Goal: Task Accomplishment & Management: Manage account settings

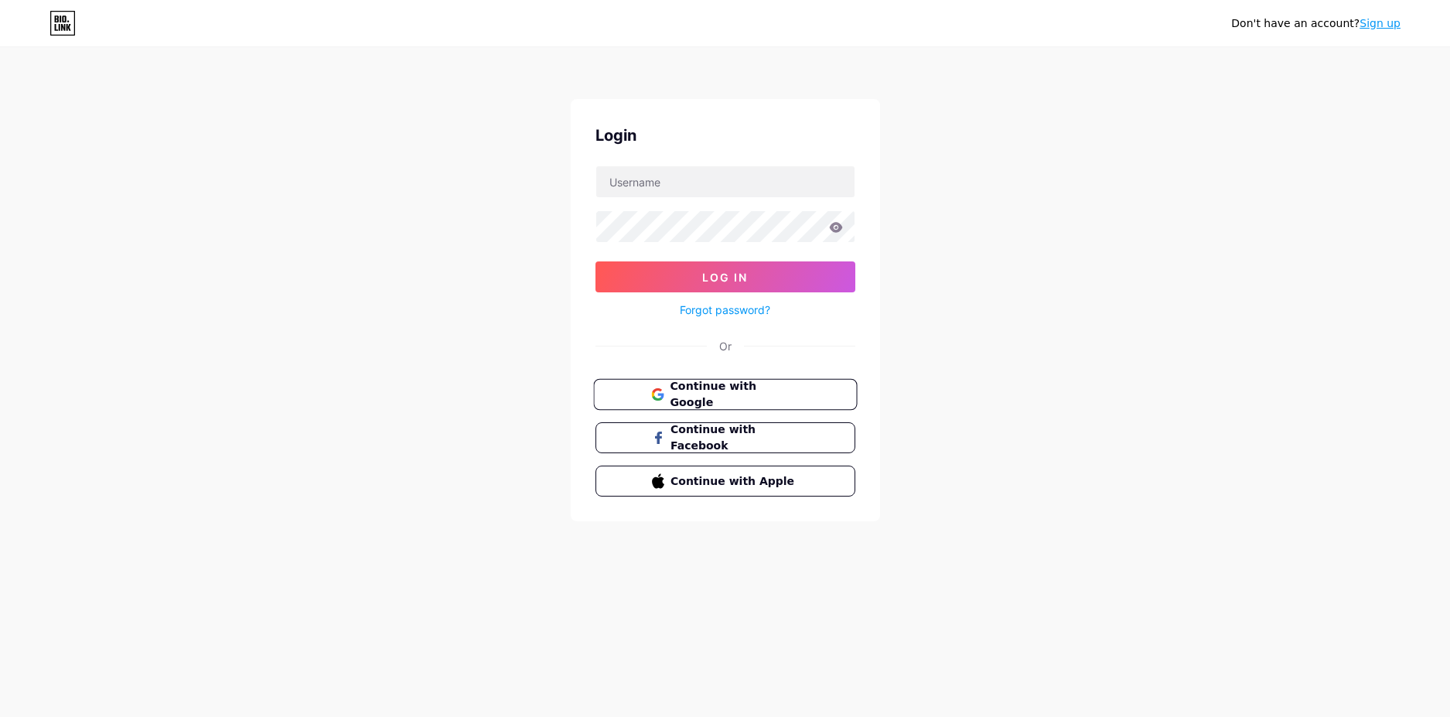
click at [742, 387] on span "Continue with Google" at bounding box center [734, 394] width 129 height 33
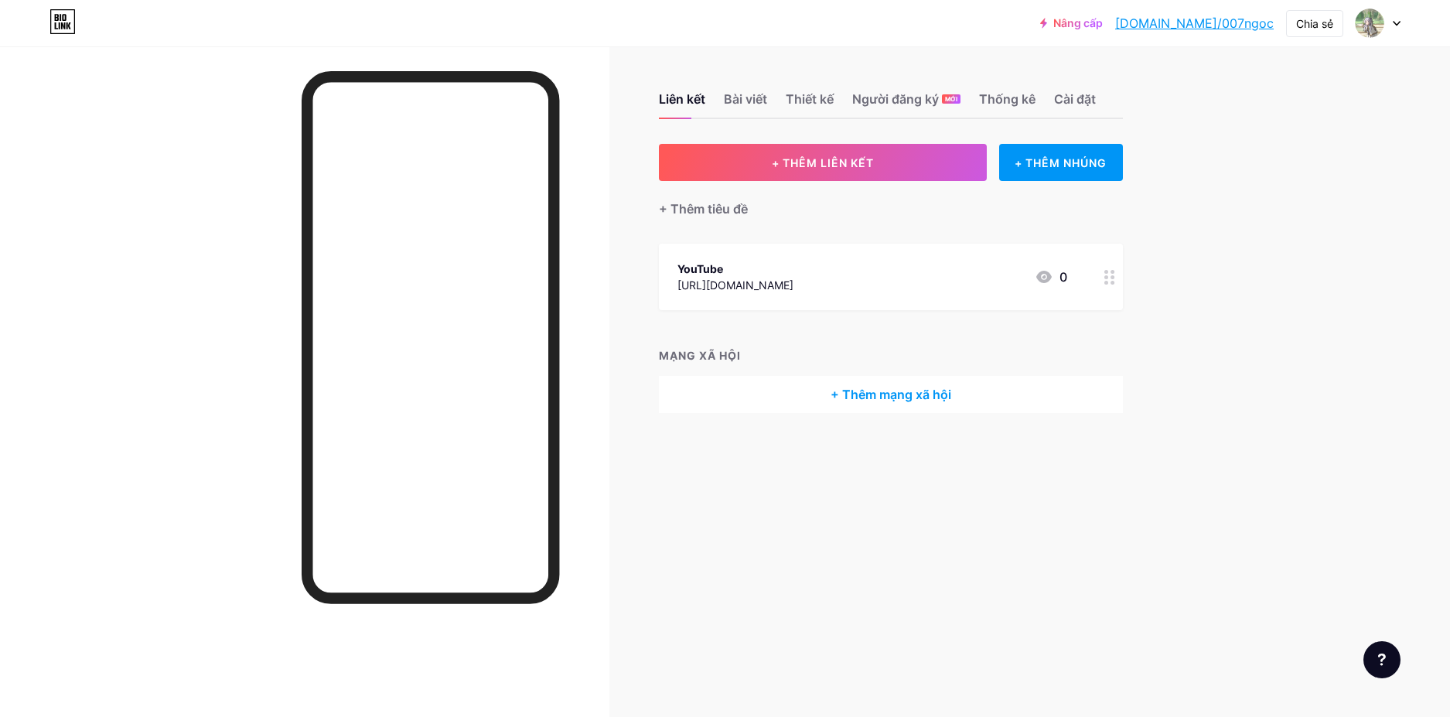
click at [1250, 154] on div "Nâng cấp [DOMAIN_NAME]/007ngo... [DOMAIN_NAME]/007ngoc Chia sẻ Chuyển đổi tài k…" at bounding box center [725, 358] width 1450 height 717
click at [1399, 25] on icon at bounding box center [1397, 23] width 8 height 5
click at [1284, 173] on font "Cài đặt tài khoản" at bounding box center [1267, 175] width 88 height 13
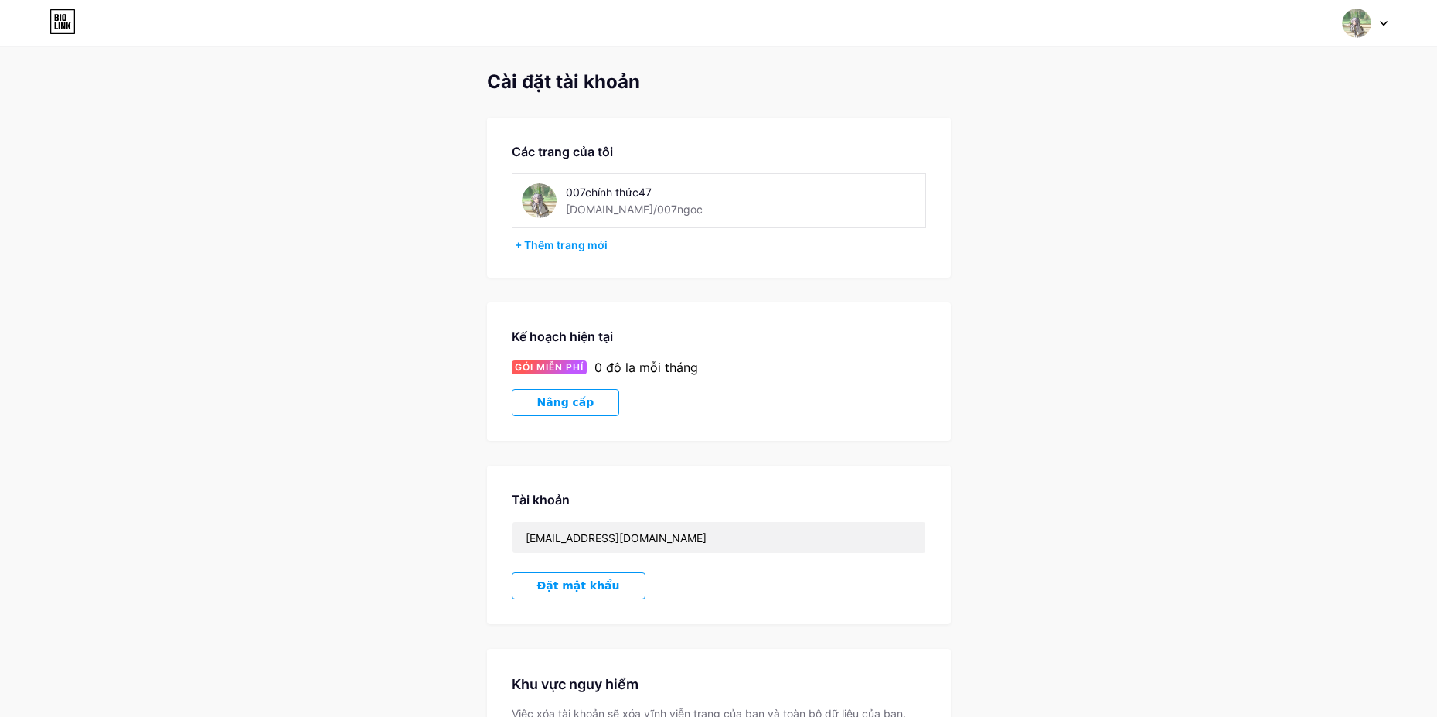
click at [663, 192] on div "007chính thức47" at bounding box center [675, 192] width 219 height 16
drag, startPoint x: 551, startPoint y: 196, endPoint x: 534, endPoint y: 196, distance: 16.2
drag, startPoint x: 534, startPoint y: 196, endPoint x: 358, endPoint y: 176, distance: 177.4
click at [358, 176] on div "Cài đặt tài khoản Các trang của tôi 007chính thức47 bio.link/007ngoc + Thêm tra…" at bounding box center [718, 435] width 1437 height 729
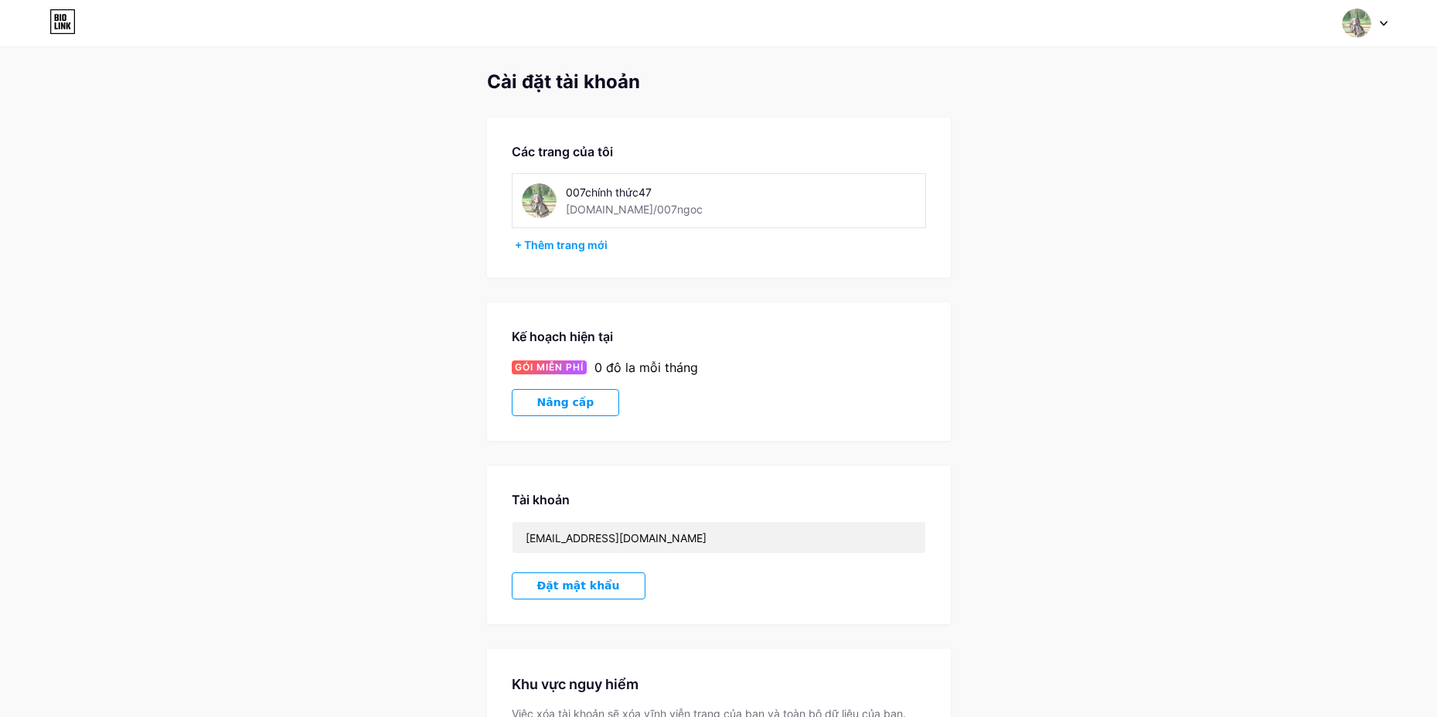
click at [1353, 26] on img at bounding box center [1356, 23] width 29 height 29
click at [1227, 104] on img at bounding box center [1220, 100] width 28 height 28
click at [59, 20] on icon at bounding box center [62, 21] width 26 height 25
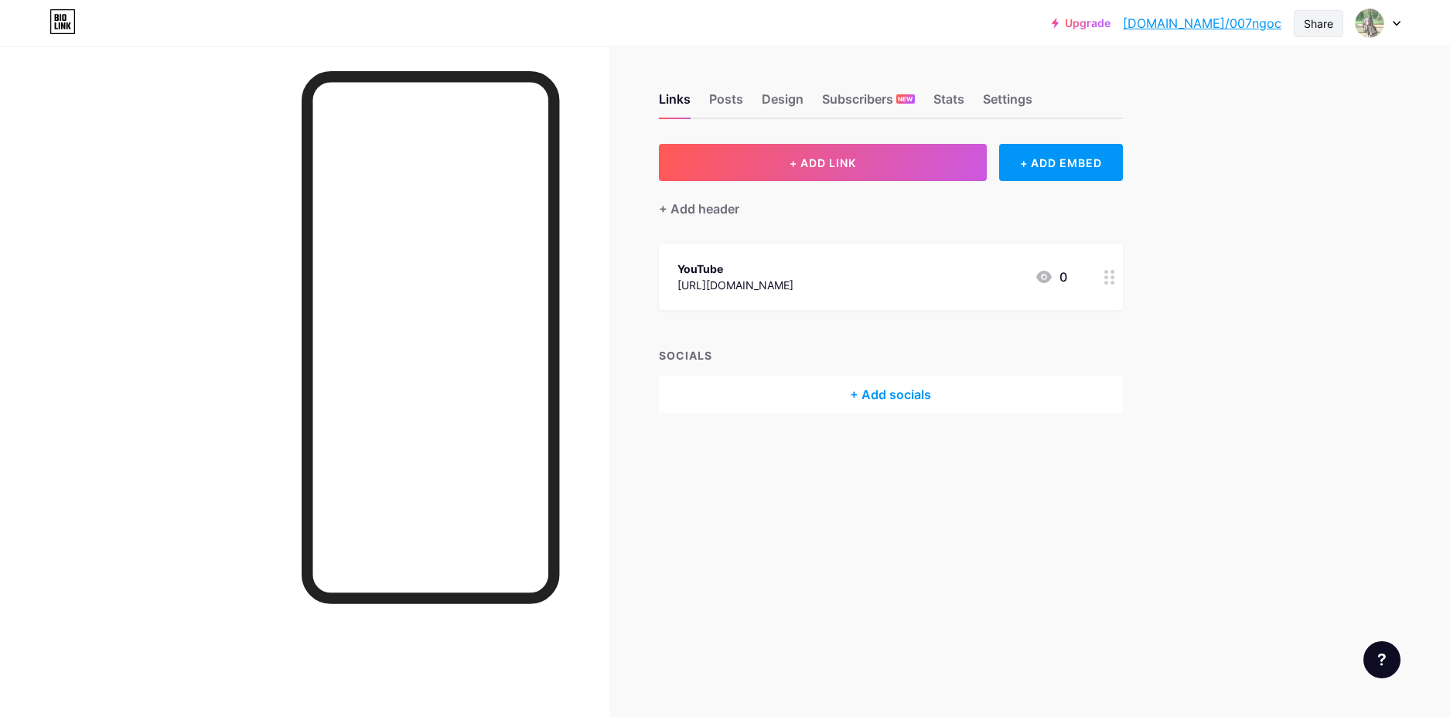
click at [1313, 22] on div "Share" at bounding box center [1318, 23] width 29 height 16
click at [1189, 80] on div "Copy link" at bounding box center [1189, 79] width 57 height 19
click at [1164, 80] on div "Copied" at bounding box center [1182, 79] width 43 height 19
click at [1213, 79] on div "Copy link" at bounding box center [1227, 79] width 230 height 37
click at [1174, 80] on div "Copy link" at bounding box center [1189, 79] width 57 height 19
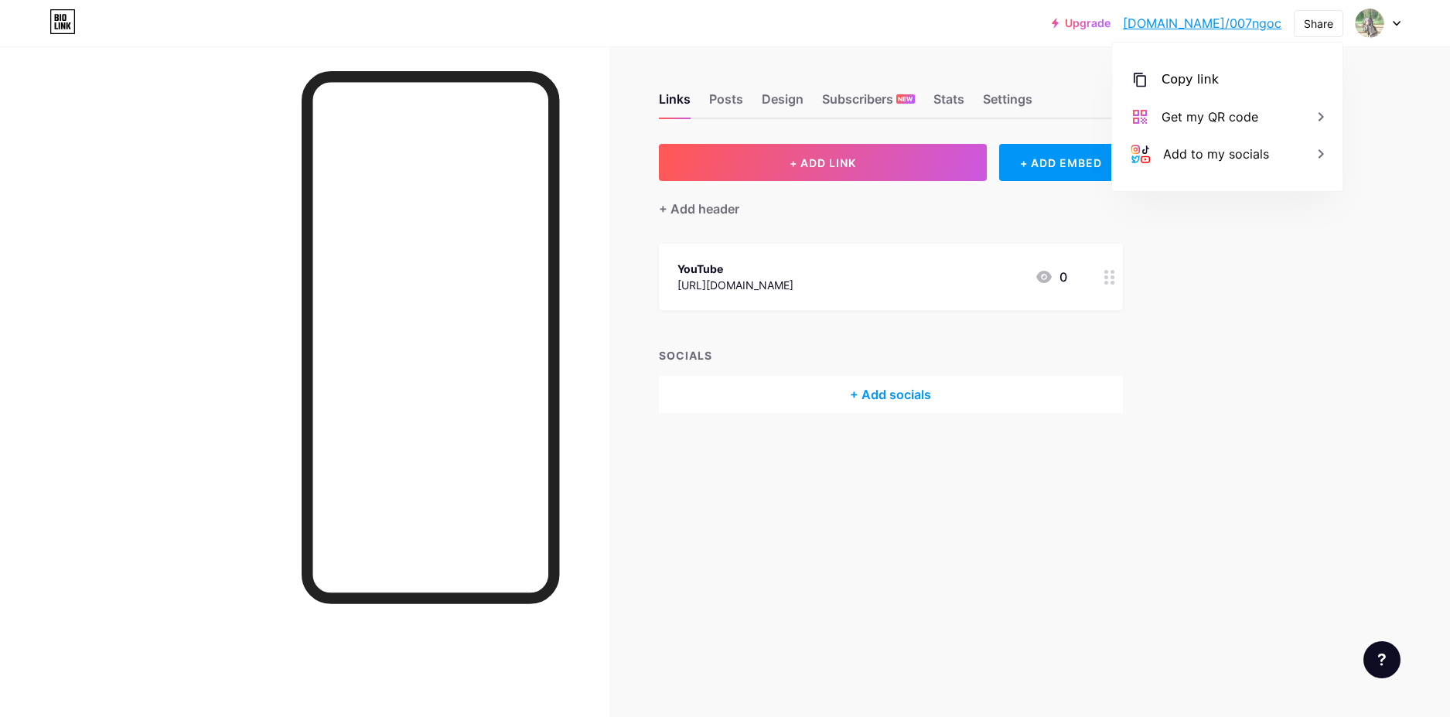
click at [1202, 244] on div "Upgrade [DOMAIN_NAME]/007ngo... [DOMAIN_NAME]/007ngoc Share Copy link [URL][DOM…" at bounding box center [725, 358] width 1450 height 717
click at [1247, 169] on div "Nâng cấp [DOMAIN_NAME]/007ngo... [DOMAIN_NAME]/007ngoc Chia sẻ Chuyển đổi tài k…" at bounding box center [725, 358] width 1450 height 717
click at [822, 102] on font "Thiết kế" at bounding box center [810, 98] width 48 height 15
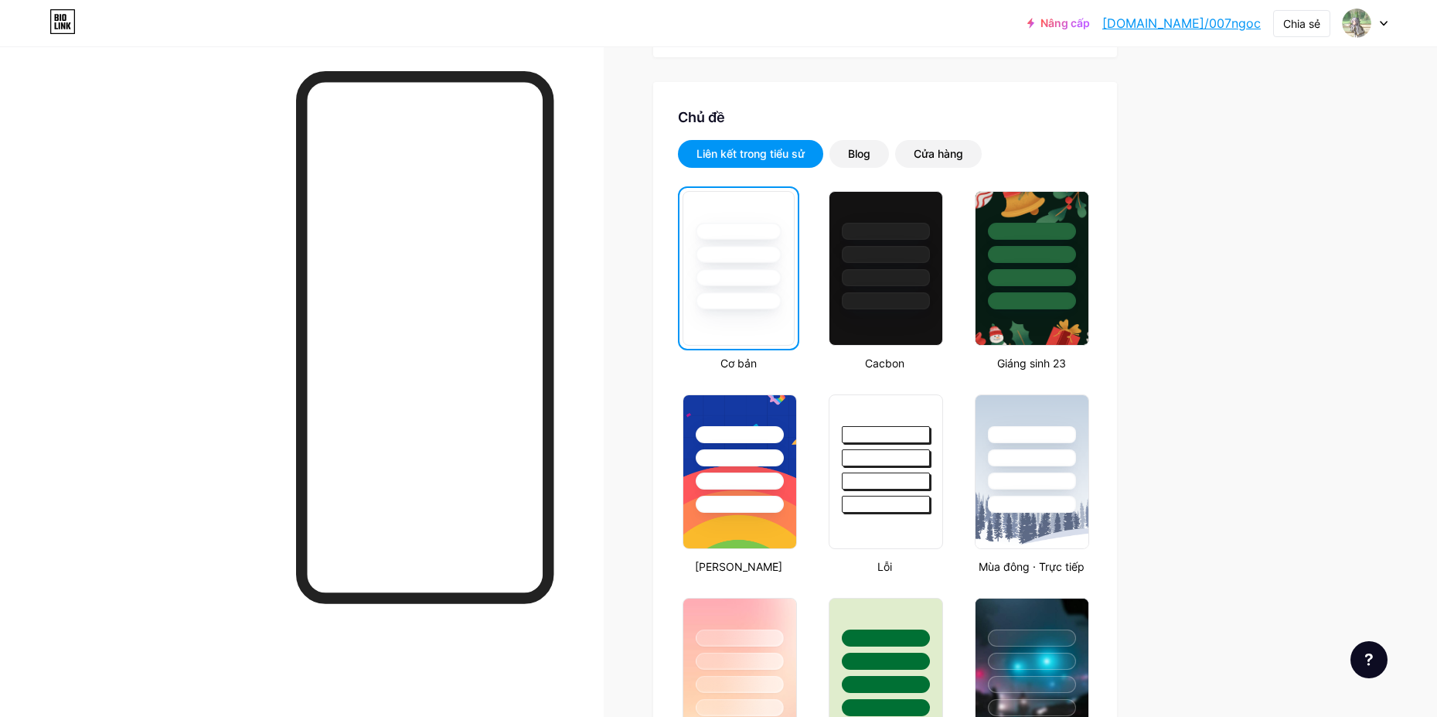
scroll to position [232, 0]
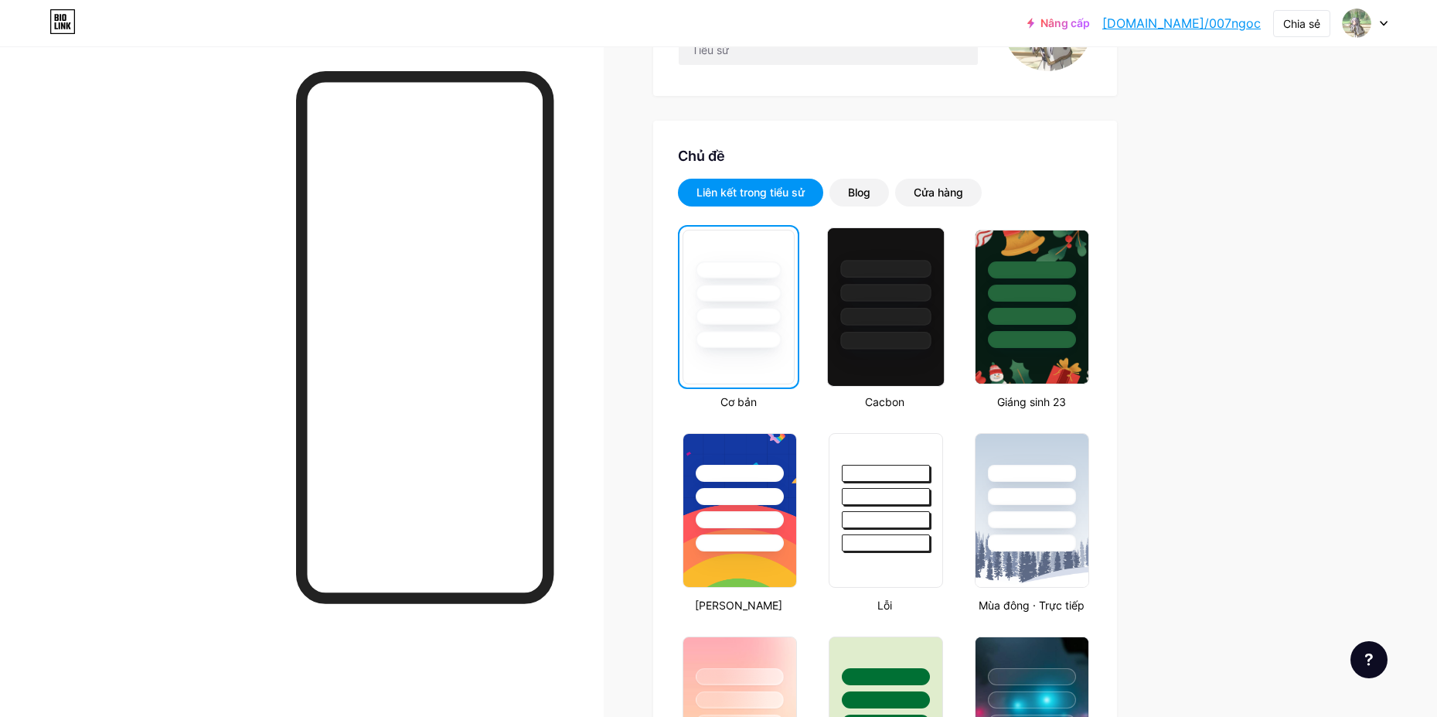
click at [876, 279] on div at bounding box center [886, 288] width 116 height 121
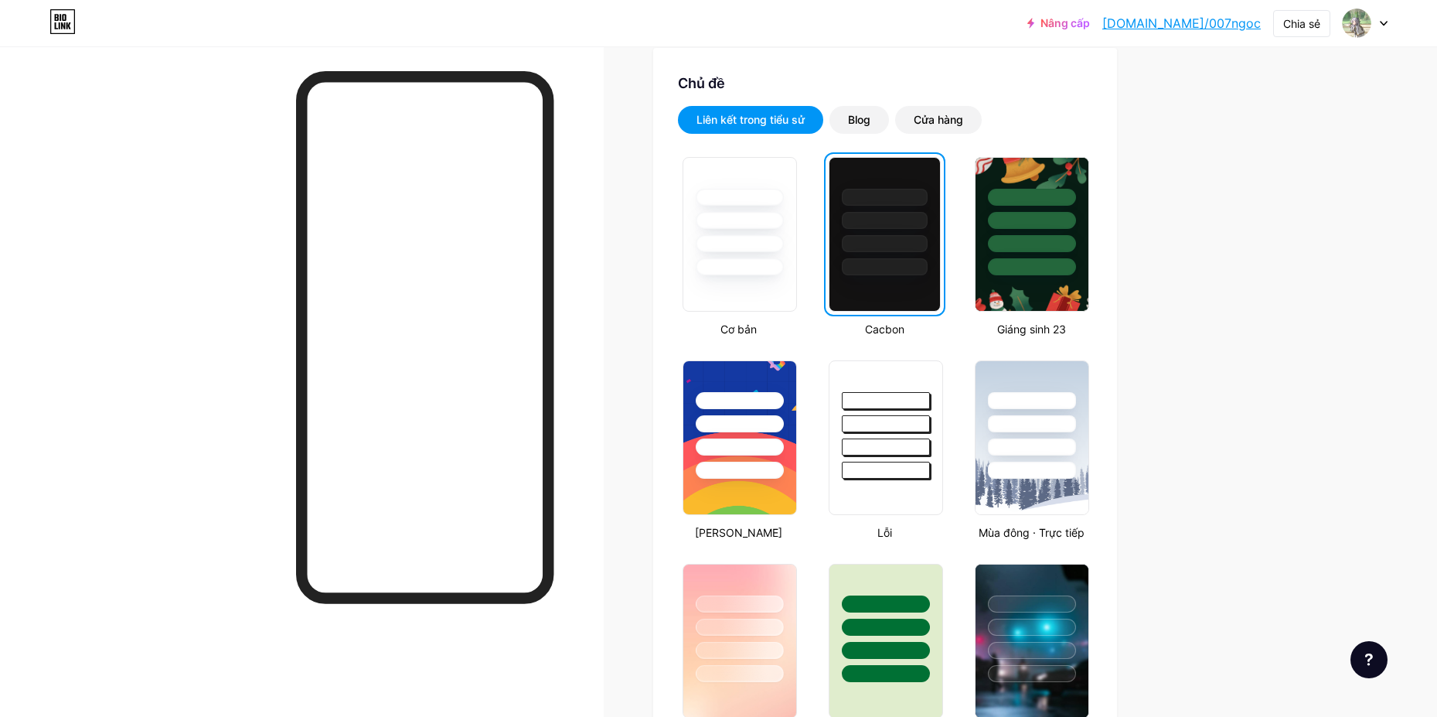
scroll to position [387, 0]
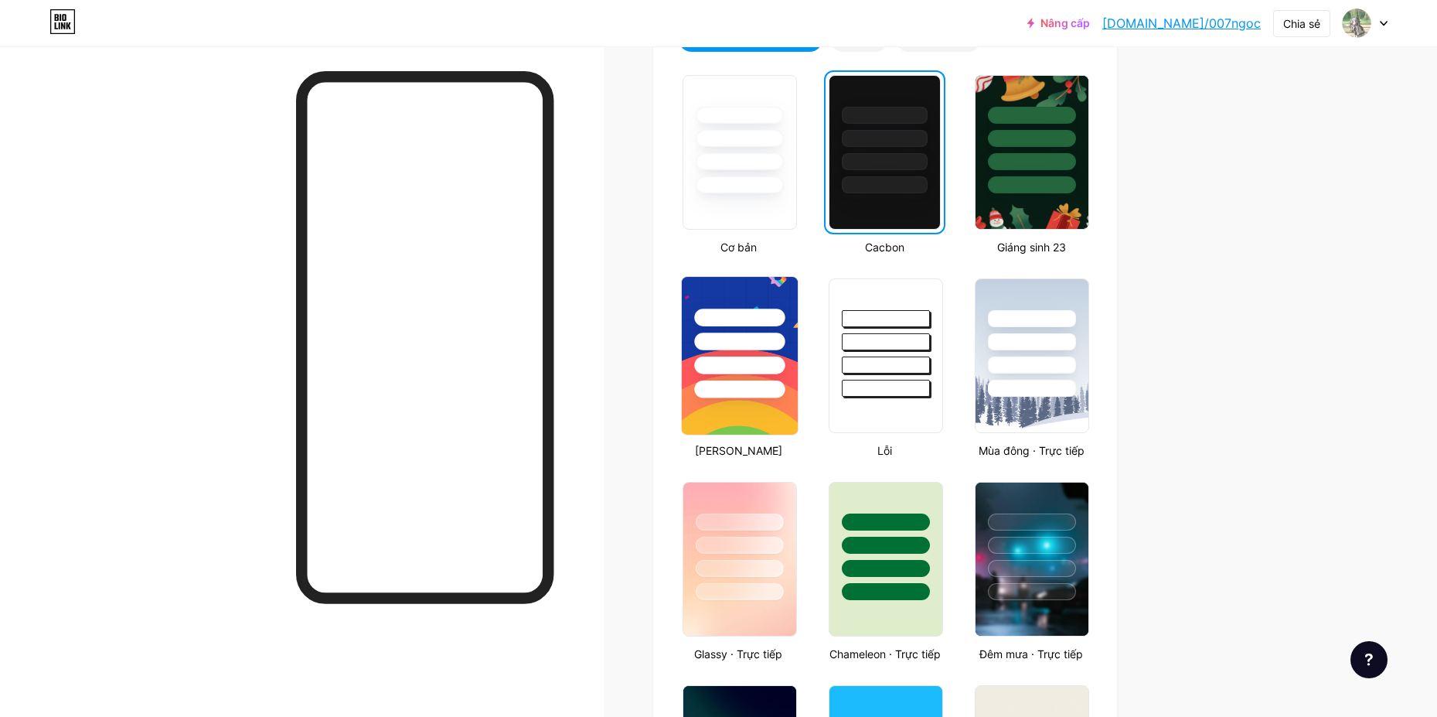
click at [766, 329] on div at bounding box center [740, 337] width 116 height 121
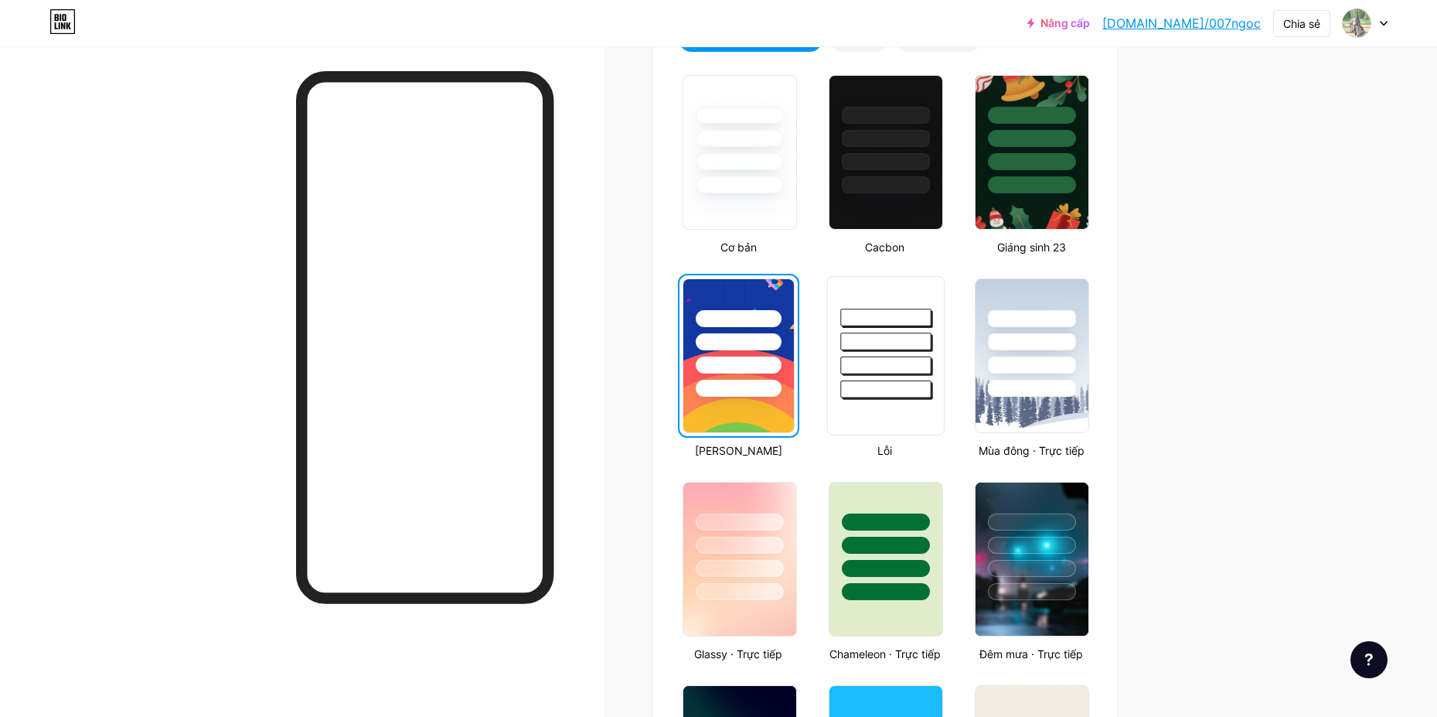
click at [883, 341] on div at bounding box center [885, 341] width 90 height 18
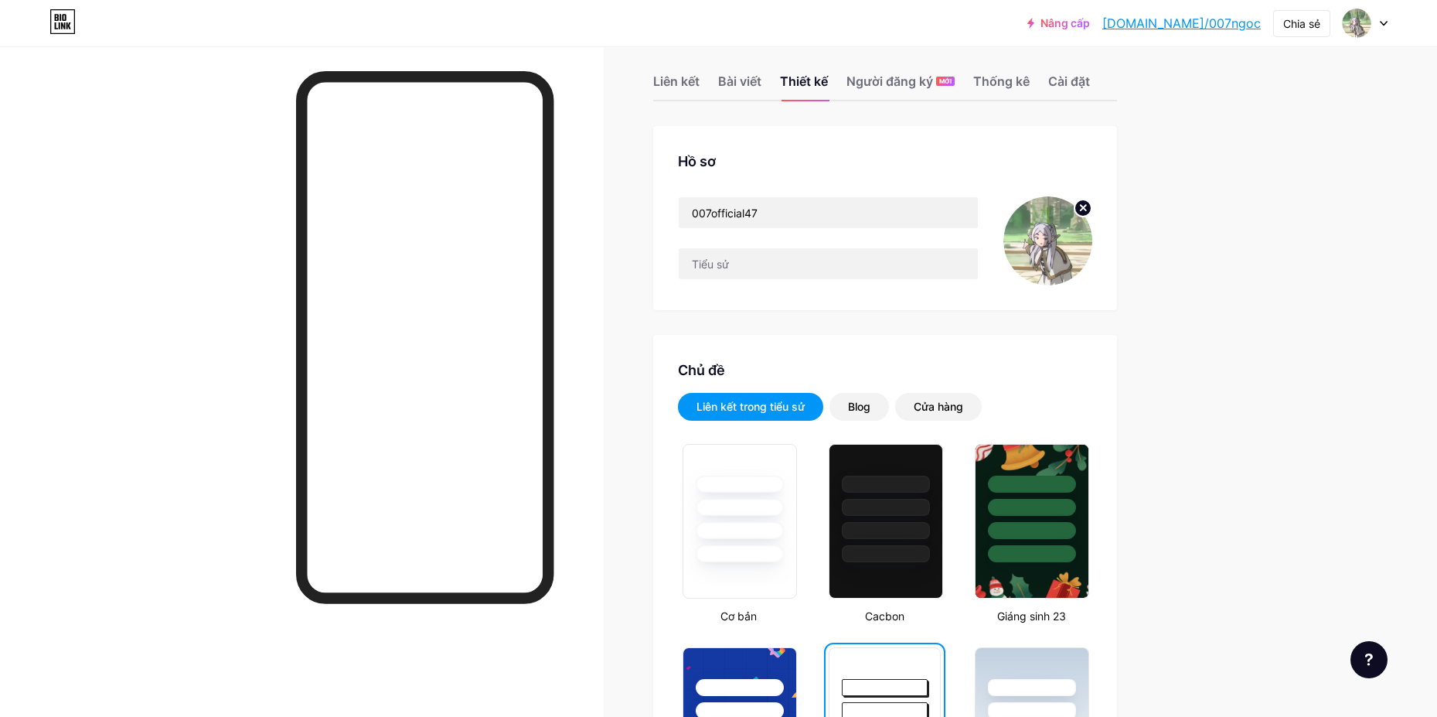
scroll to position [0, 0]
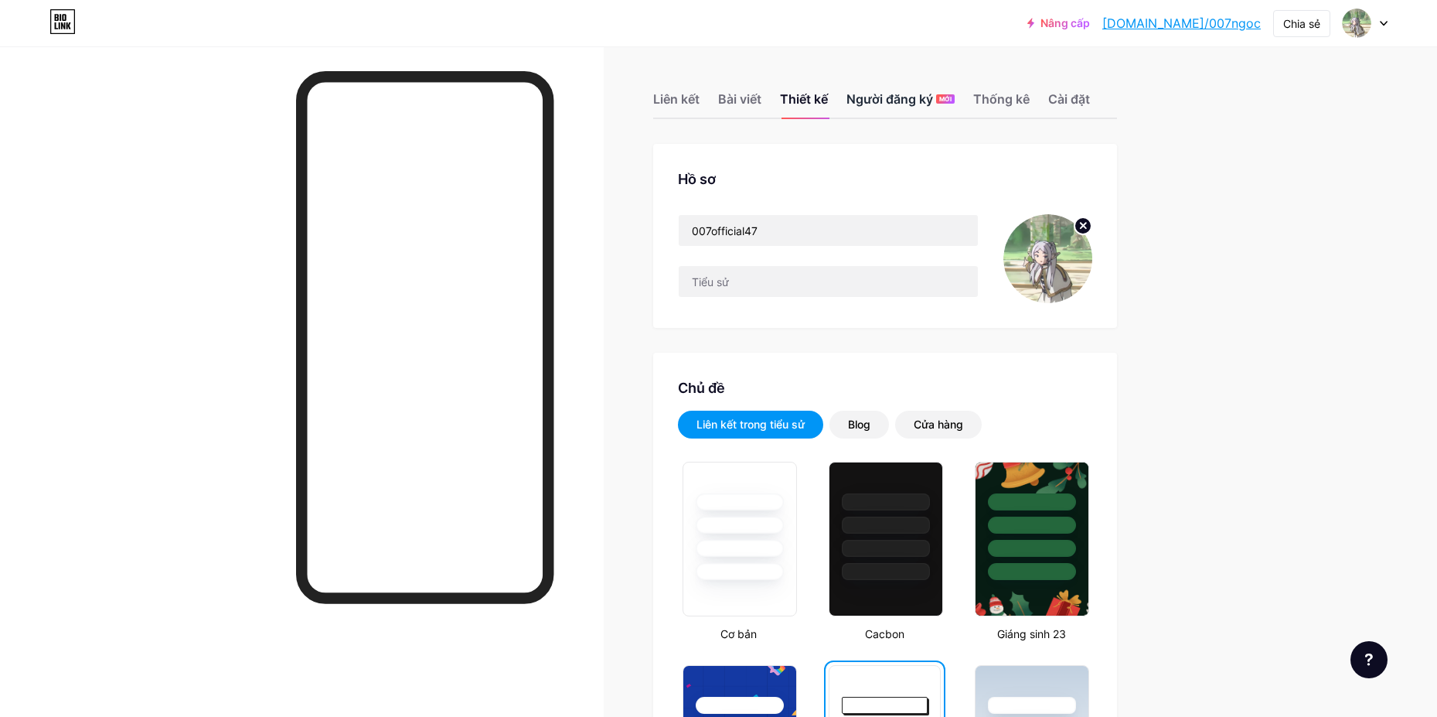
click at [881, 104] on font "Người đăng ký" at bounding box center [890, 98] width 87 height 15
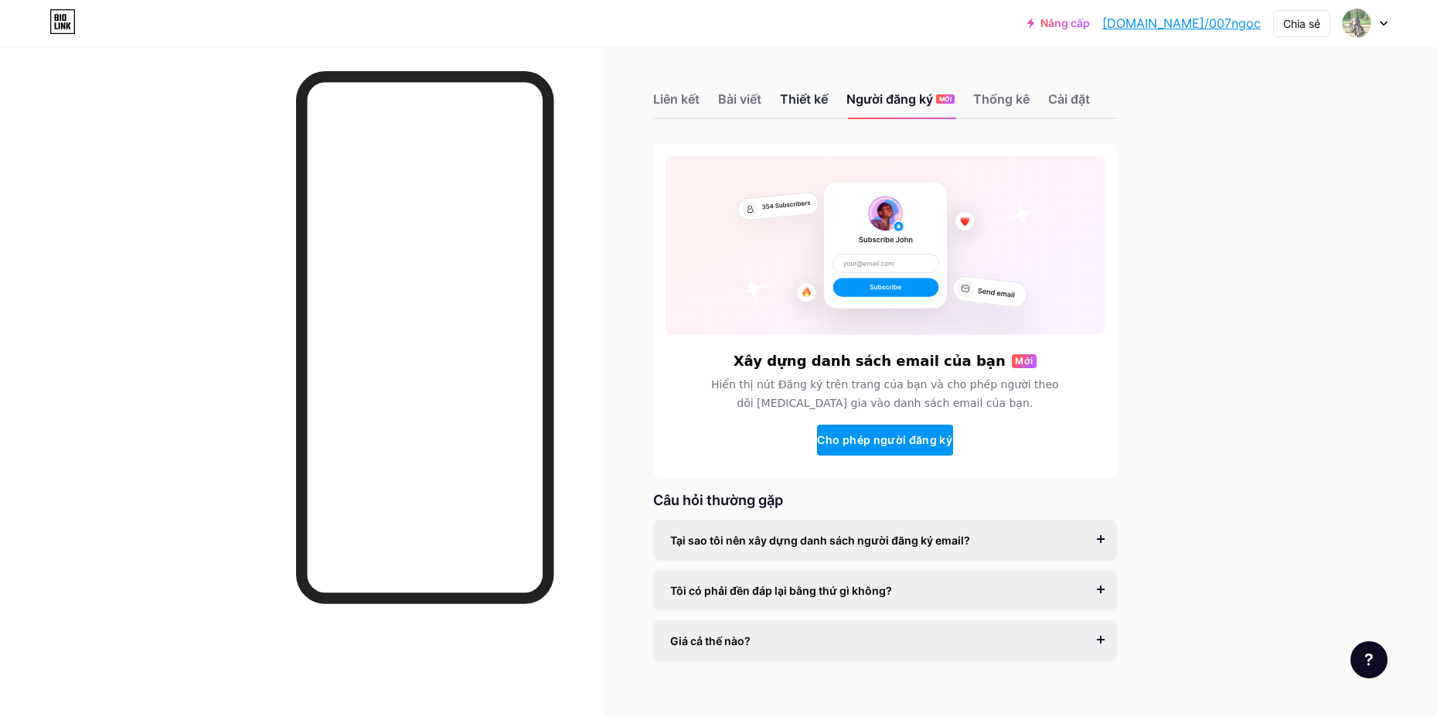
click at [789, 99] on font "Thiết kế" at bounding box center [804, 98] width 48 height 15
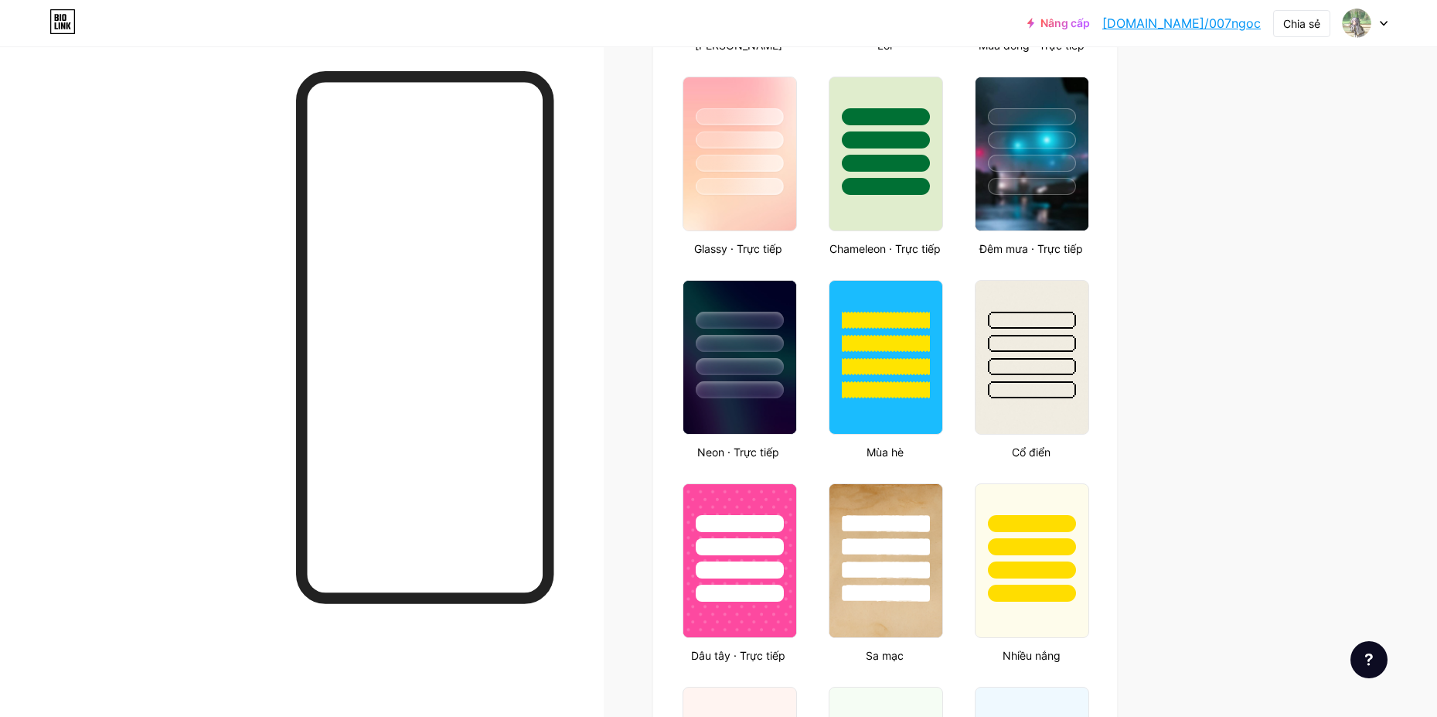
scroll to position [851, 0]
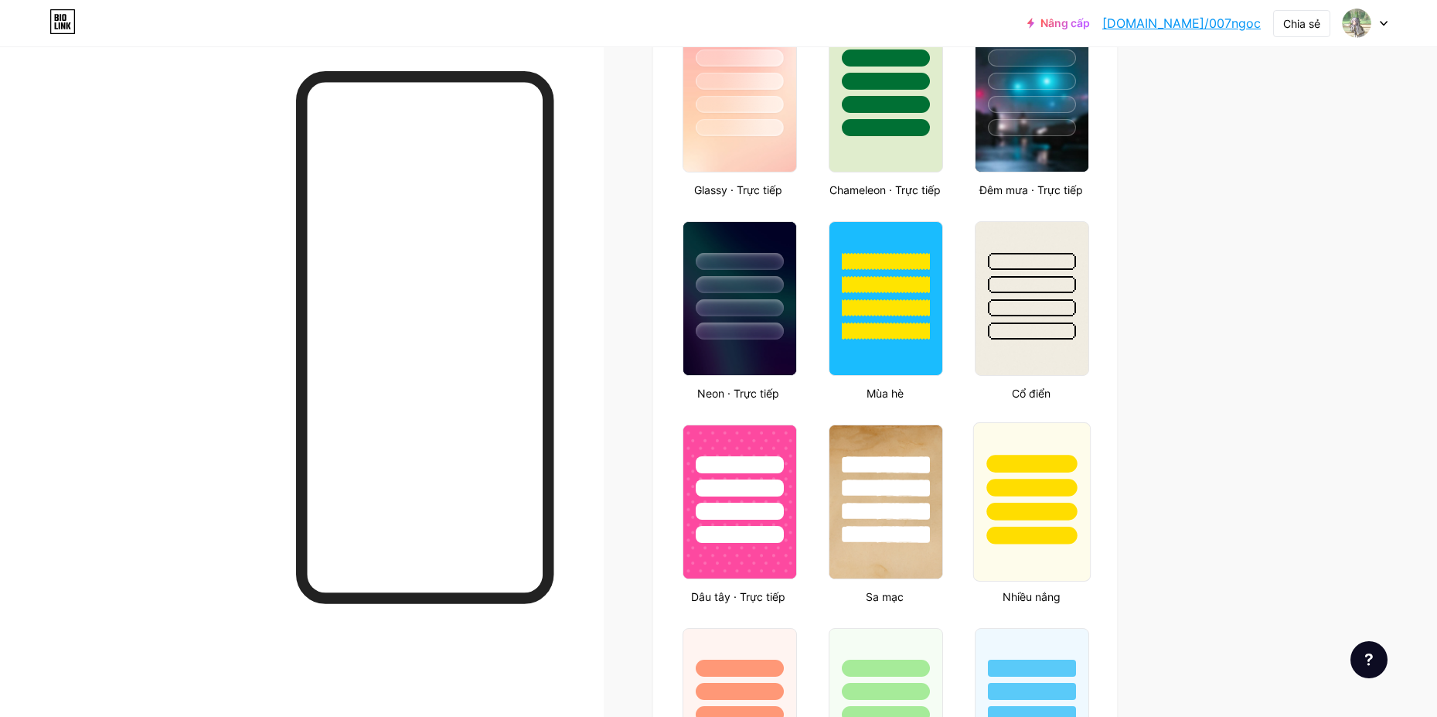
click at [1023, 483] on div at bounding box center [1032, 488] width 90 height 18
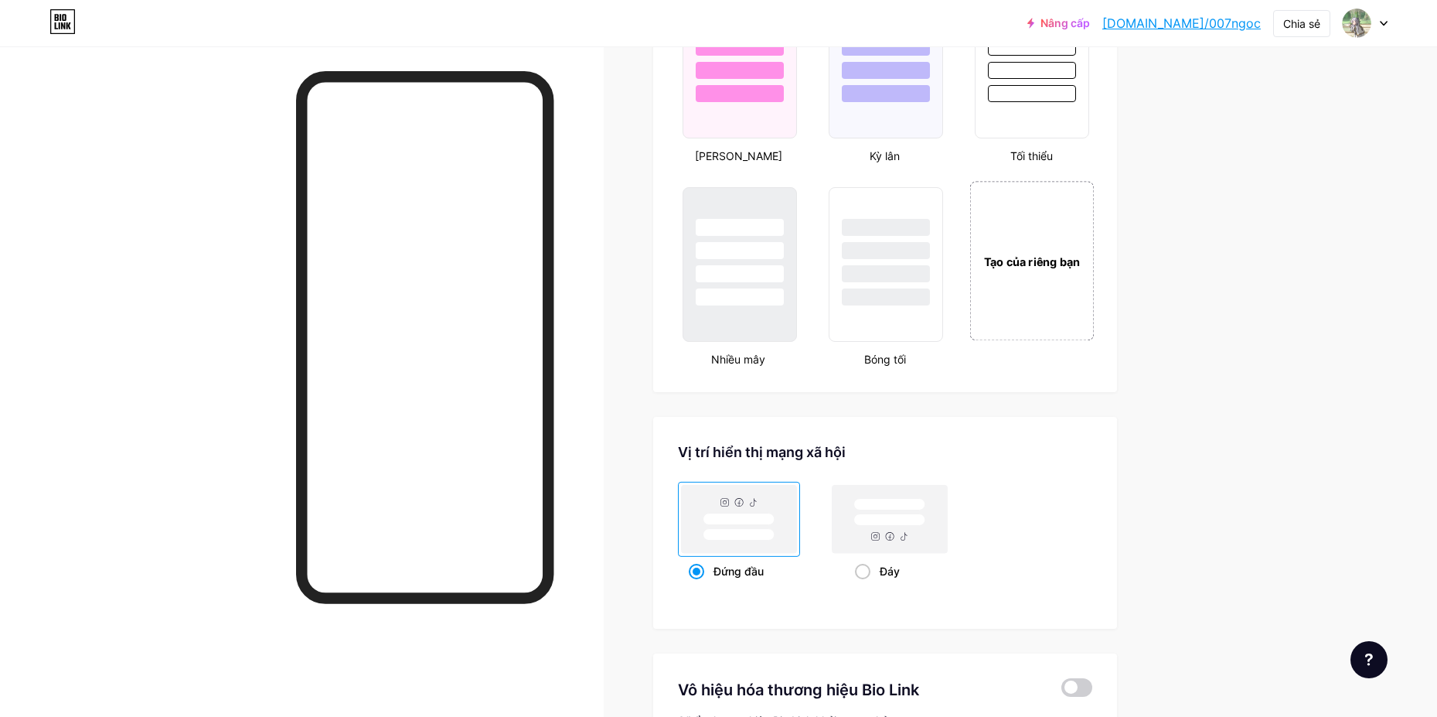
scroll to position [1701, 0]
click at [867, 568] on span at bounding box center [862, 568] width 15 height 15
click at [865, 582] on input "Đáy" at bounding box center [860, 587] width 10 height 10
radio input "true"
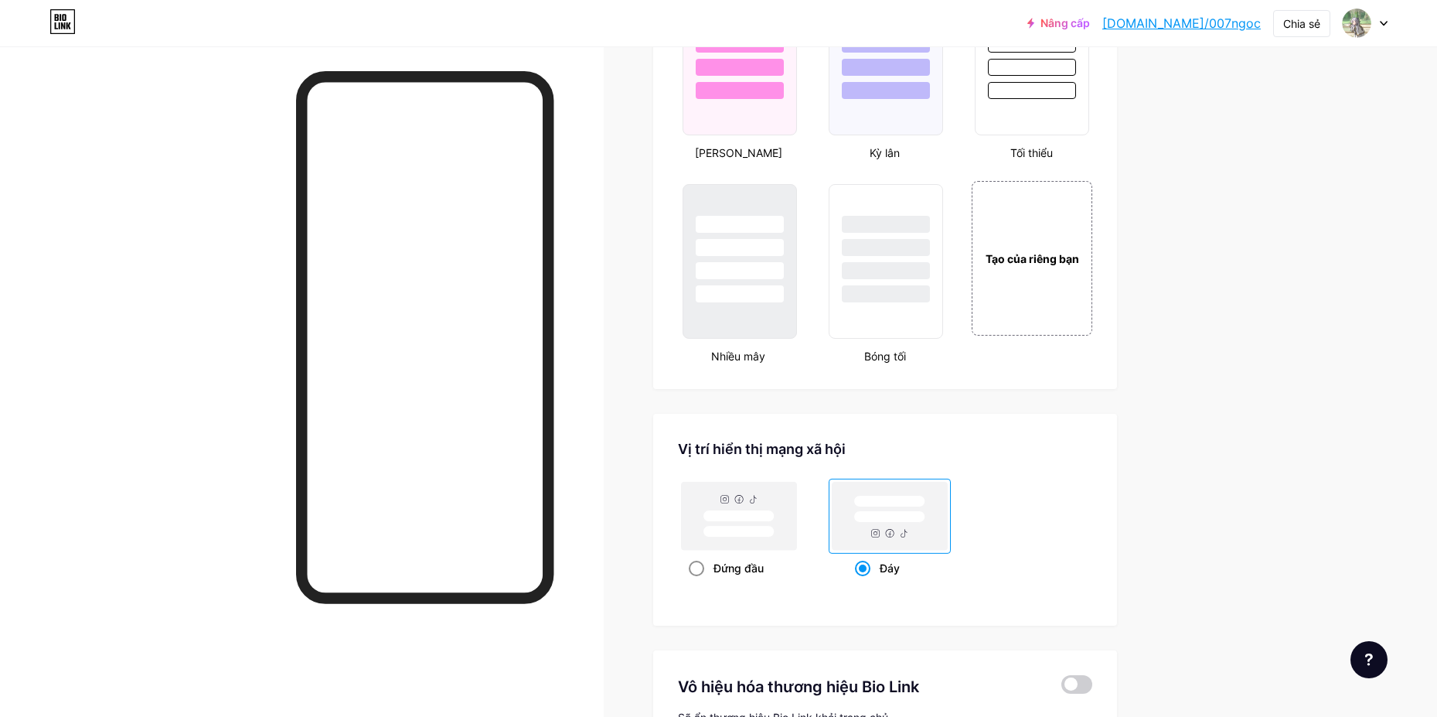
click at [737, 573] on font "Đứng đầu" at bounding box center [739, 567] width 50 height 13
click at [699, 582] on input "Đứng đầu" at bounding box center [694, 587] width 10 height 10
radio input "true"
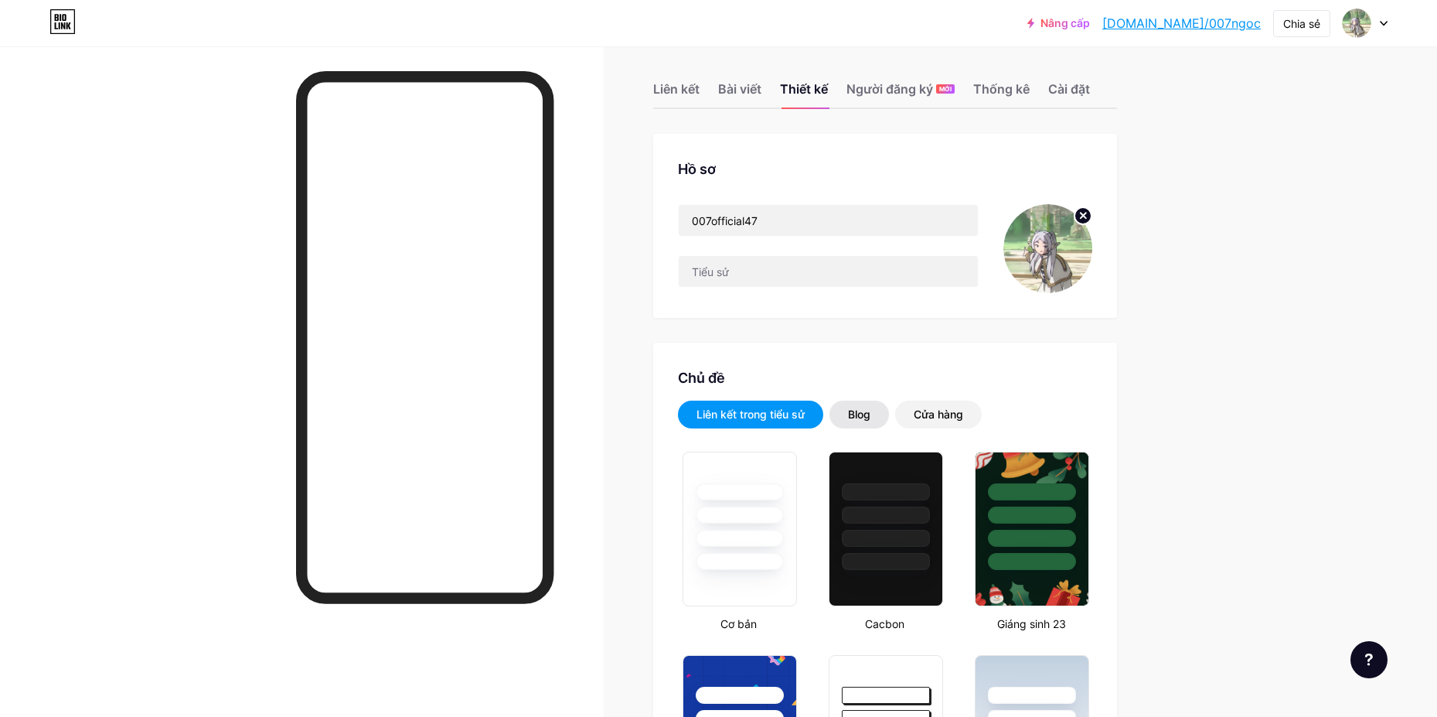
scroll to position [0, 0]
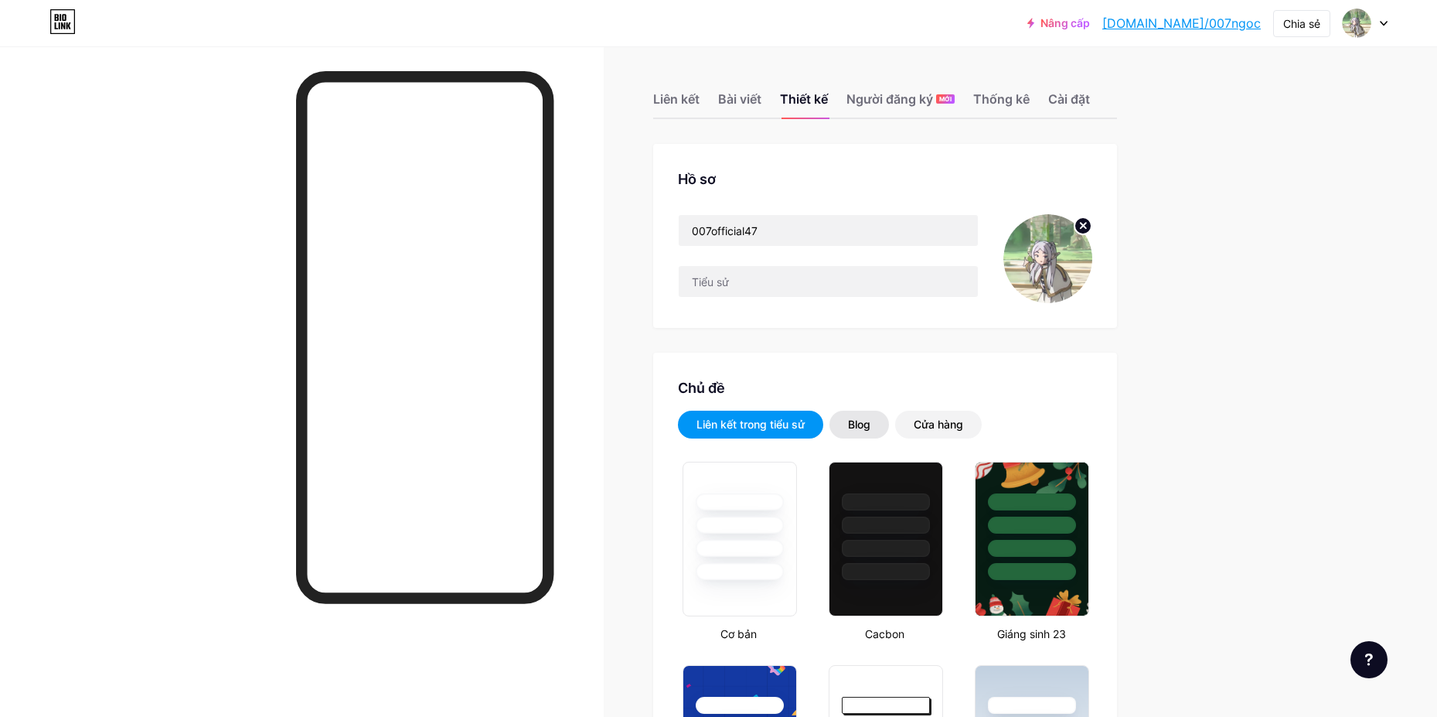
click at [862, 423] on font "Blog" at bounding box center [859, 424] width 22 height 13
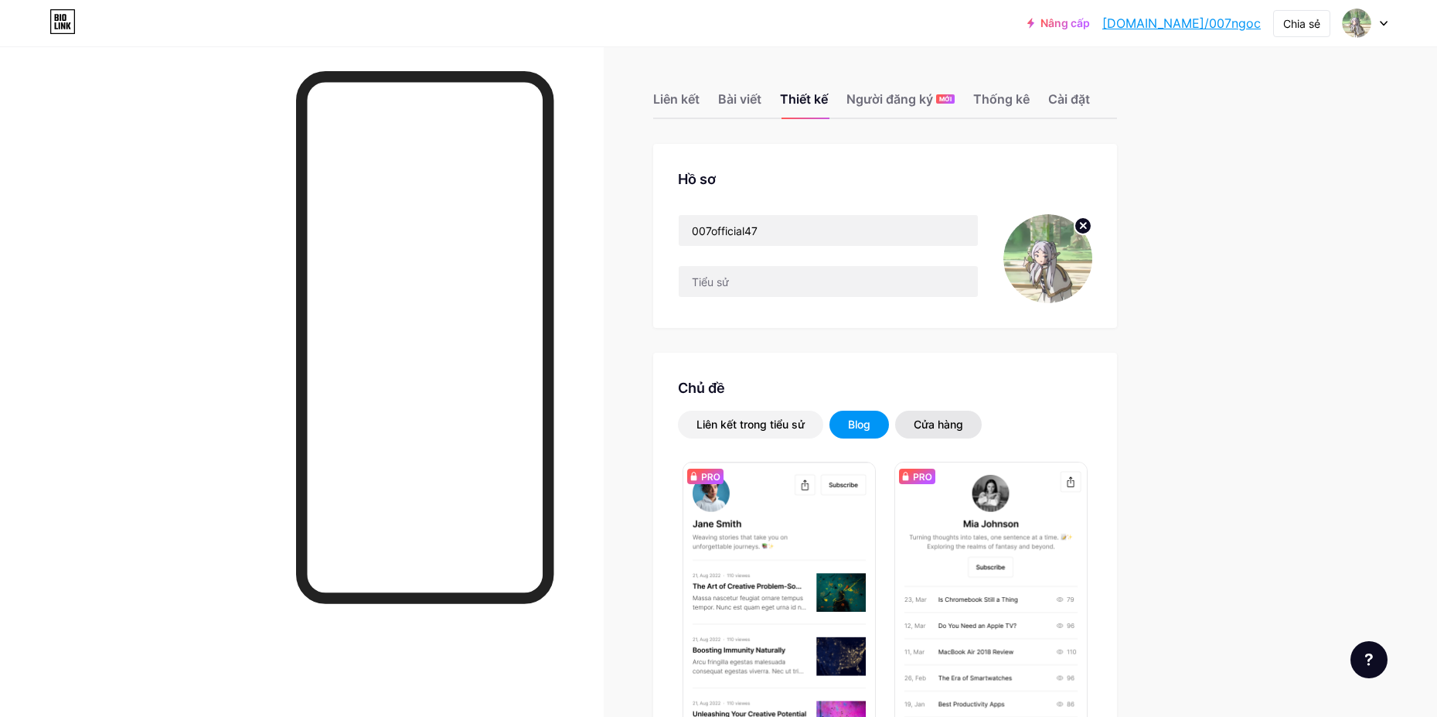
click at [937, 419] on font "Cửa hàng" at bounding box center [938, 424] width 49 height 13
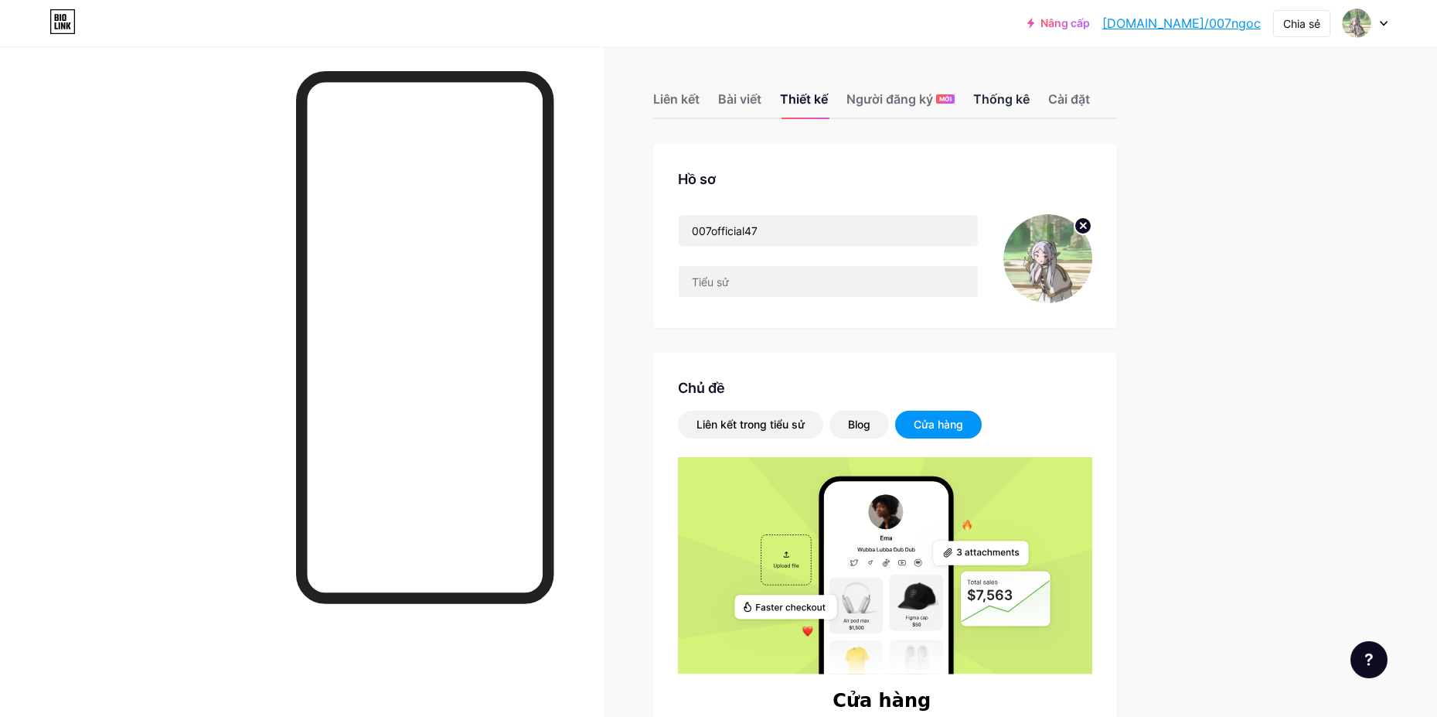
click at [1000, 100] on font "Thống kê" at bounding box center [1001, 98] width 56 height 15
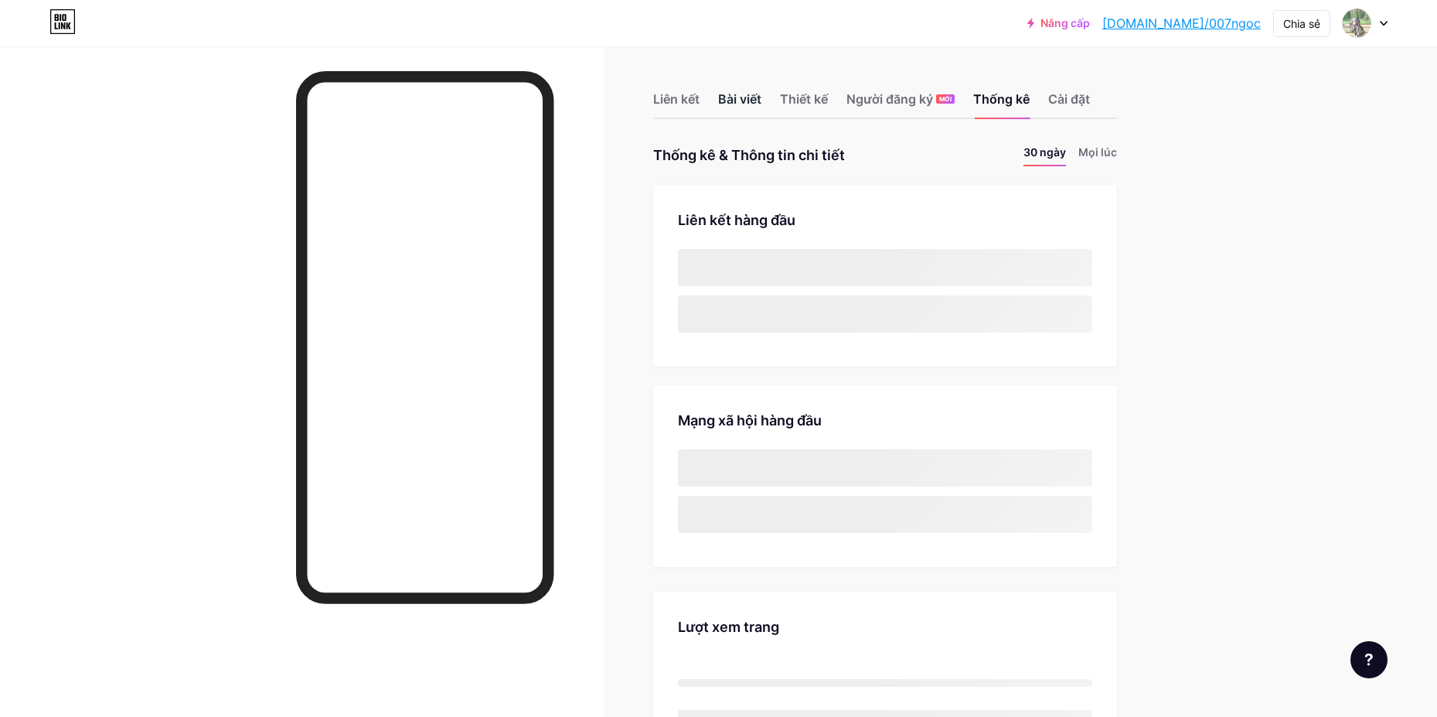
click at [734, 98] on font "Bài viết" at bounding box center [739, 98] width 43 height 15
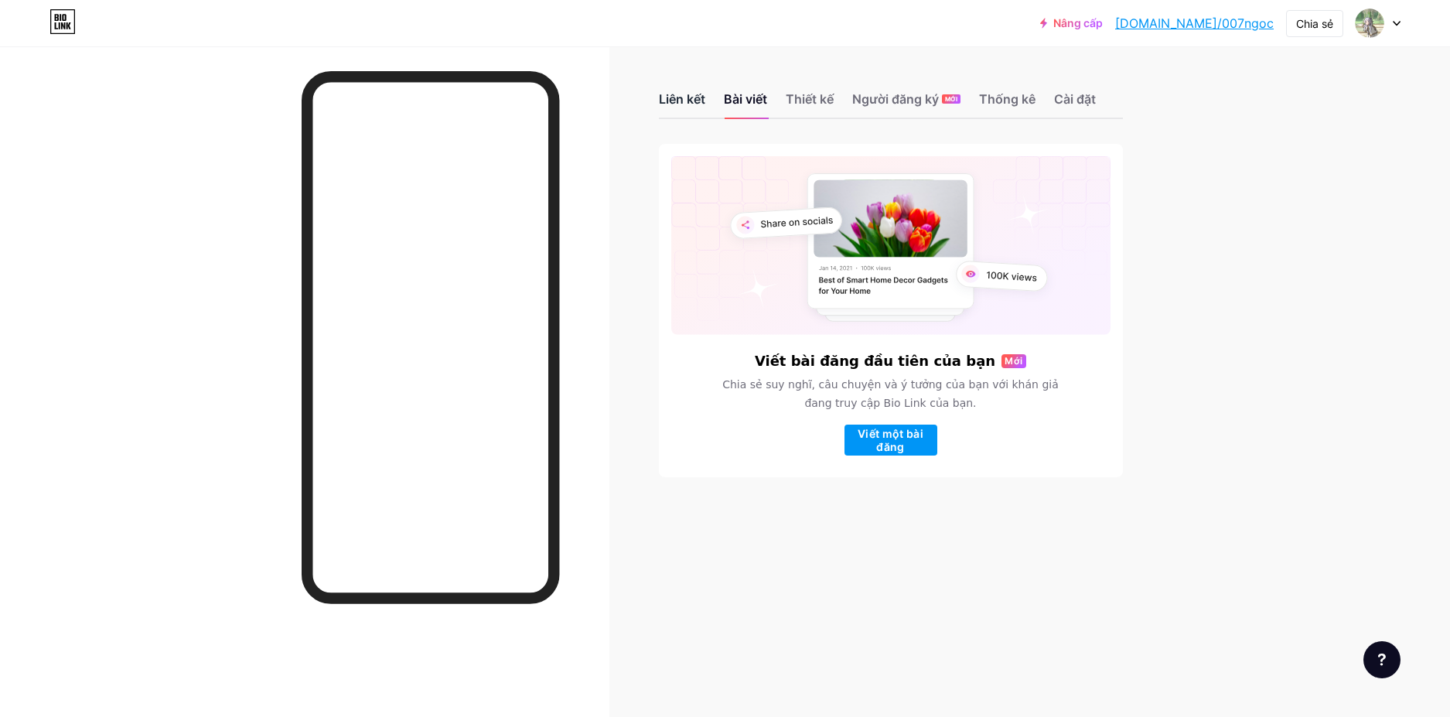
click at [676, 100] on font "Liên kết" at bounding box center [682, 98] width 46 height 15
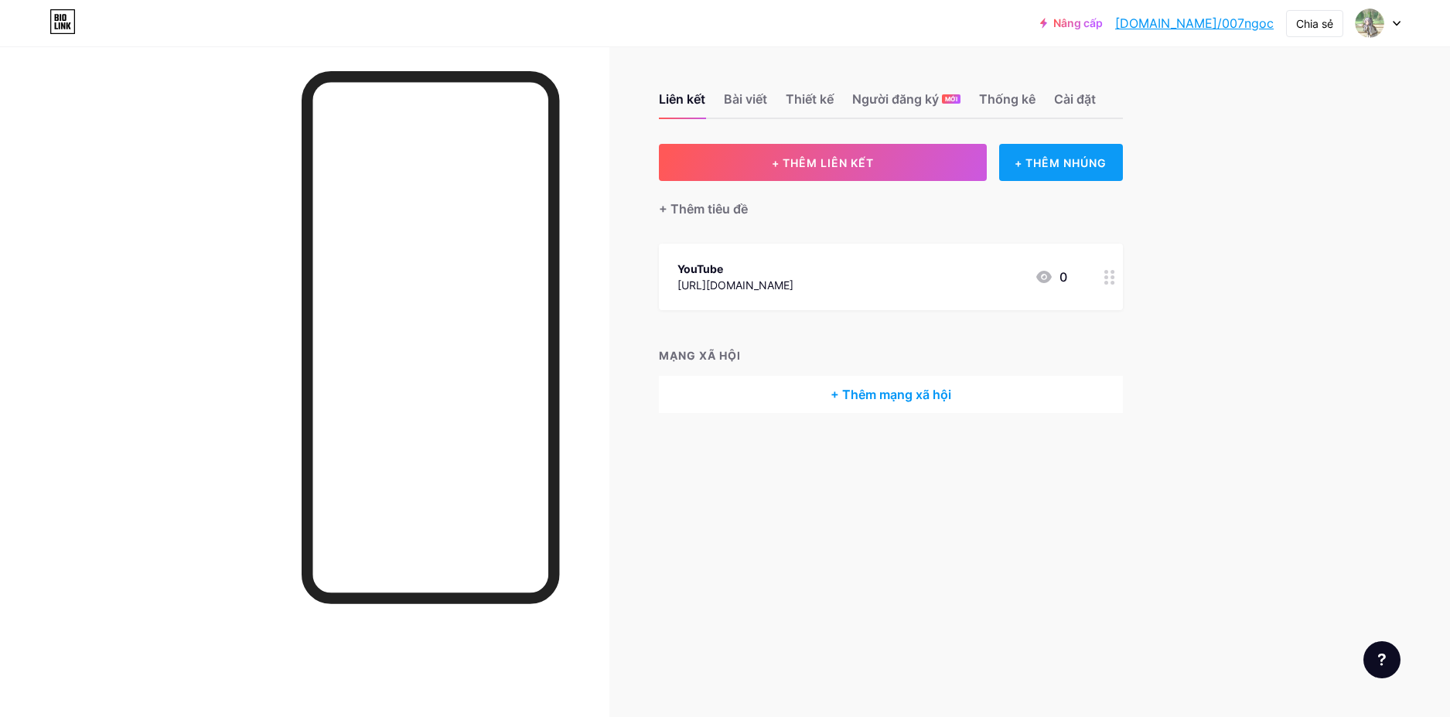
click at [1025, 170] on div "+ THÊM NHÚNG" at bounding box center [1060, 162] width 123 height 37
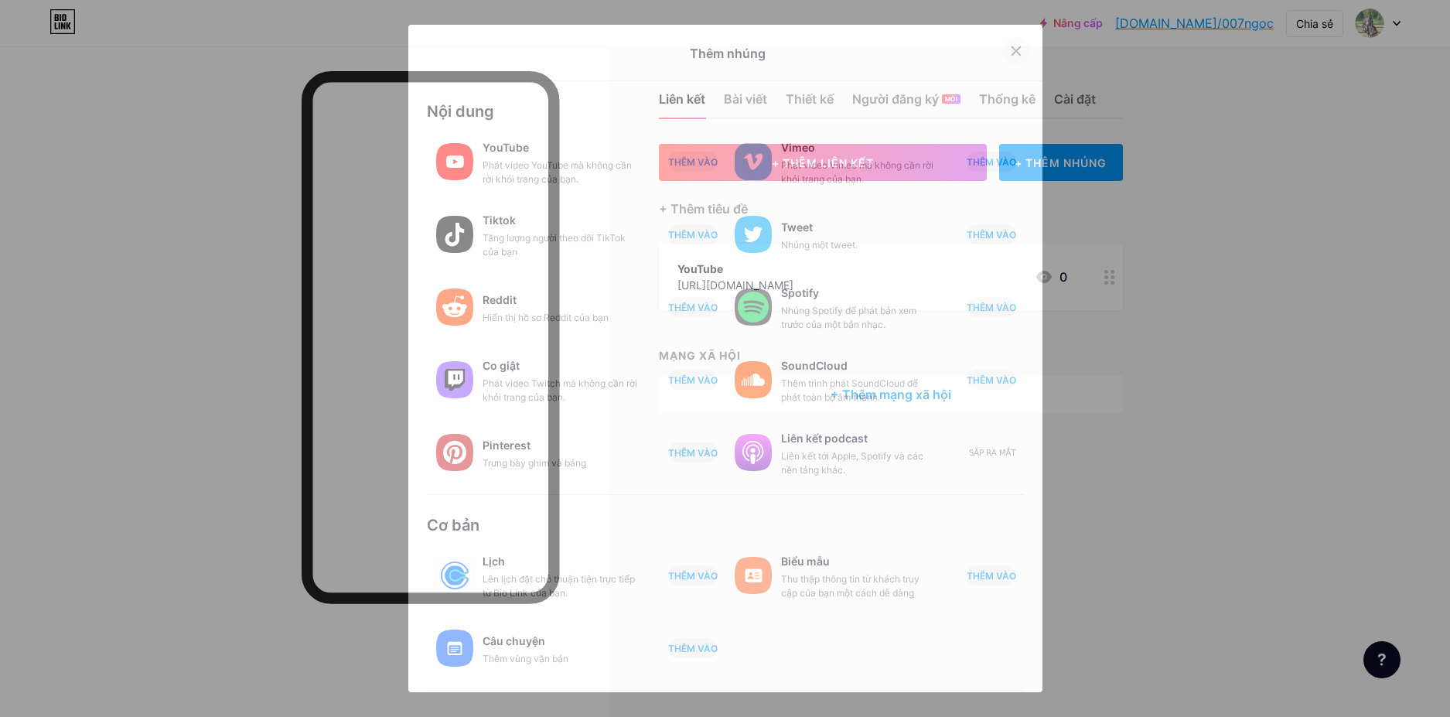
click at [1010, 50] on icon at bounding box center [1016, 51] width 12 height 12
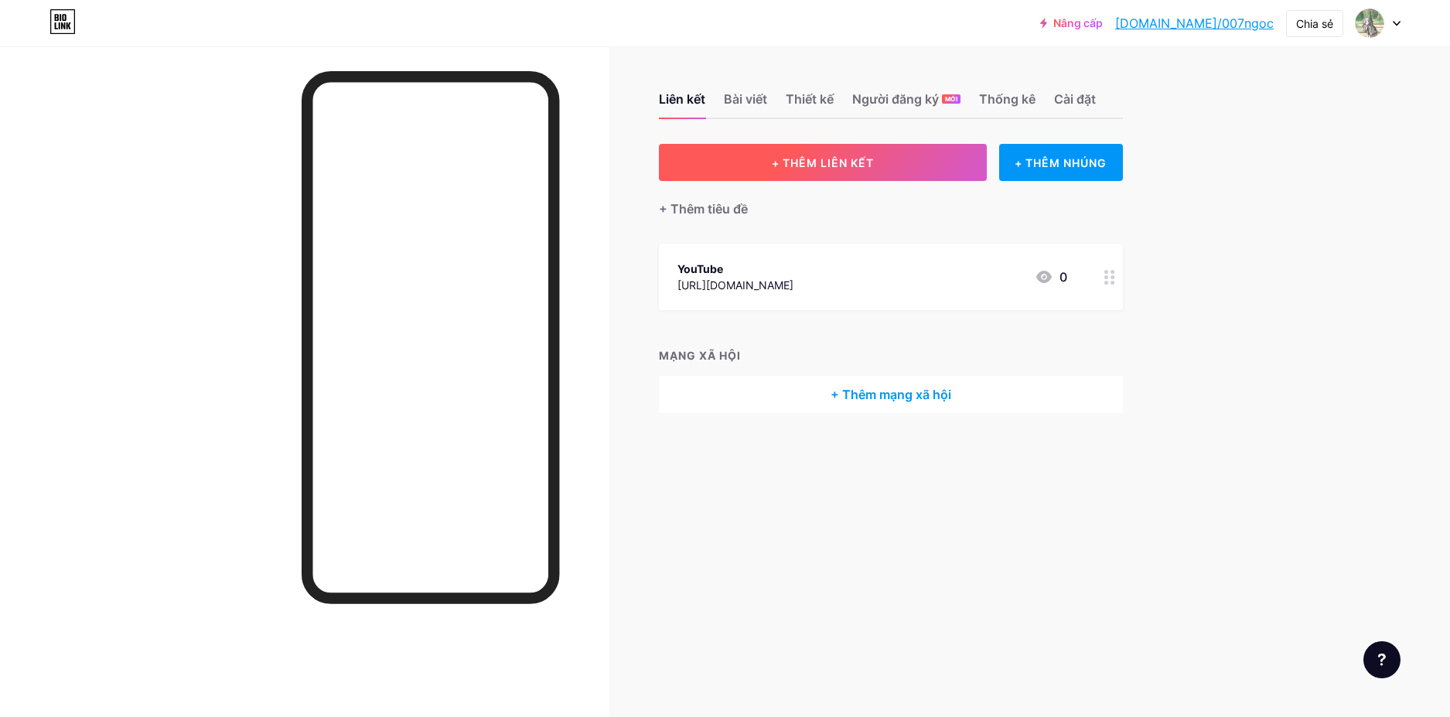
click at [788, 165] on font "+ THÊM LIÊN KẾT" at bounding box center [823, 162] width 102 height 13
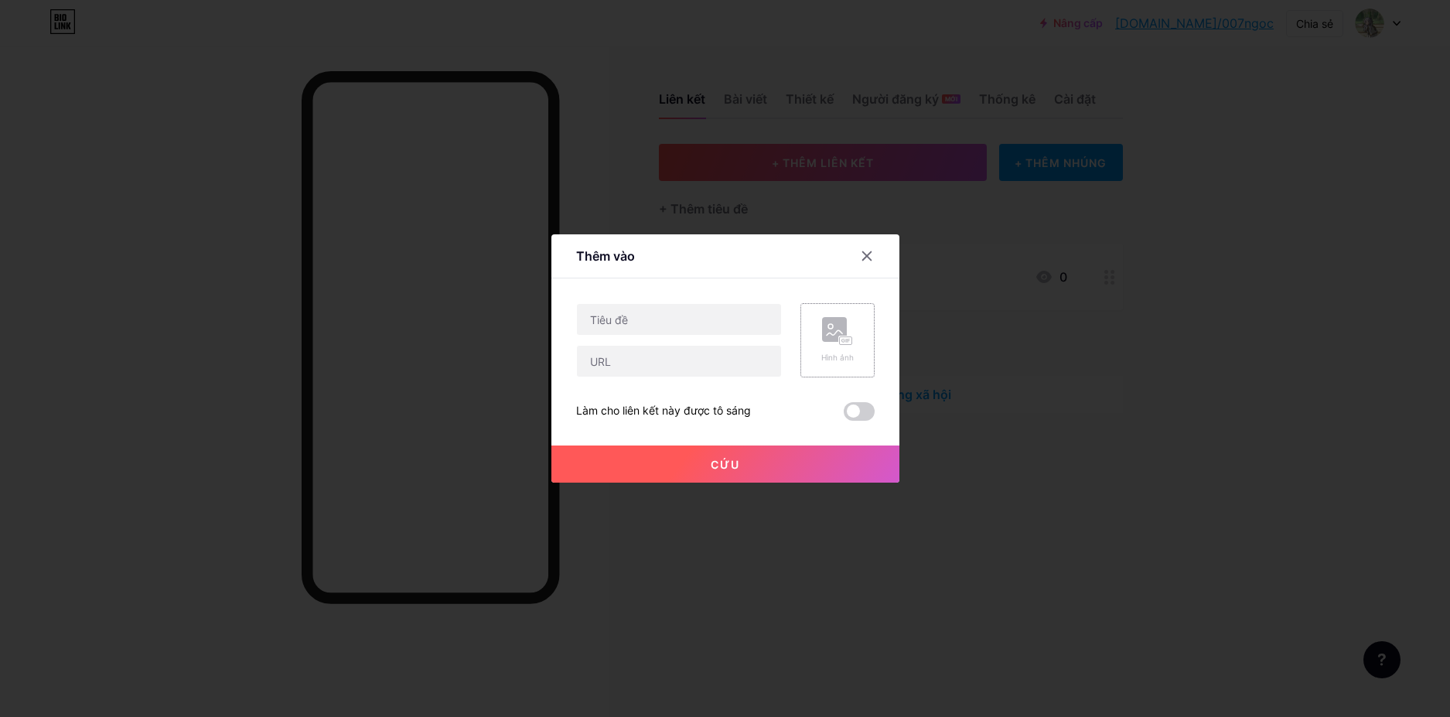
click at [822, 328] on rect at bounding box center [834, 329] width 25 height 25
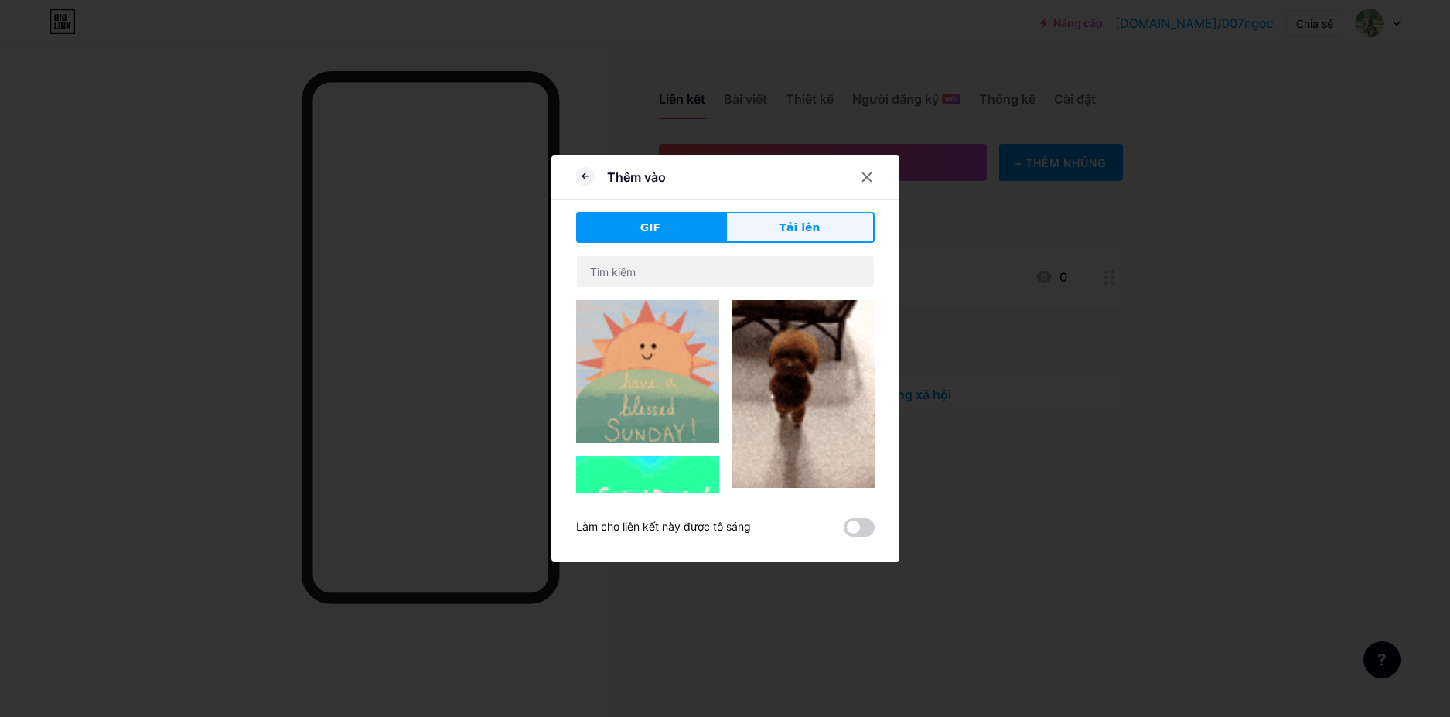
click at [828, 228] on button "Tải lên" at bounding box center [799, 227] width 149 height 31
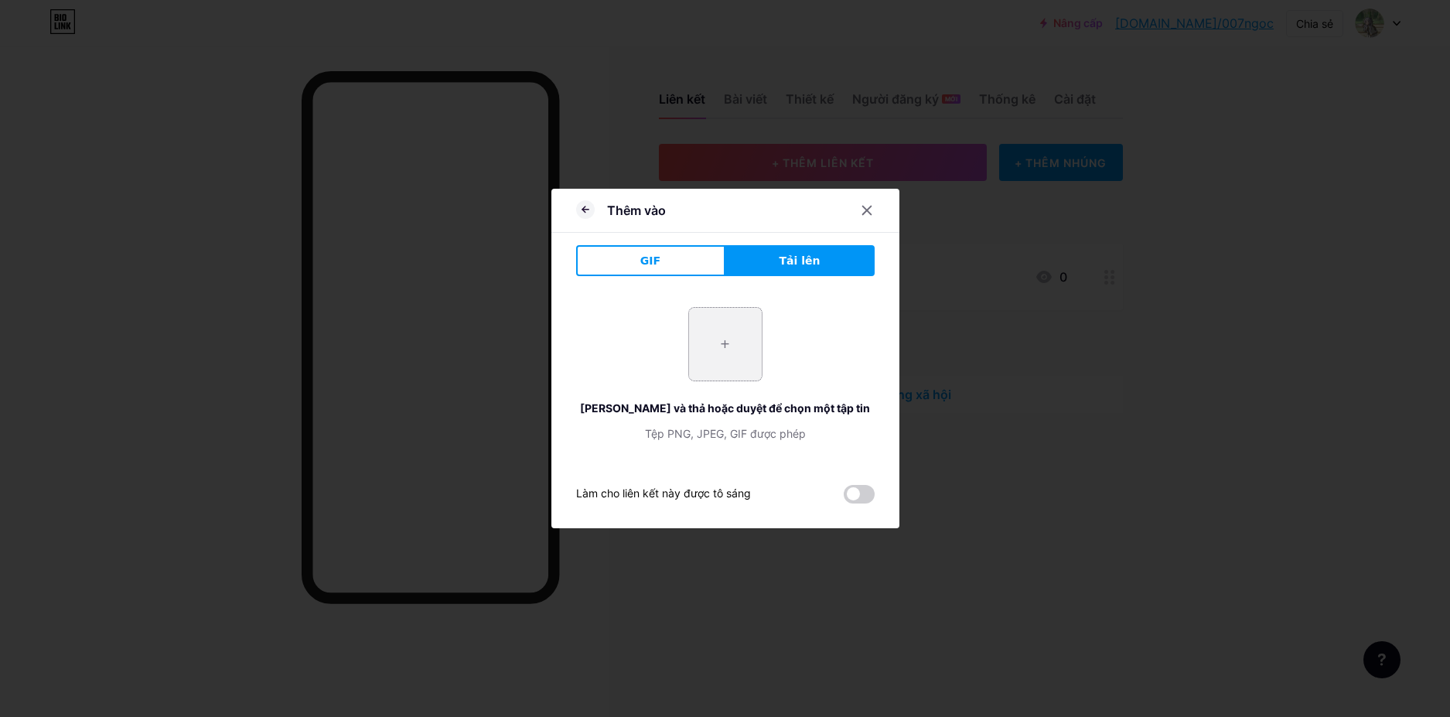
click at [724, 342] on input "file" at bounding box center [725, 344] width 73 height 73
type input "C:\fakepath\a5d34873b6103e4e6701.jpg"
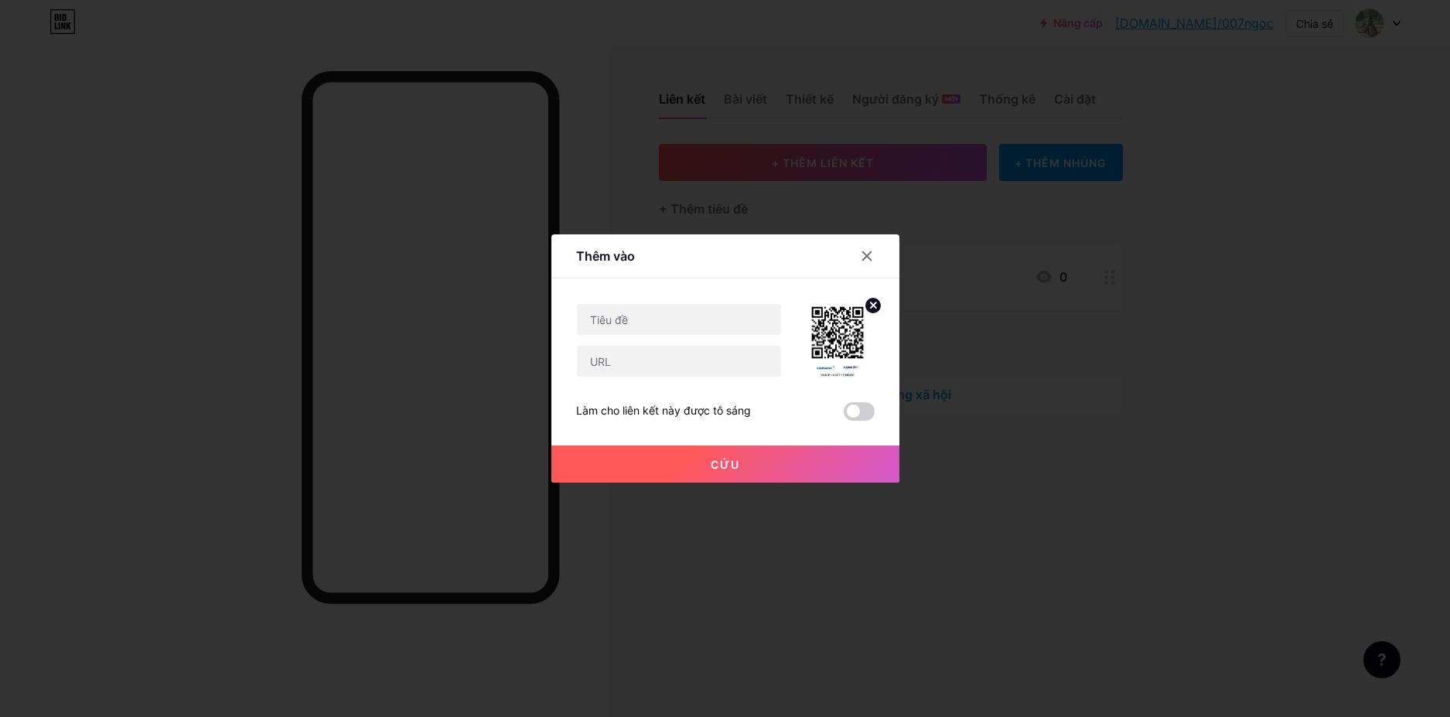
click at [625, 416] on font "Làm cho liên kết này được tô sáng" at bounding box center [663, 410] width 175 height 13
click at [619, 409] on font "Làm cho liên kết này được tô sáng" at bounding box center [663, 410] width 175 height 13
click at [612, 326] on input "text" at bounding box center [679, 319] width 204 height 31
paste input "[URL][DOMAIN_NAME]"
drag, startPoint x: 710, startPoint y: 325, endPoint x: 130, endPoint y: 360, distance: 581.0
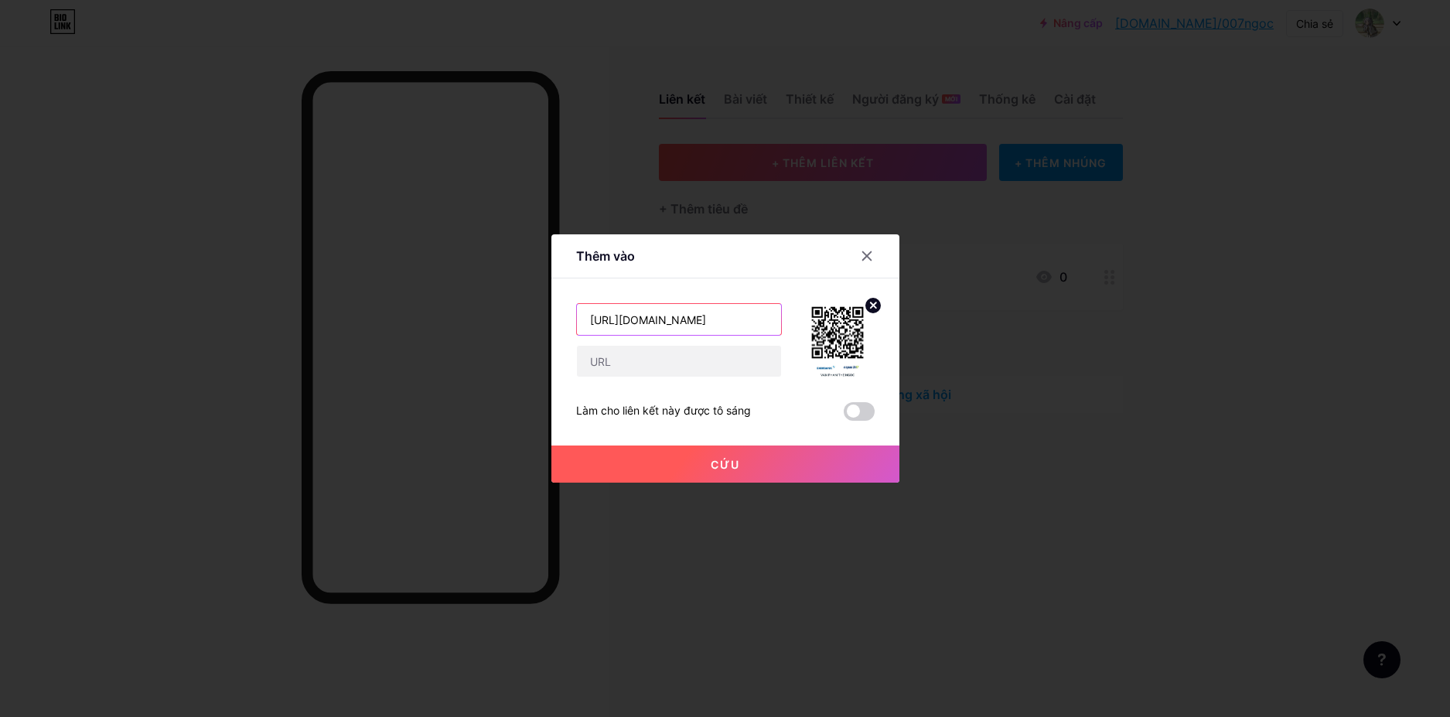
click at [418, 319] on div "Thêm vào Nội dung YouTube Phát video YouTube mà không cần rời khỏi trang của bạ…" at bounding box center [725, 358] width 1450 height 717
click at [724, 322] on input "[URL][DOMAIN_NAME]" at bounding box center [679, 319] width 204 height 31
drag, startPoint x: 581, startPoint y: 313, endPoint x: 492, endPoint y: 312, distance: 89.7
click at [495, 312] on div "Thêm vào Nội dung YouTube Phát video YouTube mà không cần rời khỏi trang của bạ…" at bounding box center [725, 358] width 1450 height 717
paste input "Gửi cốc cà phê cho RIP💋"
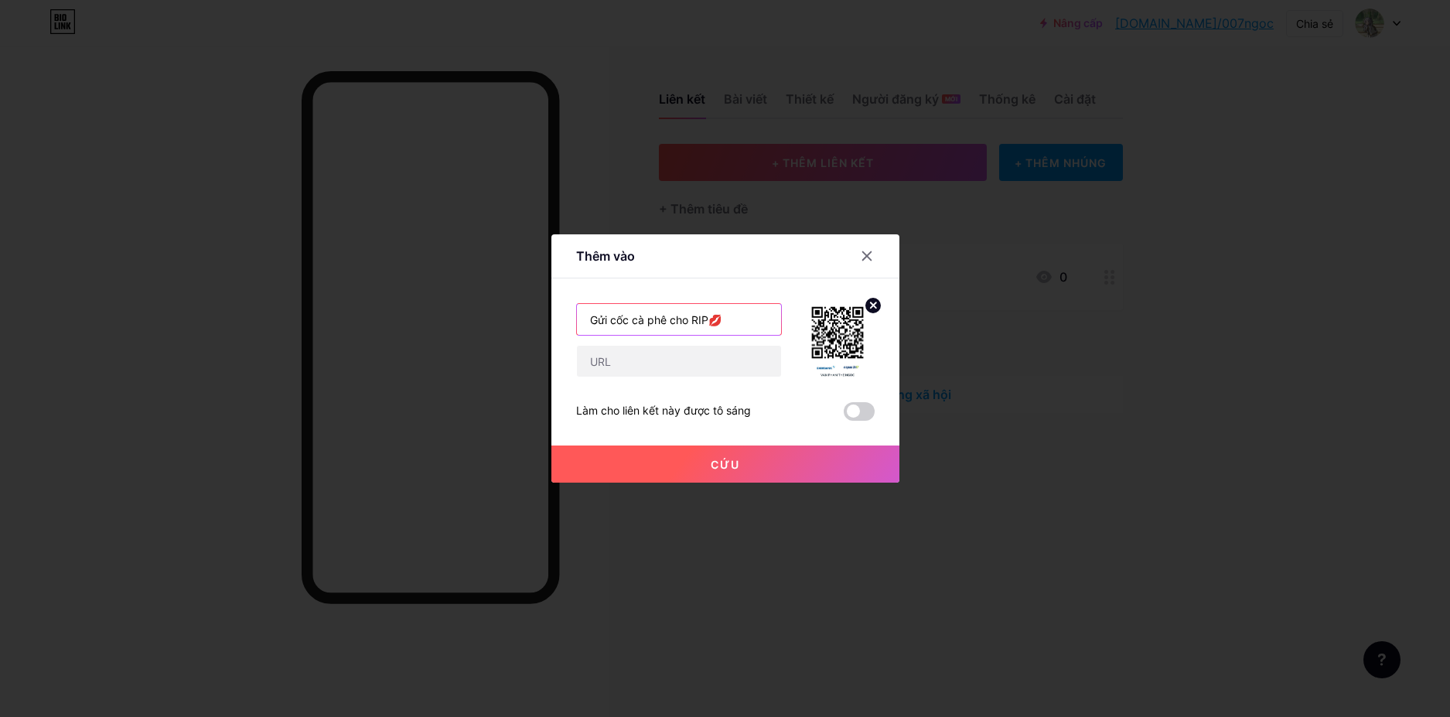
drag, startPoint x: 686, startPoint y: 320, endPoint x: 700, endPoint y: 321, distance: 13.9
click at [700, 321] on input "Gửi cốc cà phê cho RIP💋" at bounding box center [679, 319] width 204 height 31
click at [754, 323] on input "Gửi cốc cà phê cho Ngoc 💋" at bounding box center [679, 319] width 204 height 31
type input "Gửi cốc cà phê cho Ngoc 💋"
click at [723, 469] on font "Cứu" at bounding box center [725, 464] width 29 height 13
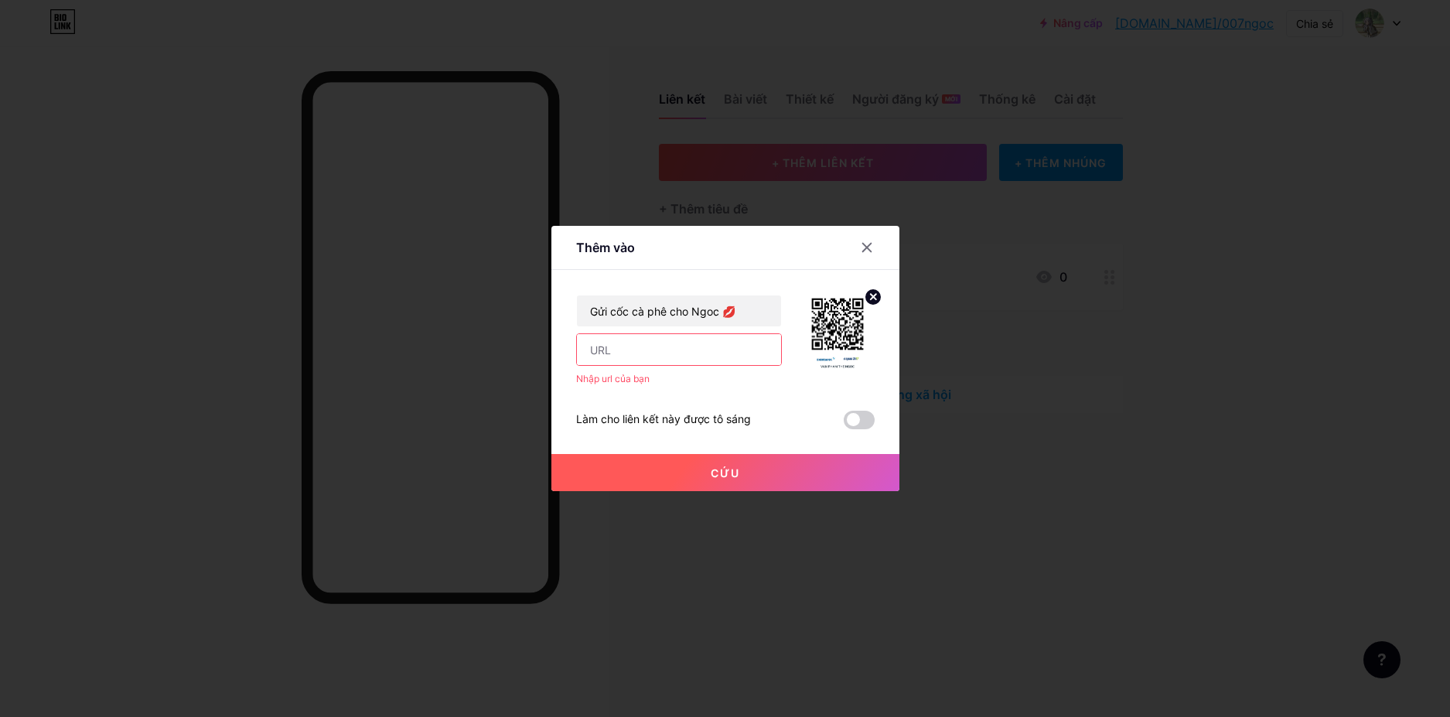
click at [630, 361] on input "text" at bounding box center [679, 349] width 204 height 31
click at [878, 387] on div "Thêm vào Nội dung YouTube Phát video YouTube mà không cần rời khỏi trang của bạ…" at bounding box center [725, 358] width 348 height 265
click at [615, 350] on input "text" at bounding box center [679, 349] width 204 height 31
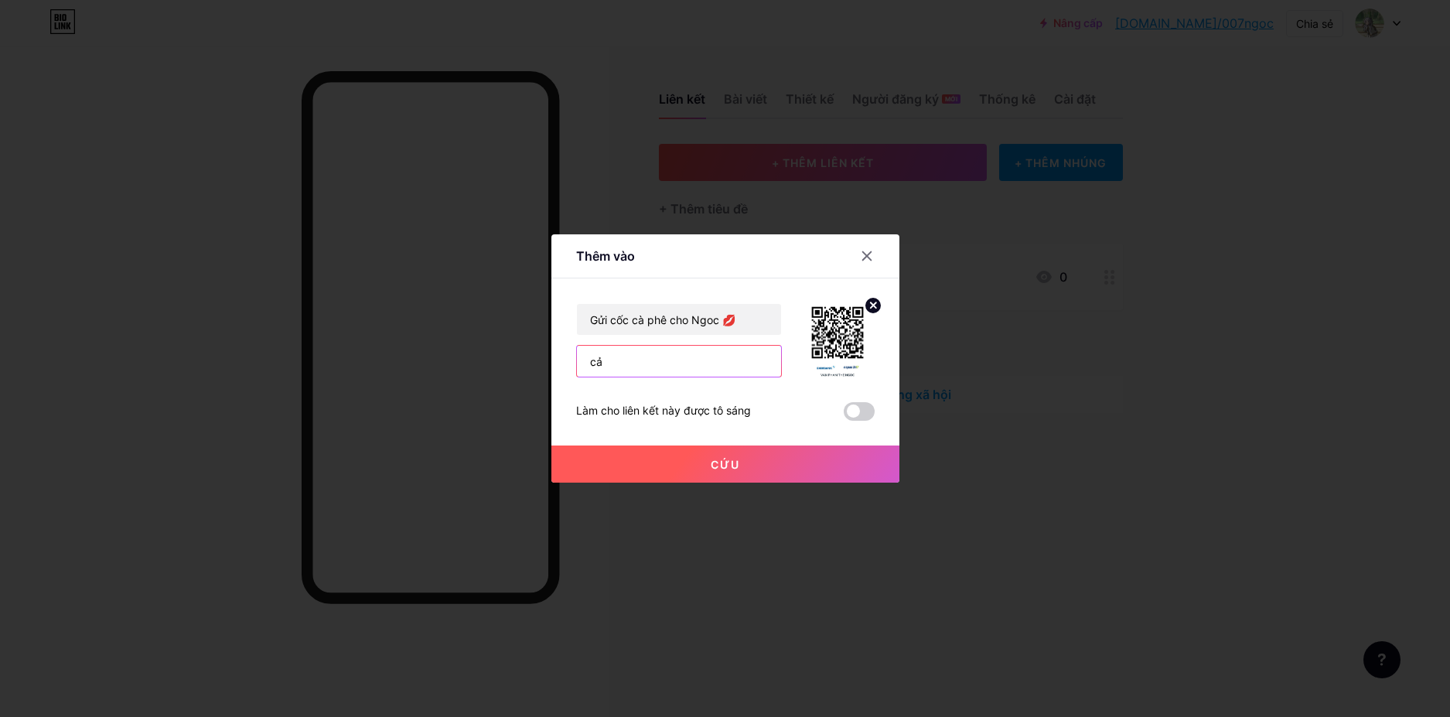
type input "c"
type input "CẢM ƠN MỌI NGƯỜI RẤT NHIỀU !!"
click at [727, 468] on font "Cứu" at bounding box center [725, 464] width 29 height 13
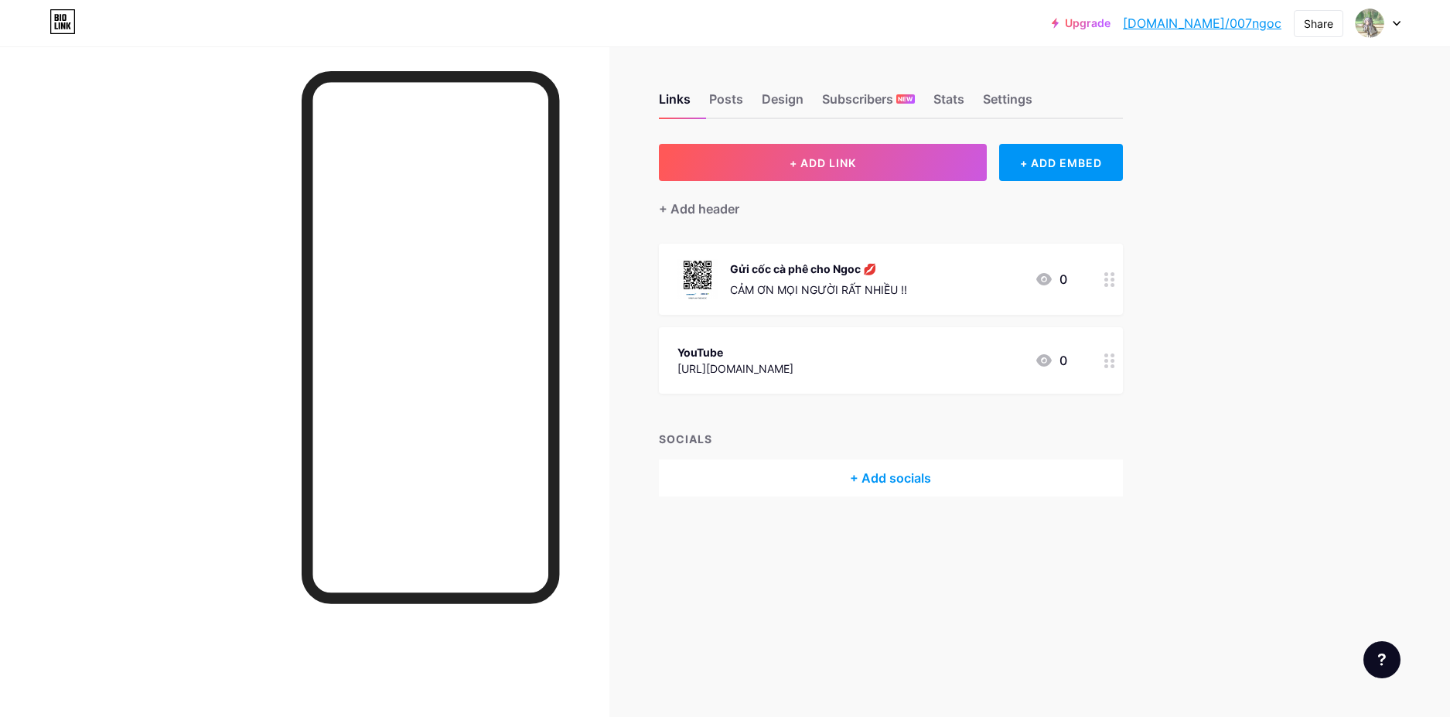
click at [1113, 285] on circle at bounding box center [1112, 285] width 4 height 4
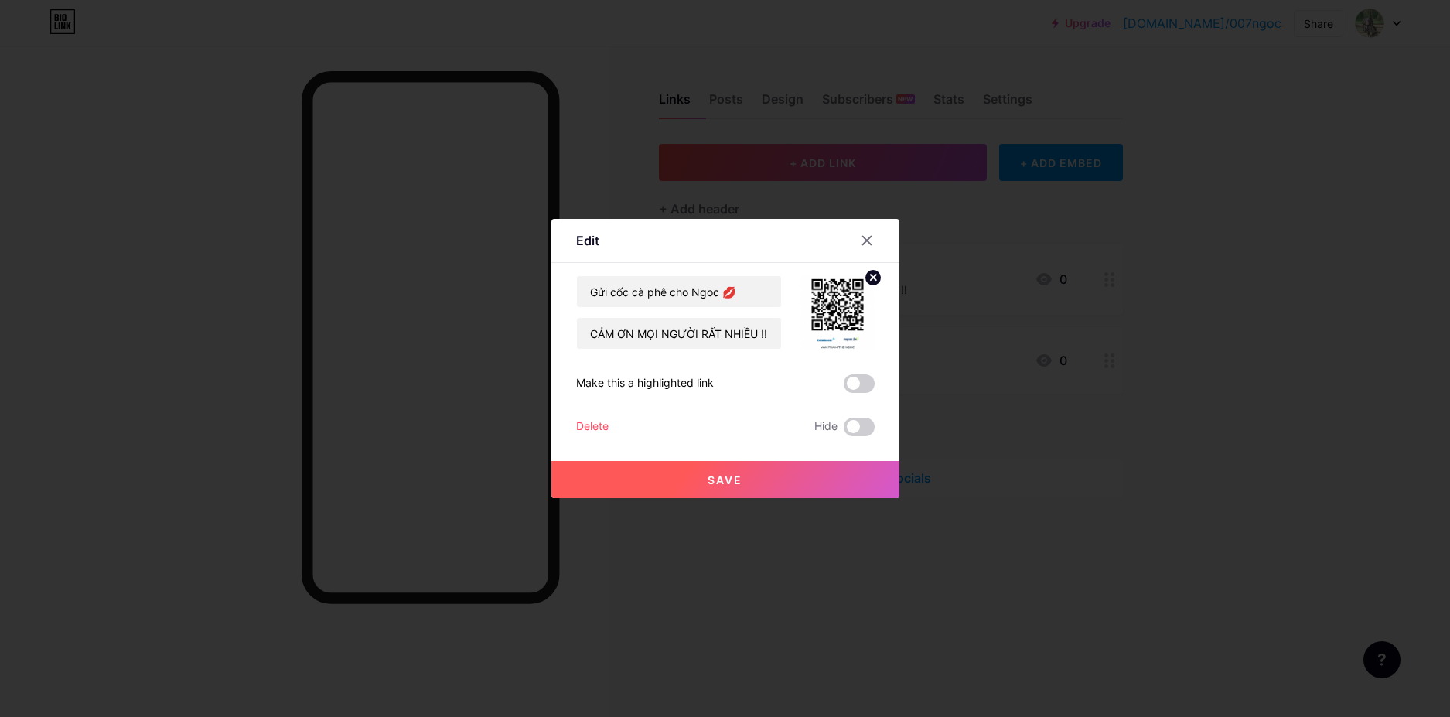
click at [578, 414] on div "Gửi cốc cà phê cho Ngoc 💋 CẢM ƠN MỌI NGƯỜI RẤT NHIỀU !! Make this a highlighted…" at bounding box center [725, 355] width 298 height 161
click at [582, 424] on div "Delete" at bounding box center [592, 427] width 32 height 19
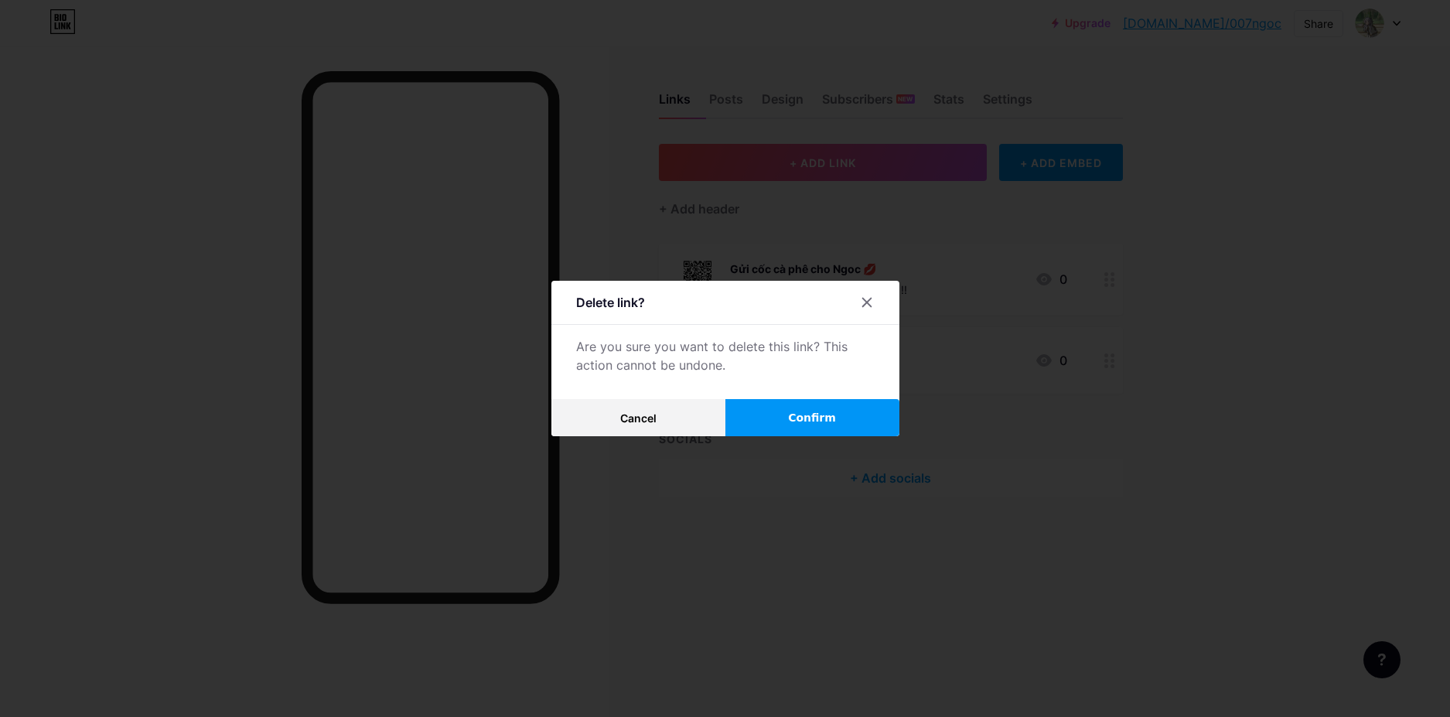
click at [806, 418] on span "Confirm" at bounding box center [812, 418] width 48 height 16
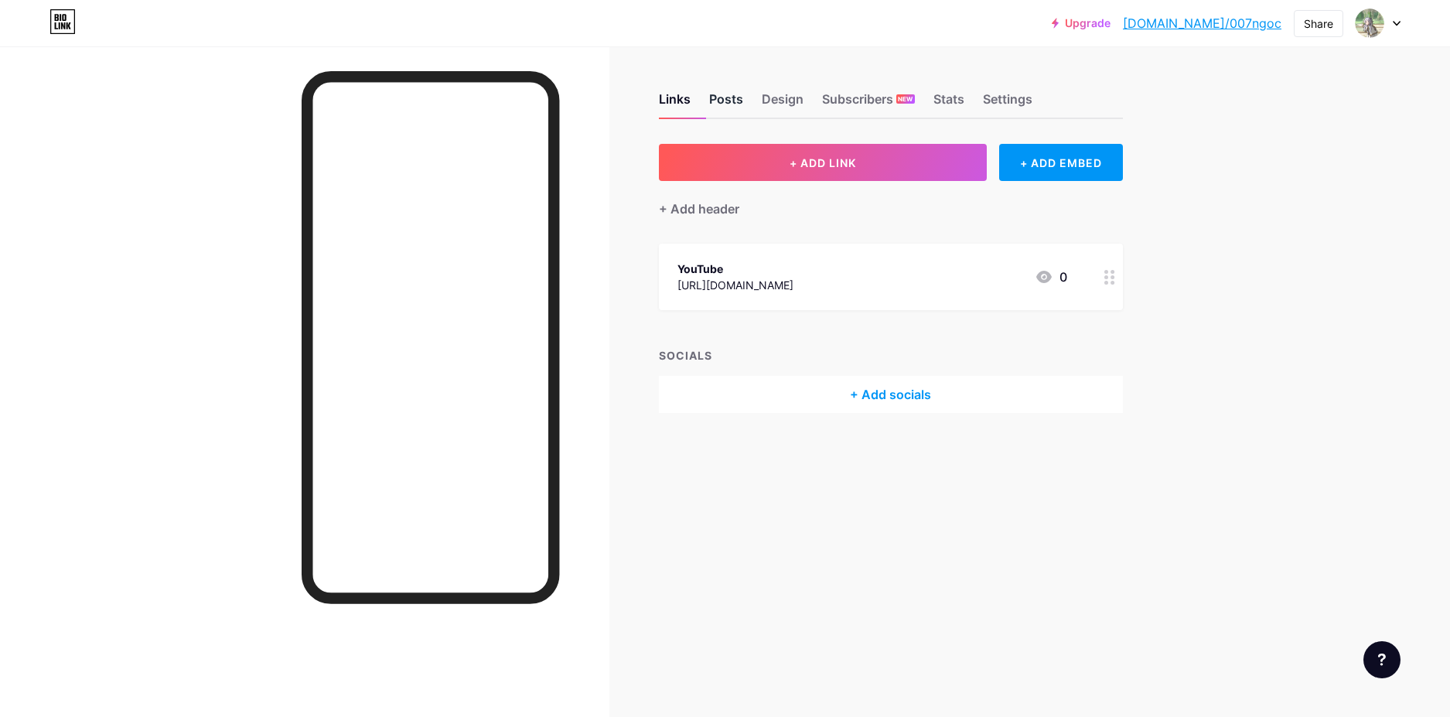
click at [736, 111] on div "Posts" at bounding box center [726, 104] width 34 height 28
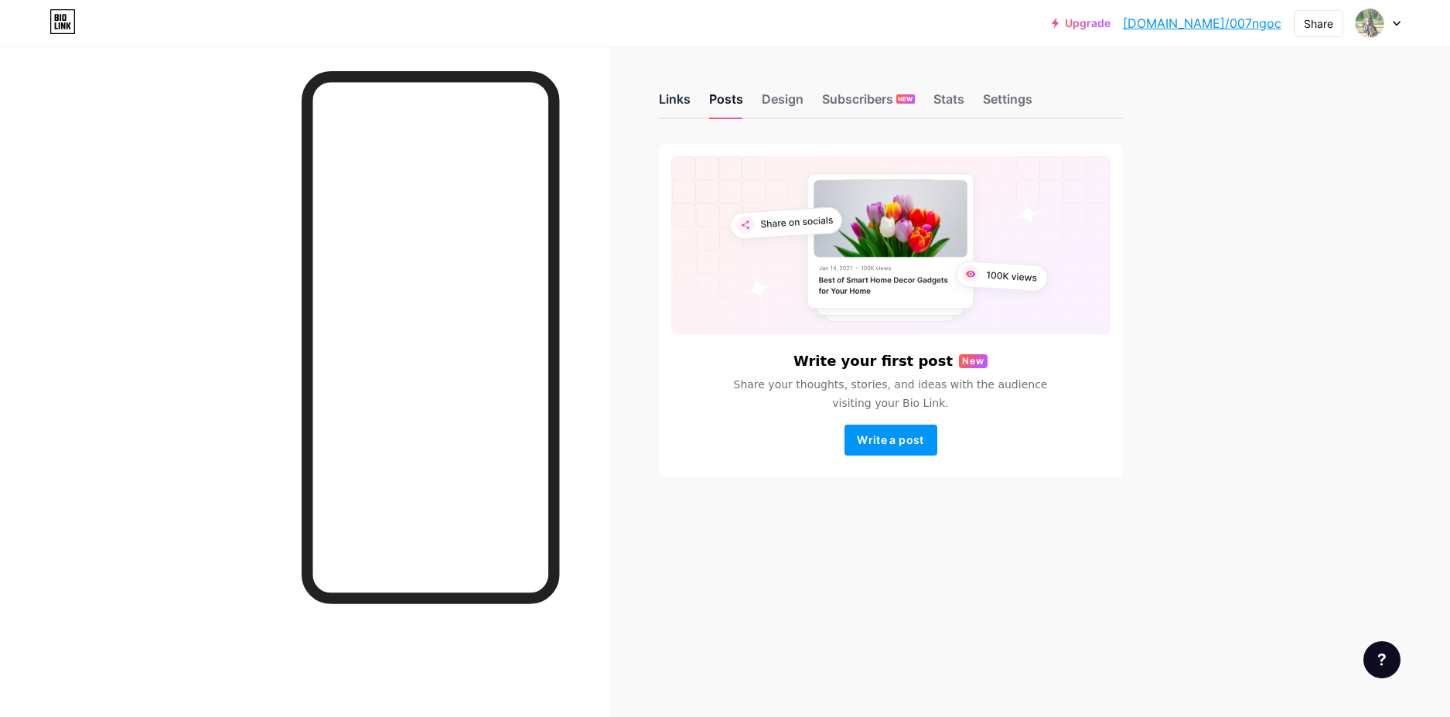
click at [680, 108] on div "Links" at bounding box center [675, 104] width 32 height 28
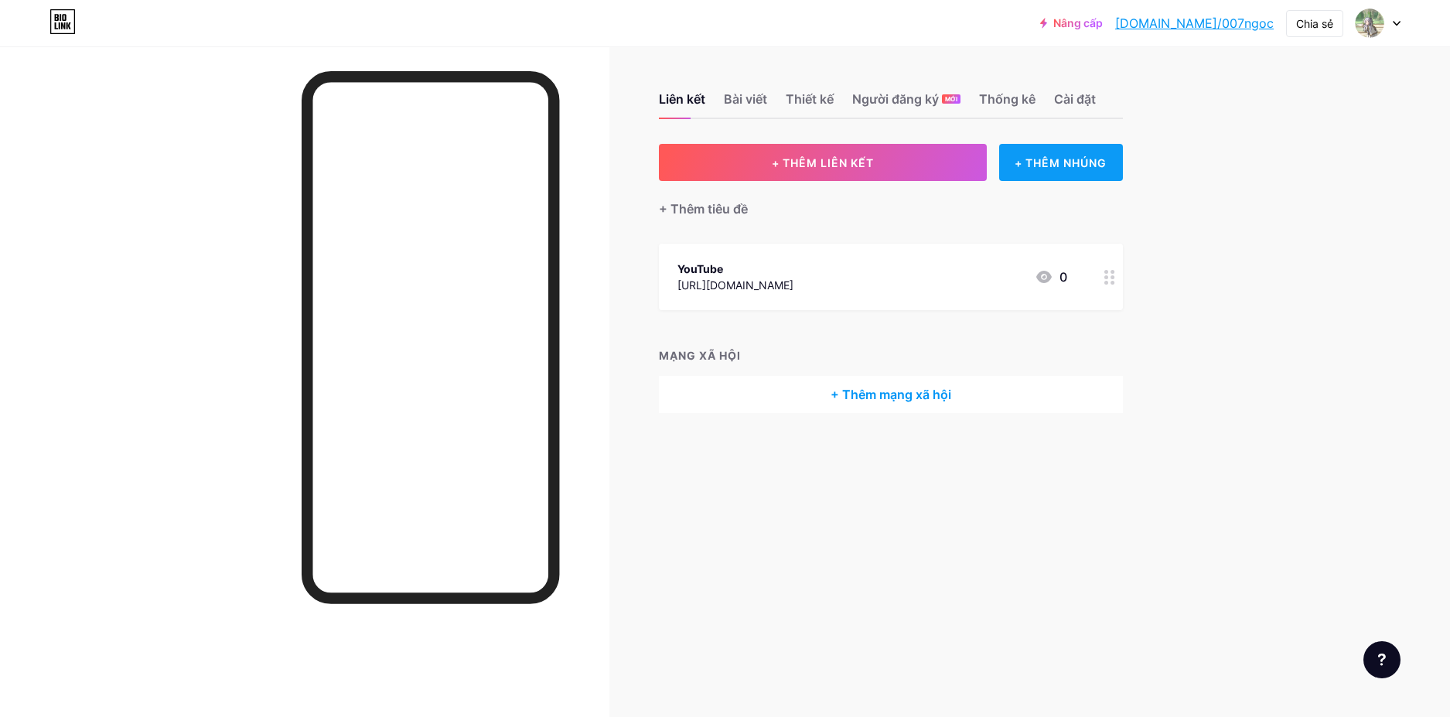
click at [1046, 159] on font "+ THÊM NHÚNG" at bounding box center [1060, 162] width 92 height 13
click at [1011, 47] on icon at bounding box center [1016, 51] width 12 height 12
click at [808, 97] on font "Thiết kế" at bounding box center [810, 98] width 48 height 15
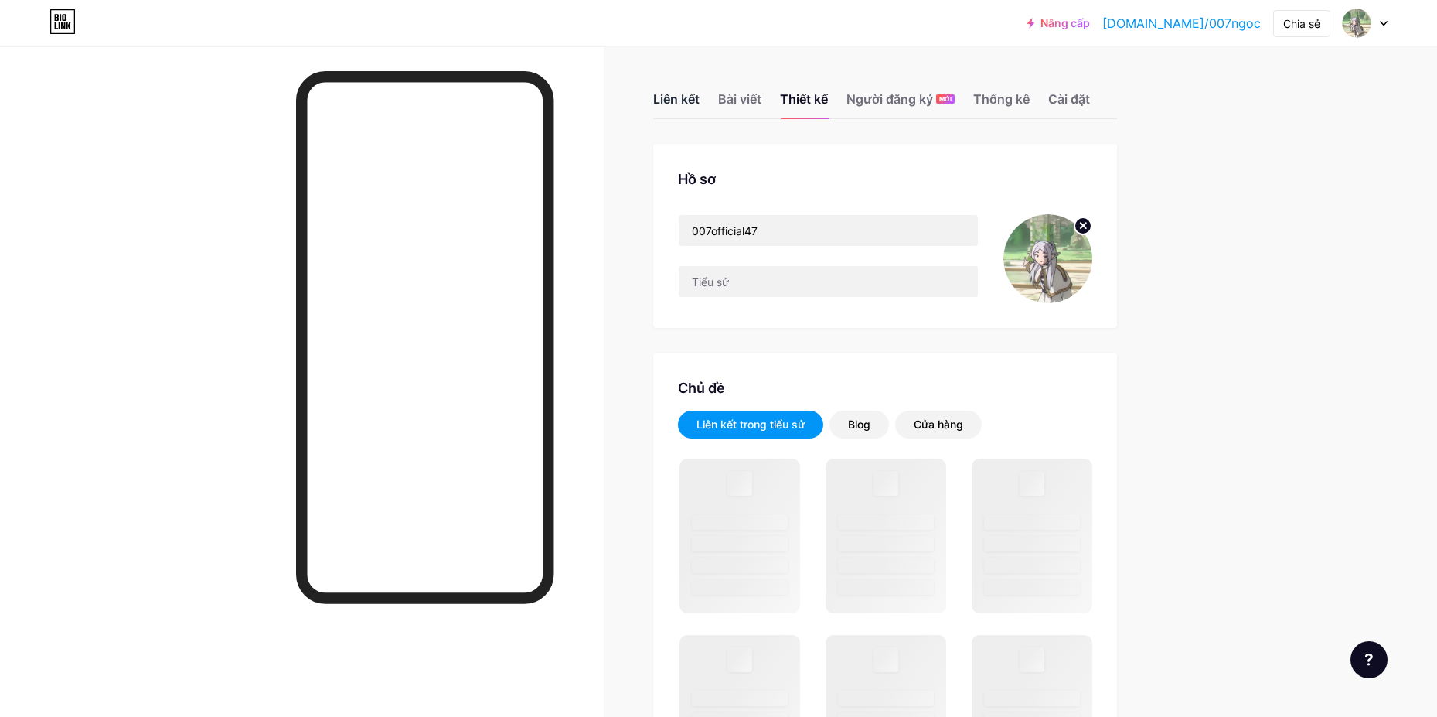
click at [695, 108] on div "Liên kết" at bounding box center [676, 104] width 46 height 28
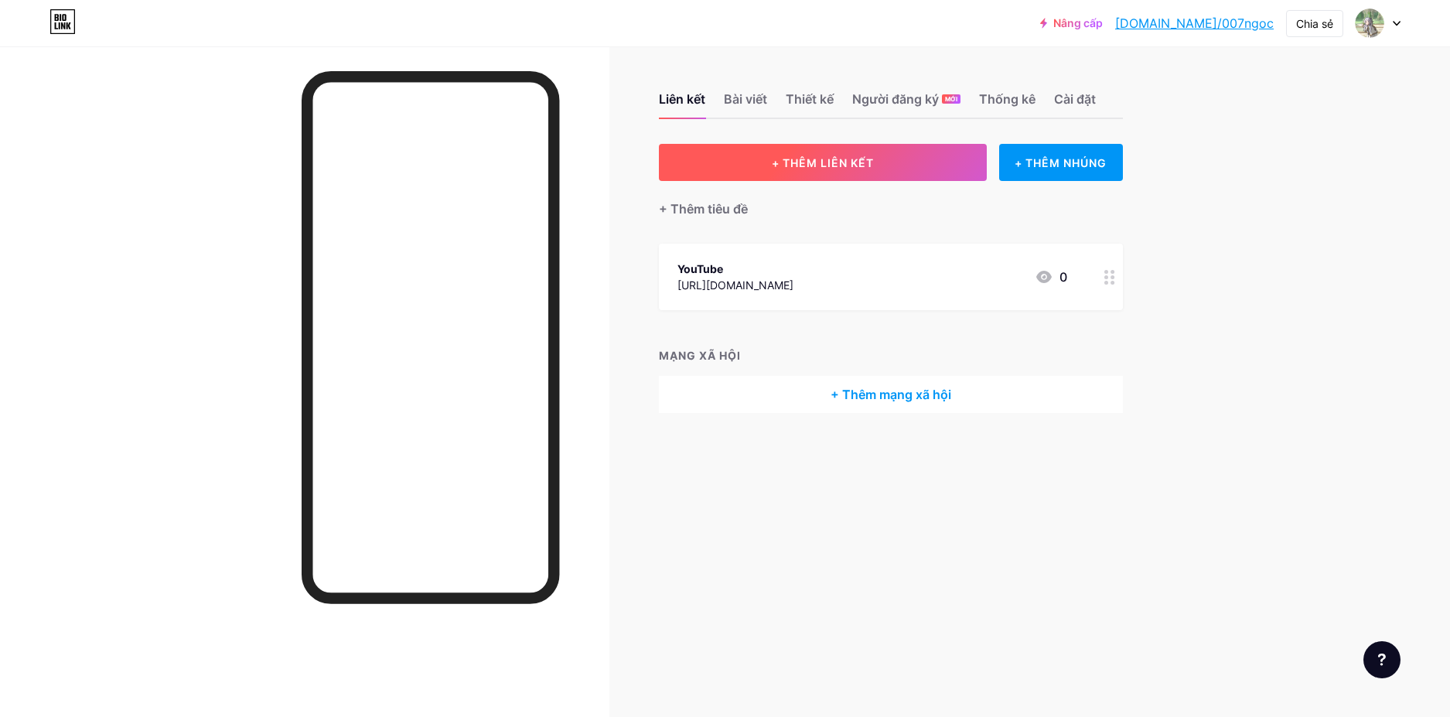
click at [878, 171] on button "+ THÊM LIÊN KẾT" at bounding box center [823, 162] width 329 height 37
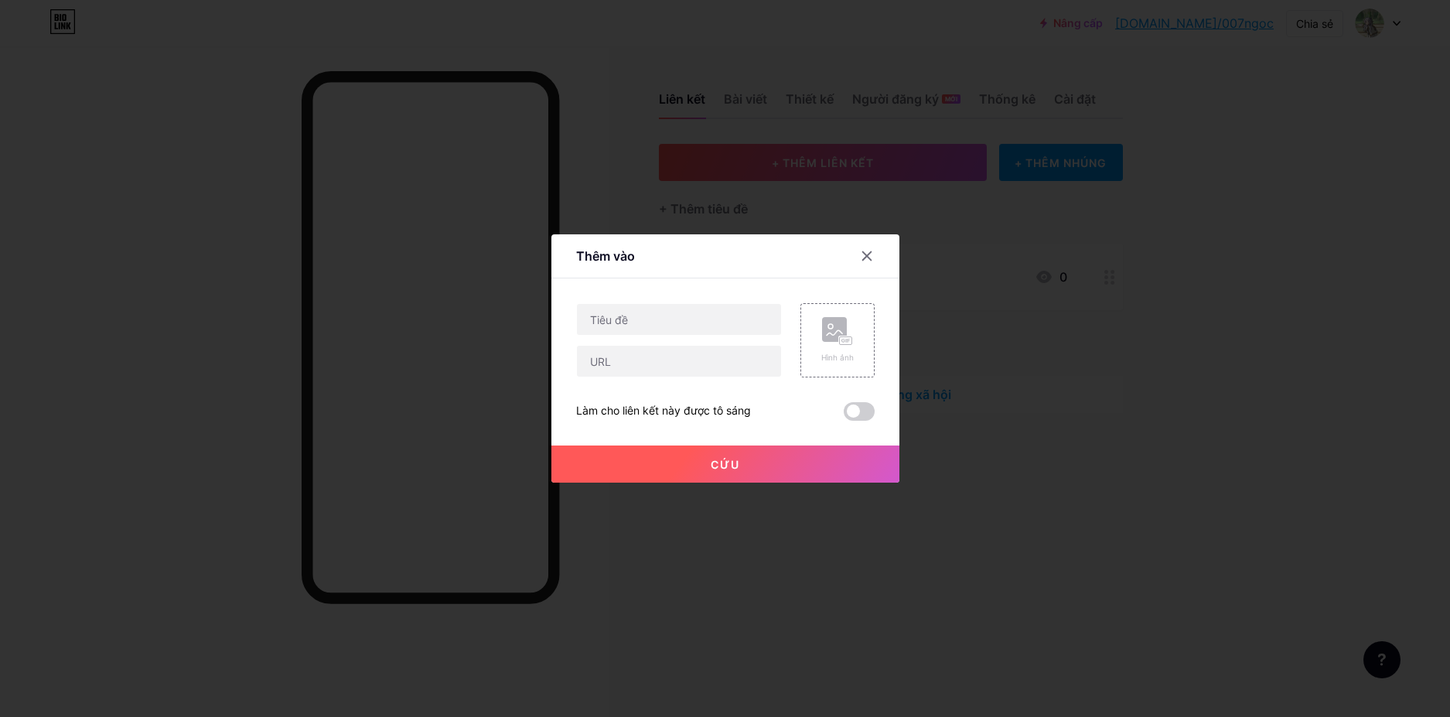
click at [1058, 385] on div at bounding box center [725, 358] width 1450 height 717
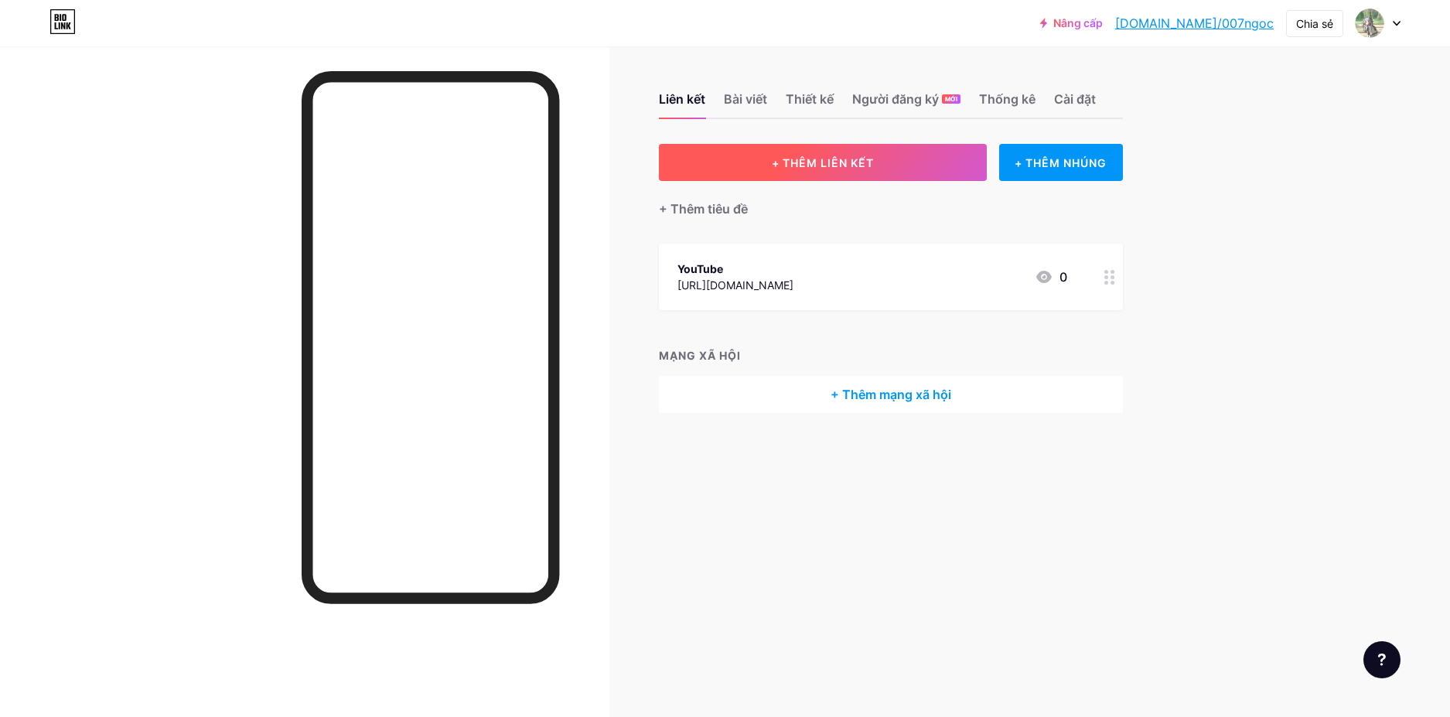
click at [834, 170] on button "+ THÊM LIÊN KẾT" at bounding box center [823, 162] width 329 height 37
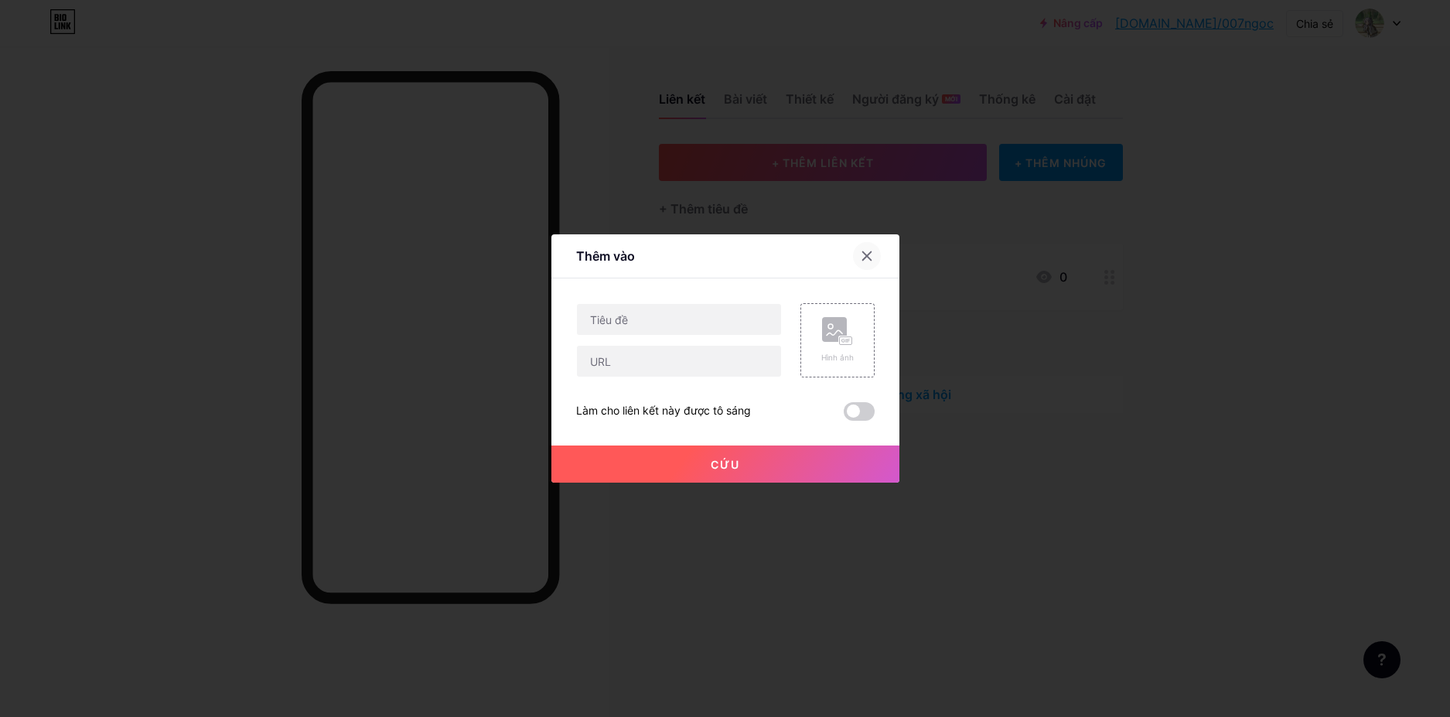
click at [861, 257] on icon at bounding box center [867, 256] width 12 height 12
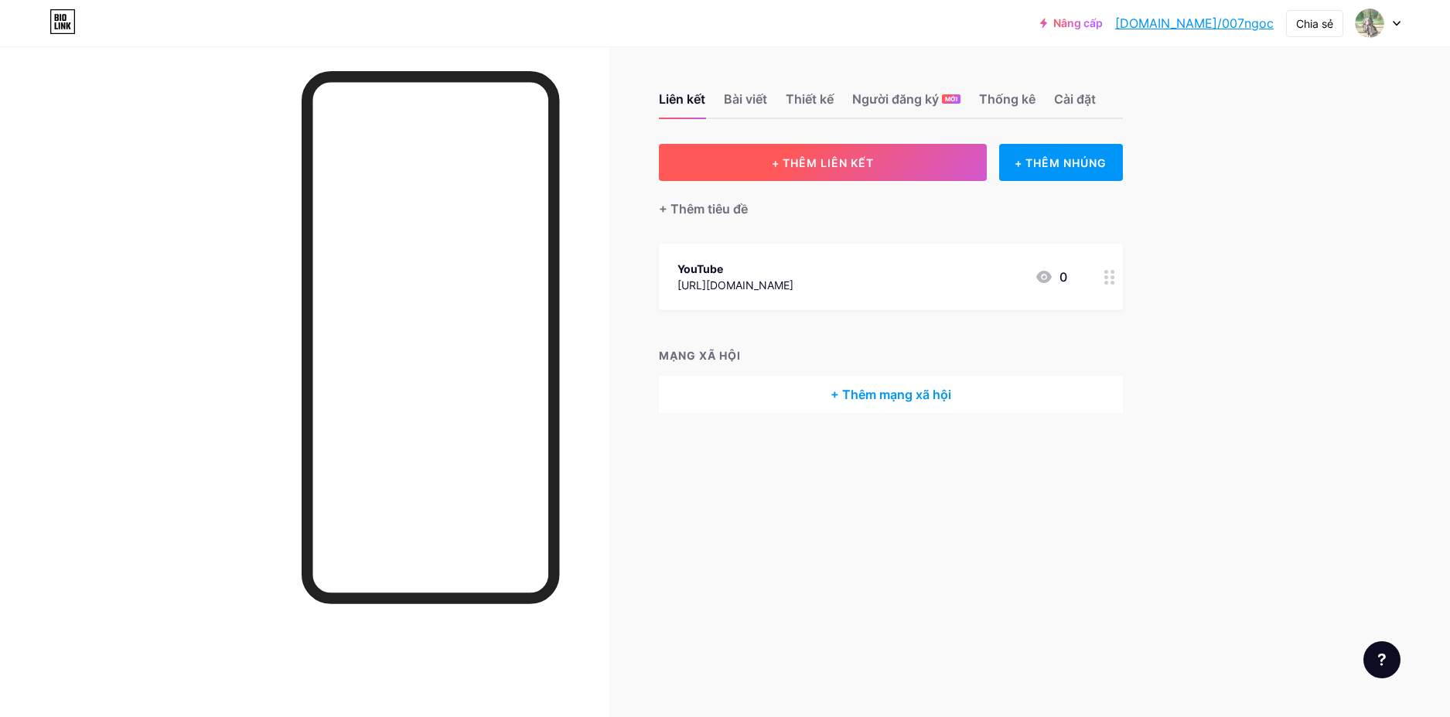
click at [843, 172] on button "+ THÊM LIÊN KẾT" at bounding box center [823, 162] width 329 height 37
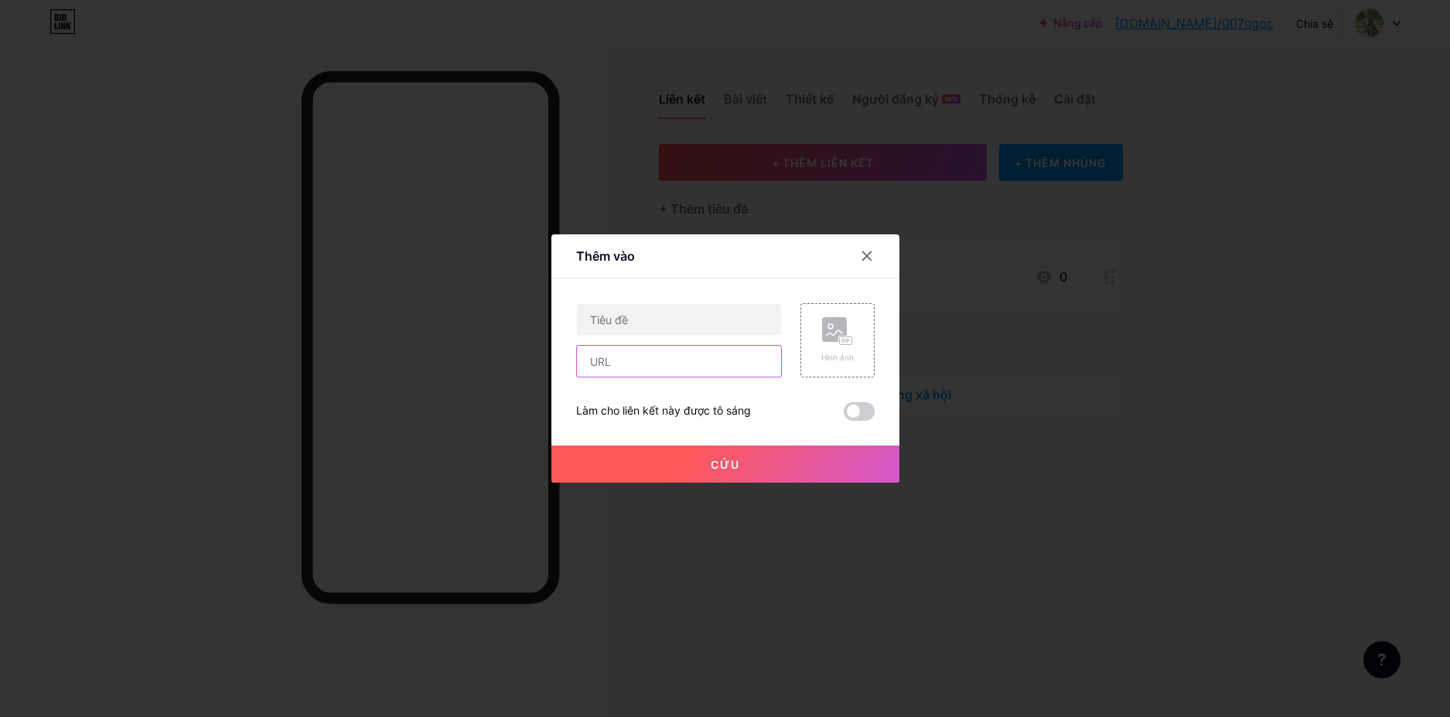
click at [624, 366] on input "text" at bounding box center [679, 361] width 204 height 31
paste input "[URL][DOMAIN_NAME]"
type input "[URL][DOMAIN_NAME]"
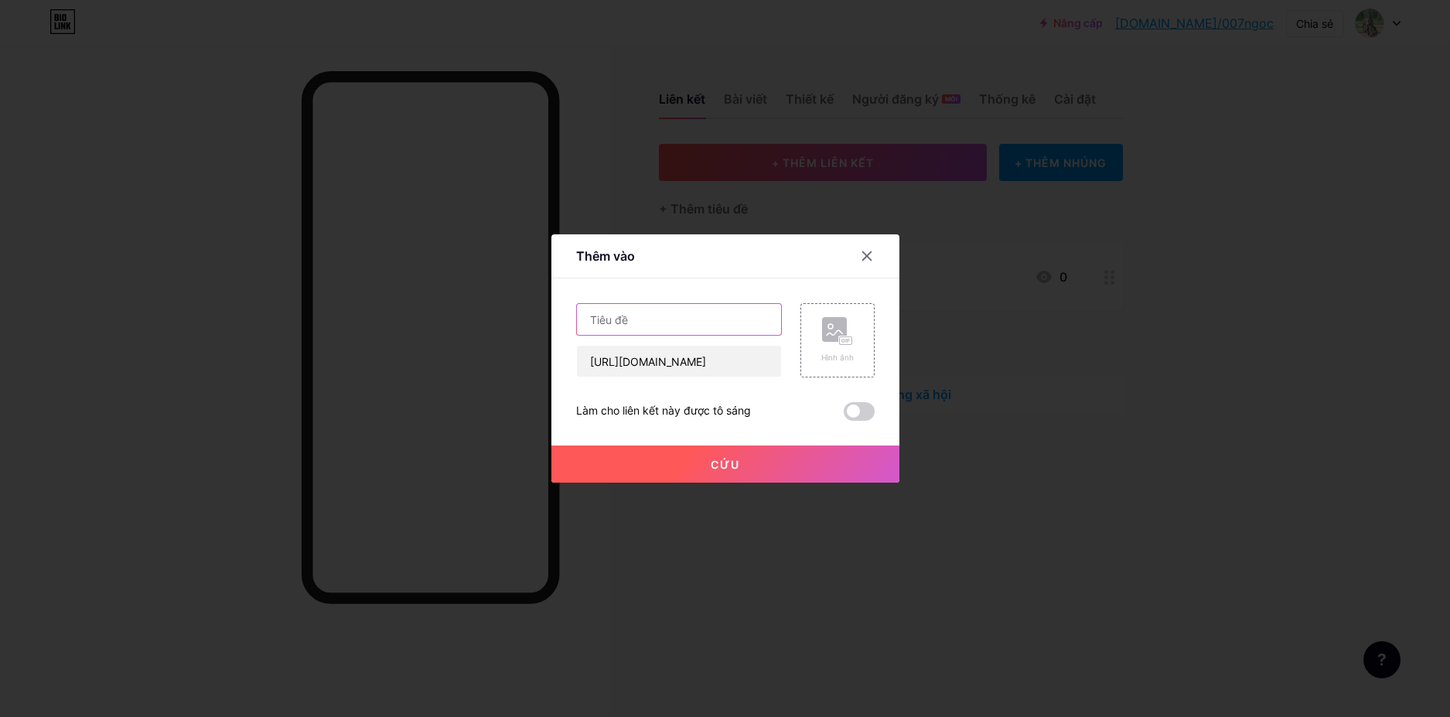
click at [624, 329] on input "text" at bounding box center [679, 319] width 204 height 31
type input "Facebook"
click at [858, 414] on span at bounding box center [859, 411] width 31 height 19
click at [844, 415] on input "checkbox" at bounding box center [844, 415] width 0 height 0
click at [738, 457] on button "Cứu" at bounding box center [725, 463] width 348 height 37
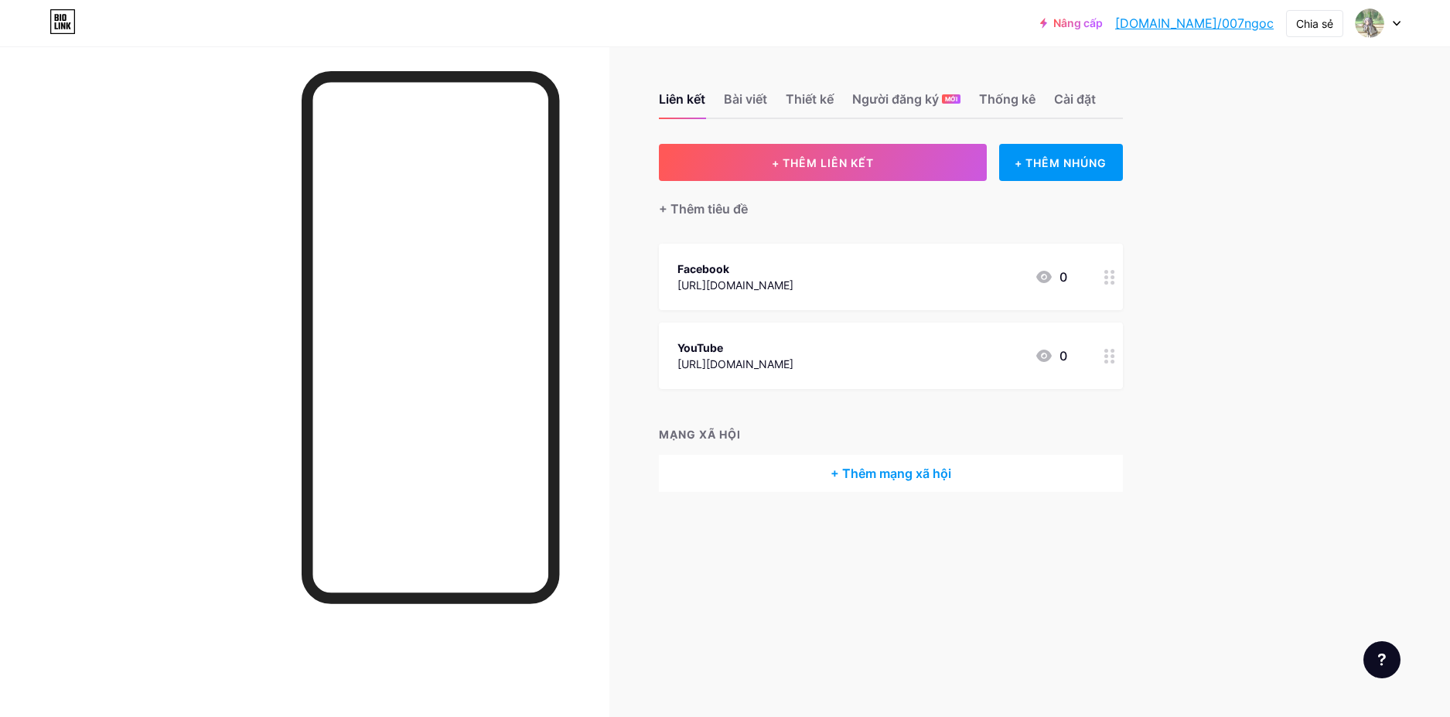
click at [1105, 283] on icon at bounding box center [1109, 277] width 11 height 15
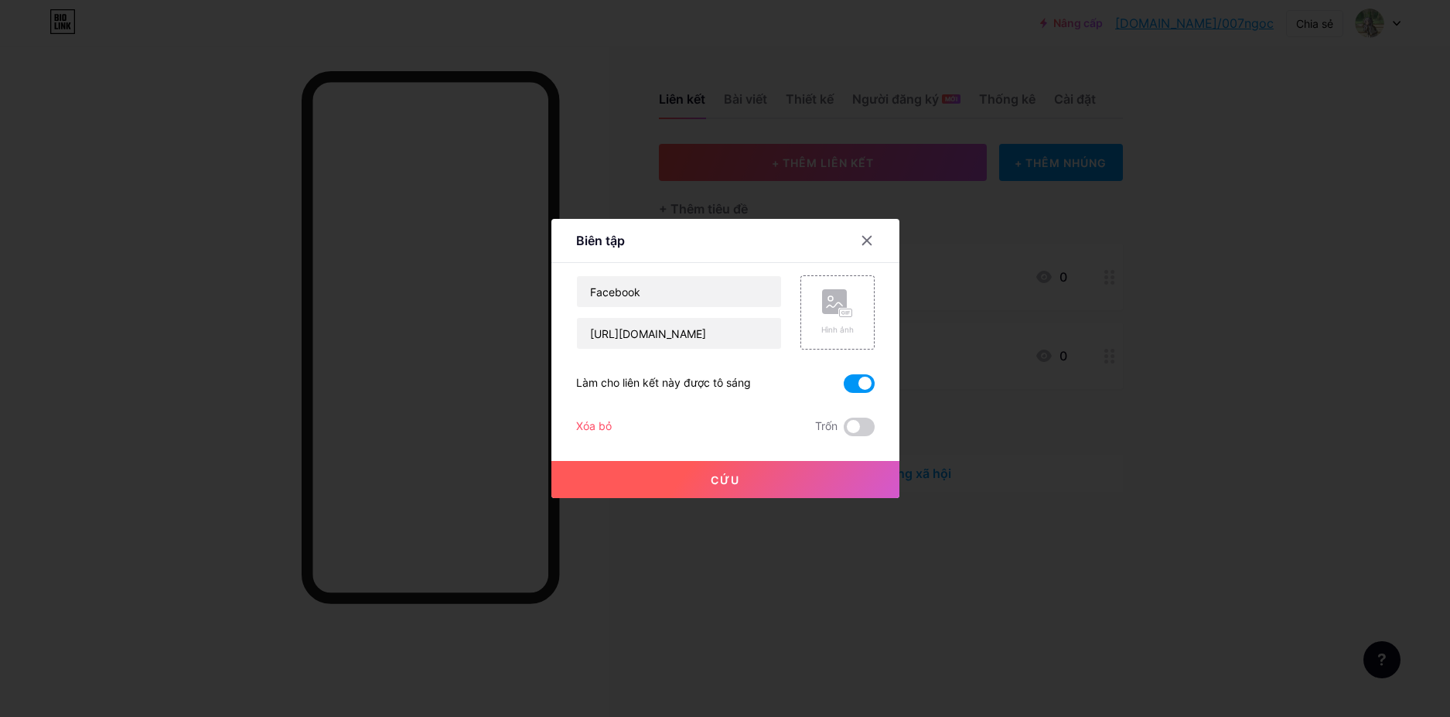
click at [857, 384] on span at bounding box center [859, 383] width 31 height 19
click at [844, 387] on input "checkbox" at bounding box center [844, 387] width 0 height 0
click at [742, 475] on button "Cứu" at bounding box center [725, 479] width 348 height 37
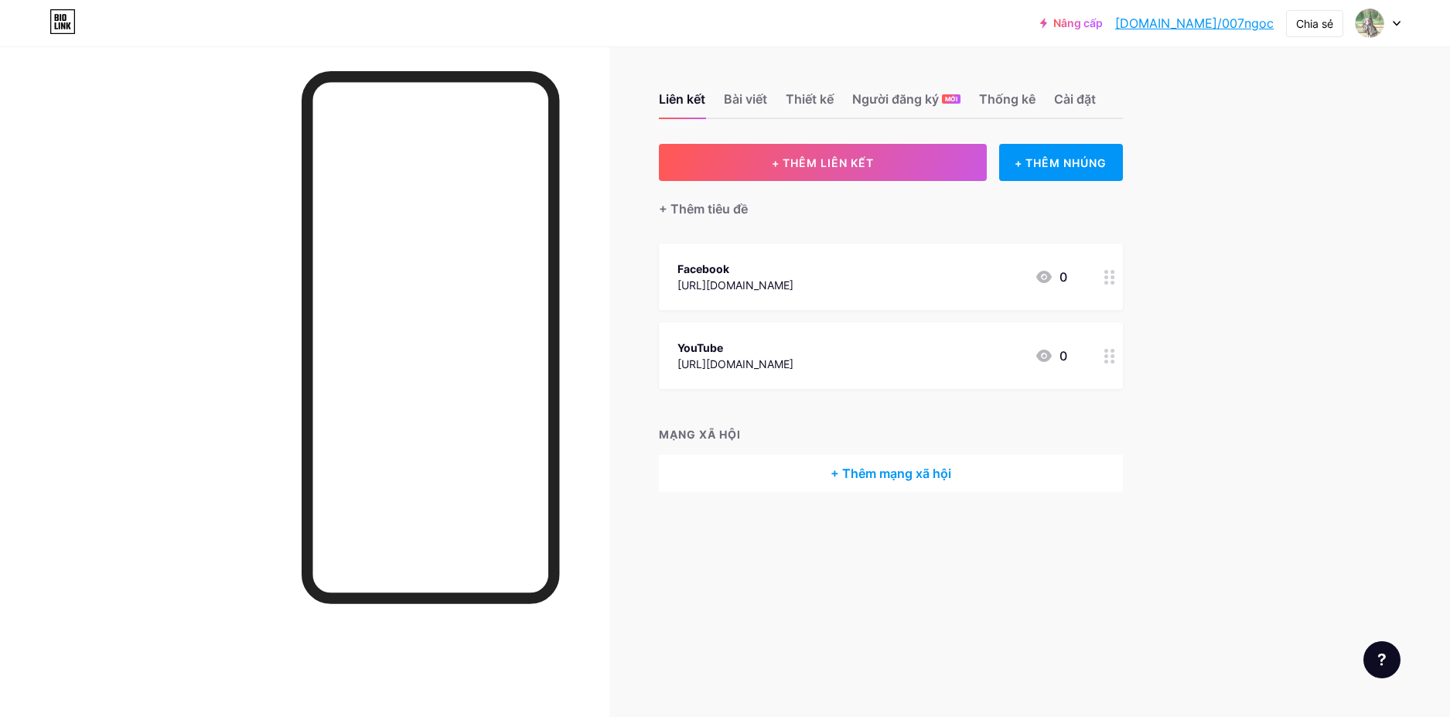
click at [465, 602] on div at bounding box center [430, 337] width 257 height 533
click at [626, 95] on div "Liên kết Bài viết Thiết kế Người đăng ký MỚI Thống kê Cài đặt + THÊM LIÊN KẾT +…" at bounding box center [594, 307] width 1188 height 523
click at [652, 98] on div "Liên kết Bài viết Thiết kế Người đăng ký MỚI Thống kê Cài đặt + THÊM LIÊN KẾT +…" at bounding box center [594, 307] width 1188 height 523
click at [673, 95] on font "Liên kết" at bounding box center [682, 98] width 46 height 15
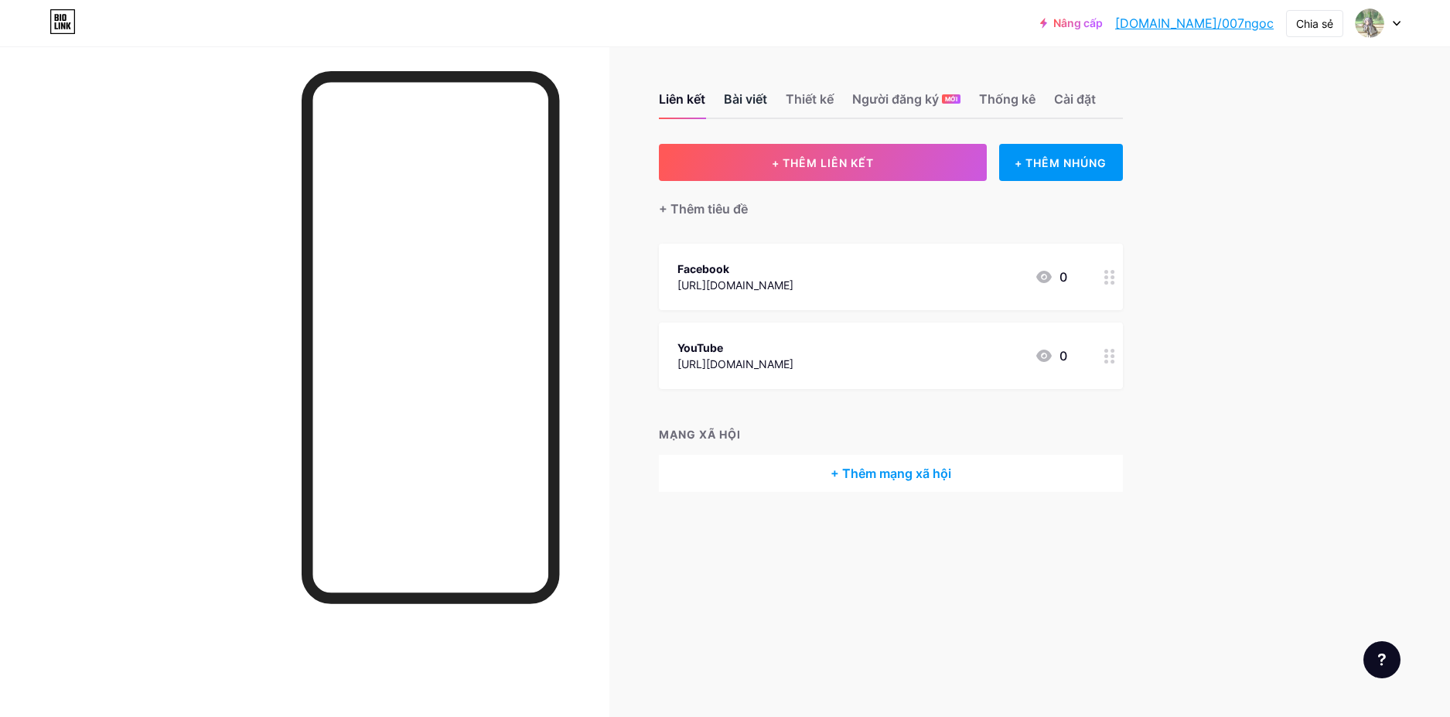
click at [755, 103] on font "Bài viết" at bounding box center [745, 98] width 43 height 15
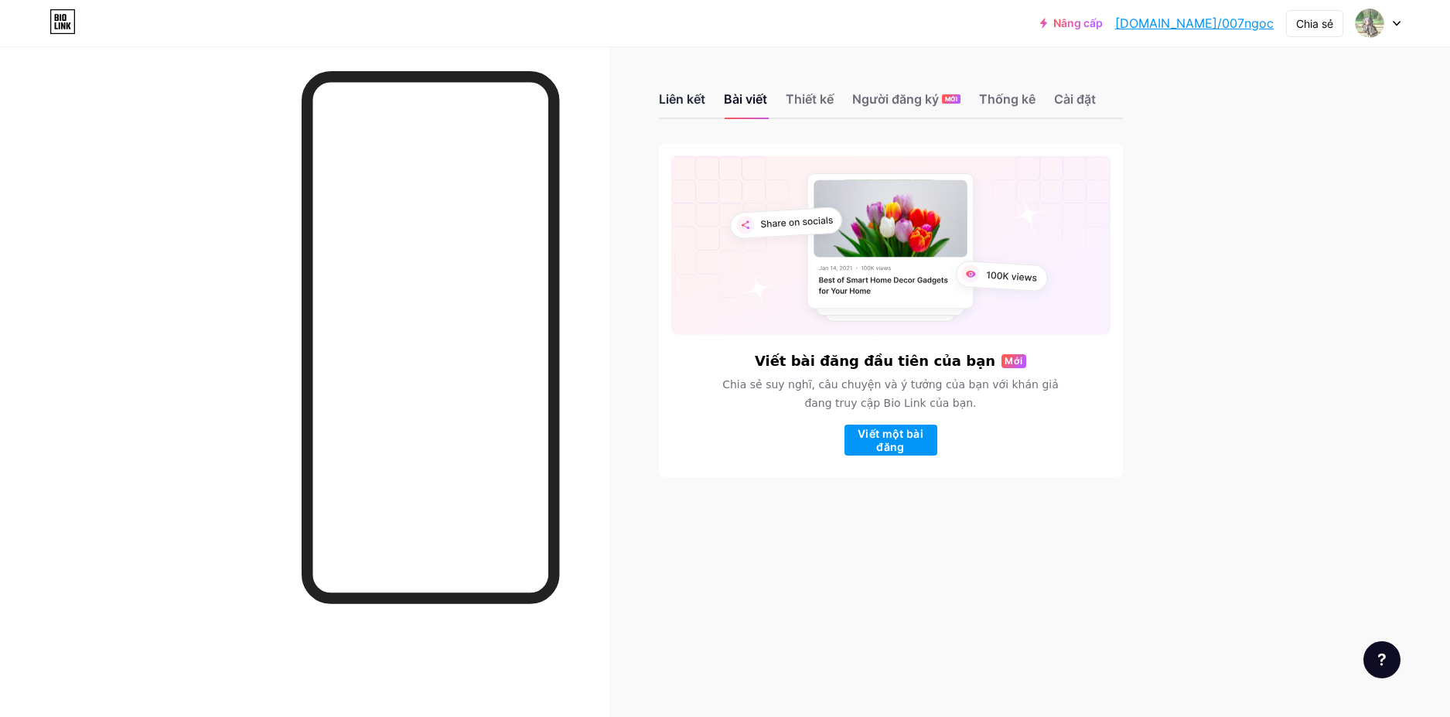
click at [682, 101] on font "Liên kết" at bounding box center [682, 98] width 46 height 15
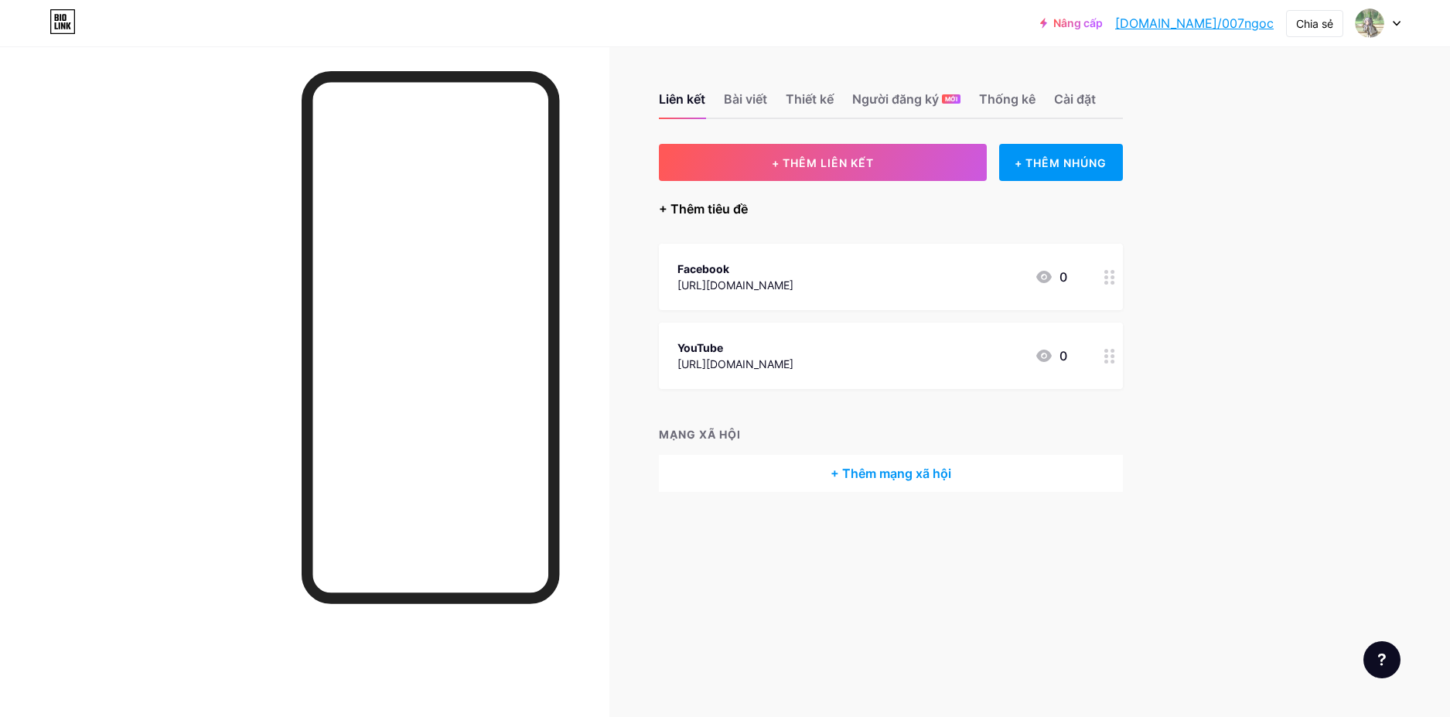
click at [697, 199] on font "+ Thêm tiêu đề" at bounding box center [703, 208] width 89 height 19
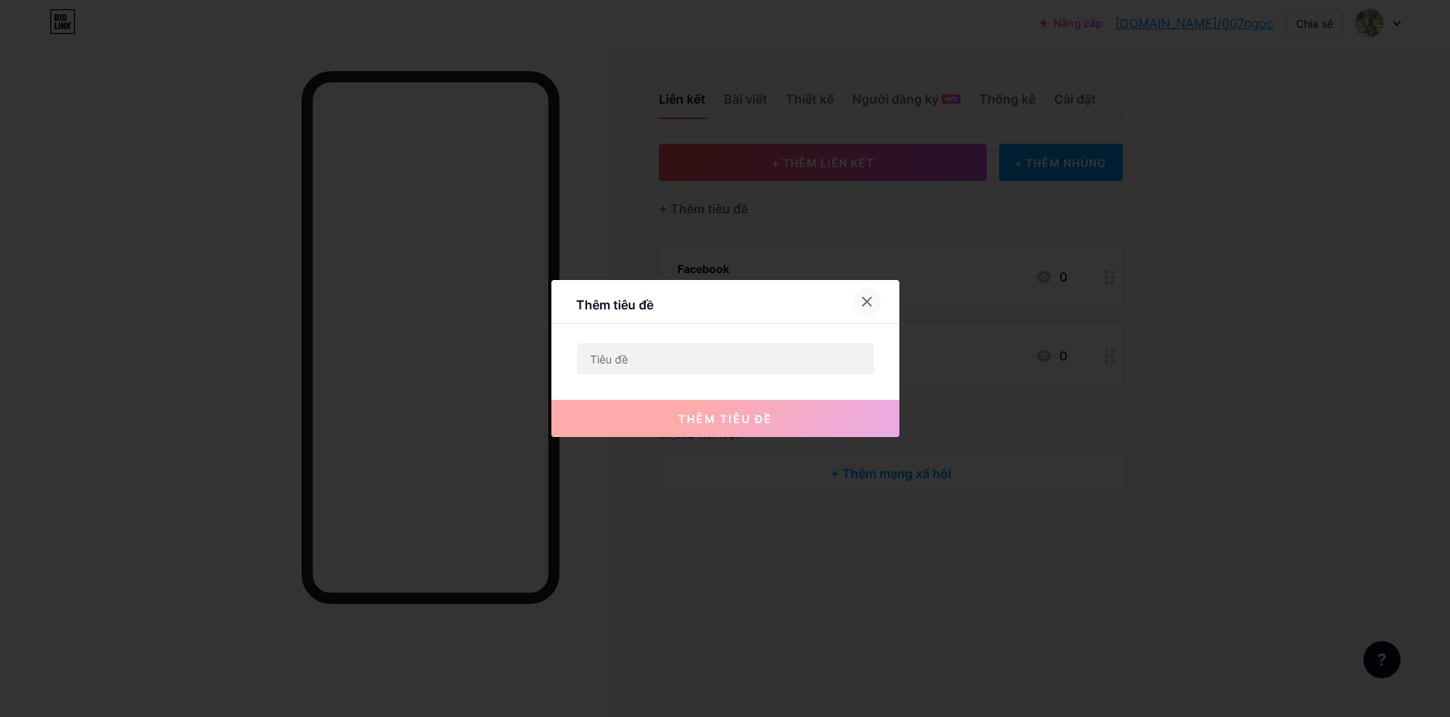
click at [861, 305] on icon at bounding box center [867, 301] width 12 height 12
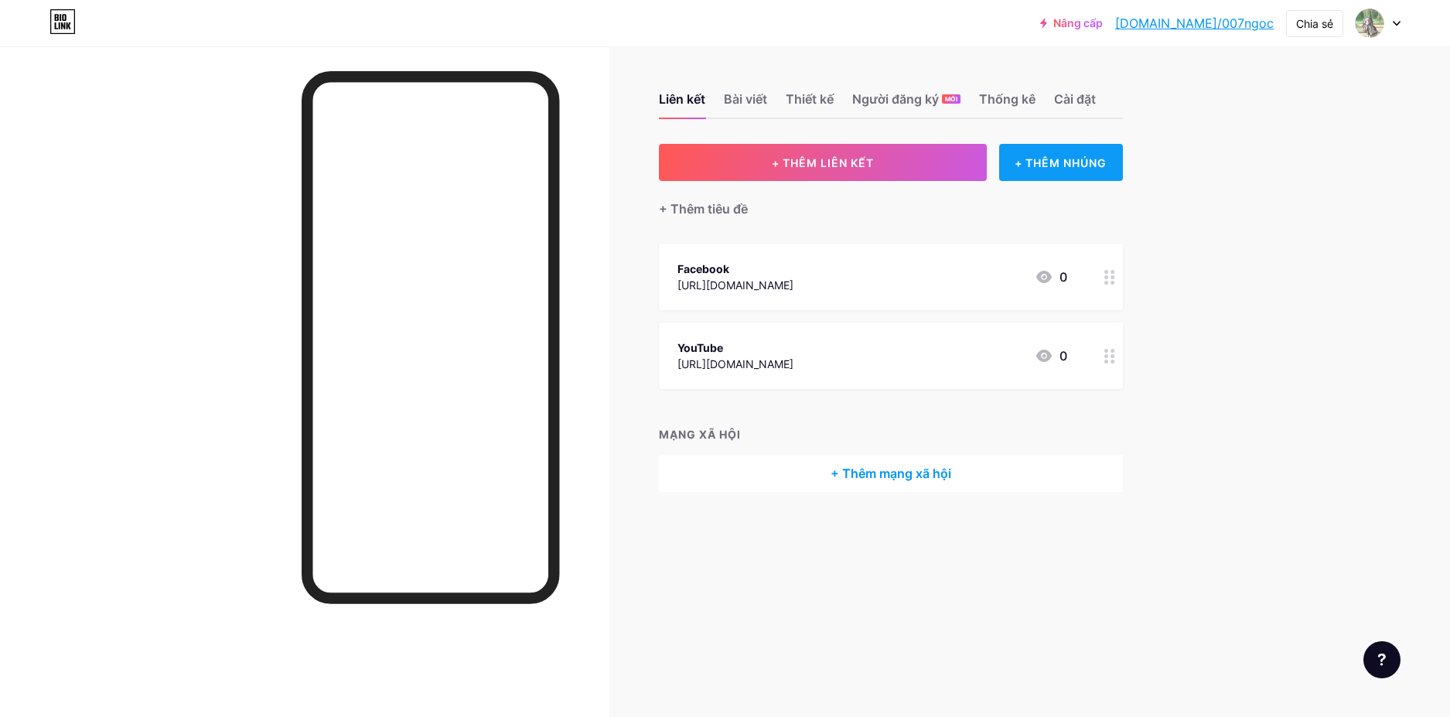
click at [1031, 173] on div "+ THÊM NHÚNG" at bounding box center [1060, 162] width 123 height 37
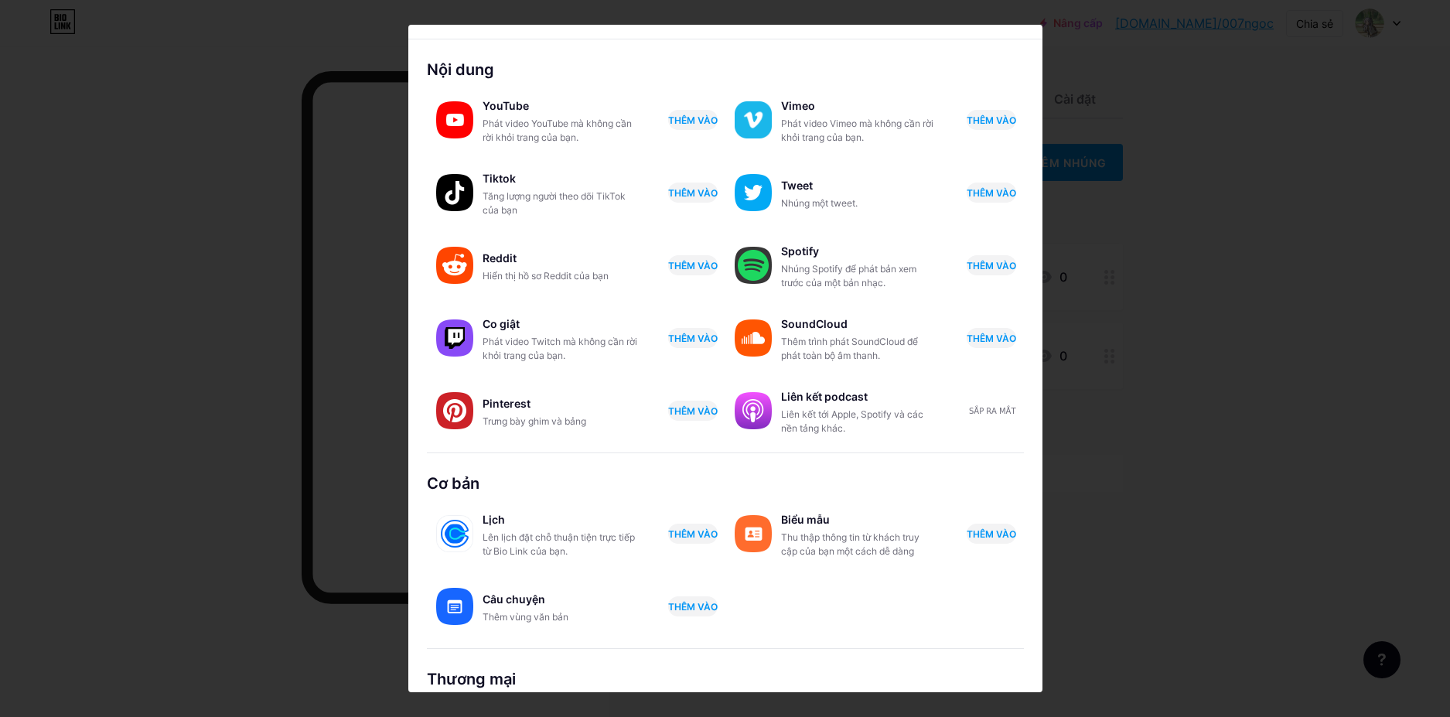
scroll to position [121, 0]
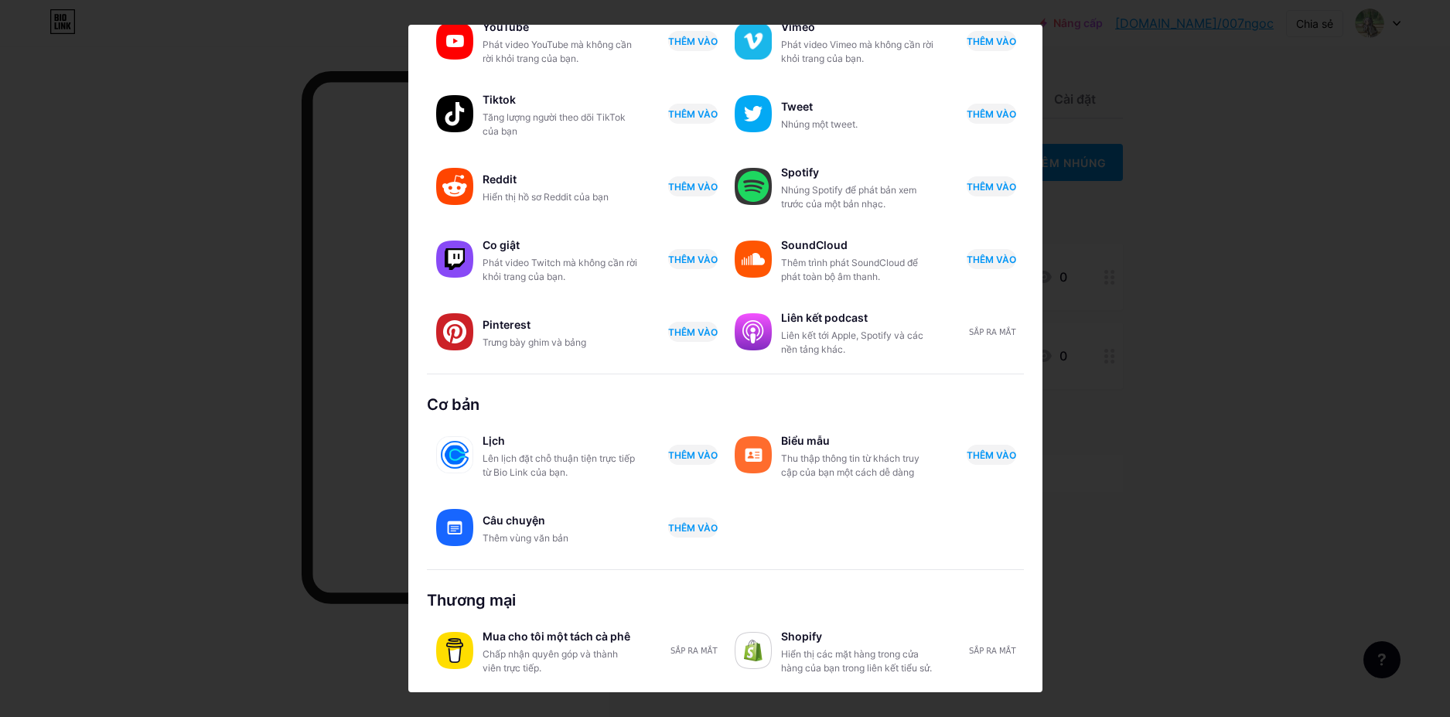
click at [1171, 446] on div at bounding box center [725, 358] width 1450 height 717
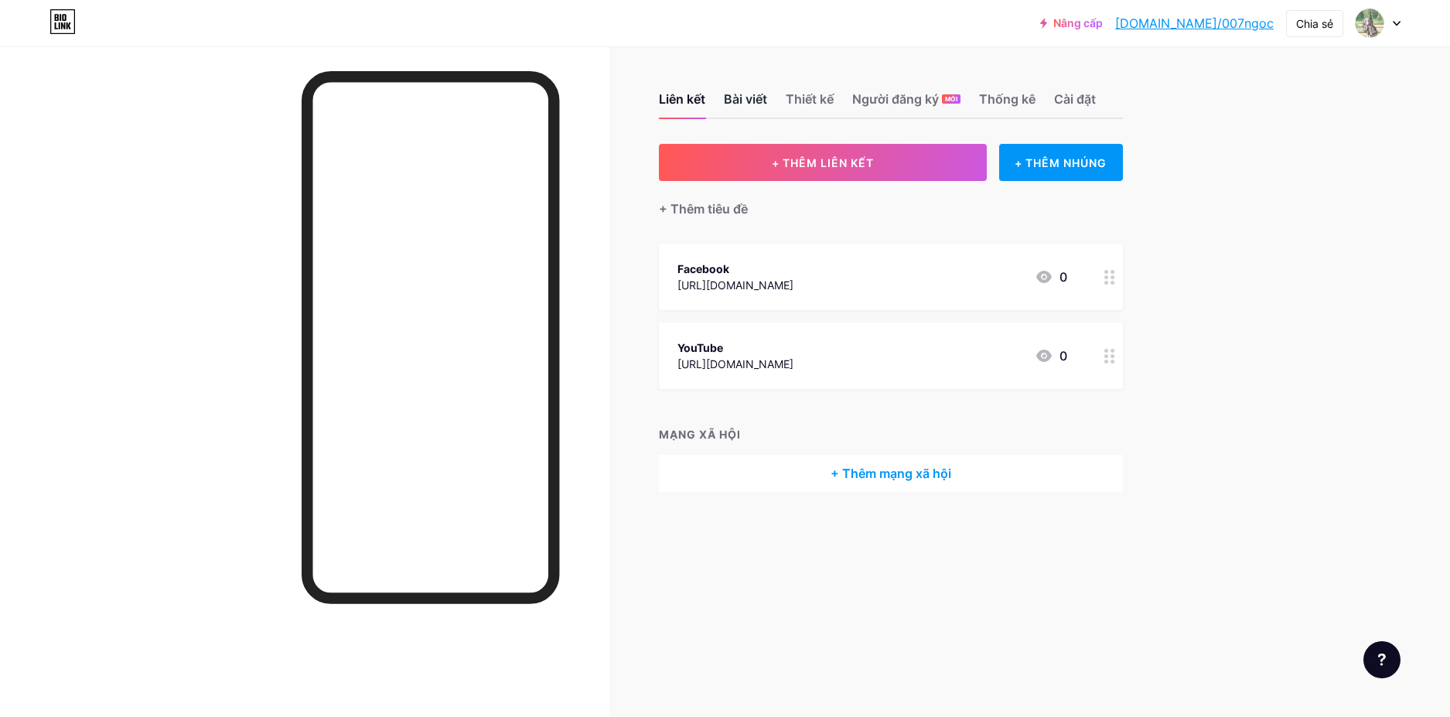
click at [743, 102] on font "Bài viết" at bounding box center [745, 98] width 43 height 15
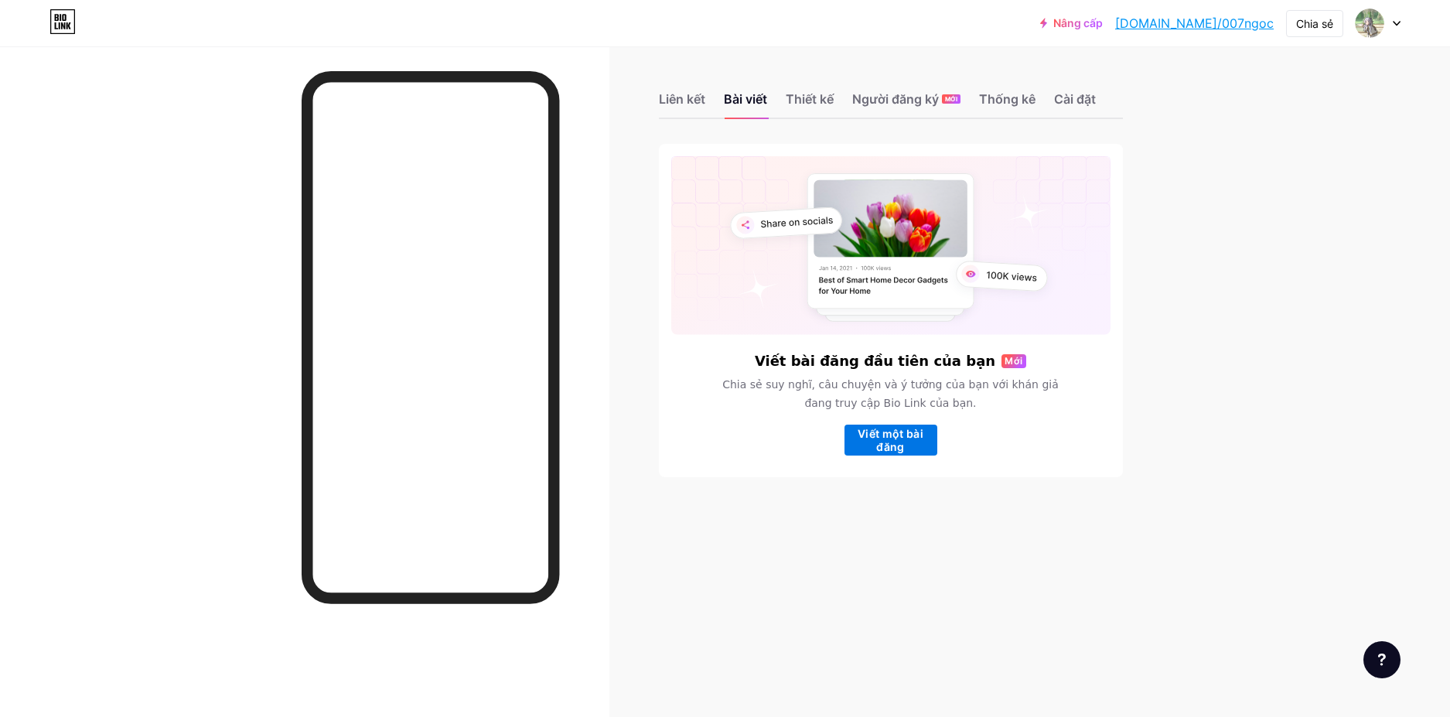
click at [883, 448] on font "Viết một bài đăng" at bounding box center [890, 440] width 66 height 26
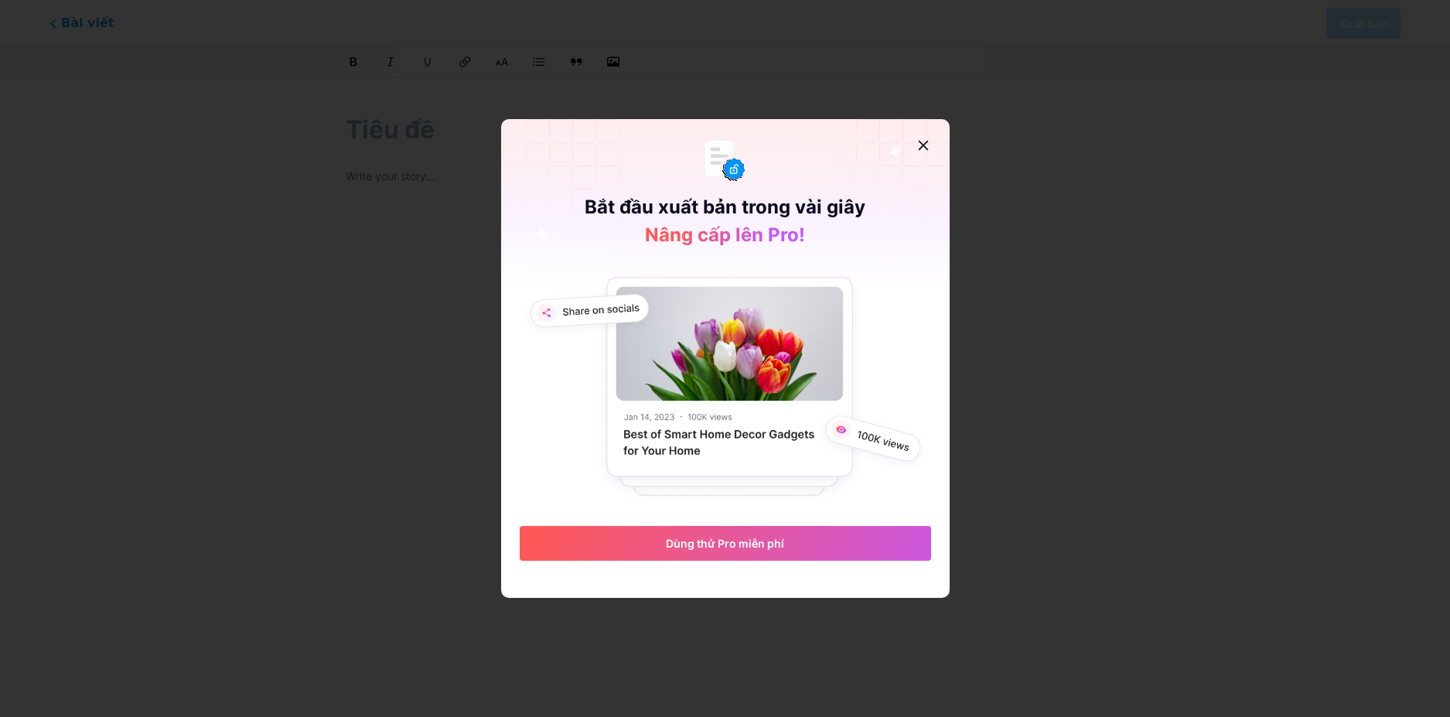
click at [917, 141] on icon at bounding box center [923, 145] width 12 height 12
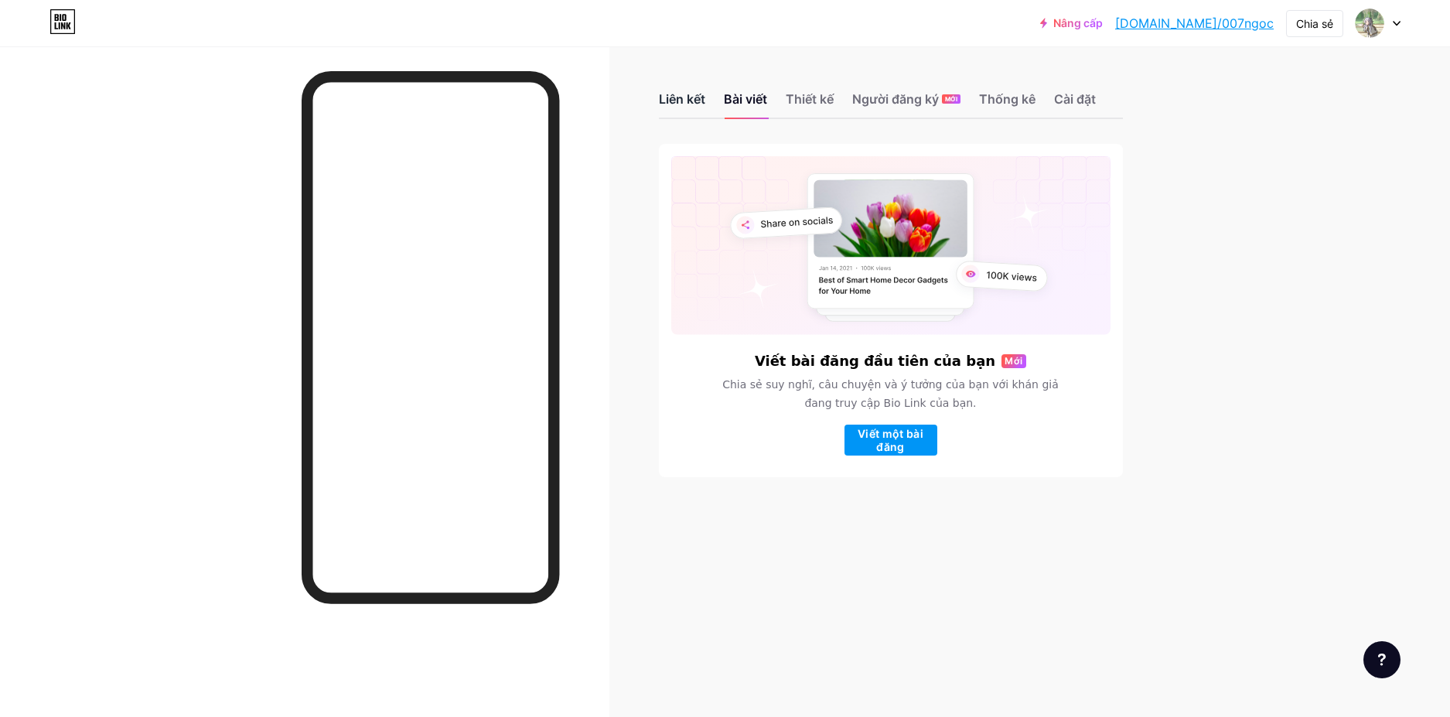
click at [671, 97] on font "Liên kết" at bounding box center [682, 98] width 46 height 15
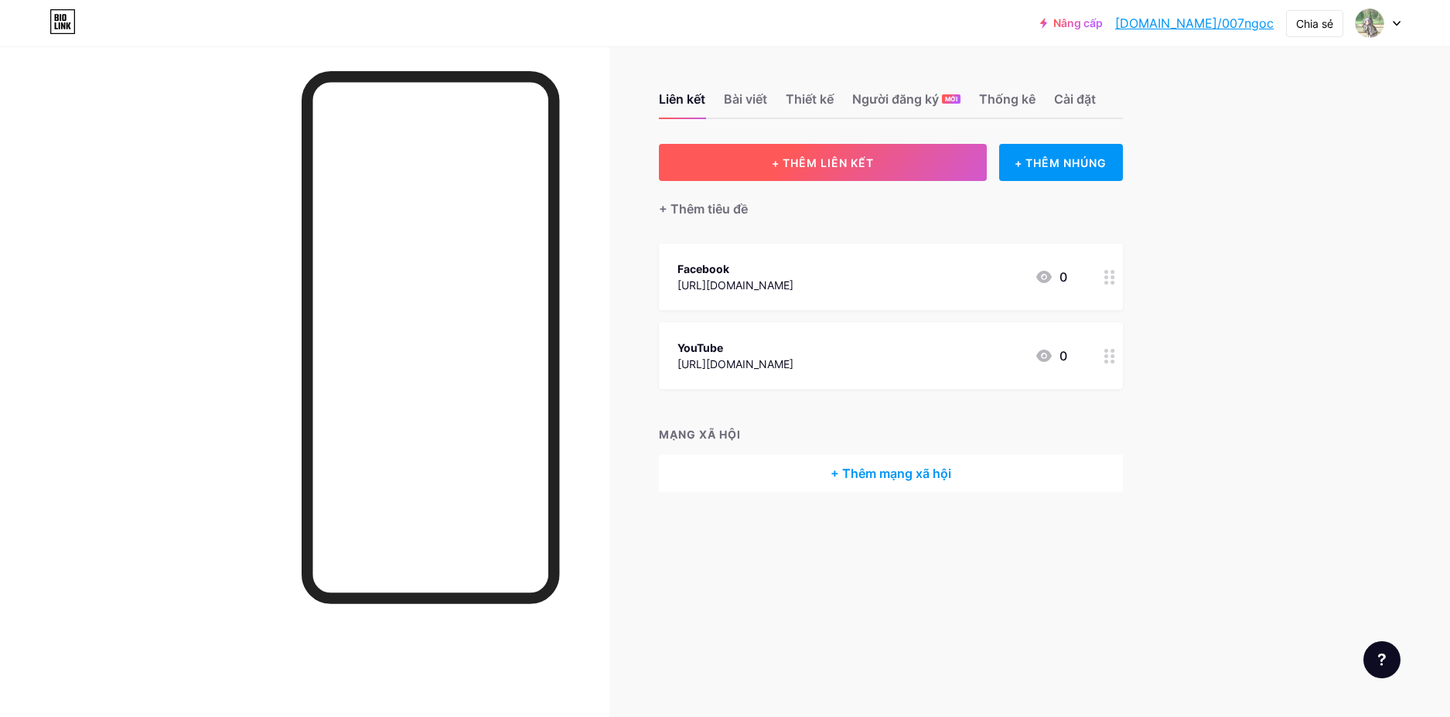
click at [782, 160] on font "+ THÊM LIÊN KẾT" at bounding box center [823, 162] width 102 height 13
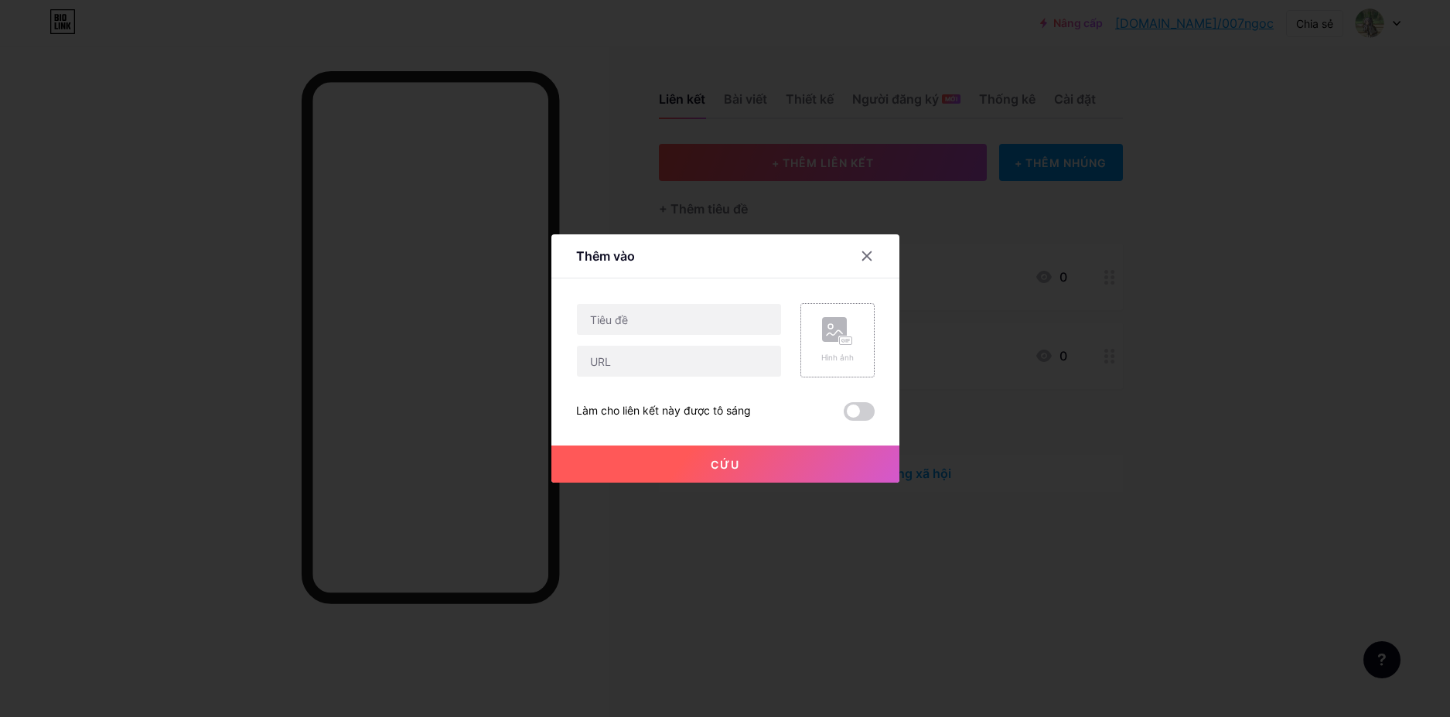
click at [831, 343] on icon at bounding box center [837, 331] width 31 height 29
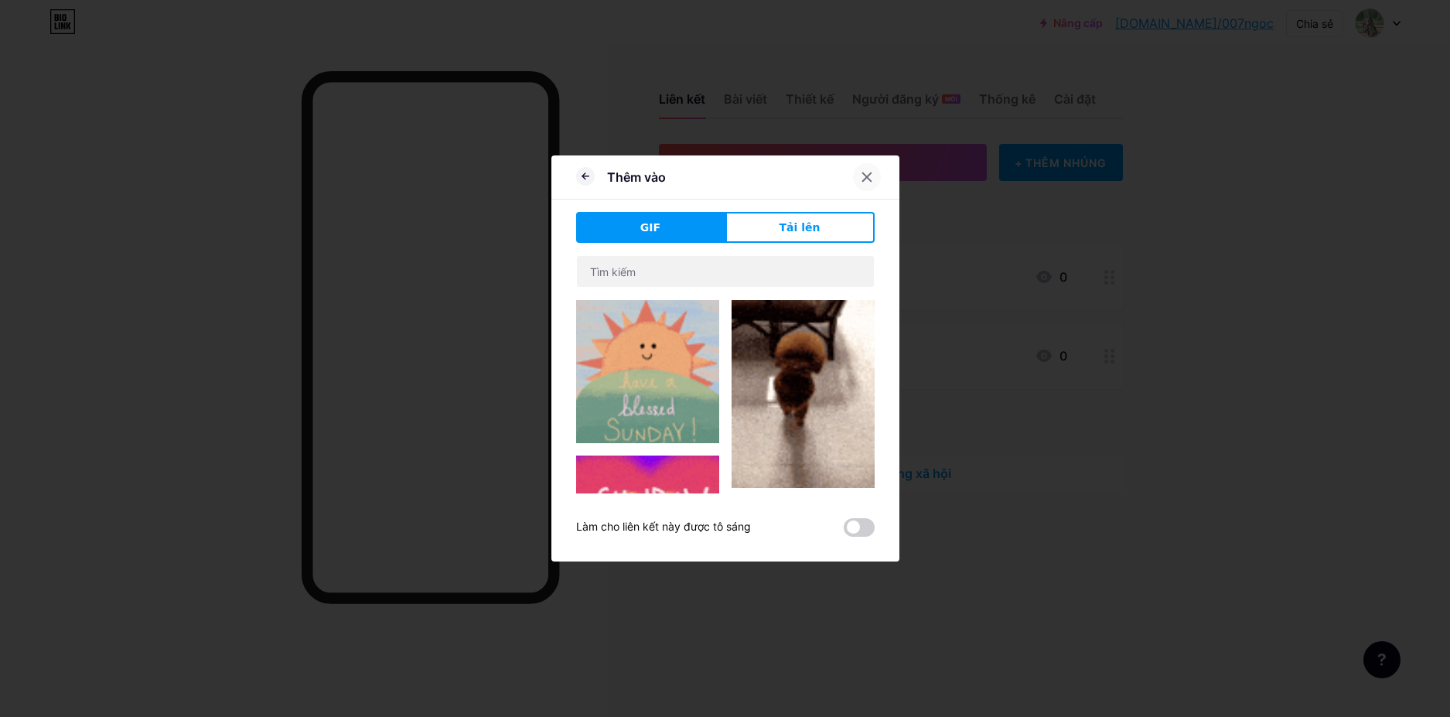
click at [861, 177] on icon at bounding box center [867, 177] width 12 height 12
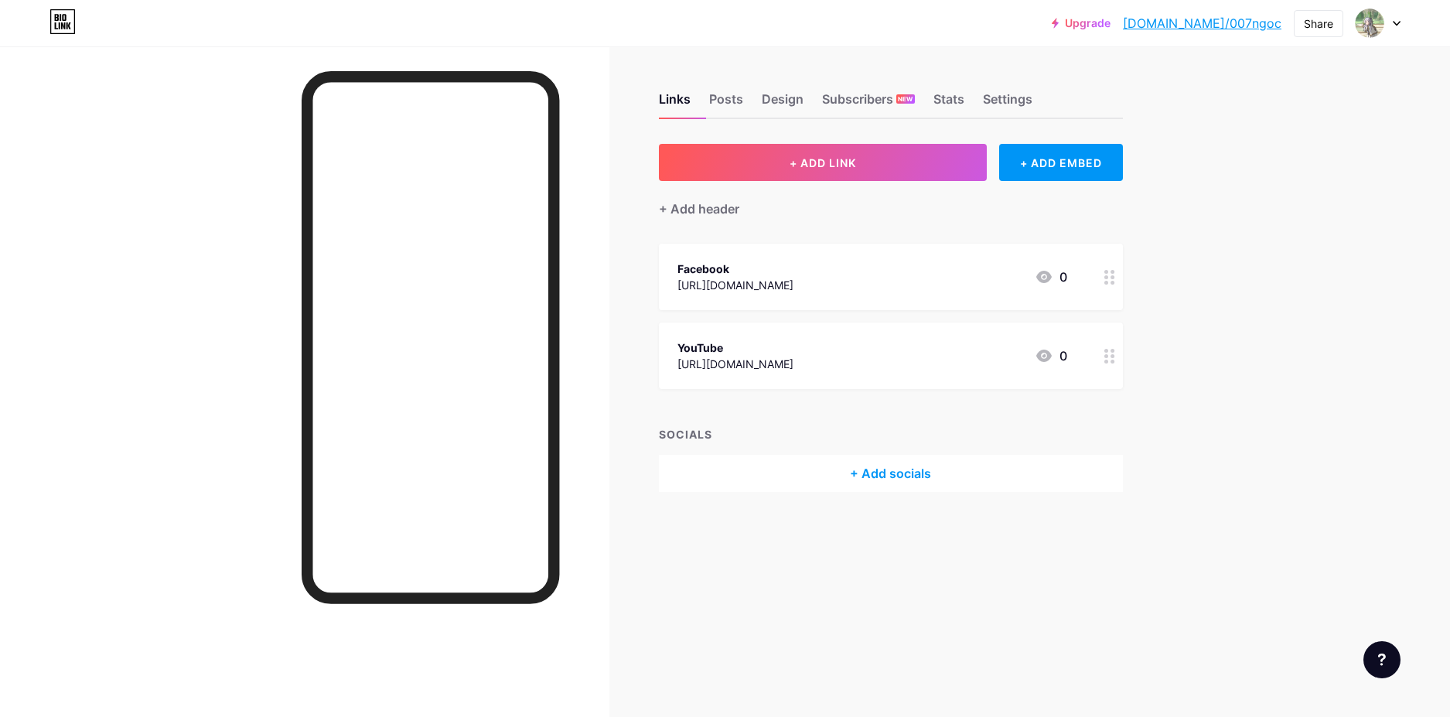
click at [1257, 146] on div "Upgrade [DOMAIN_NAME]/007ngo... [DOMAIN_NAME]/007ngoc Share Switch accounts 007…" at bounding box center [725, 358] width 1450 height 717
click at [1286, 83] on div "Upgrade [DOMAIN_NAME]/007ngo... [DOMAIN_NAME]/007ngoc Share Switch accounts 007…" at bounding box center [725, 358] width 1450 height 717
click at [1393, 30] on div at bounding box center [1377, 23] width 45 height 28
click at [1045, 11] on div "Upgrade [DOMAIN_NAME]/007ngo... [DOMAIN_NAME]/007ngoc Share Switch accounts 007…" at bounding box center [725, 23] width 1450 height 28
click at [734, 90] on div "Posts" at bounding box center [726, 104] width 34 height 28
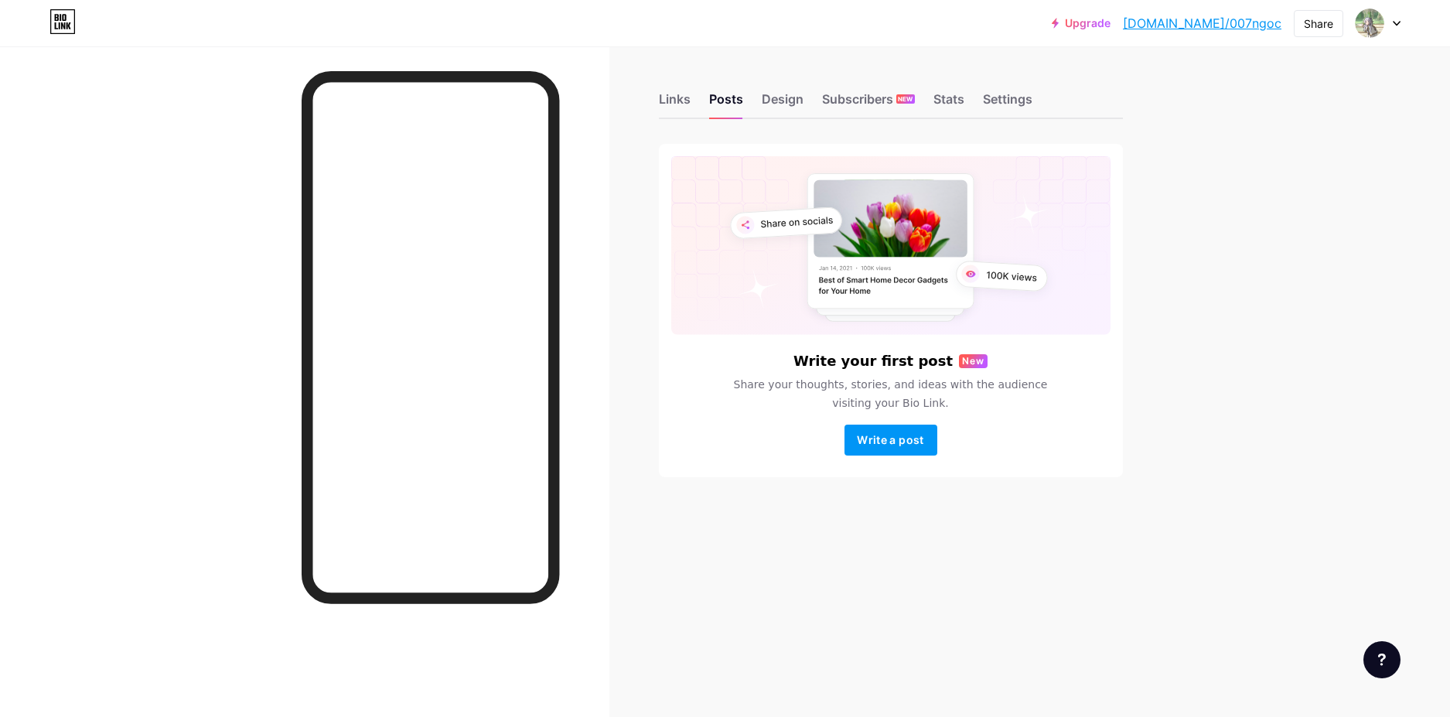
click at [812, 101] on div "Links Posts Design Subscribers NEW Stats Settings" at bounding box center [891, 92] width 464 height 54
click at [787, 101] on div "Design" at bounding box center [783, 104] width 42 height 28
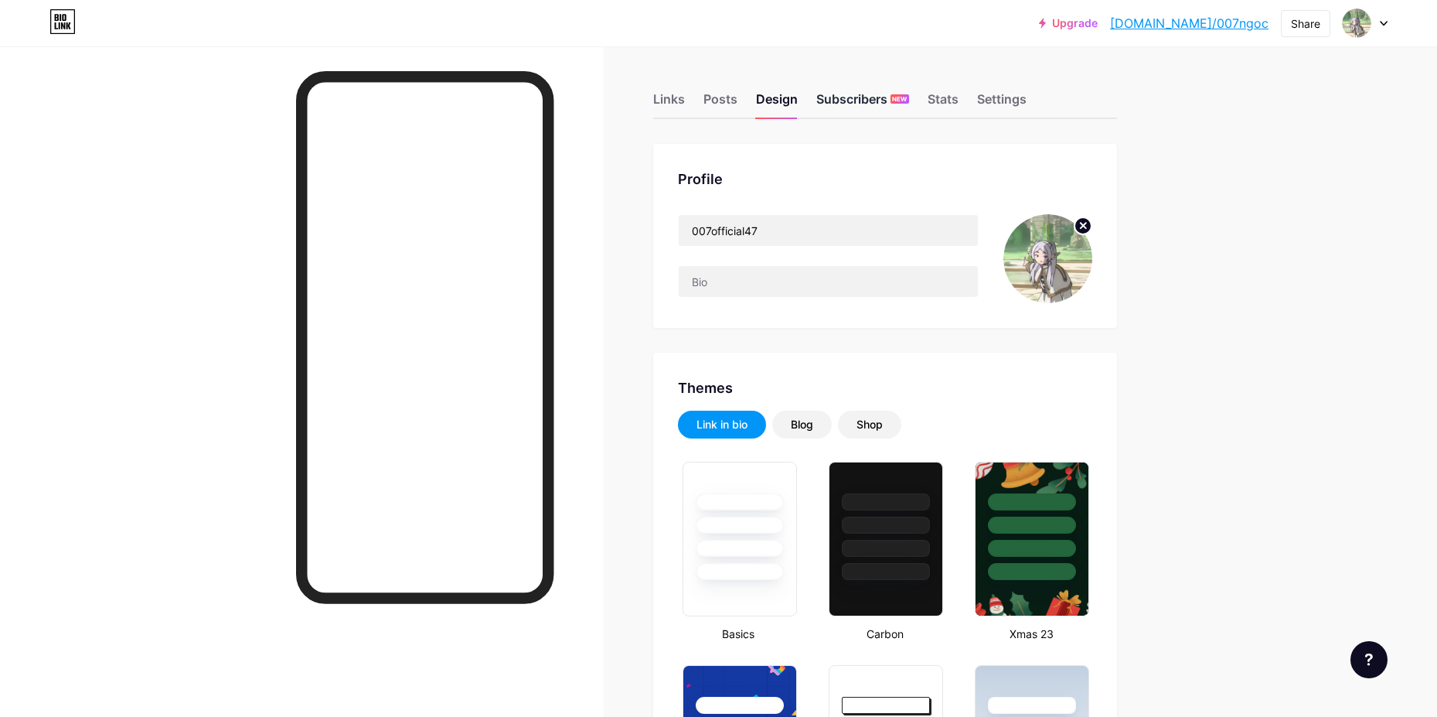
click at [825, 101] on div "Subscribers NEW" at bounding box center [863, 104] width 93 height 28
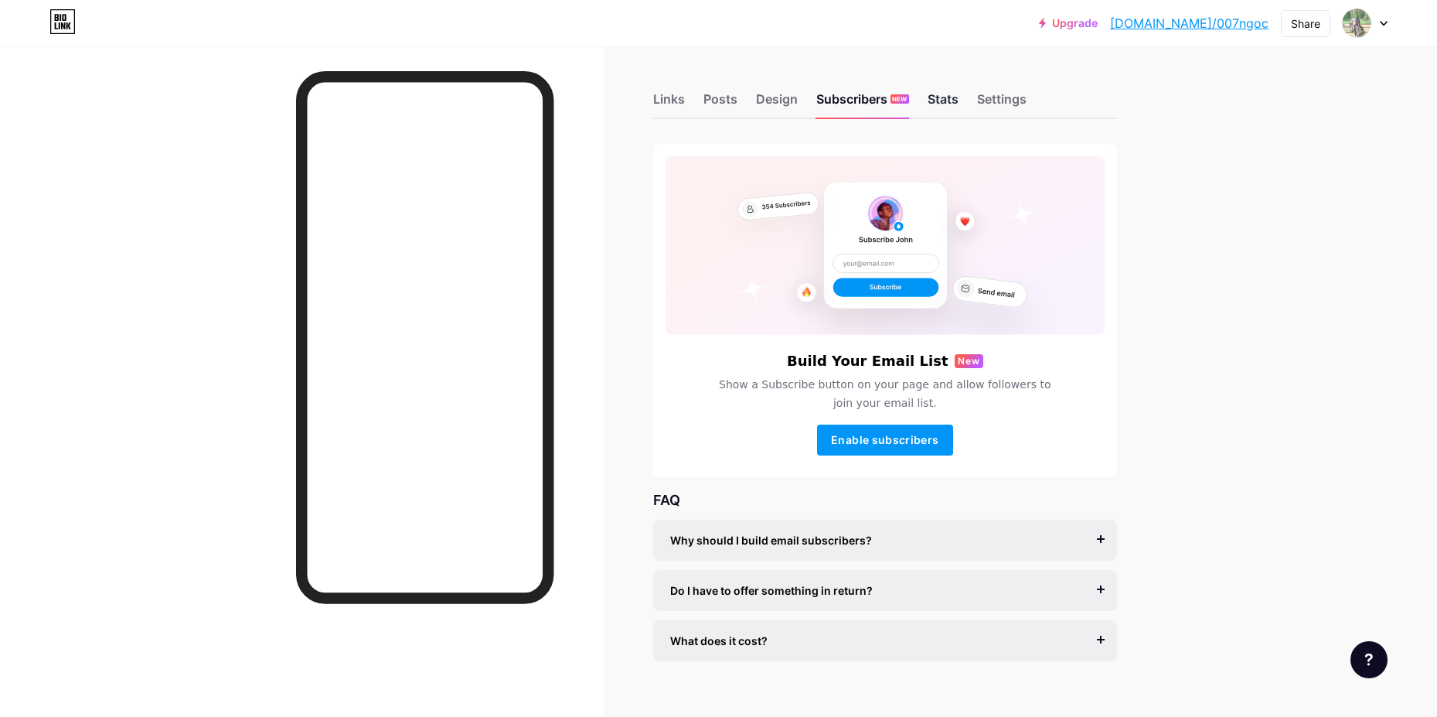
click at [958, 110] on div "Stats" at bounding box center [943, 104] width 31 height 28
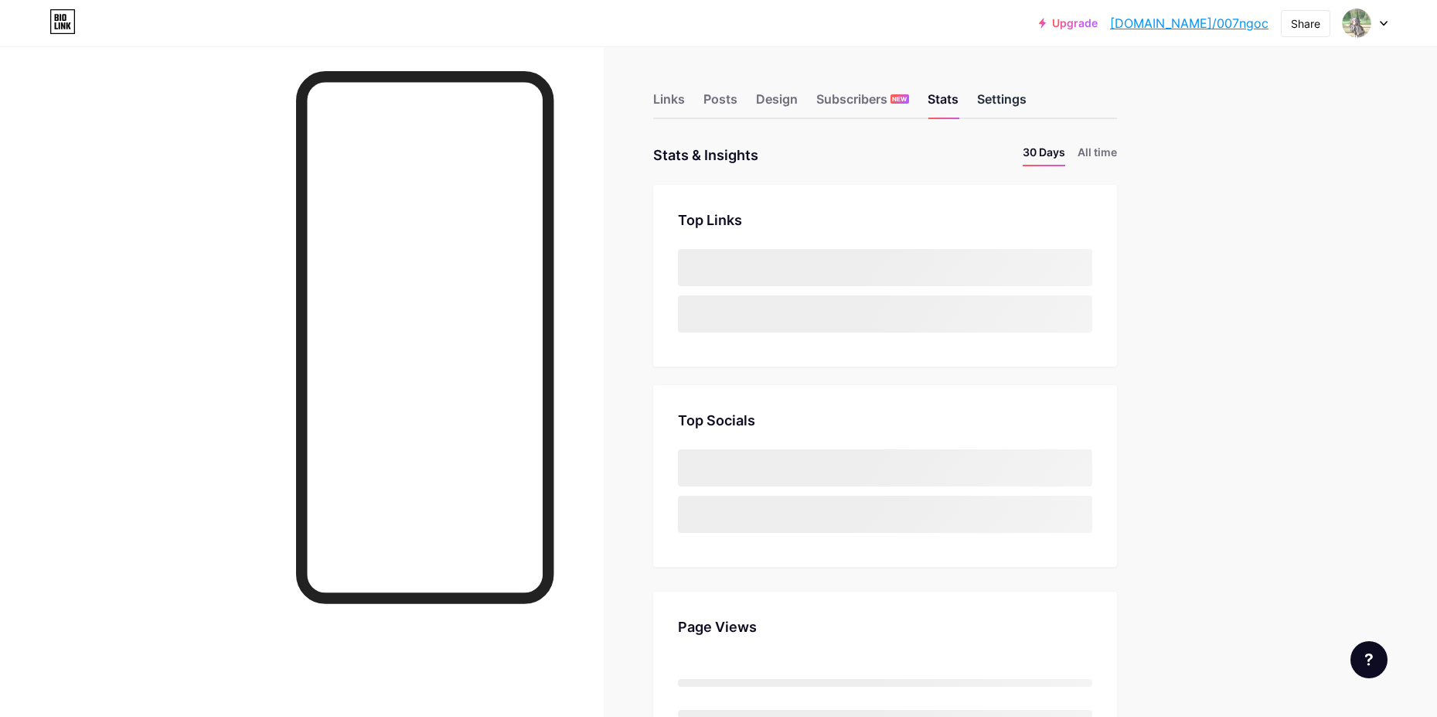
click at [1027, 110] on div "Settings" at bounding box center [1001, 104] width 49 height 28
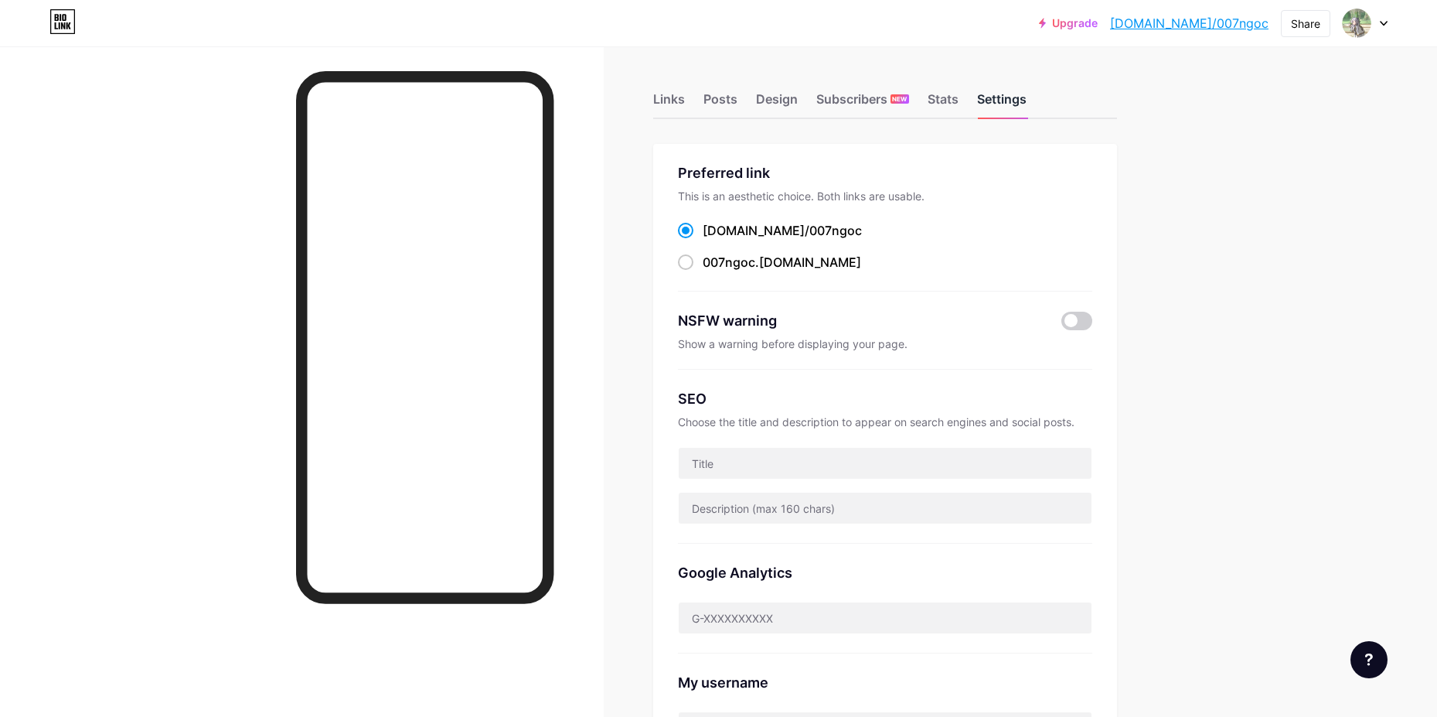
click at [1027, 110] on div "Settings" at bounding box center [1001, 104] width 49 height 28
click at [675, 92] on div "Links" at bounding box center [669, 104] width 32 height 28
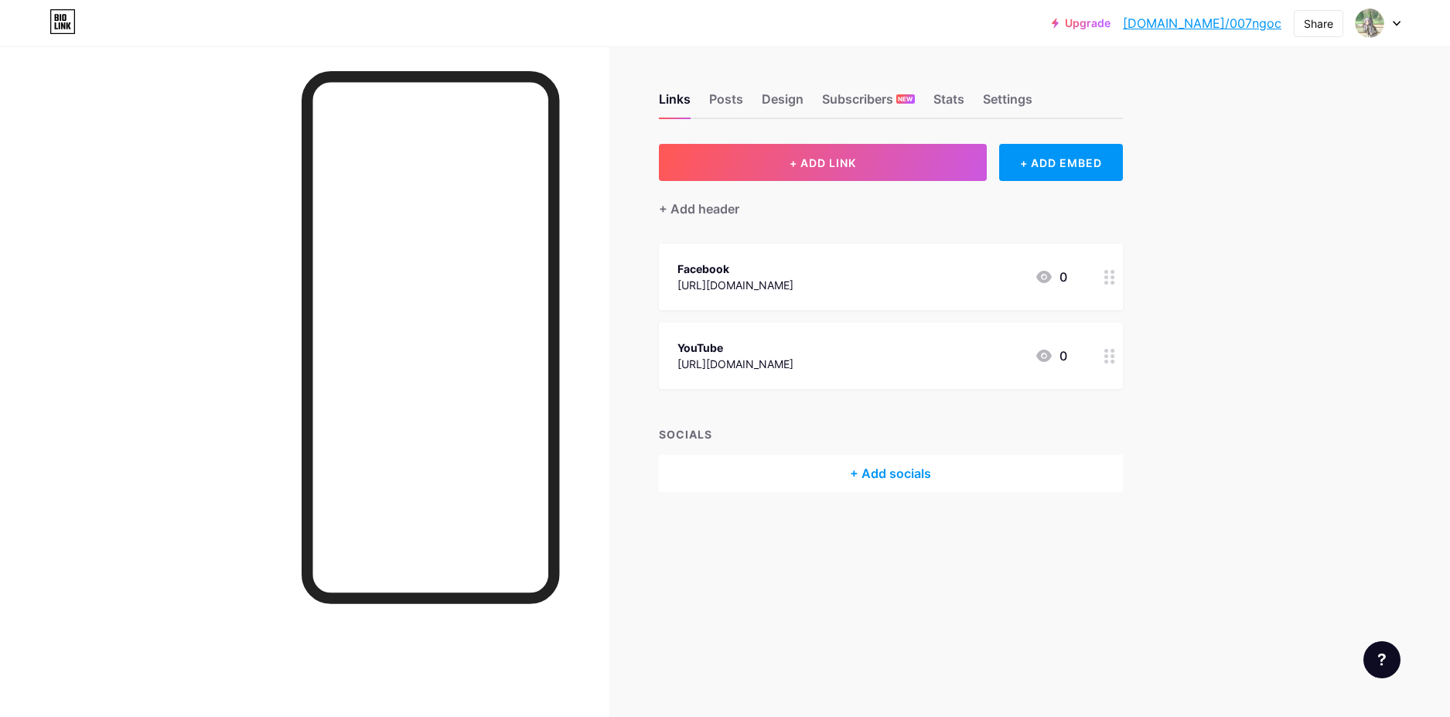
click at [1208, 31] on link "[DOMAIN_NAME]/007ngoc" at bounding box center [1202, 23] width 159 height 19
click at [1049, 168] on div "+ ADD EMBED" at bounding box center [1060, 162] width 123 height 37
click at [721, 56] on div "Add an embed" at bounding box center [727, 53] width 86 height 19
drag, startPoint x: 694, startPoint y: 52, endPoint x: 685, endPoint y: 52, distance: 9.3
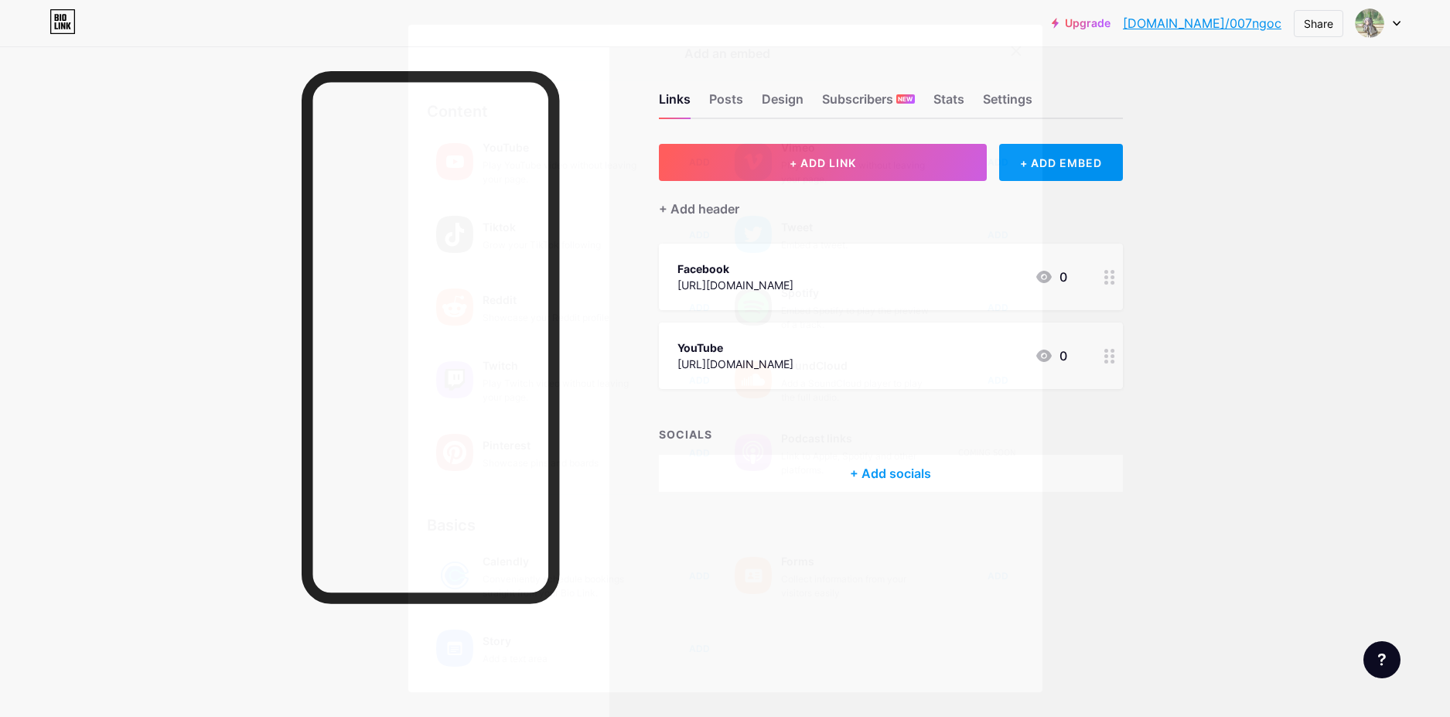
click at [694, 52] on div "Add an embed" at bounding box center [727, 53] width 86 height 19
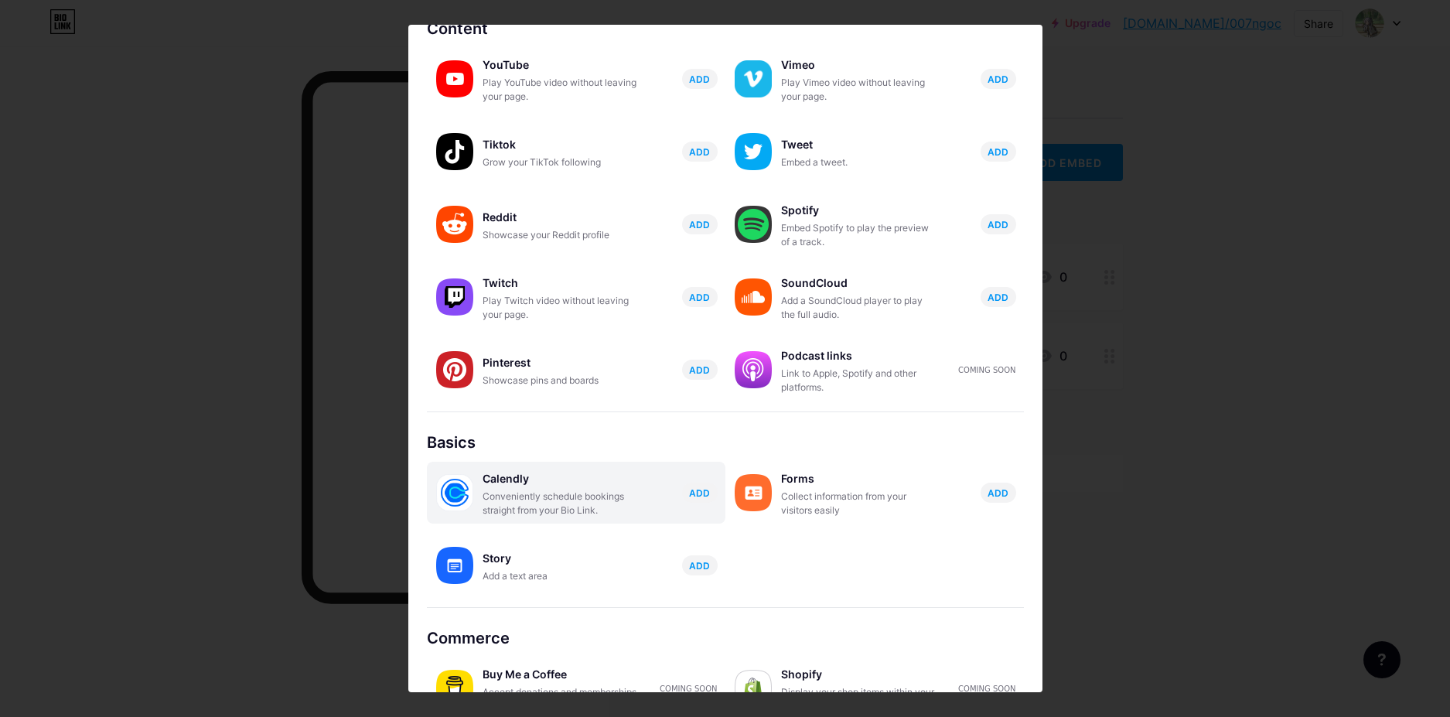
scroll to position [121, 0]
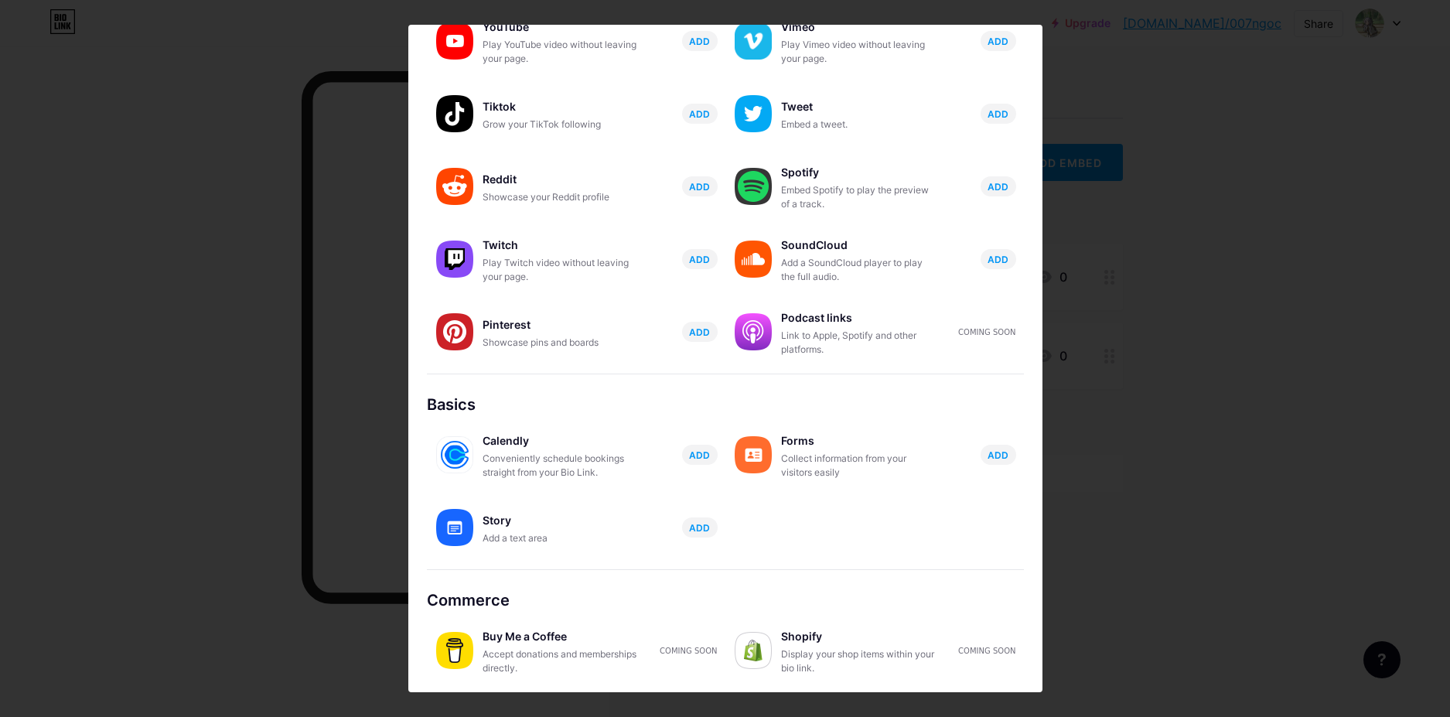
click at [221, 291] on div at bounding box center [725, 358] width 1450 height 717
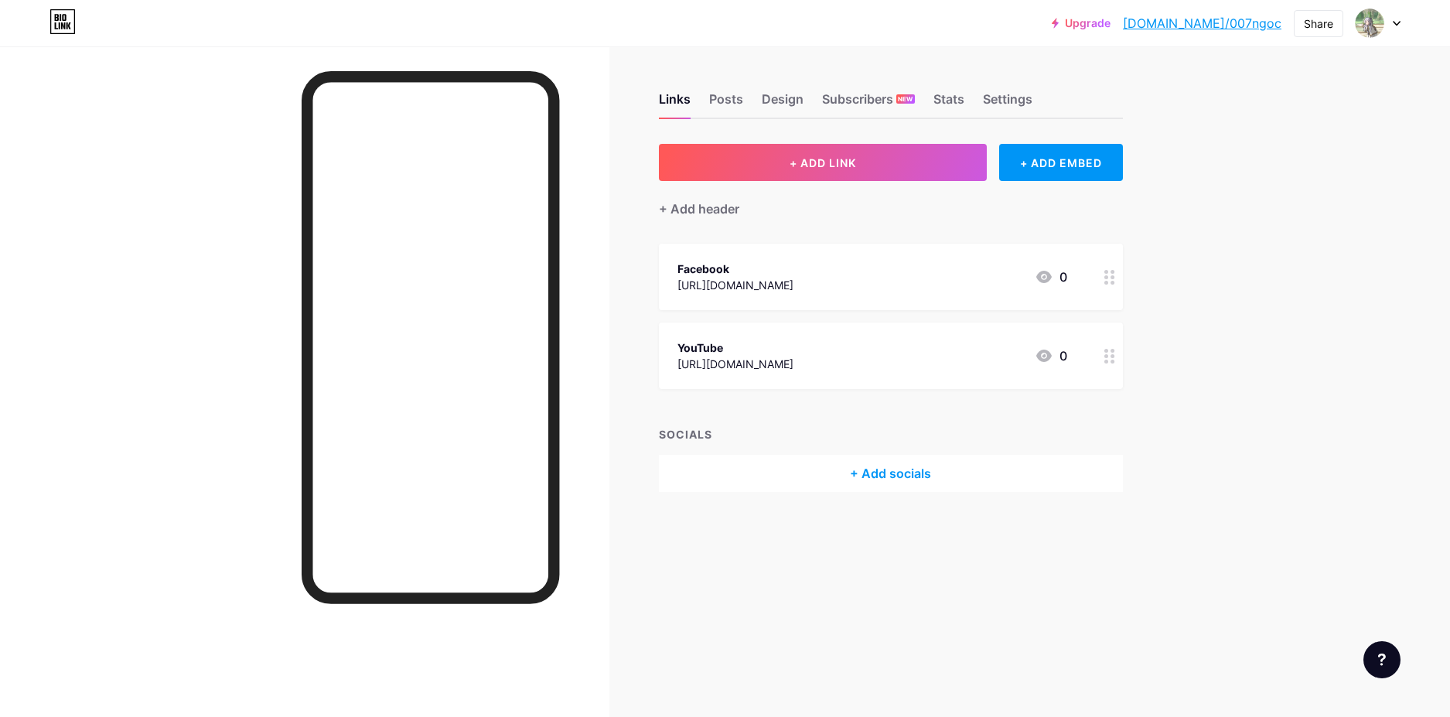
click at [770, 493] on div "Links Posts Design Subscribers NEW Stats Settings + ADD LINK + ADD EMBED + Add …" at bounding box center [594, 307] width 1188 height 523
click at [771, 475] on div "+ Add socials" at bounding box center [891, 473] width 464 height 37
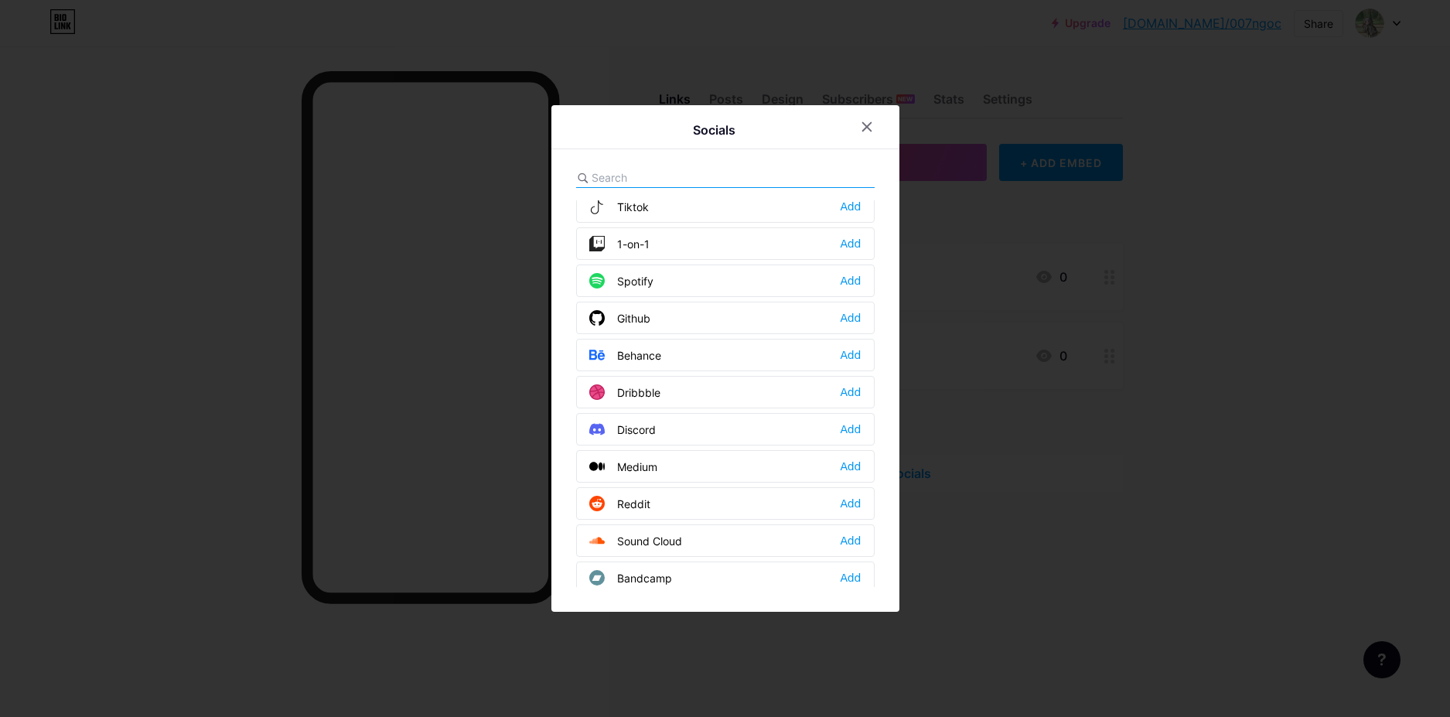
scroll to position [309, 0]
click at [624, 175] on input "text" at bounding box center [677, 177] width 171 height 16
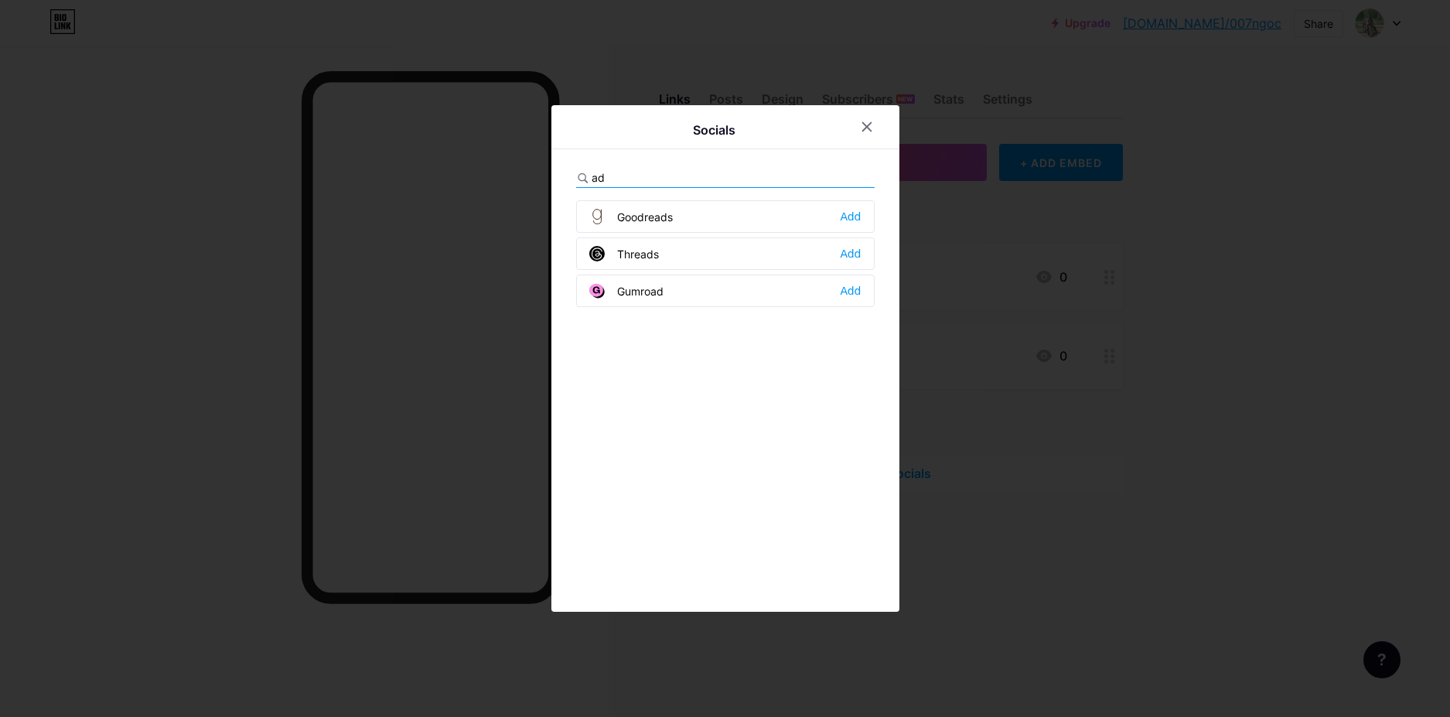
type input "a"
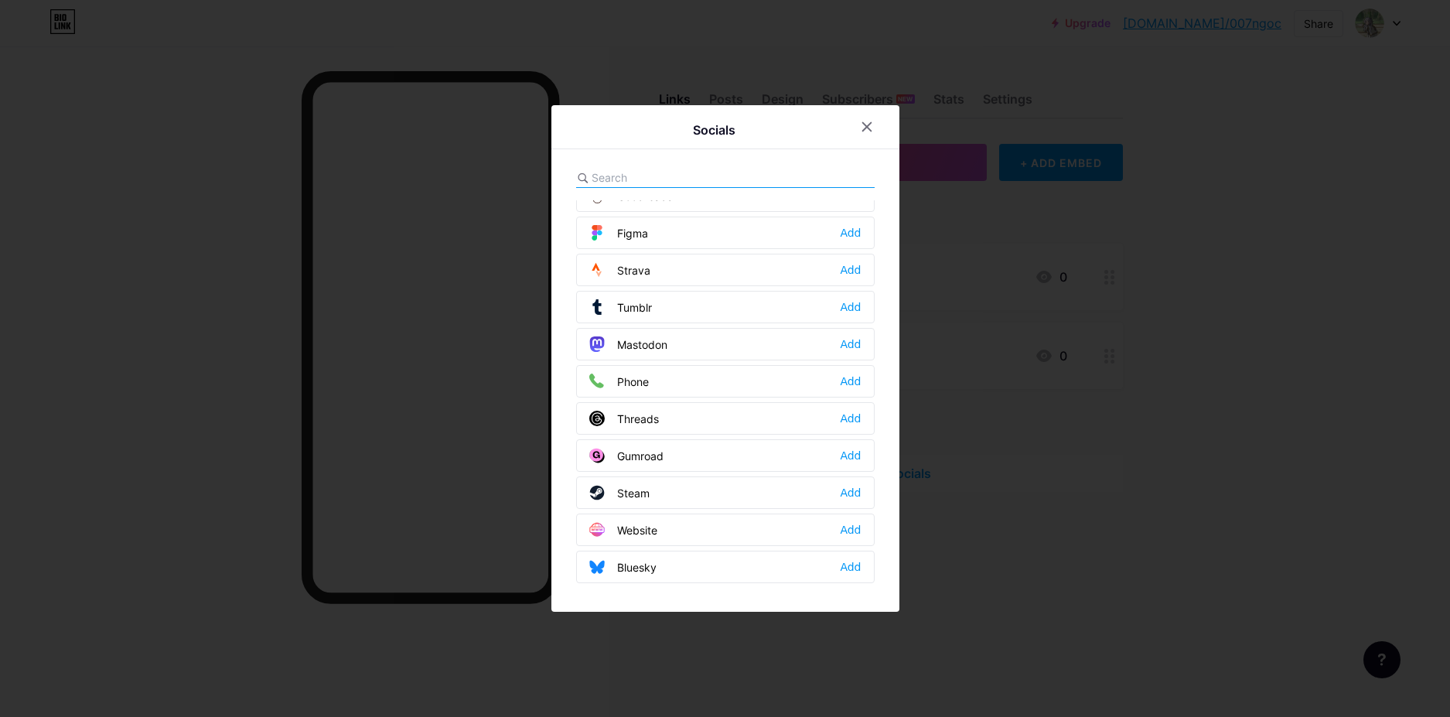
scroll to position [1395, 0]
click at [1119, 380] on div at bounding box center [725, 358] width 1450 height 717
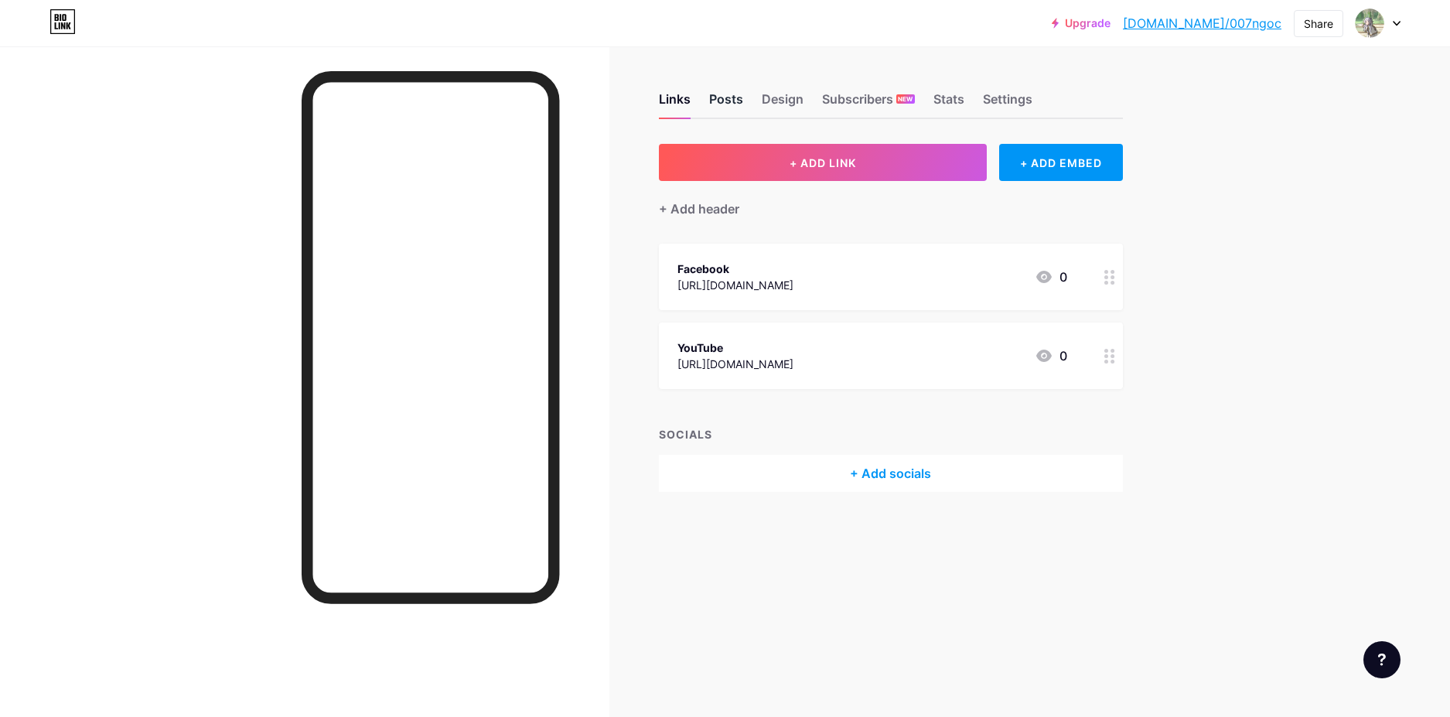
click at [734, 93] on div "Posts" at bounding box center [726, 104] width 34 height 28
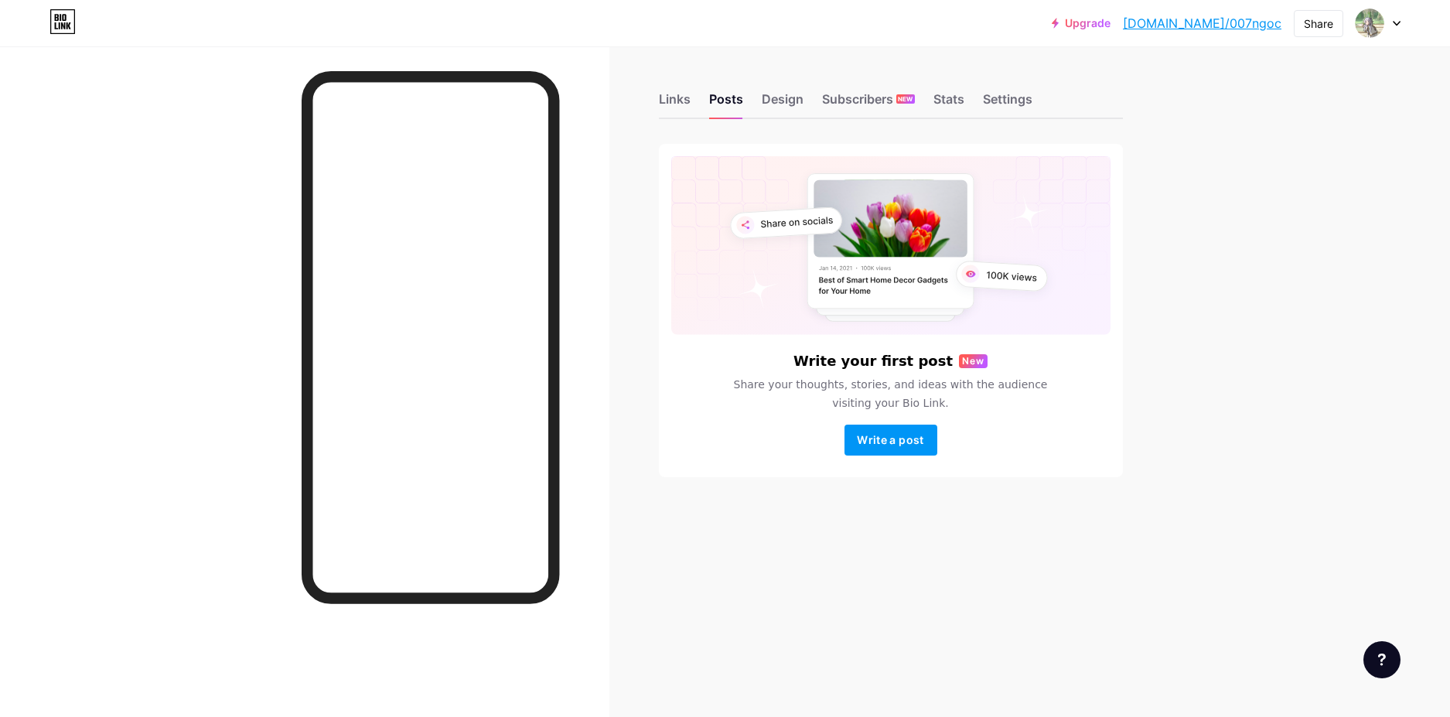
click at [982, 221] on rect at bounding box center [890, 245] width 439 height 179
click at [1364, 36] on div at bounding box center [1377, 23] width 45 height 28
click at [1081, 94] on div "Links Posts Design Subscribers NEW Stats Settings" at bounding box center [891, 92] width 464 height 54
click at [995, 96] on div "Settings" at bounding box center [1007, 104] width 49 height 28
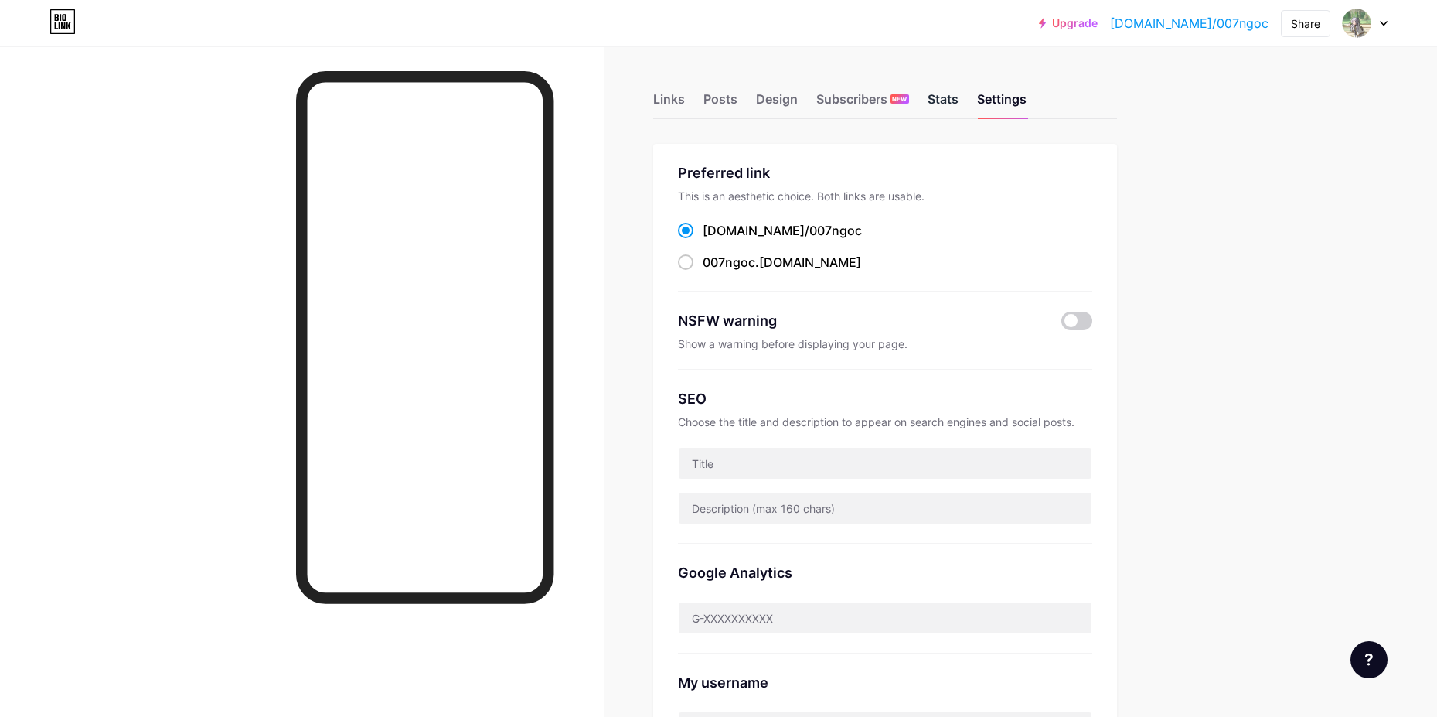
click at [943, 97] on div "Stats" at bounding box center [943, 104] width 31 height 28
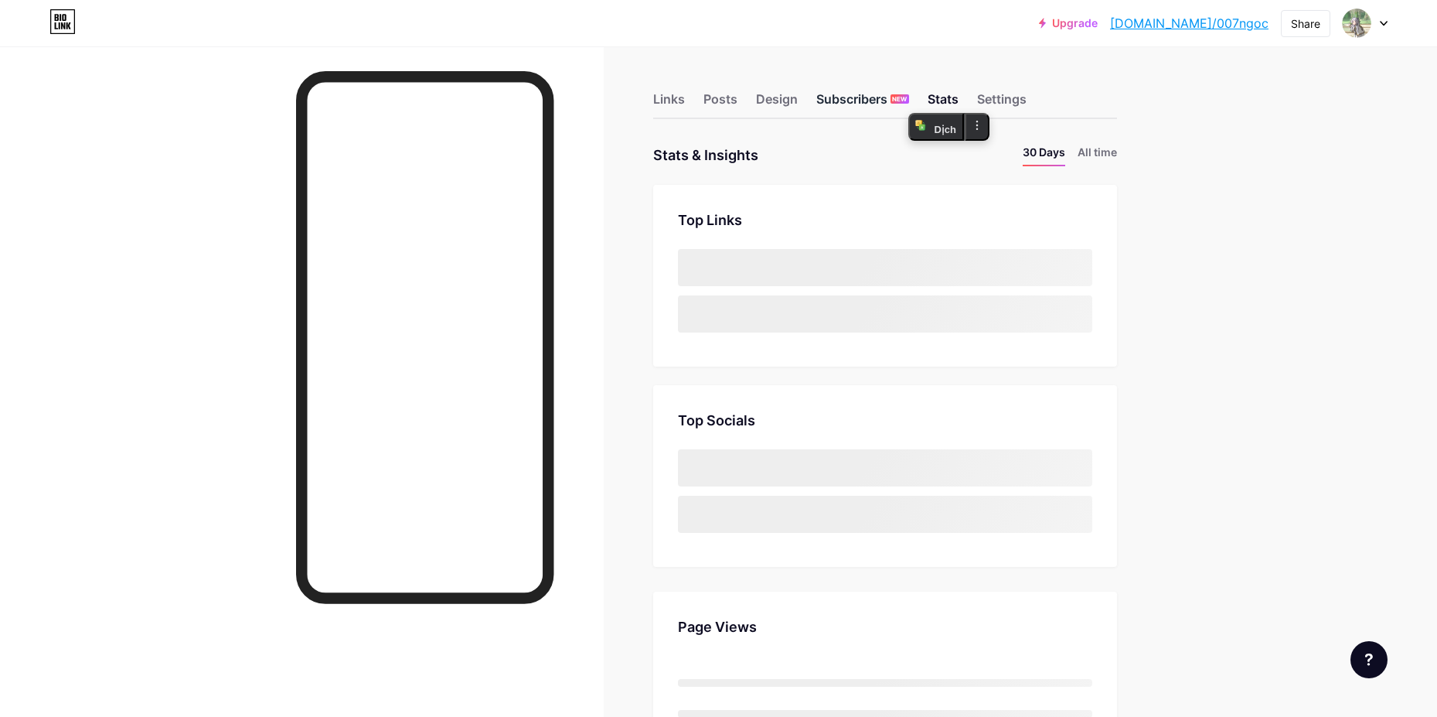
click at [895, 95] on div "Subscribers NEW" at bounding box center [863, 104] width 93 height 28
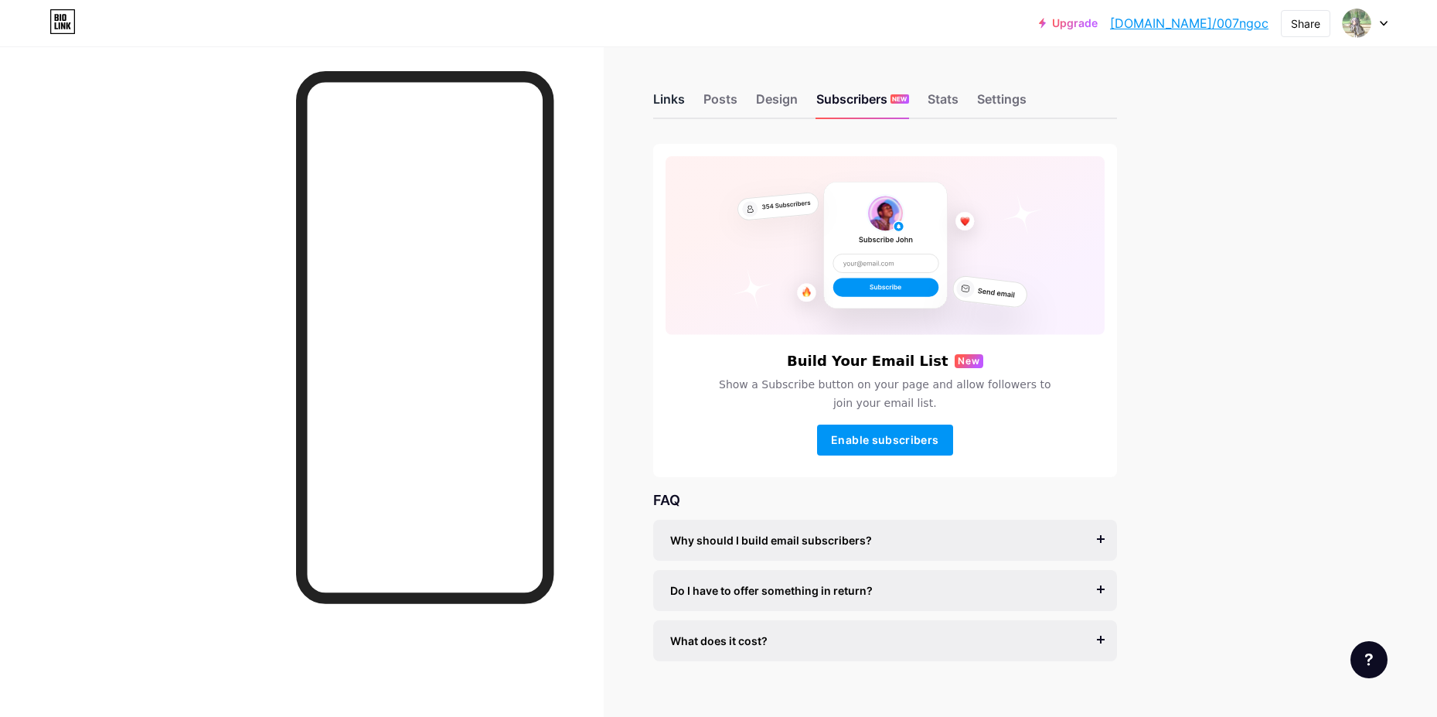
click at [683, 97] on div "Links" at bounding box center [669, 104] width 32 height 28
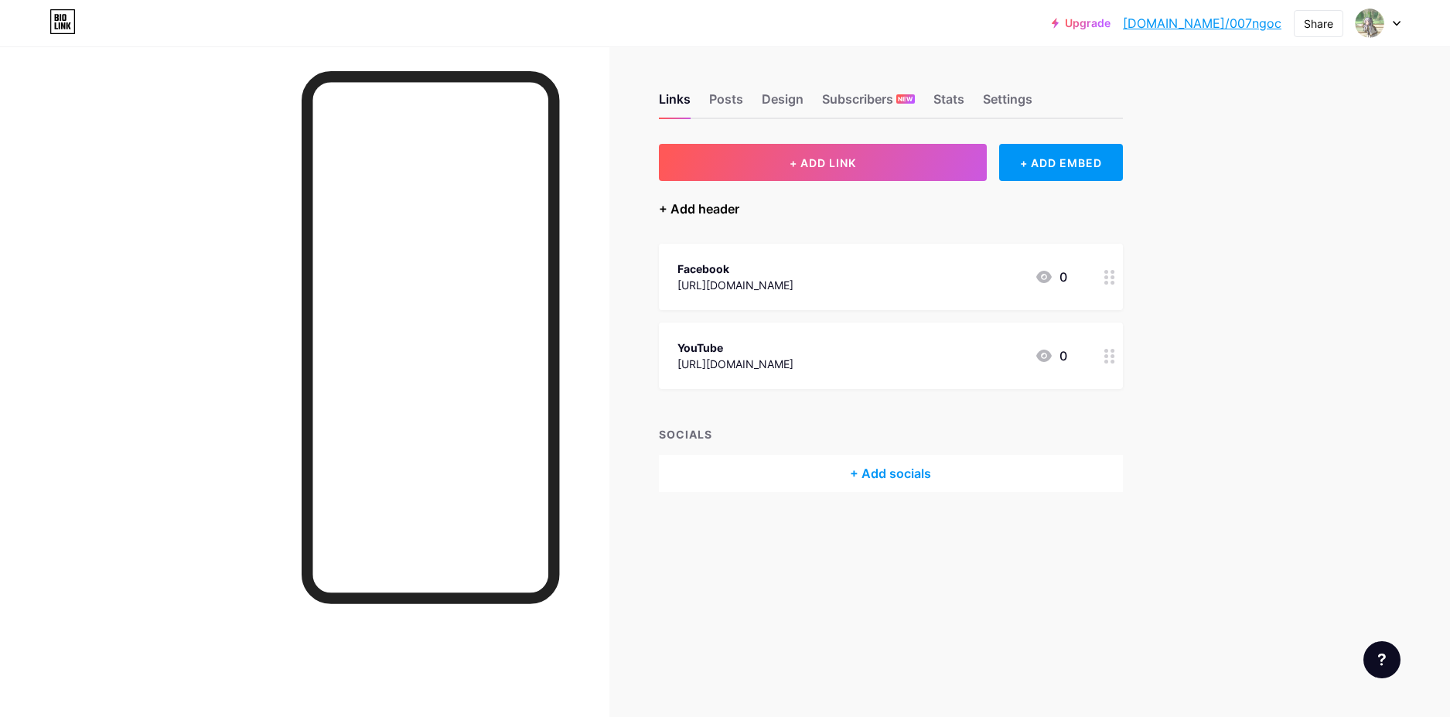
click at [711, 210] on div "+ Add header" at bounding box center [699, 208] width 80 height 19
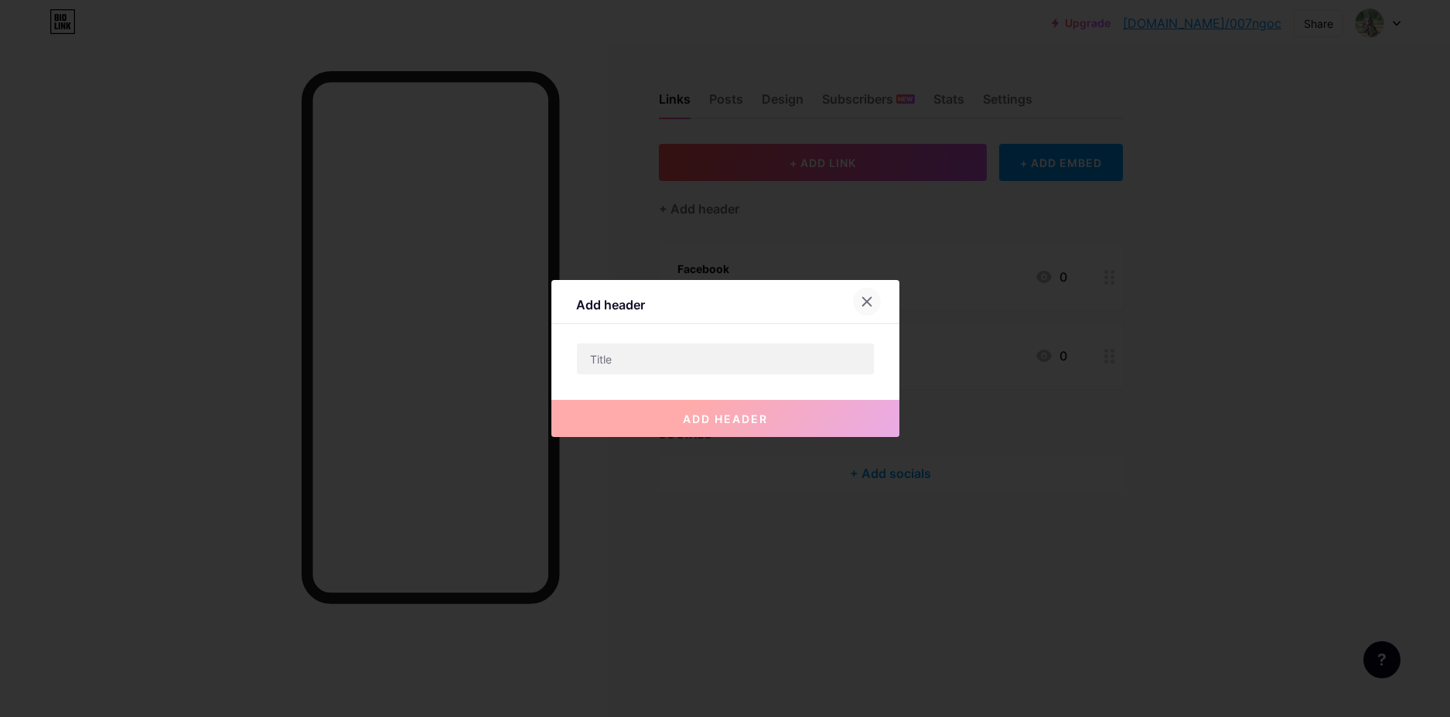
click at [862, 302] on icon at bounding box center [867, 301] width 12 height 12
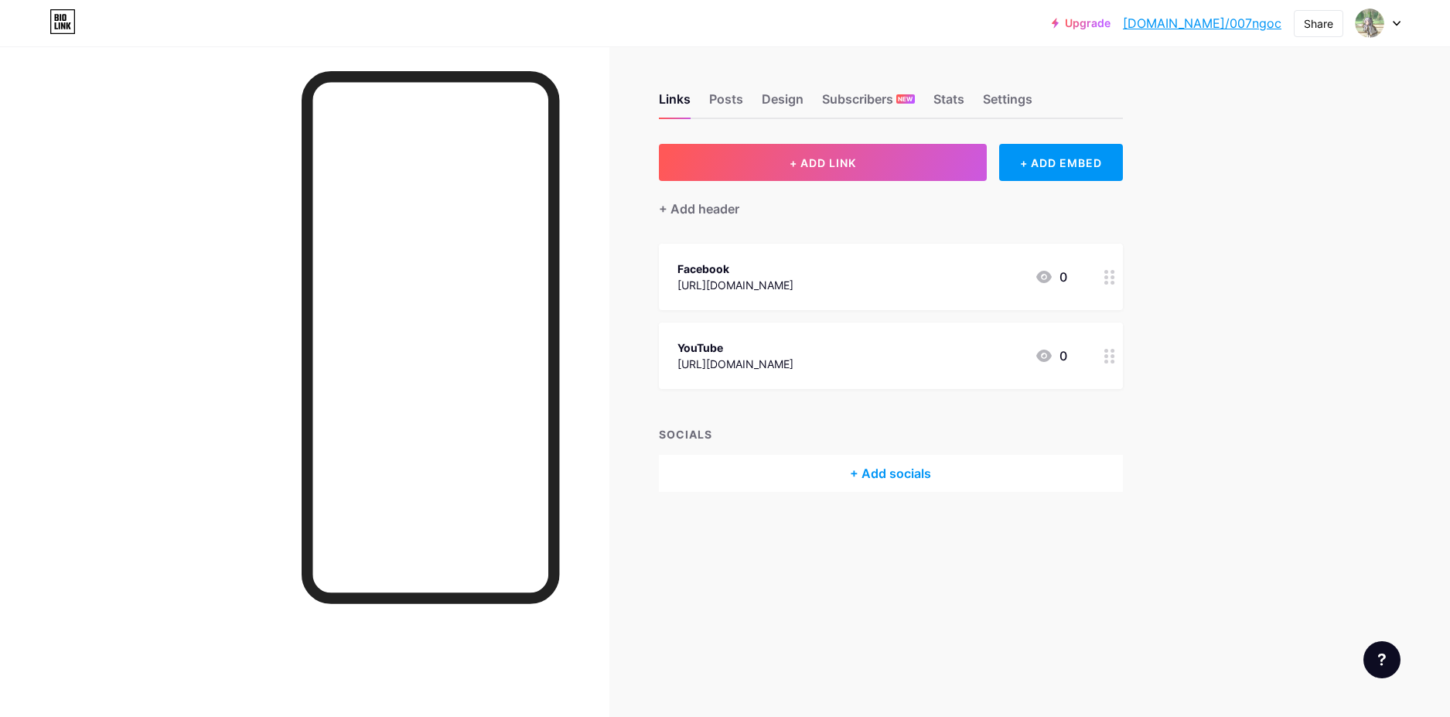
click at [1060, 143] on div "Links Posts Design Subscribers NEW Stats Settings + ADD LINK + ADD EMBED + Add …" at bounding box center [594, 307] width 1188 height 523
click at [1054, 160] on div "+ ADD EMBED" at bounding box center [1060, 162] width 123 height 37
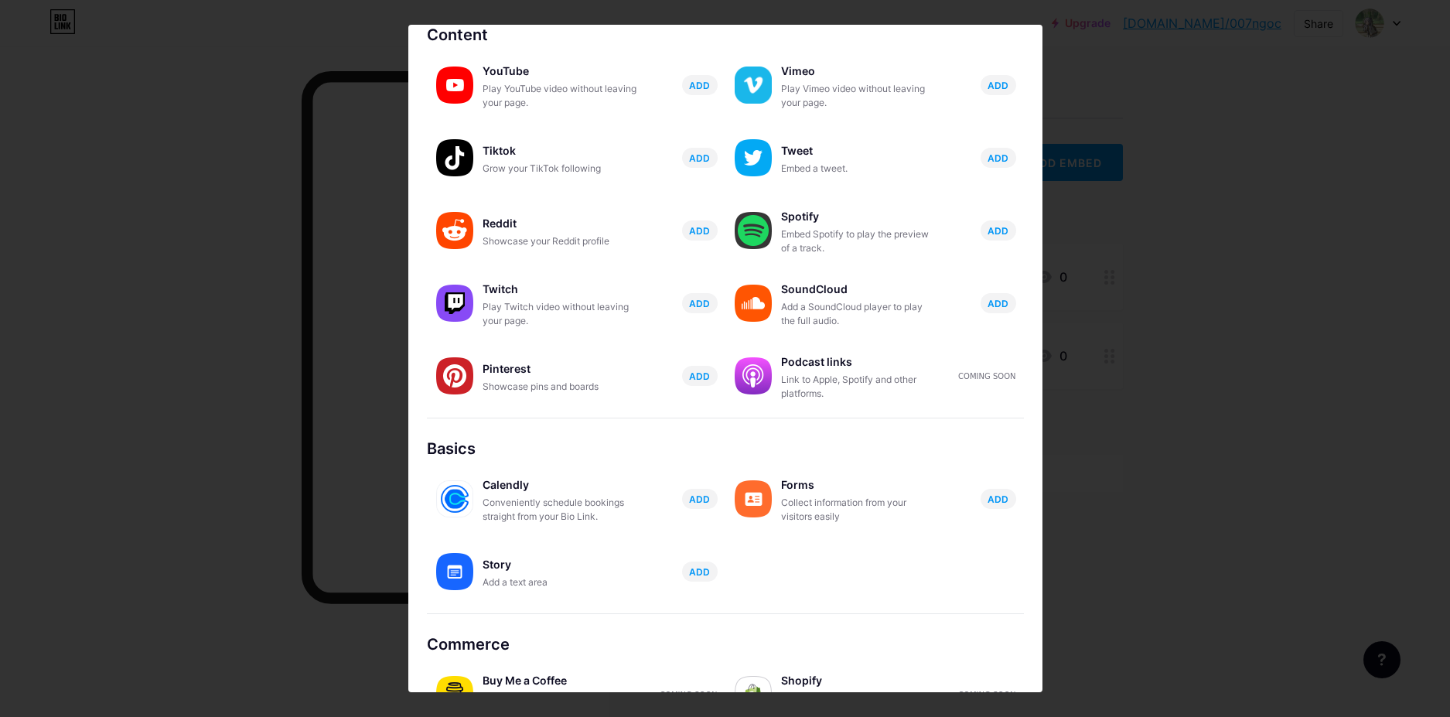
scroll to position [77, 0]
click at [699, 571] on span "ADD" at bounding box center [699, 570] width 21 height 13
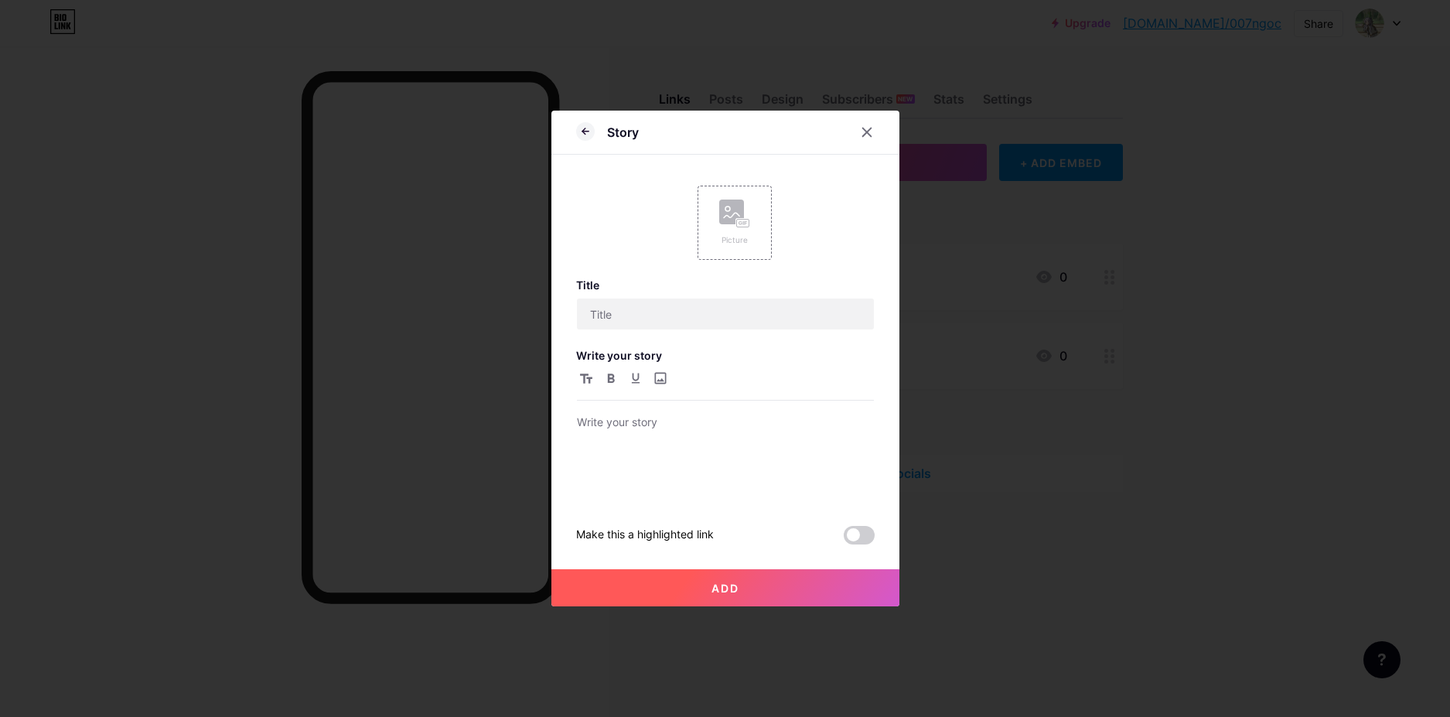
click at [742, 200] on icon at bounding box center [734, 213] width 31 height 29
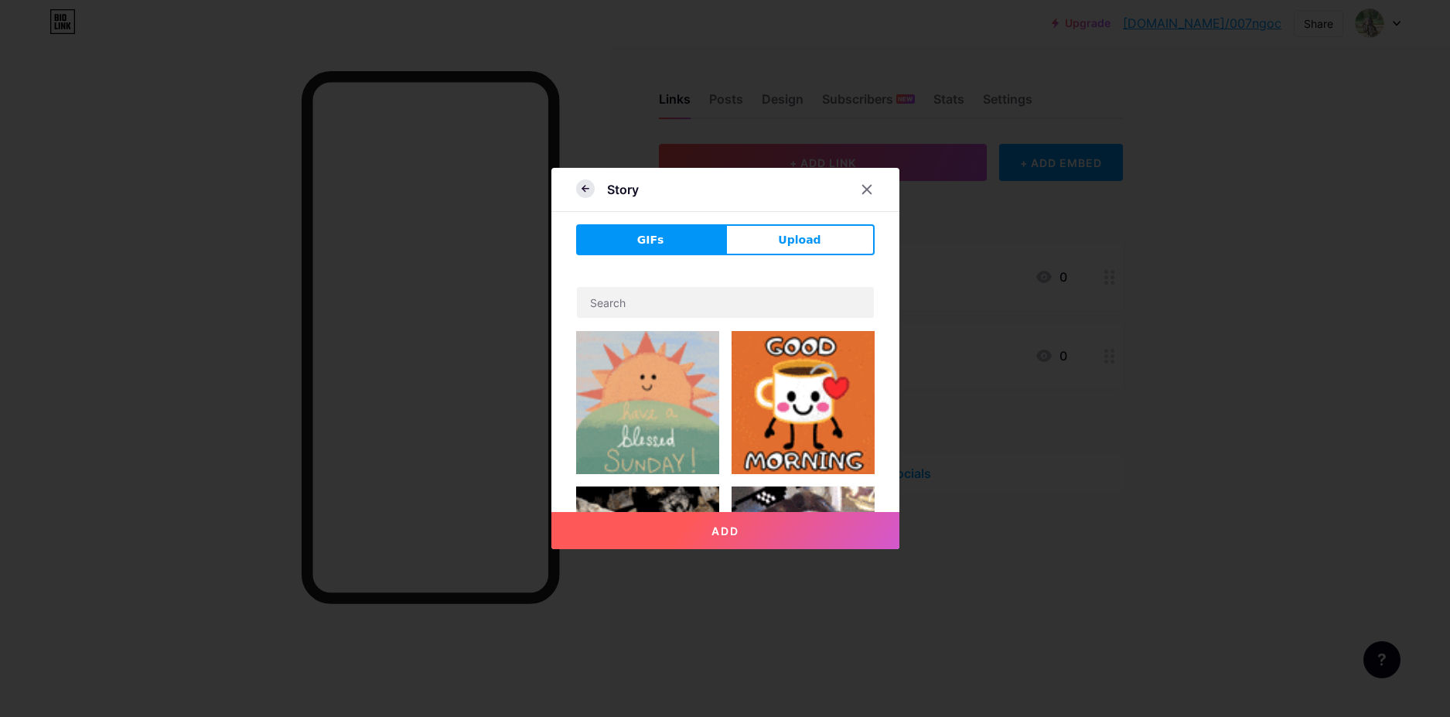
click at [576, 195] on icon at bounding box center [585, 188] width 19 height 19
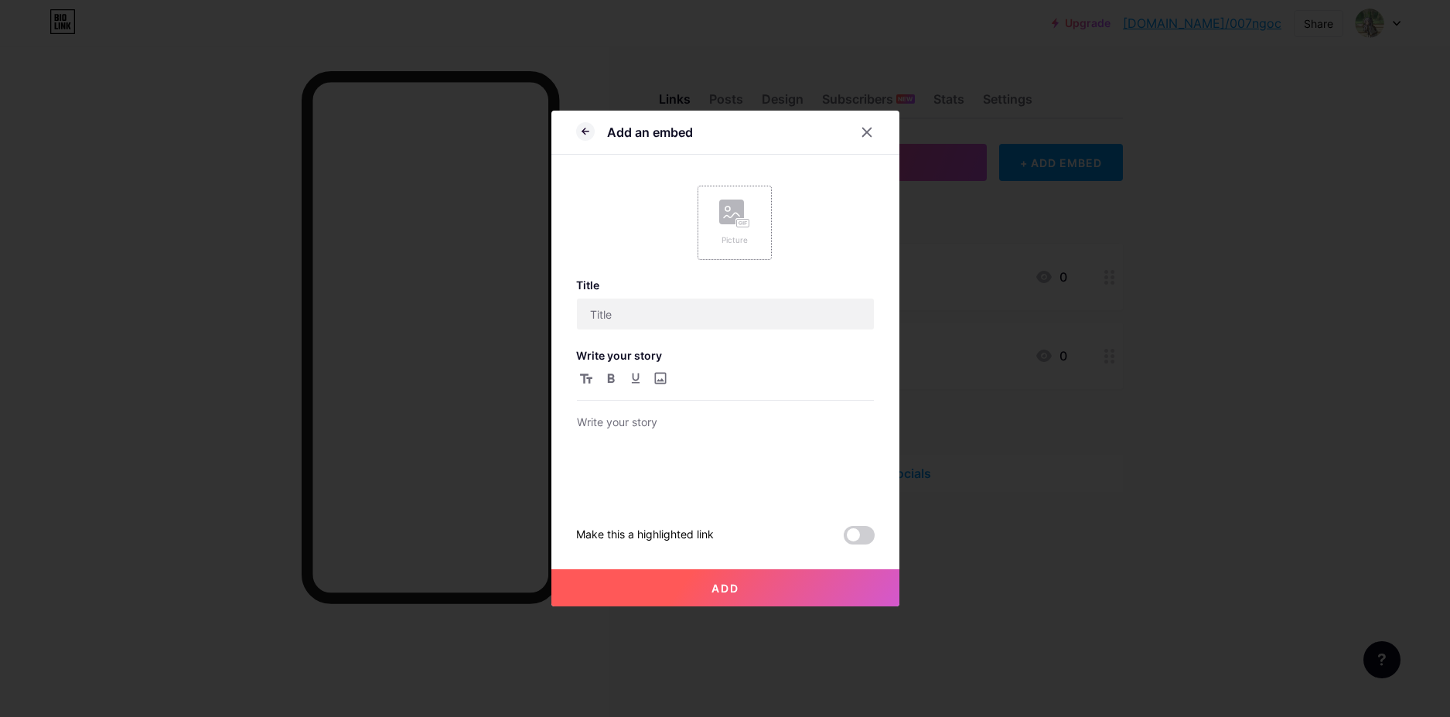
click at [705, 235] on div "Picture" at bounding box center [734, 223] width 74 height 74
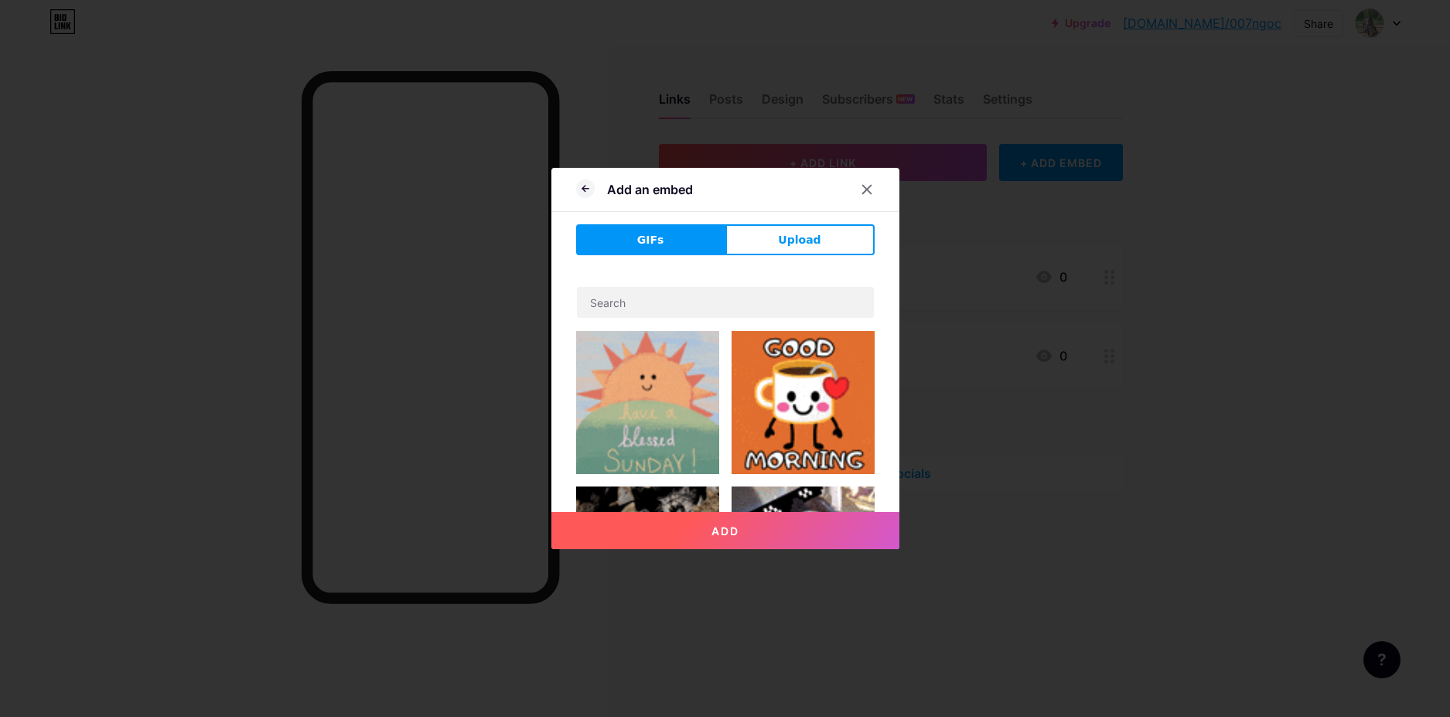
click at [752, 242] on button "Upload" at bounding box center [799, 239] width 149 height 31
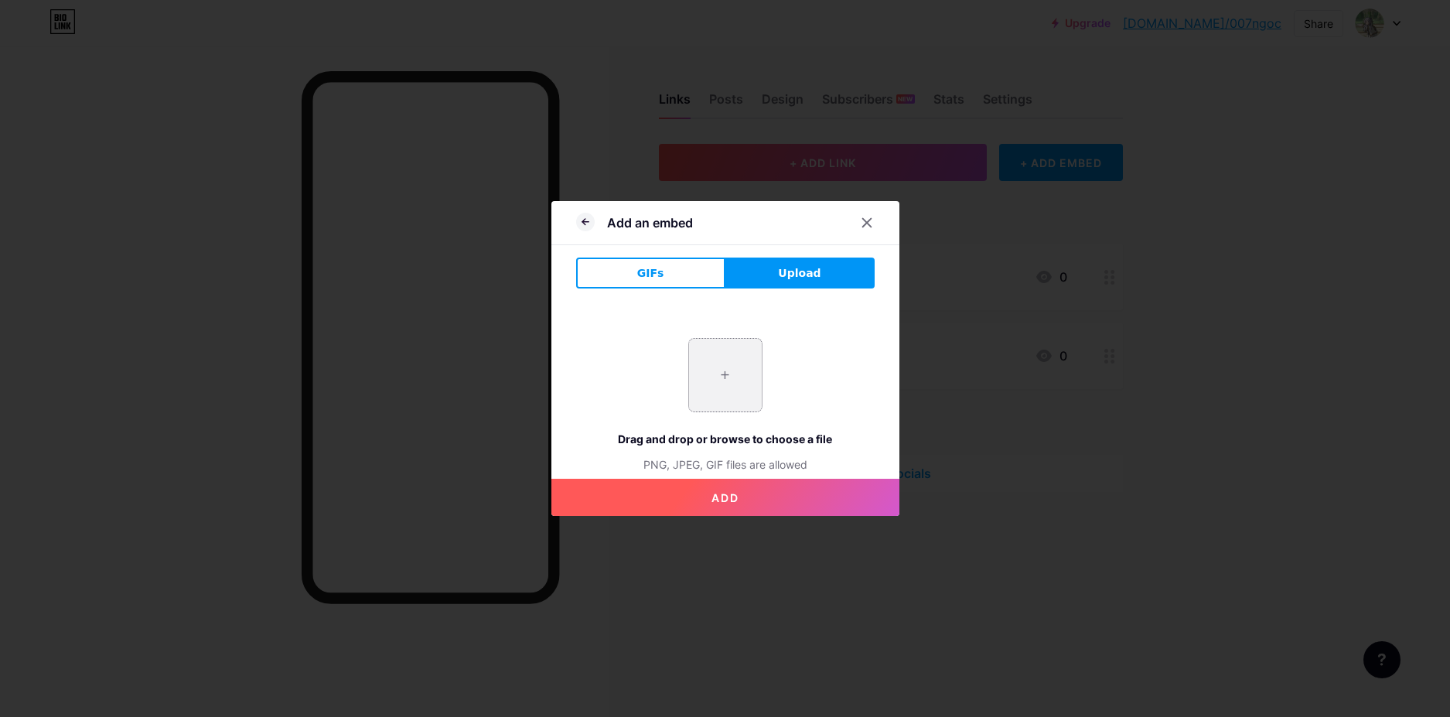
click at [709, 360] on input "file" at bounding box center [725, 375] width 73 height 73
type input "C:\fakepath\a5d34873b6103e4e6701.jpg"
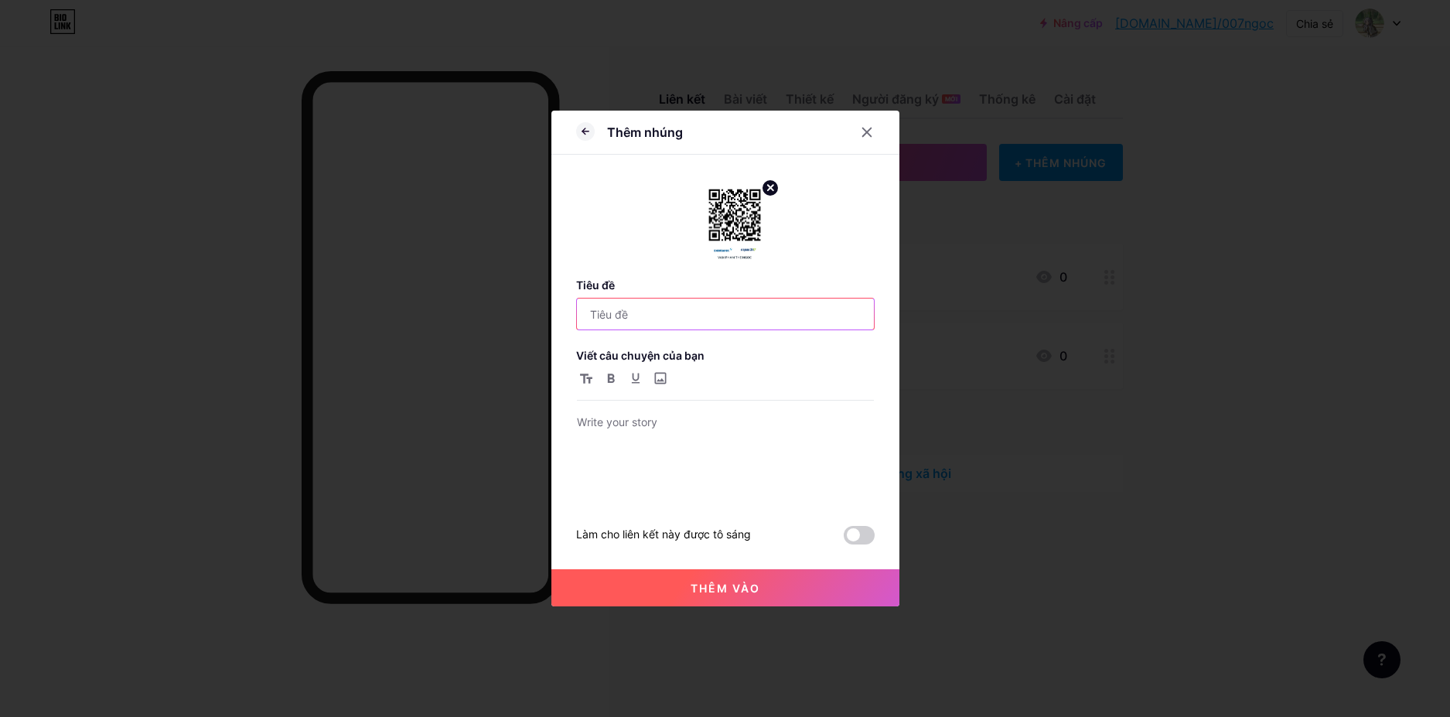
click at [605, 321] on input "text" at bounding box center [725, 313] width 297 height 31
paste input "Gửi cốc cà phê cho RIP💋"
drag, startPoint x: 699, startPoint y: 319, endPoint x: 687, endPoint y: 319, distance: 12.4
click at [687, 319] on input "Gửi cốc cà phê cho RIP💋" at bounding box center [725, 313] width 297 height 31
type input "Gửi cốc cà phê cho Ngọc 💋"
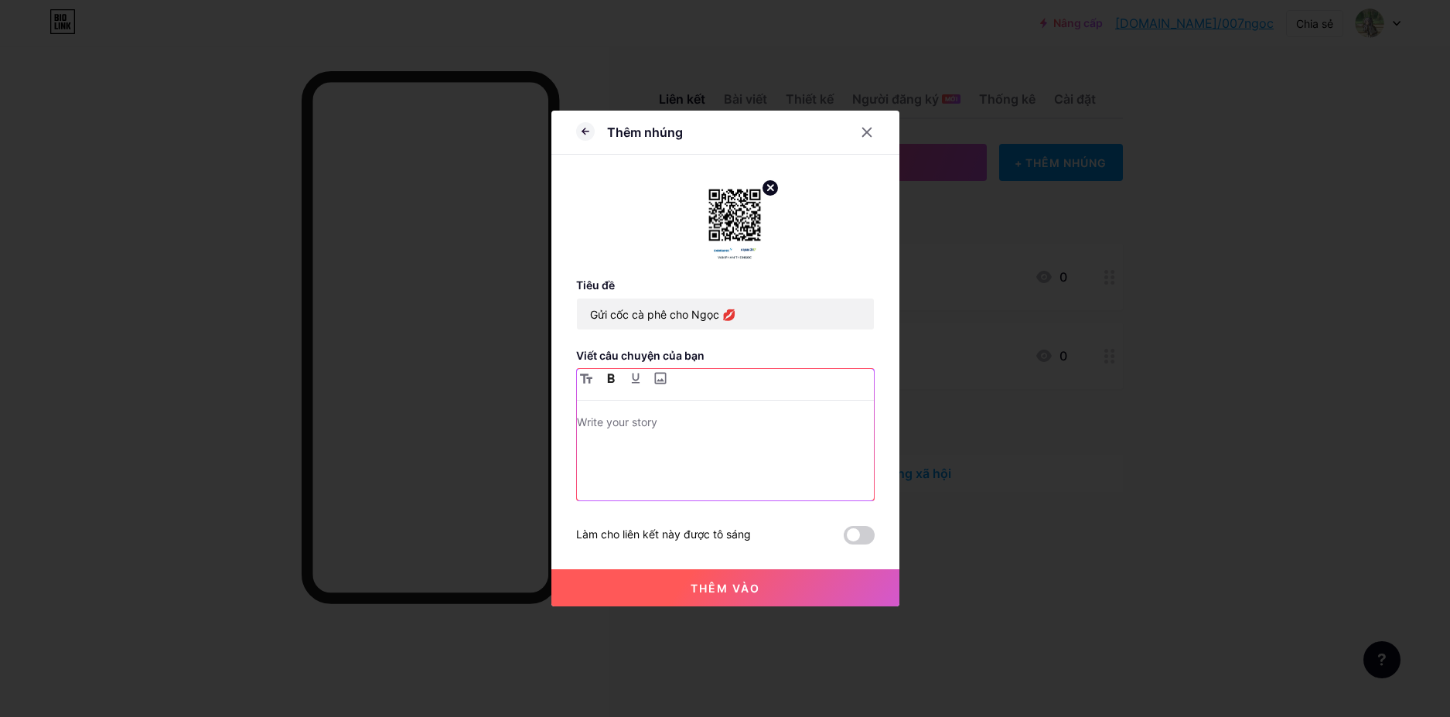
click at [602, 387] on button "button" at bounding box center [611, 378] width 19 height 19
click at [735, 586] on font "Thêm vào" at bounding box center [725, 587] width 70 height 13
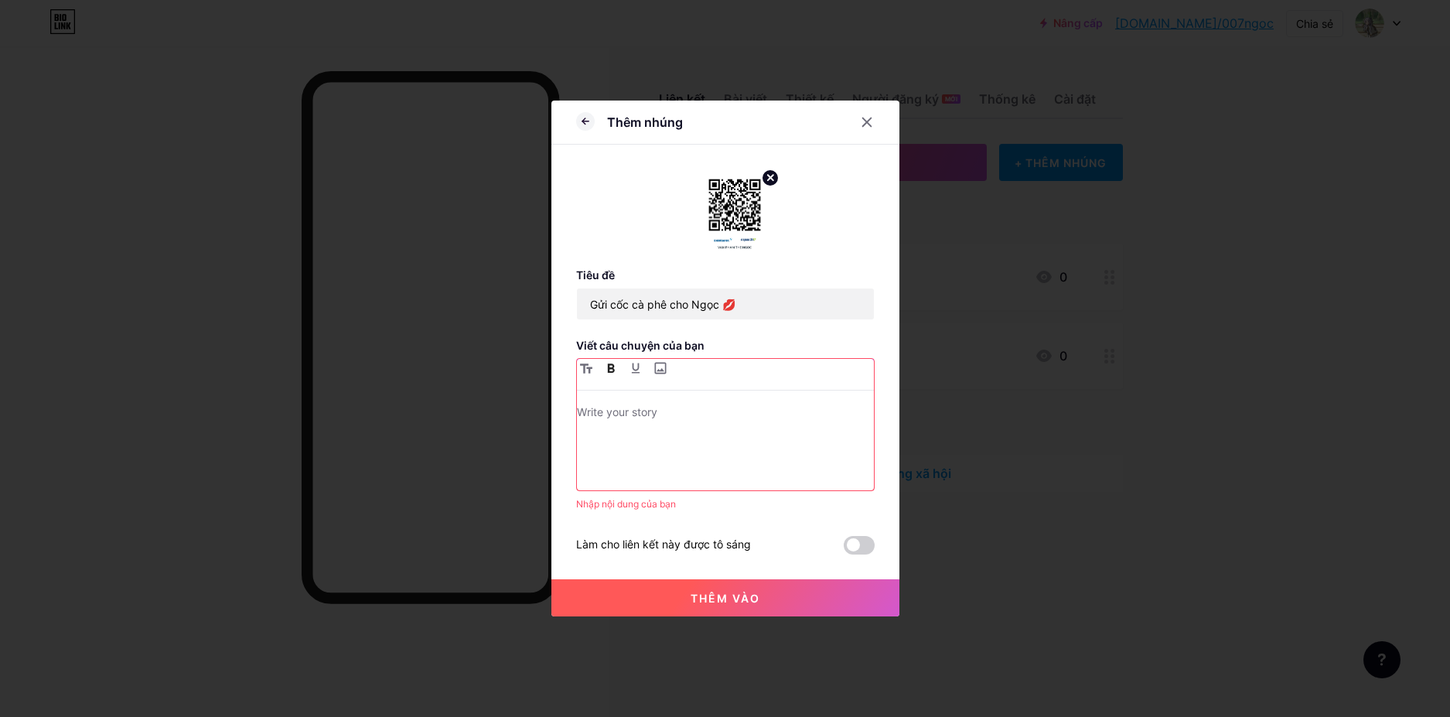
click at [628, 424] on div at bounding box center [725, 446] width 297 height 87
paste div
click at [705, 591] on button "Thêm vào" at bounding box center [725, 597] width 348 height 37
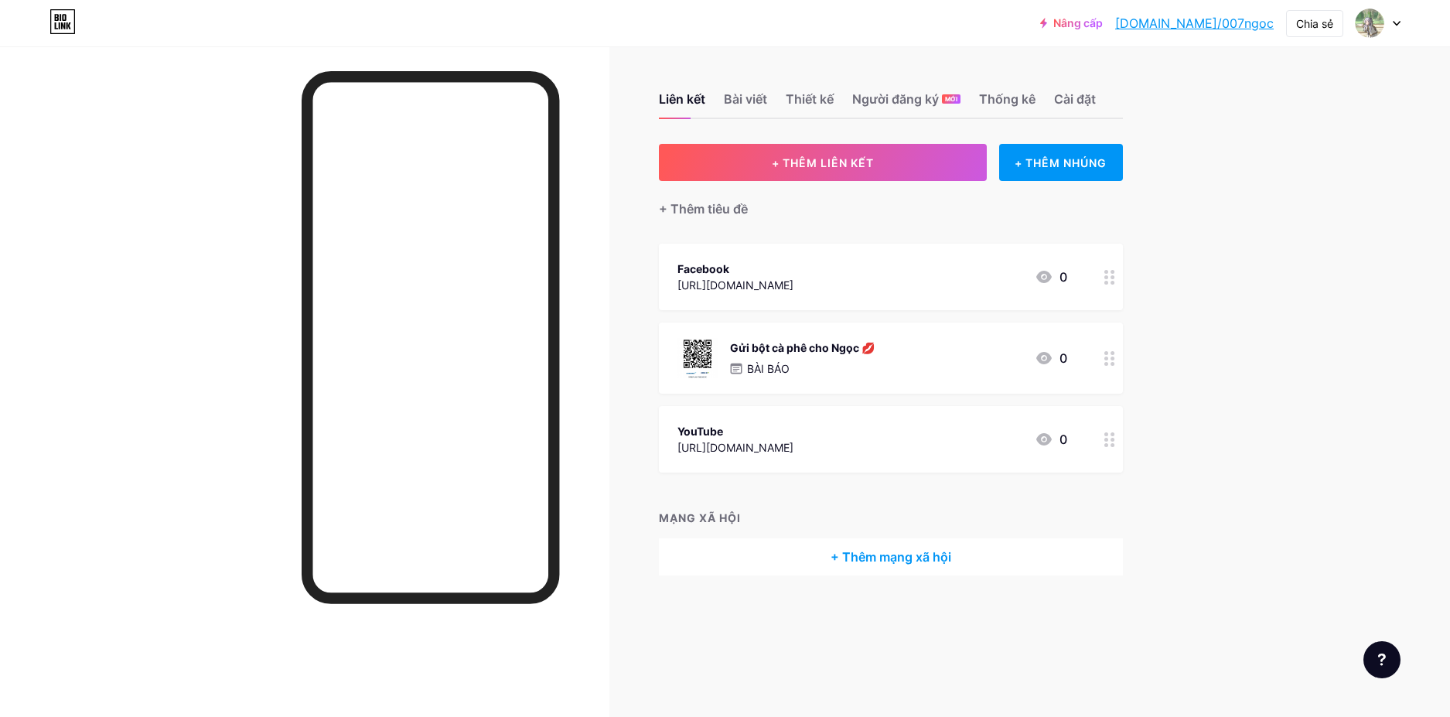
click at [1242, 23] on font "[DOMAIN_NAME]/007ngoc" at bounding box center [1194, 22] width 159 height 15
click at [1100, 356] on div at bounding box center [1109, 357] width 26 height 71
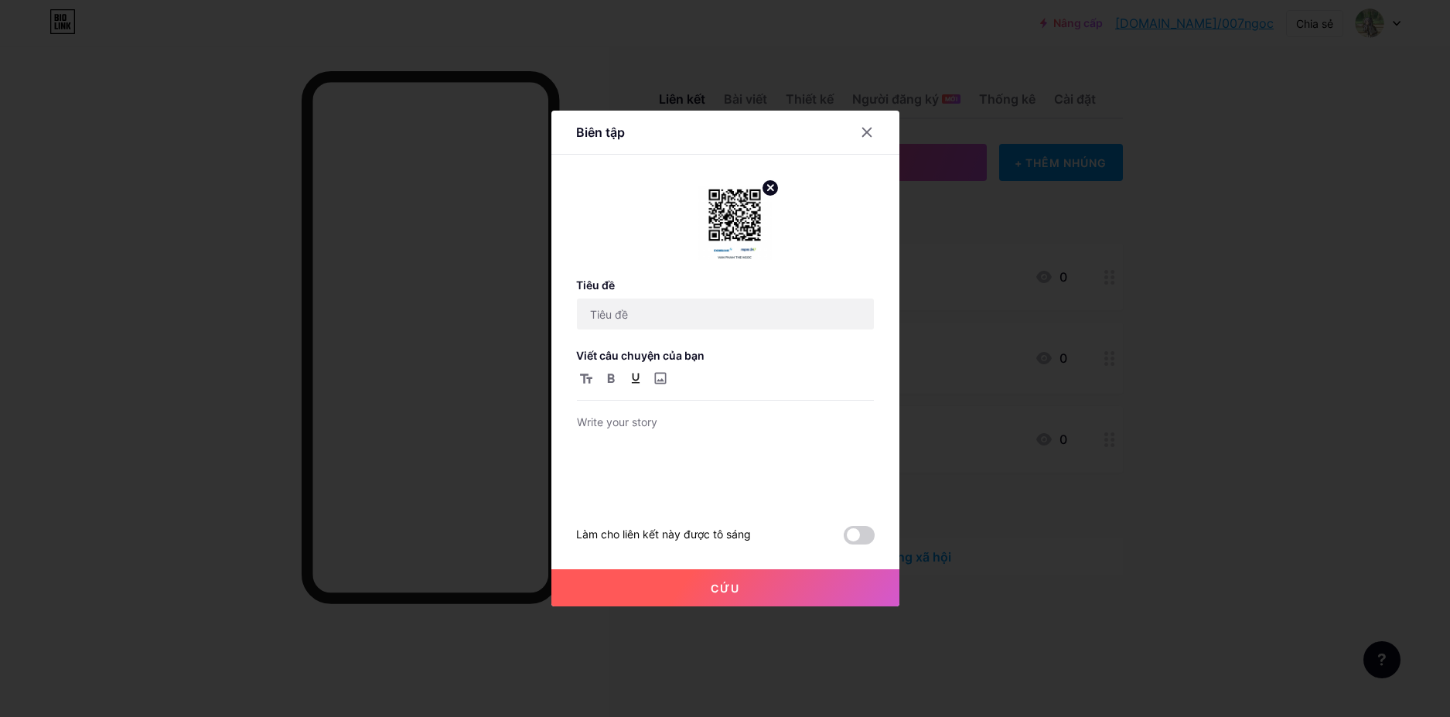
type input "Gửi cốc cà phê cho Ngọc 💋"
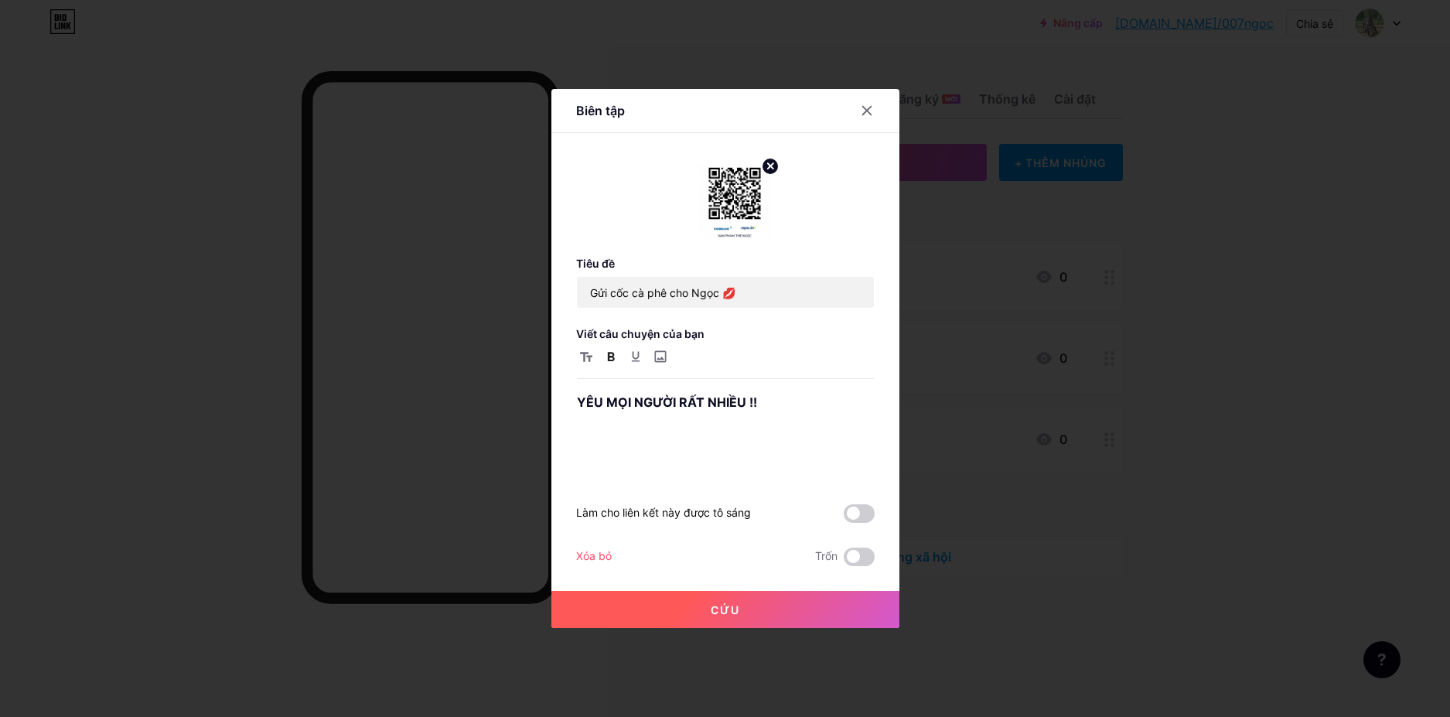
click at [714, 215] on img at bounding box center [734, 201] width 74 height 74
click at [767, 168] on icon at bounding box center [769, 165] width 5 height 5
click at [759, 420] on div "YÊU MỌI NGƯỜI RẤT NHIỀU !!" at bounding box center [725, 434] width 297 height 87
click at [659, 354] on input "file" at bounding box center [660, 356] width 19 height 19
type input "C:\fakepath\a5d34873b6103e4e6701.jpg"
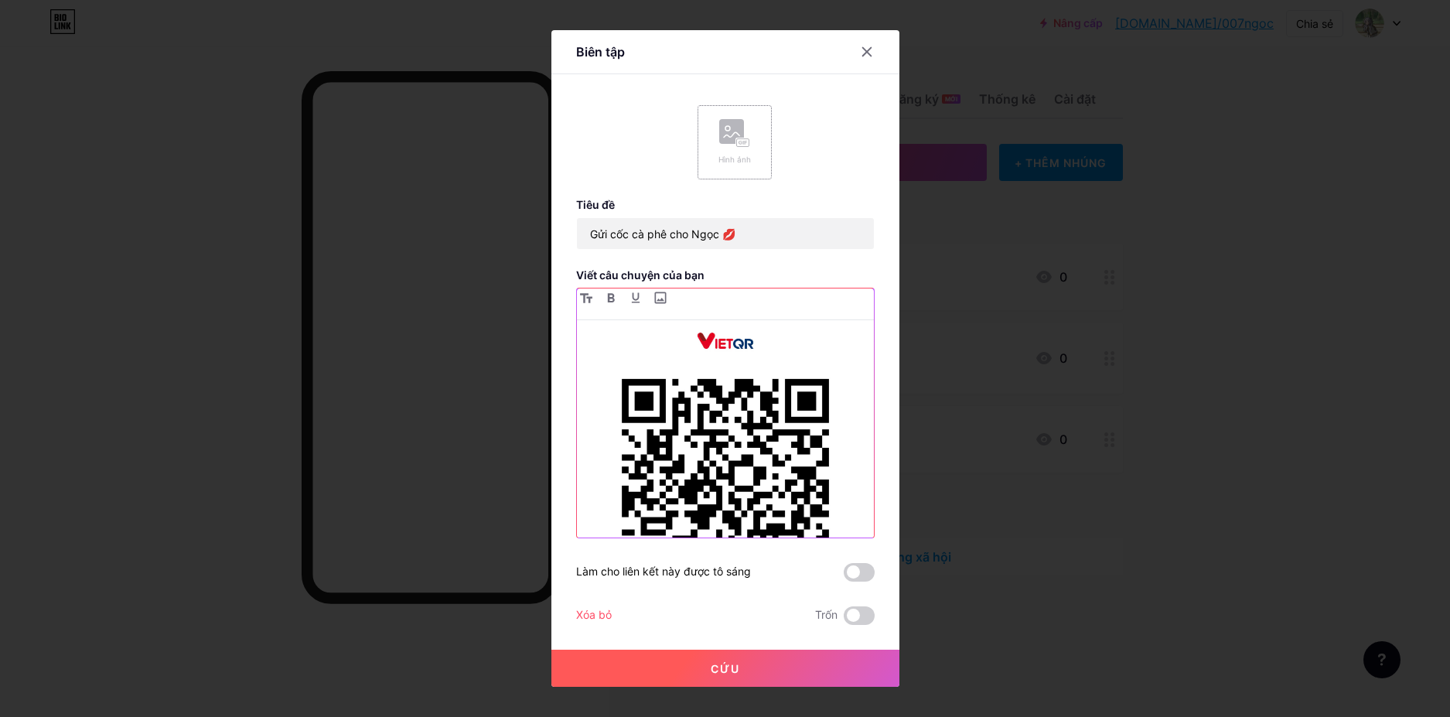
scroll to position [230, 0]
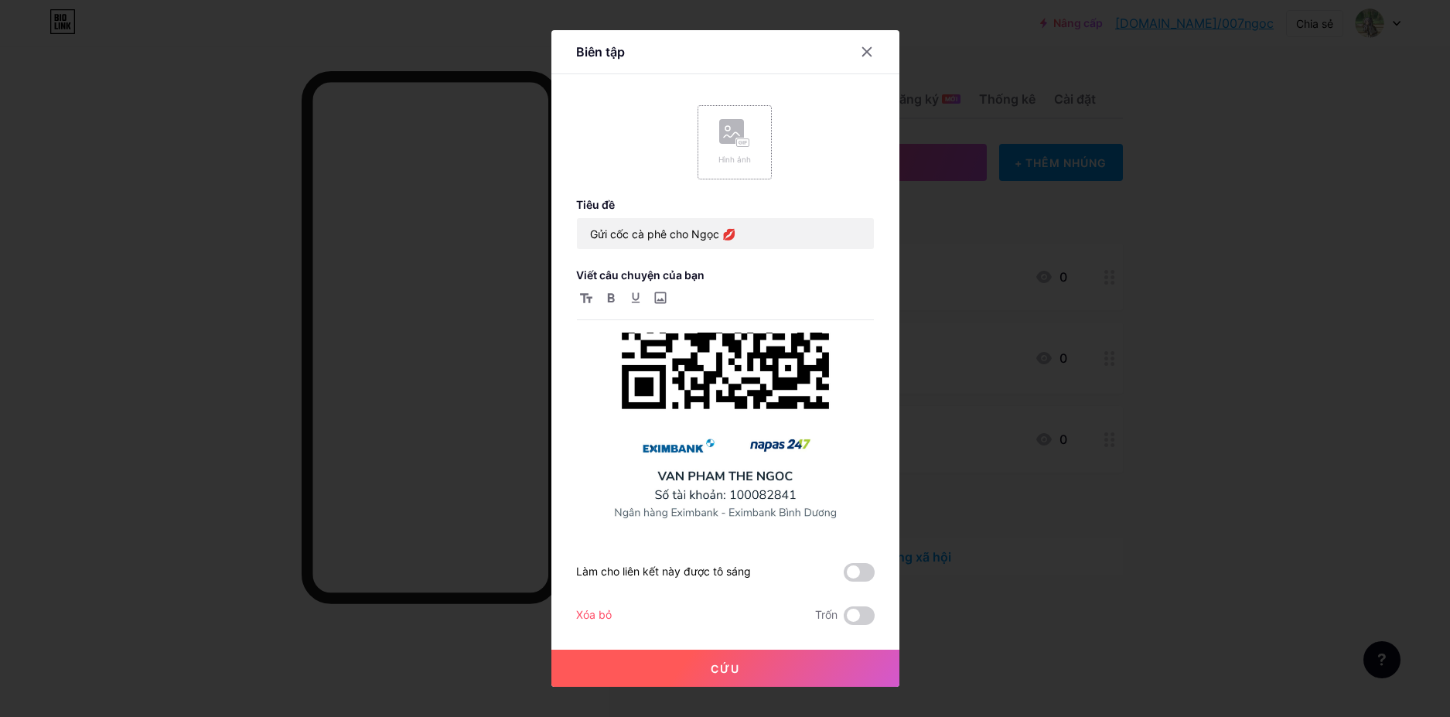
click at [723, 673] on font "Cứu" at bounding box center [725, 668] width 29 height 13
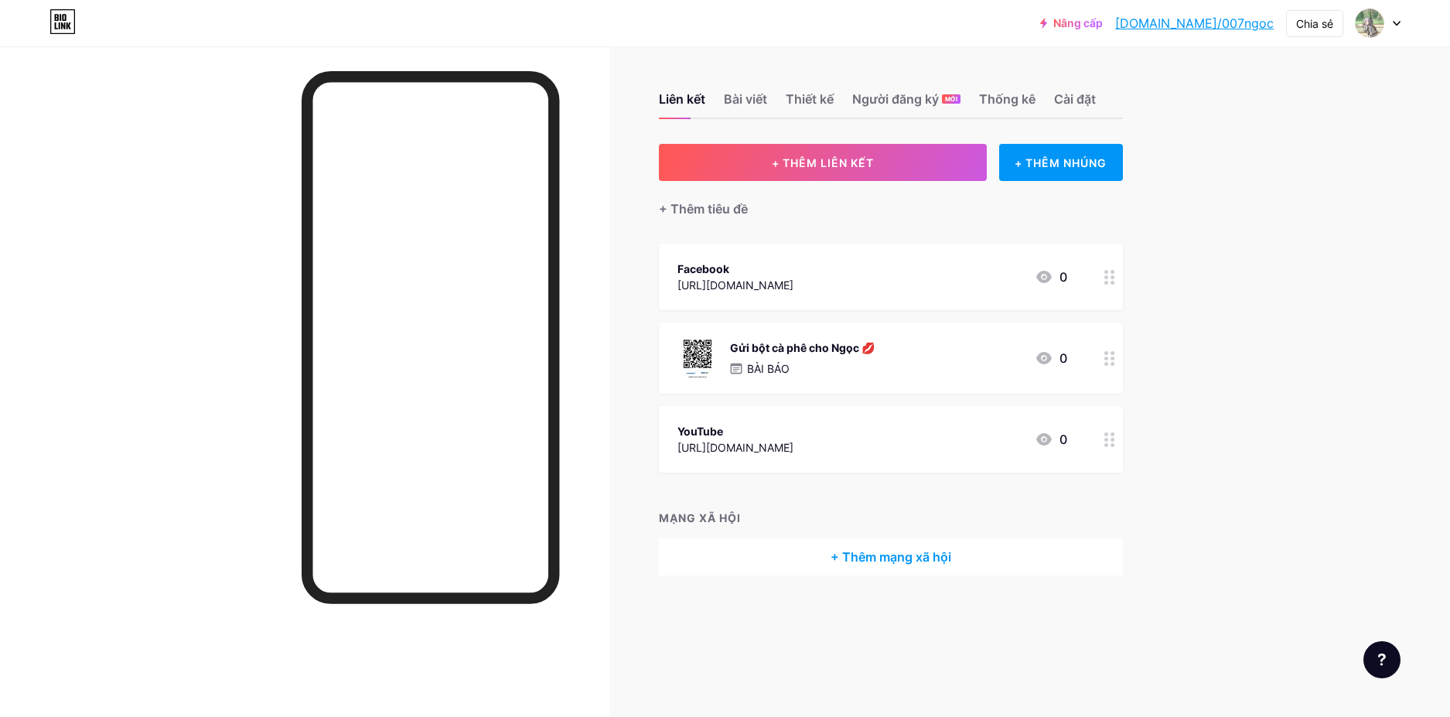
click at [1205, 23] on font "[DOMAIN_NAME]/007ngoc" at bounding box center [1194, 22] width 159 height 15
click at [1120, 366] on div at bounding box center [1109, 357] width 26 height 71
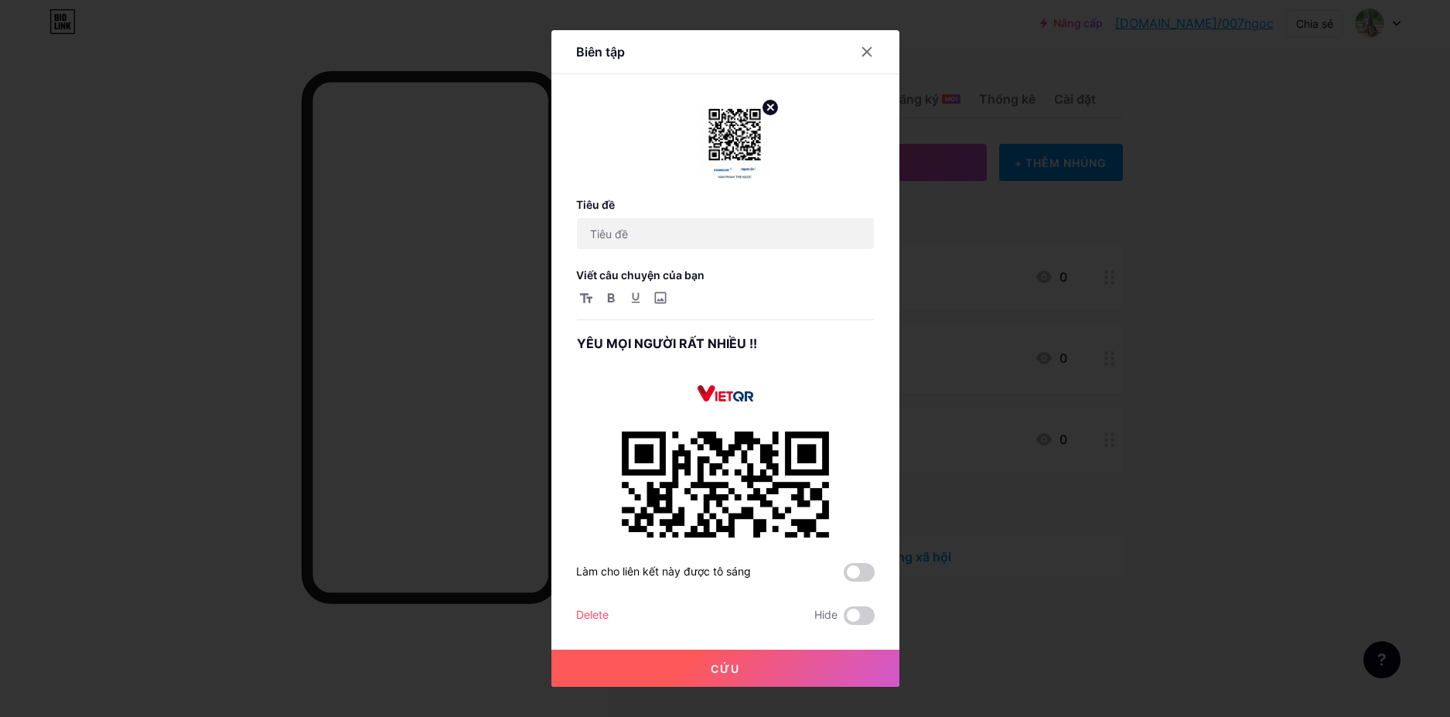
type input "Gửi cốc cà phê cho Ngọc 💋"
click at [767, 107] on icon at bounding box center [769, 106] width 5 height 5
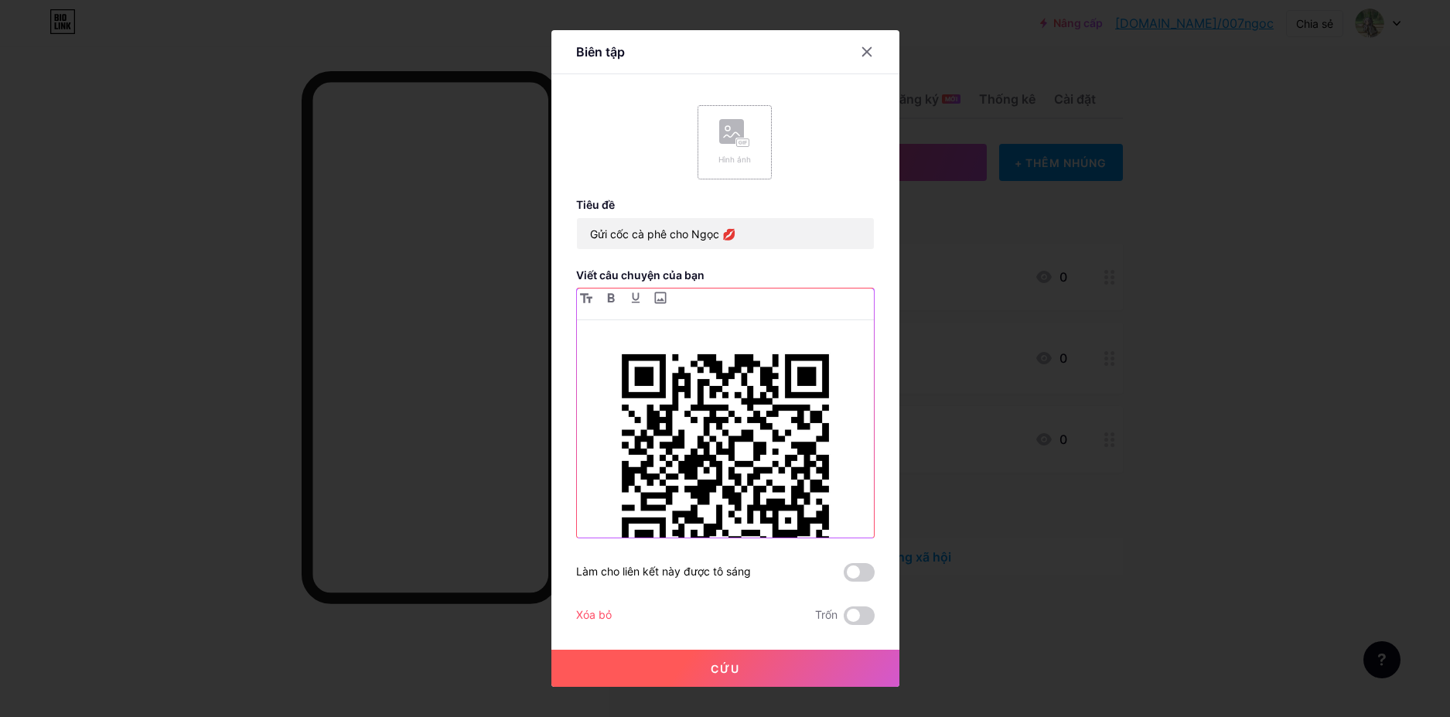
click at [715, 447] on img at bounding box center [725, 488] width 297 height 399
drag, startPoint x: 722, startPoint y: 394, endPoint x: 697, endPoint y: 373, distance: 33.0
click at [697, 373] on img at bounding box center [725, 488] width 297 height 399
click at [696, 373] on img at bounding box center [725, 488] width 297 height 399
drag, startPoint x: 868, startPoint y: 288, endPoint x: 837, endPoint y: 312, distance: 38.0
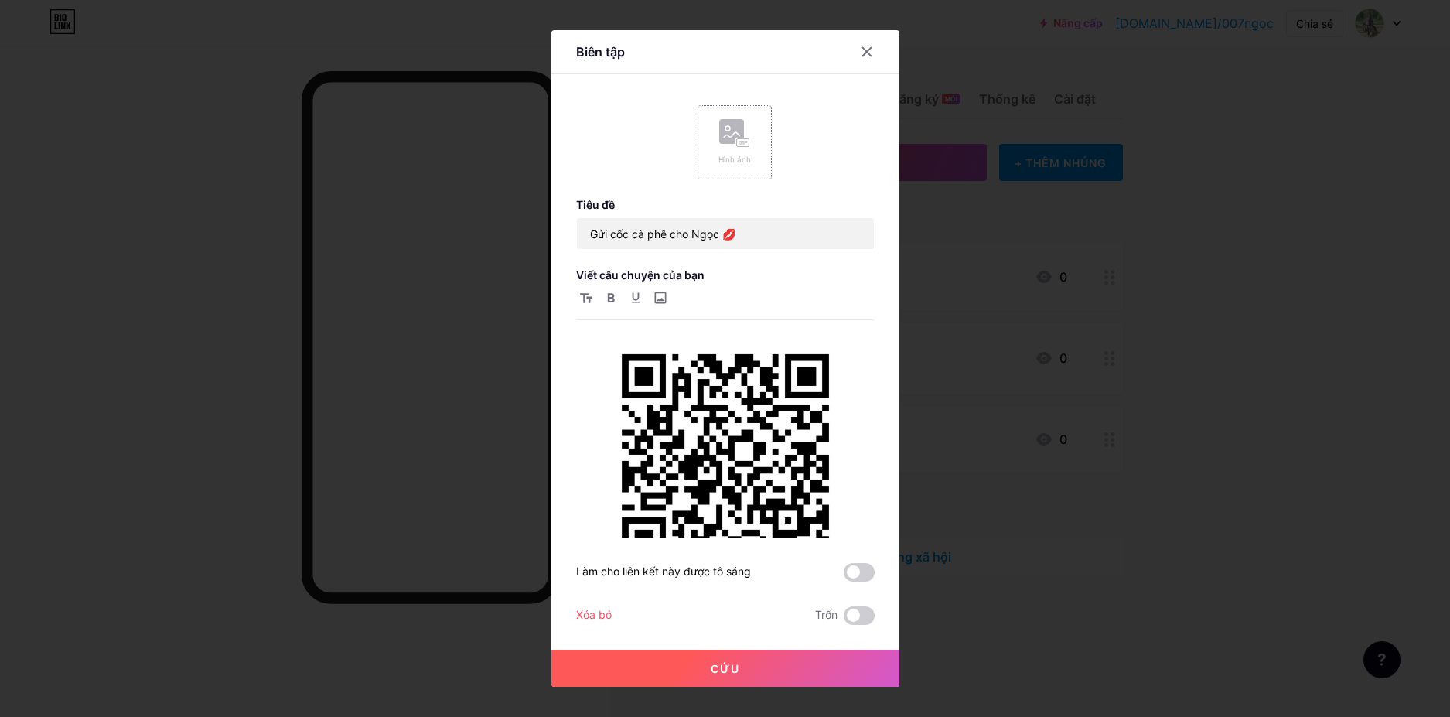
click at [838, 312] on div at bounding box center [725, 304] width 297 height 32
click at [752, 436] on img at bounding box center [725, 488] width 297 height 399
click at [759, 673] on button "Cứu" at bounding box center [725, 668] width 348 height 37
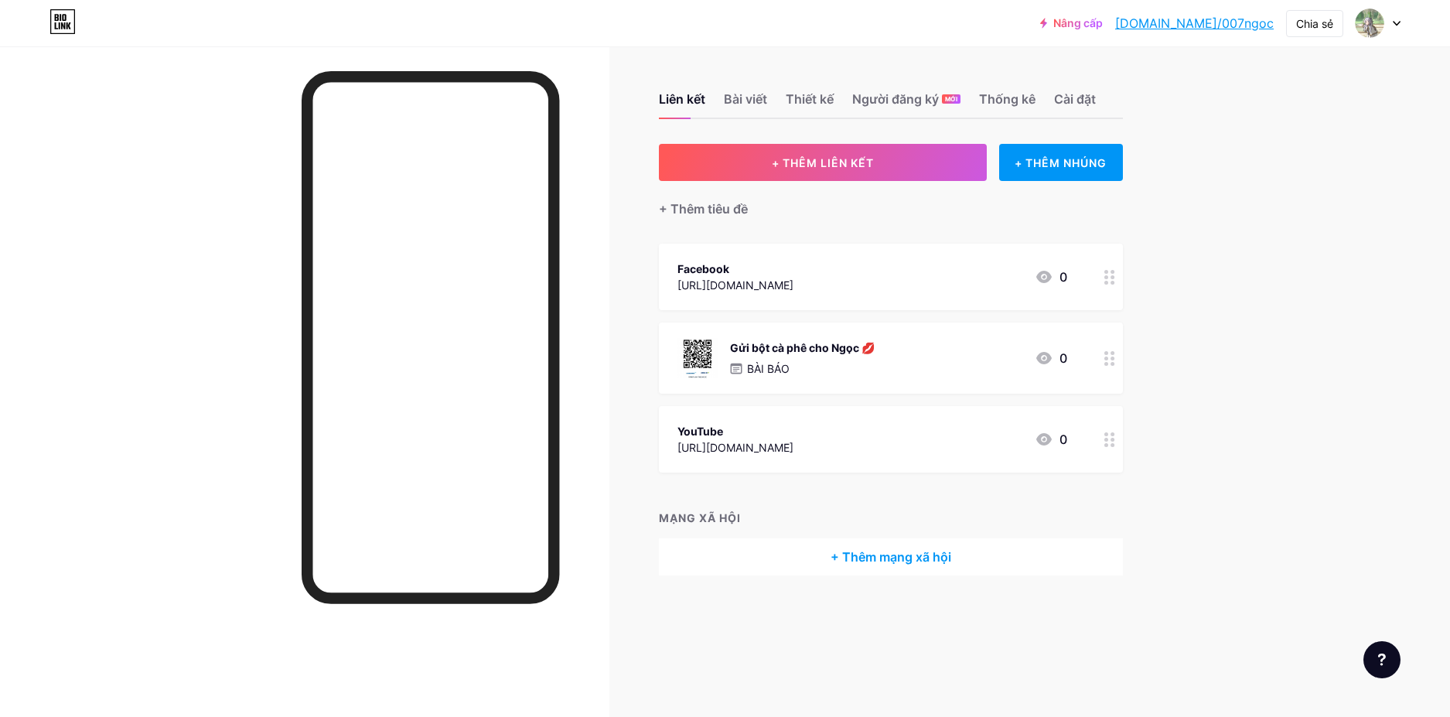
click at [1199, 26] on font "[DOMAIN_NAME]/007ngoc" at bounding box center [1194, 22] width 159 height 15
click at [1110, 363] on circle at bounding box center [1112, 364] width 4 height 4
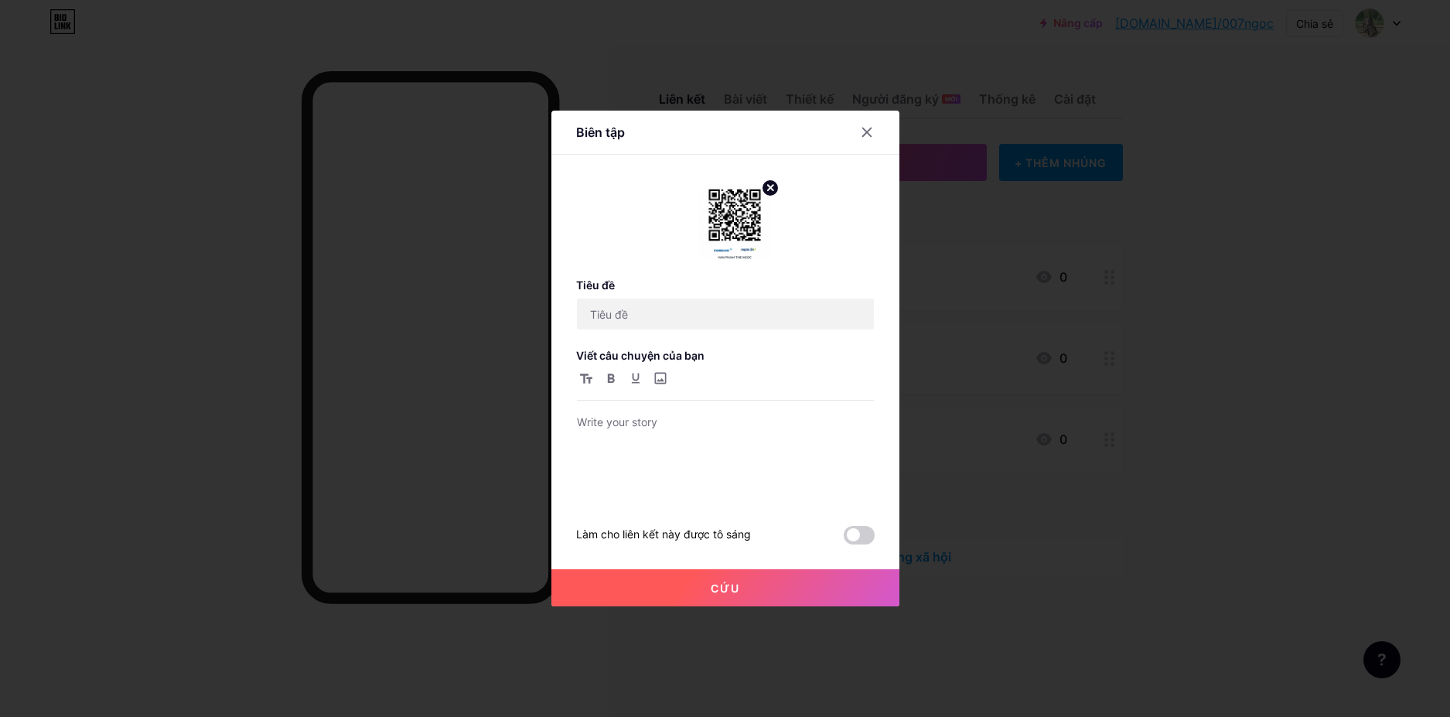
type input "Gửi cốc cà phê cho Ngọc 💋"
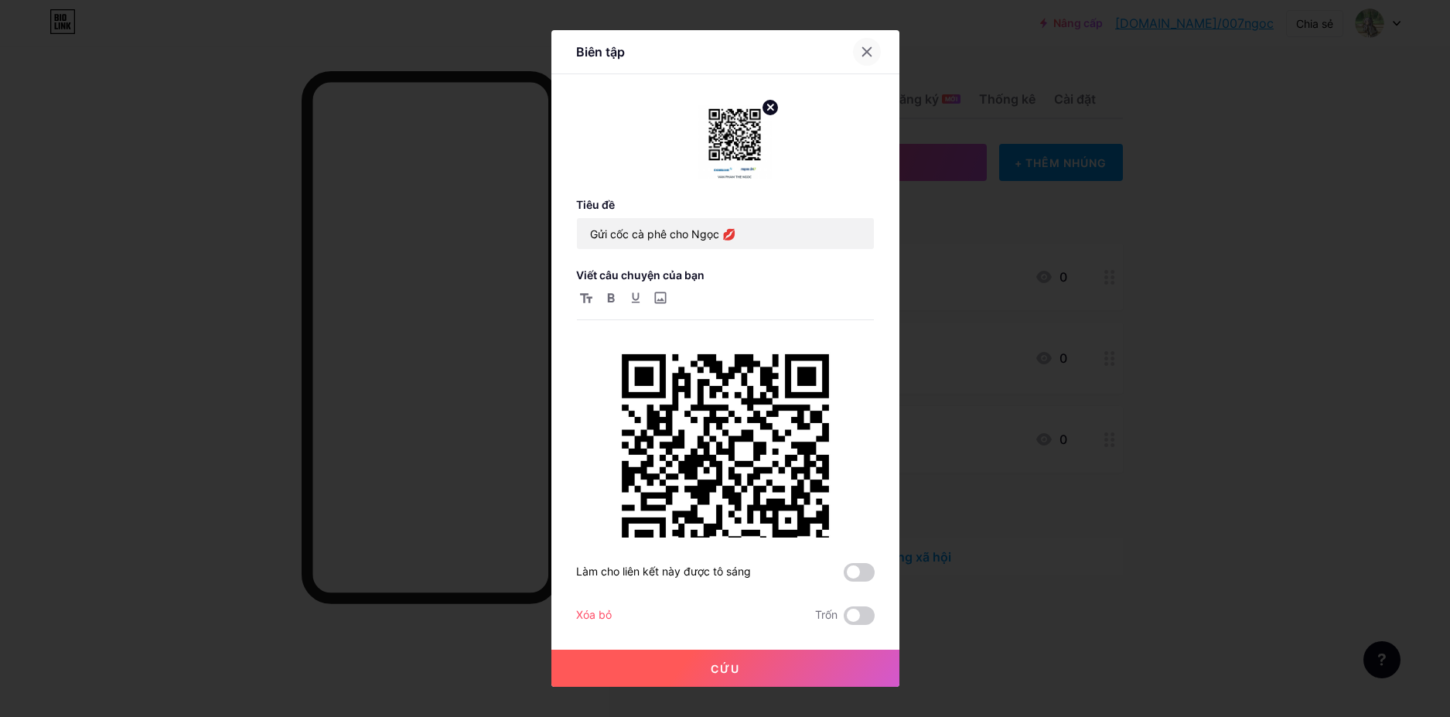
click at [861, 50] on icon at bounding box center [867, 52] width 12 height 12
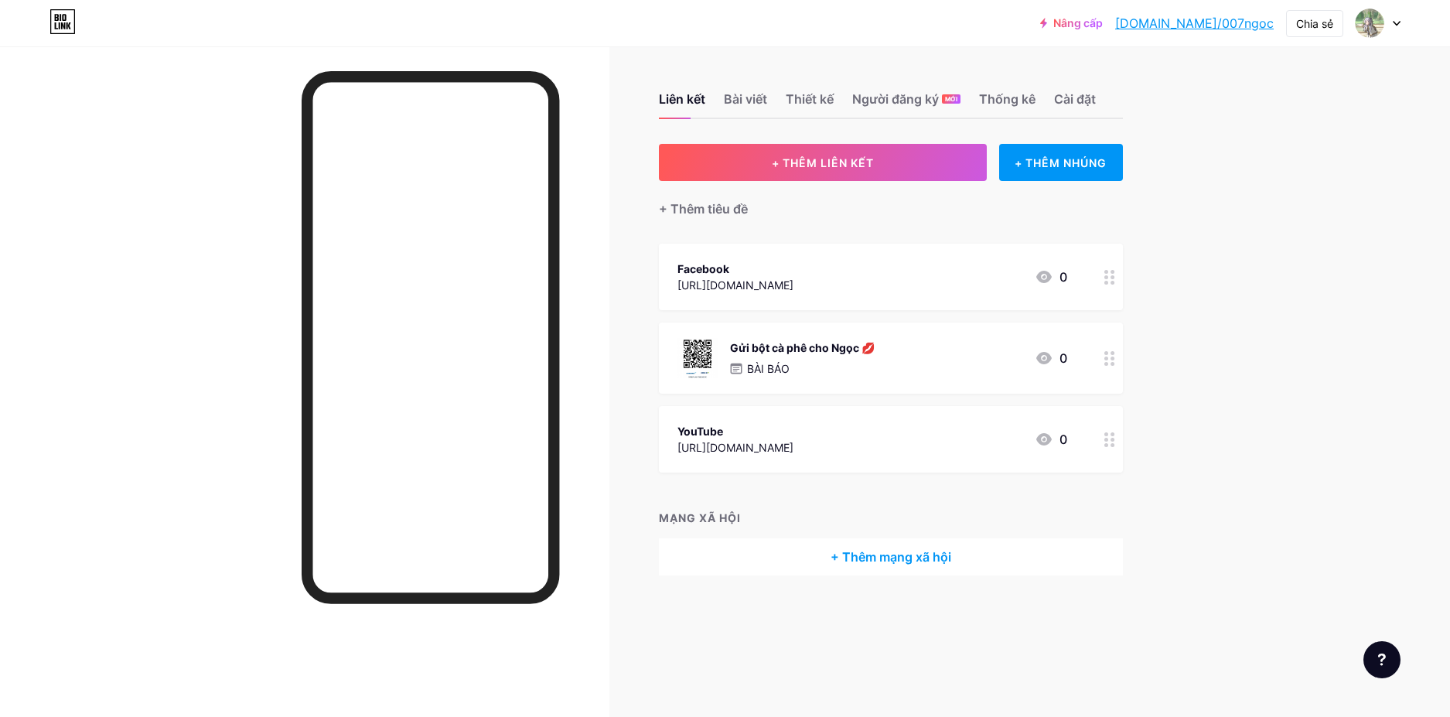
click at [1110, 357] on icon at bounding box center [1109, 358] width 11 height 15
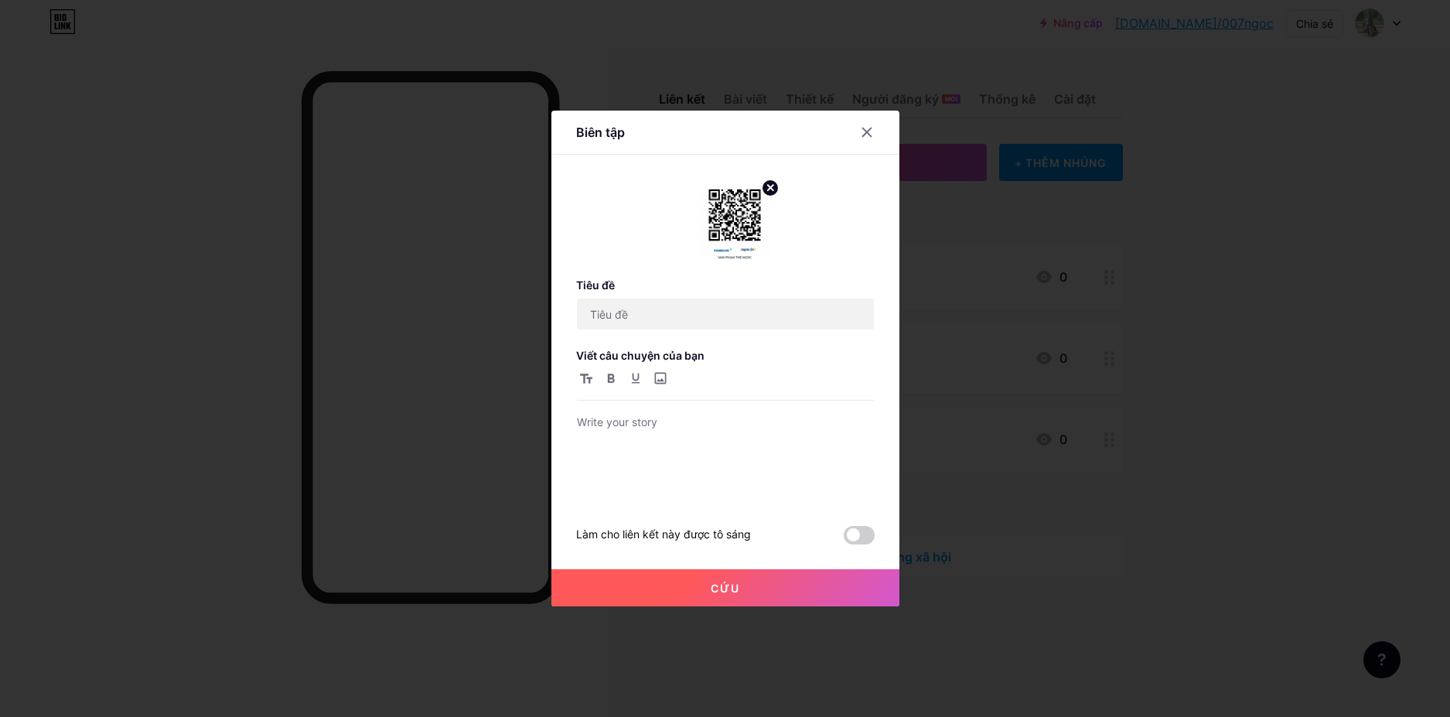
click at [762, 183] on circle at bounding box center [770, 187] width 17 height 17
type input "Gửi cốc cà phê cho Ngọc 💋"
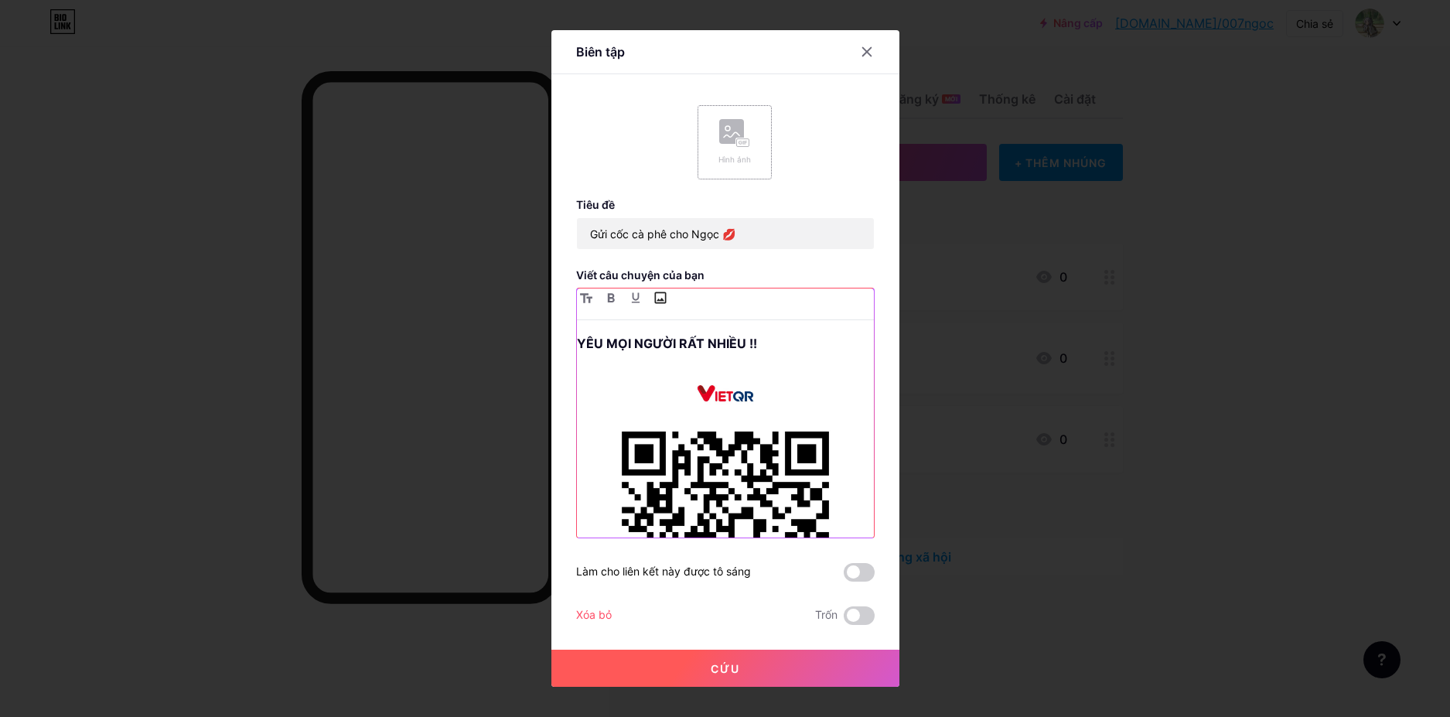
click at [651, 297] on input "file" at bounding box center [660, 297] width 19 height 19
type input "C:\fakepath\a5d34873b6103e4e6701.jpg"
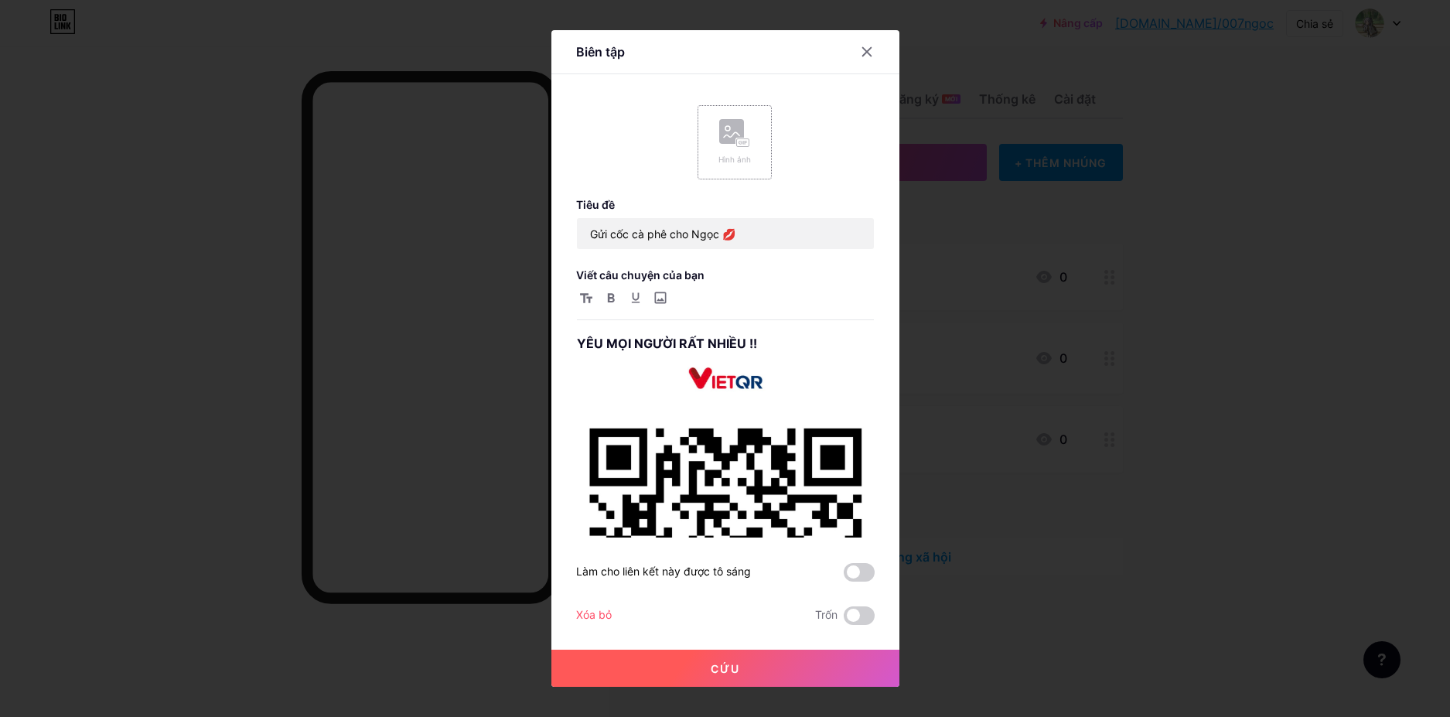
click at [745, 663] on button "Cứu" at bounding box center [725, 668] width 348 height 37
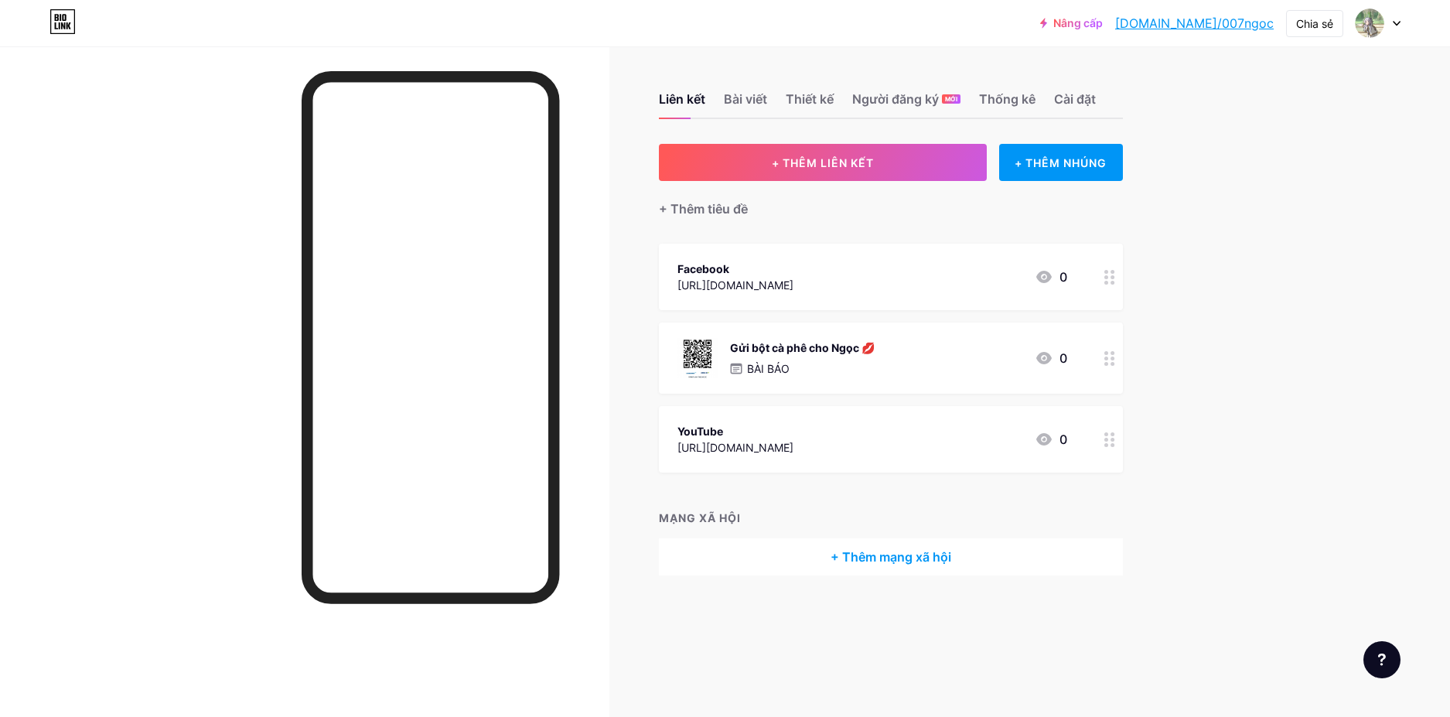
click at [1104, 362] on circle at bounding box center [1106, 364] width 4 height 4
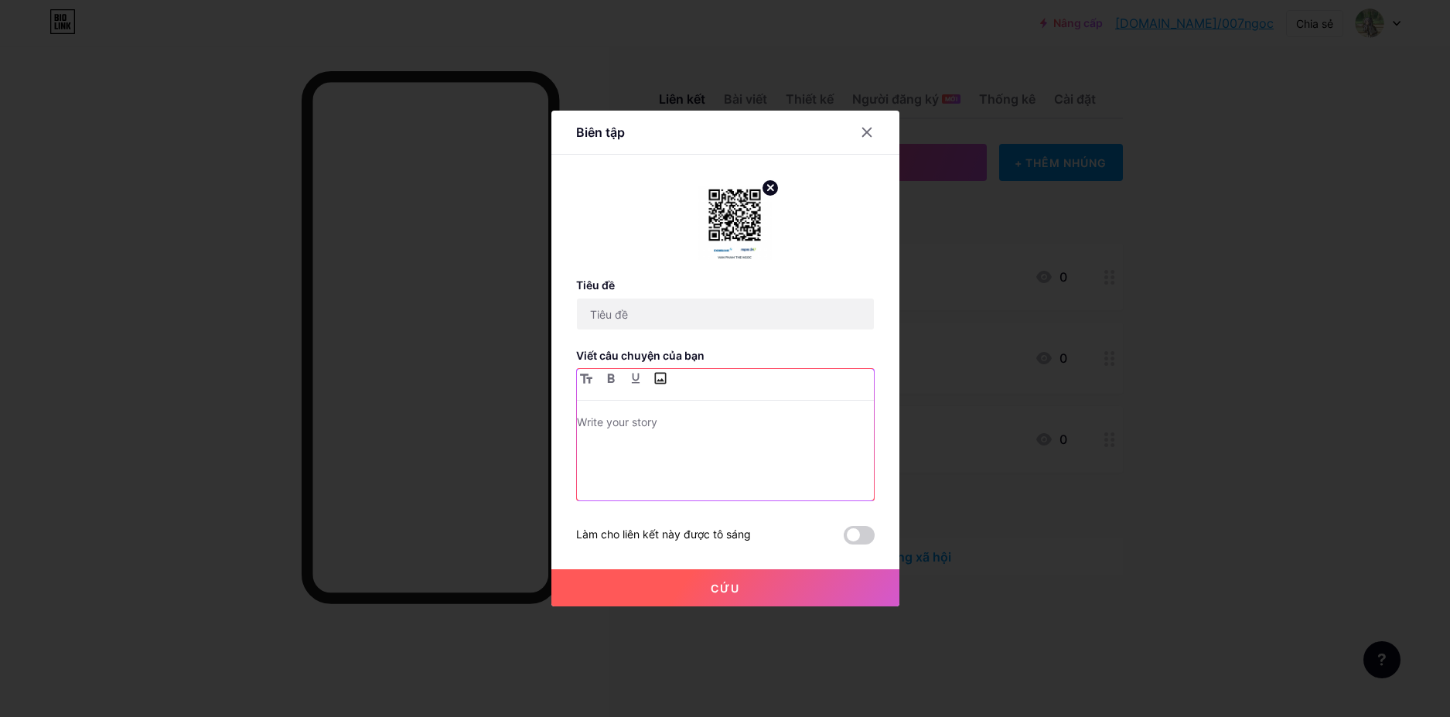
click at [658, 380] on input "file" at bounding box center [660, 378] width 19 height 19
type input "Gửi cốc cà phê cho Ngọc 💋"
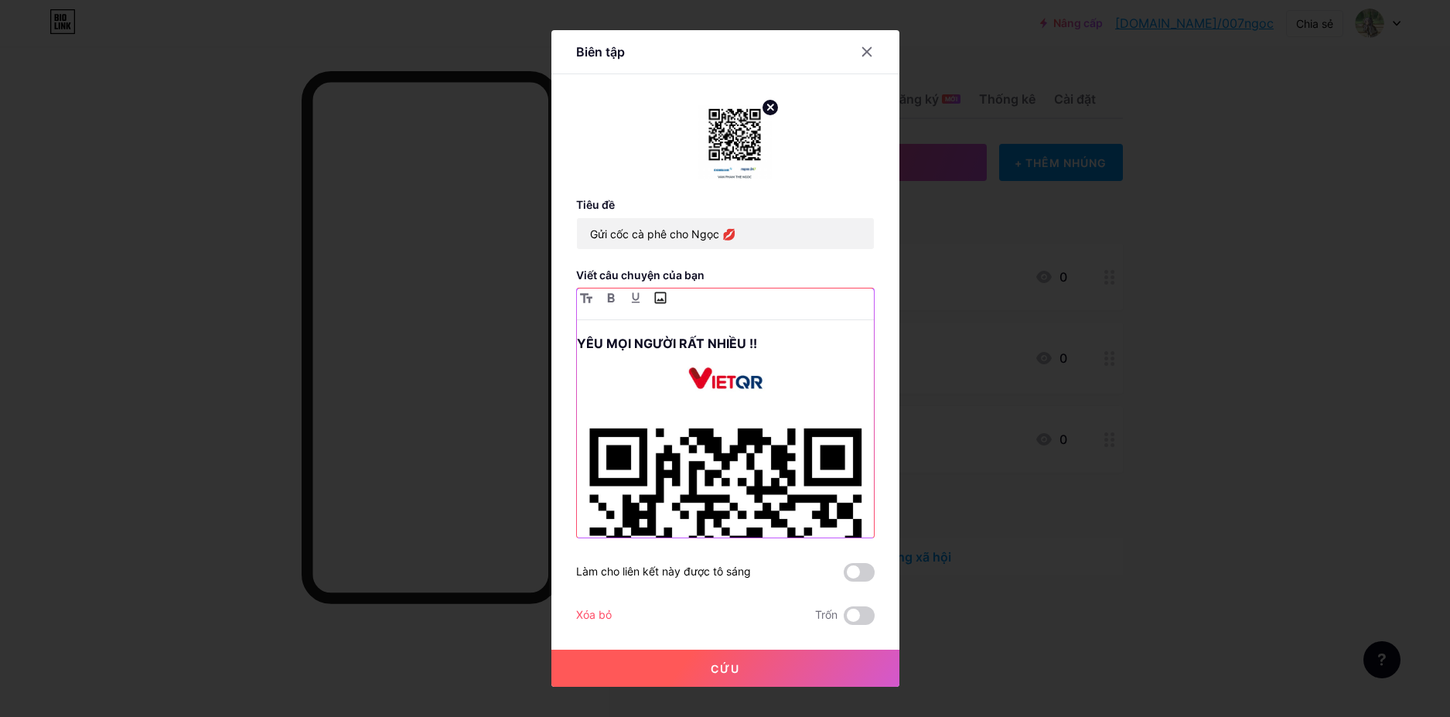
click at [654, 302] on input "file" at bounding box center [660, 297] width 19 height 19
type input "C:\fakepath\Annotation [DATE] 191747.png"
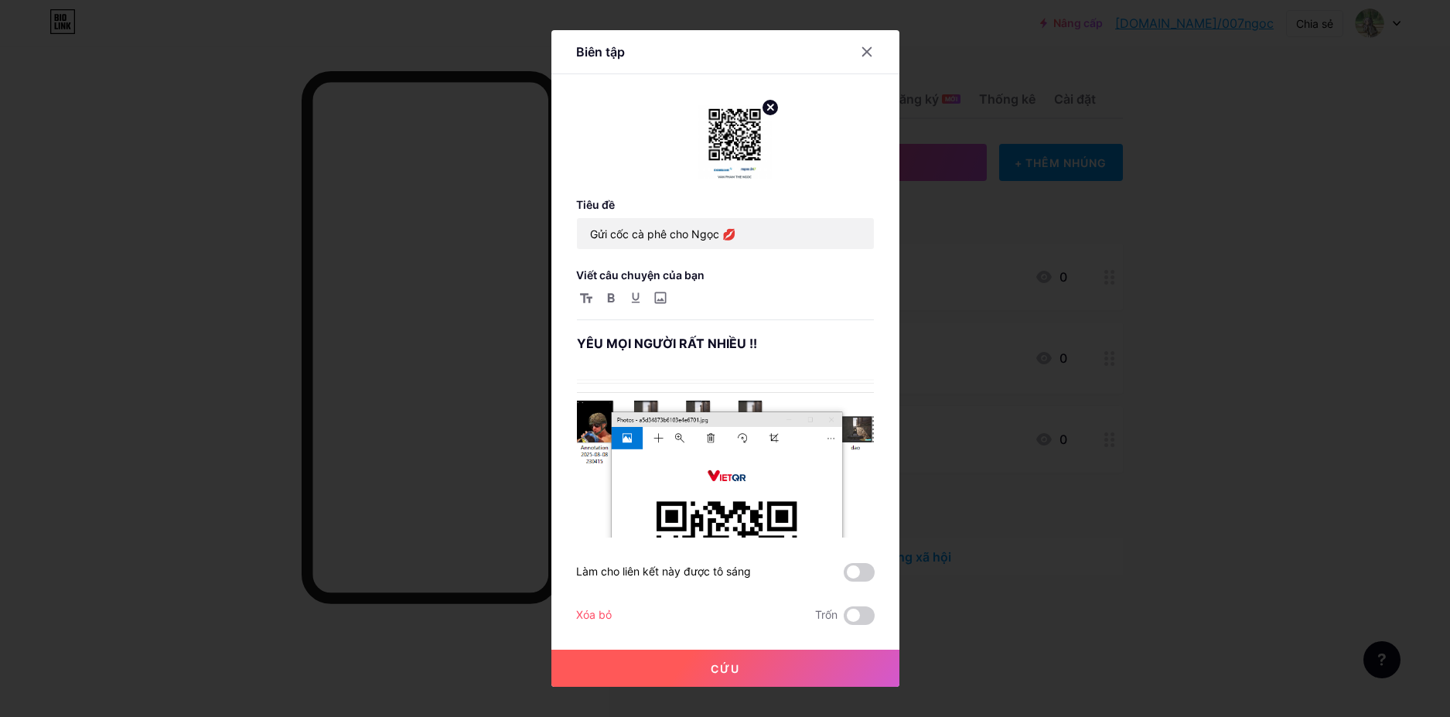
click at [707, 676] on button "Cứu" at bounding box center [725, 668] width 348 height 37
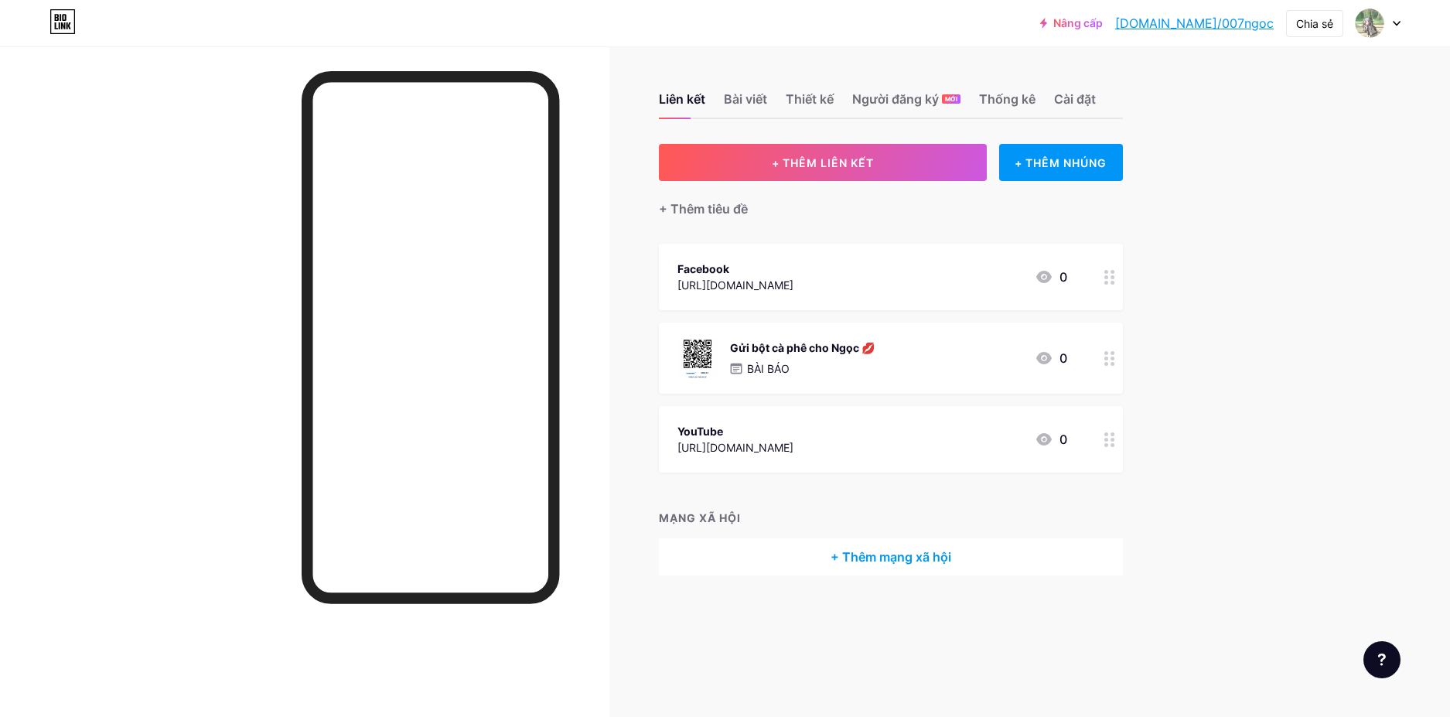
click at [1196, 26] on font "[DOMAIN_NAME]/007ngoc" at bounding box center [1194, 22] width 159 height 15
click at [1112, 362] on circle at bounding box center [1112, 364] width 4 height 4
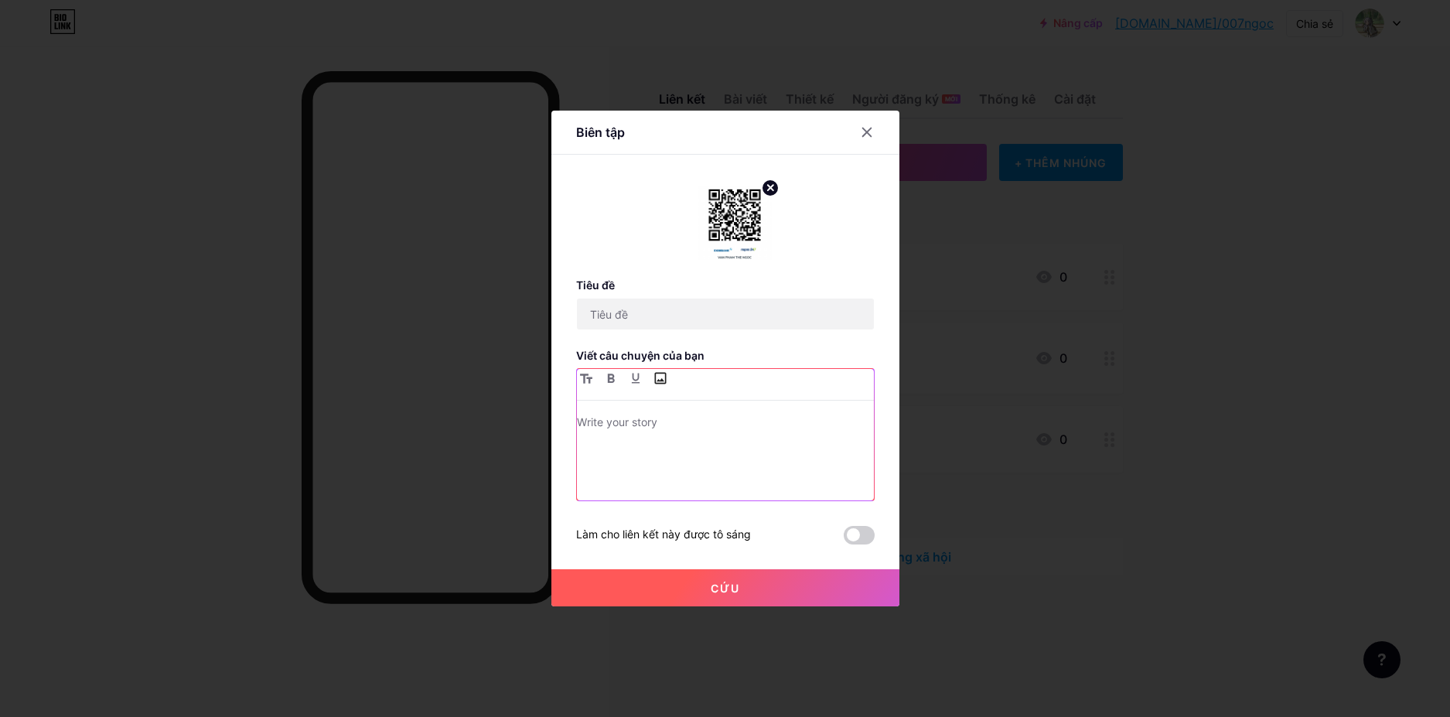
click at [651, 377] on input "file" at bounding box center [660, 378] width 19 height 19
type input "Gửi cốc cà phê cho Ngọc 💋"
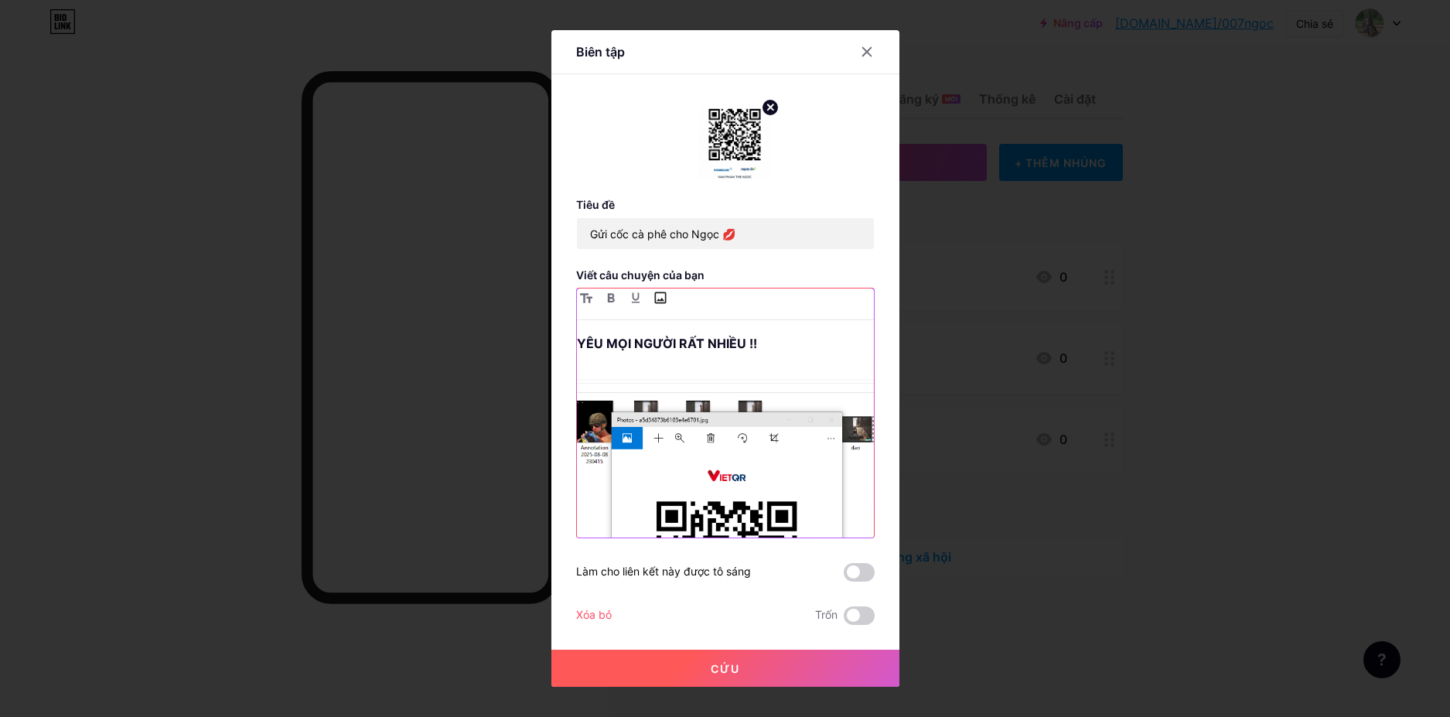
type input "C:\fakepath\InkedAnnotation [DATE] 191747_LI.jpg"
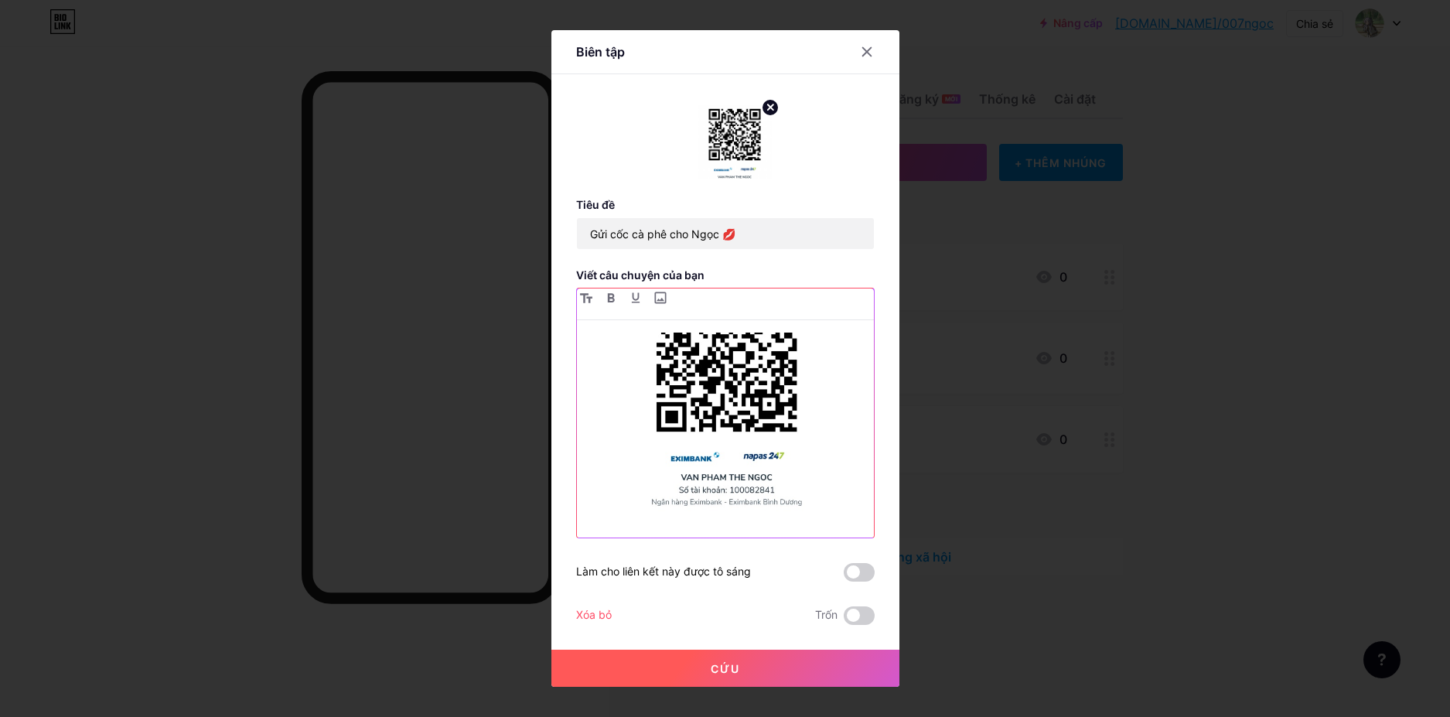
scroll to position [208, 0]
click at [686, 574] on font "Làm cho liên kết này được tô sáng" at bounding box center [663, 570] width 175 height 13
click at [627, 269] on font "Viết câu chuyện của bạn" at bounding box center [640, 274] width 128 height 13
click at [641, 279] on font "Viết câu chuyện của bạn" at bounding box center [640, 274] width 128 height 13
click at [690, 300] on div at bounding box center [725, 304] width 297 height 32
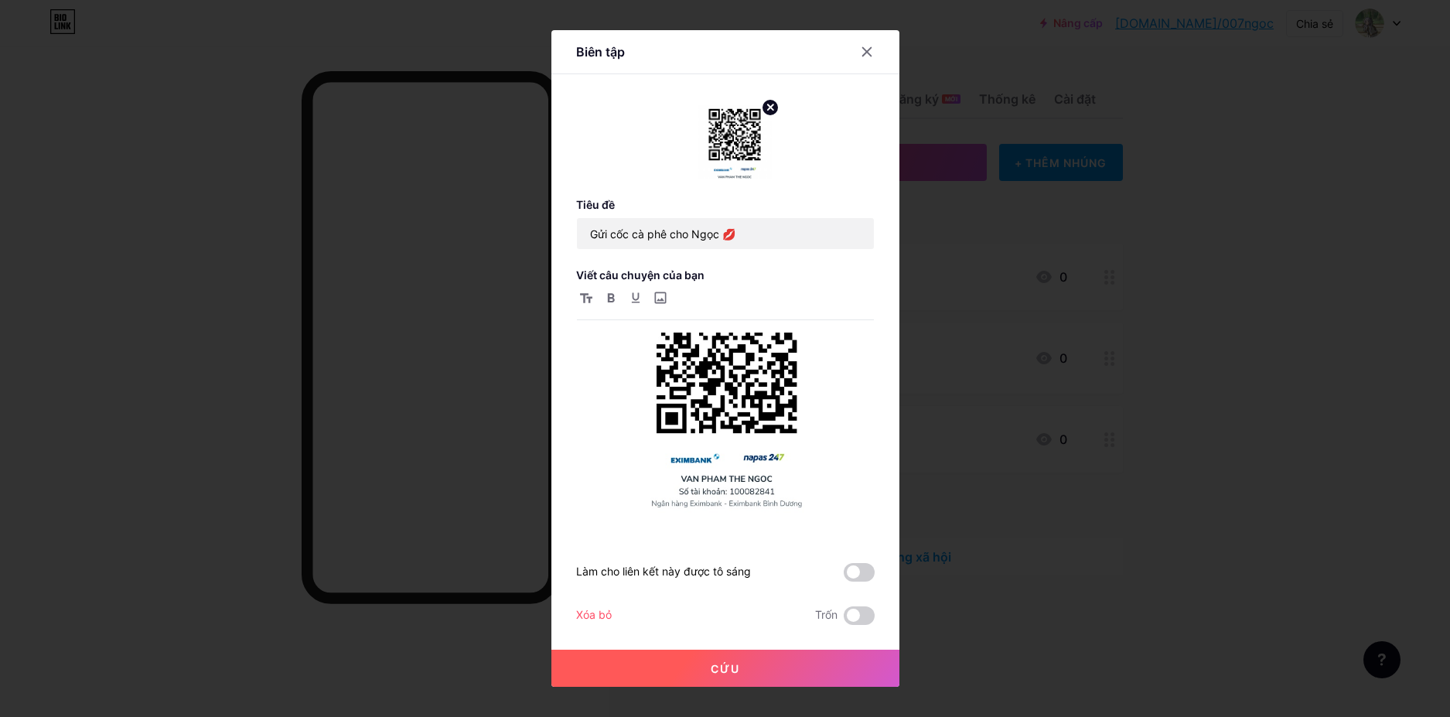
click at [680, 303] on div at bounding box center [725, 304] width 297 height 32
click at [762, 111] on circle at bounding box center [770, 107] width 17 height 17
click at [719, 140] on rect at bounding box center [731, 131] width 25 height 25
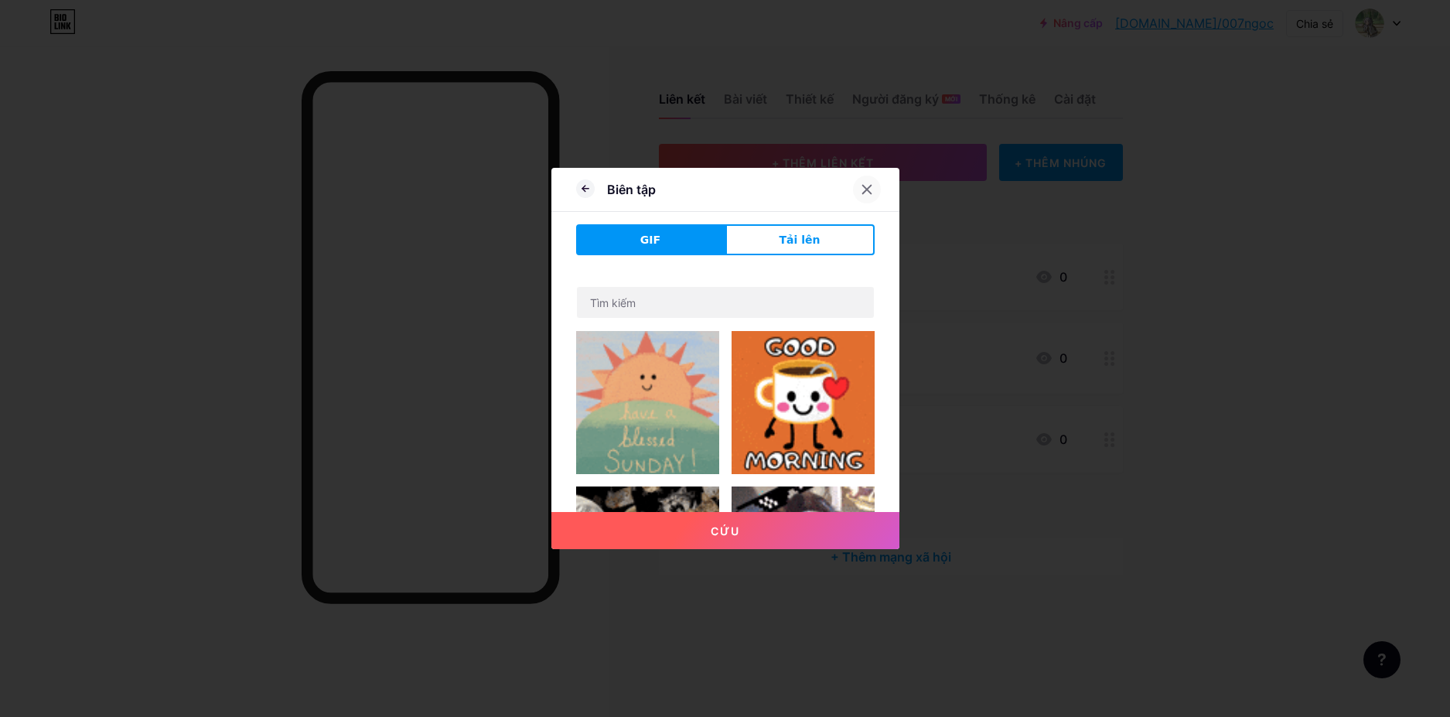
click at [863, 189] on icon at bounding box center [867, 189] width 12 height 12
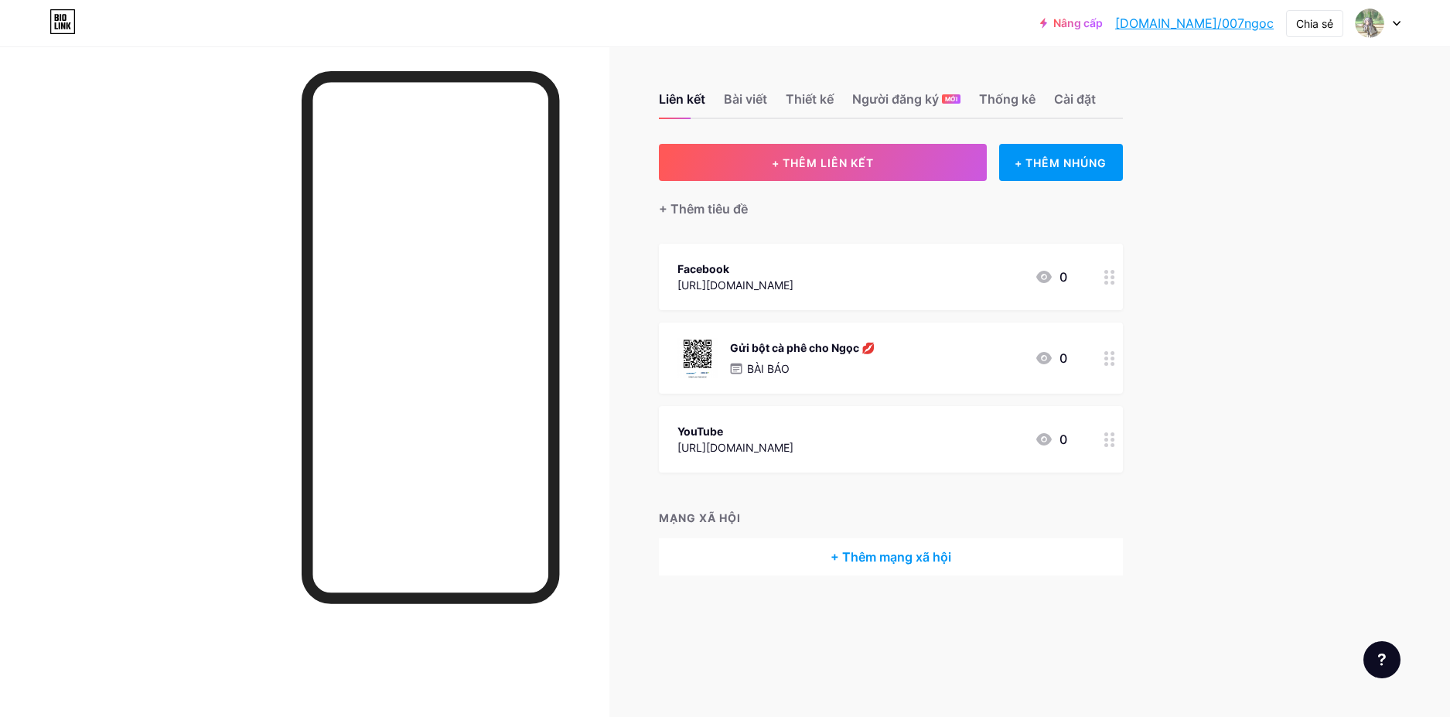
click at [1110, 361] on icon at bounding box center [1109, 358] width 11 height 15
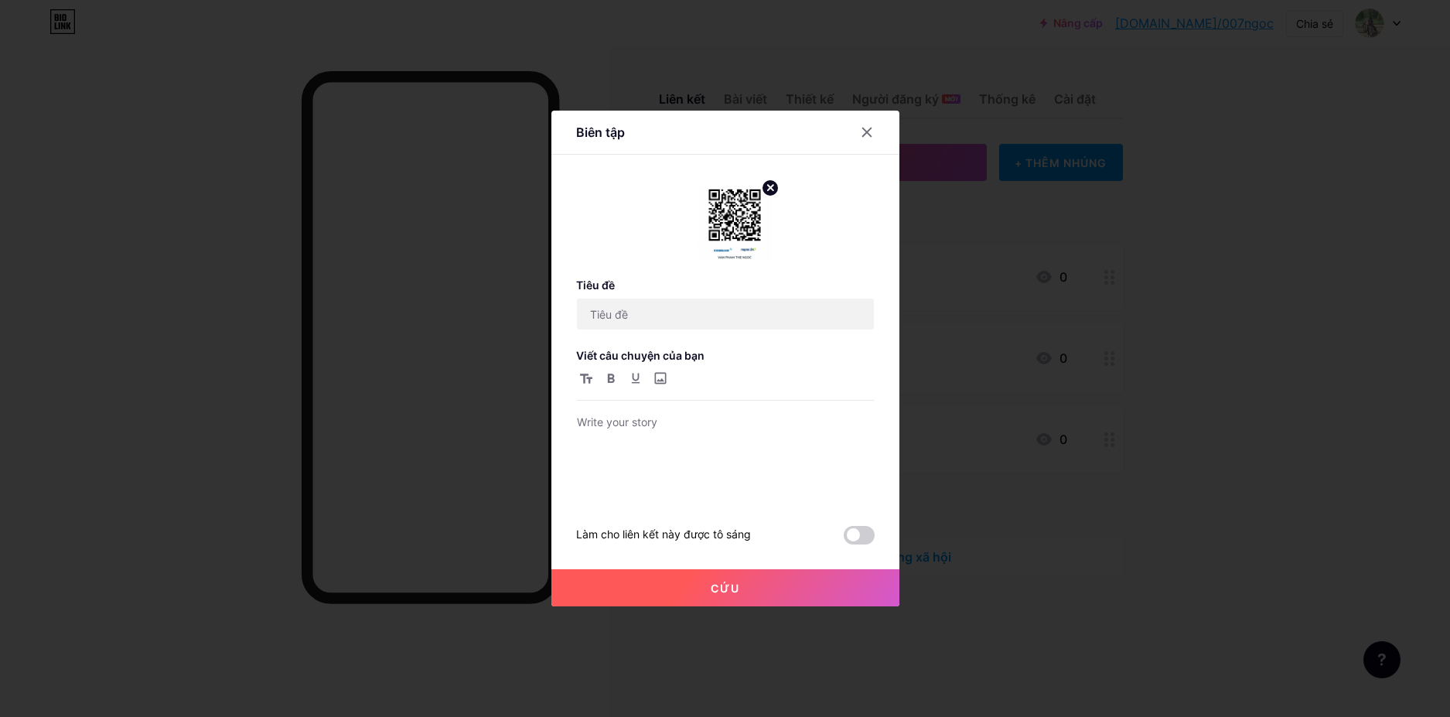
type input "Gửi cốc cà phê cho Ngọc 💋"
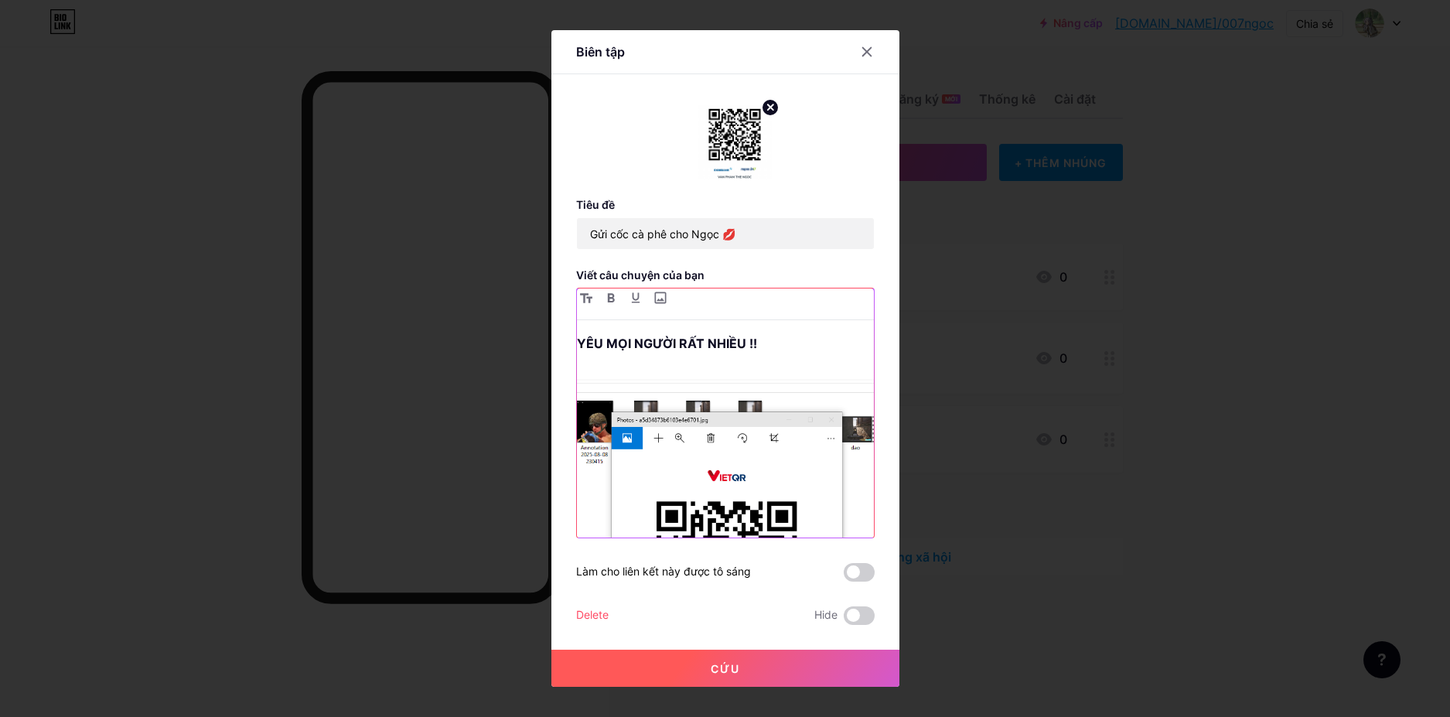
click at [655, 378] on img at bounding box center [725, 595] width 297 height 456
click at [654, 297] on input "file" at bounding box center [660, 297] width 19 height 19
type input "C:\fakepath\InkedAnnotation [DATE] 191747_LI.jpg"
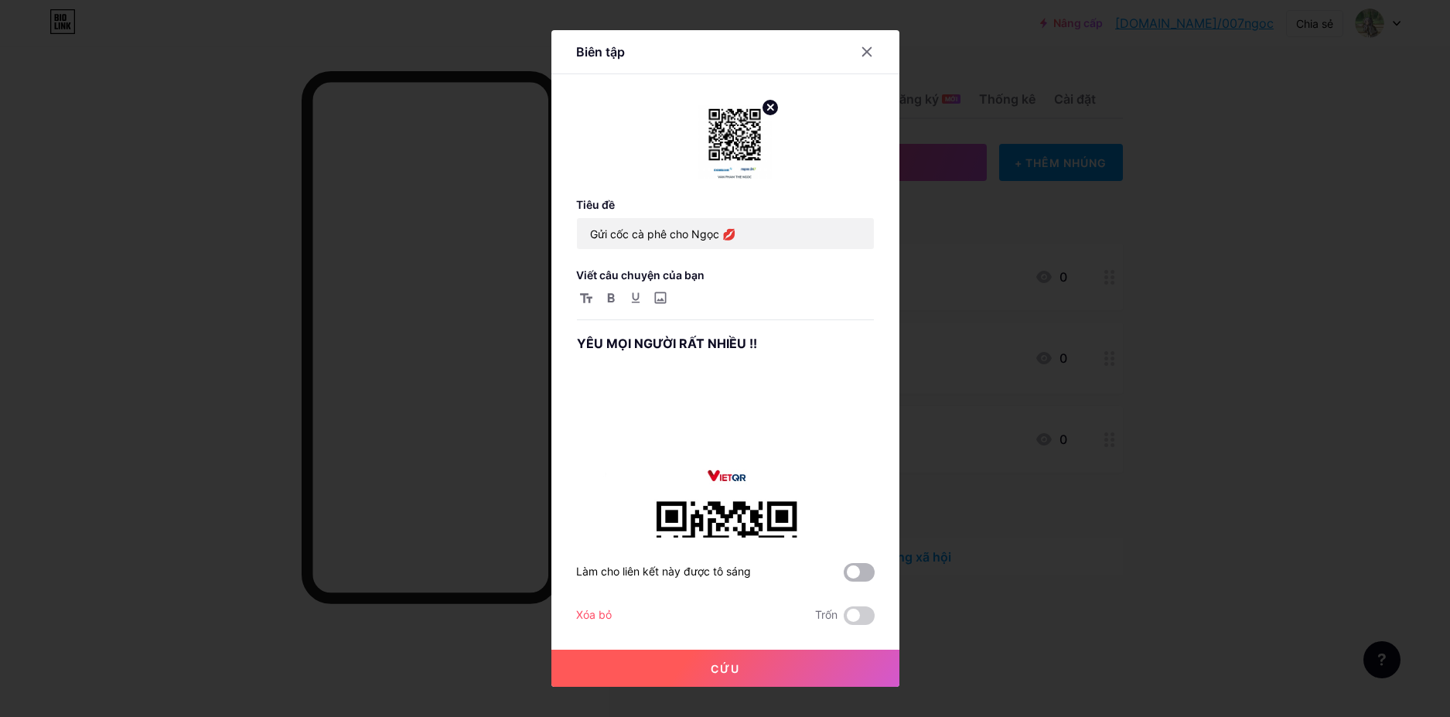
click at [856, 566] on span at bounding box center [859, 572] width 31 height 19
click at [844, 576] on input "checkbox" at bounding box center [844, 576] width 0 height 0
click at [766, 663] on button "Cứu" at bounding box center [725, 668] width 348 height 37
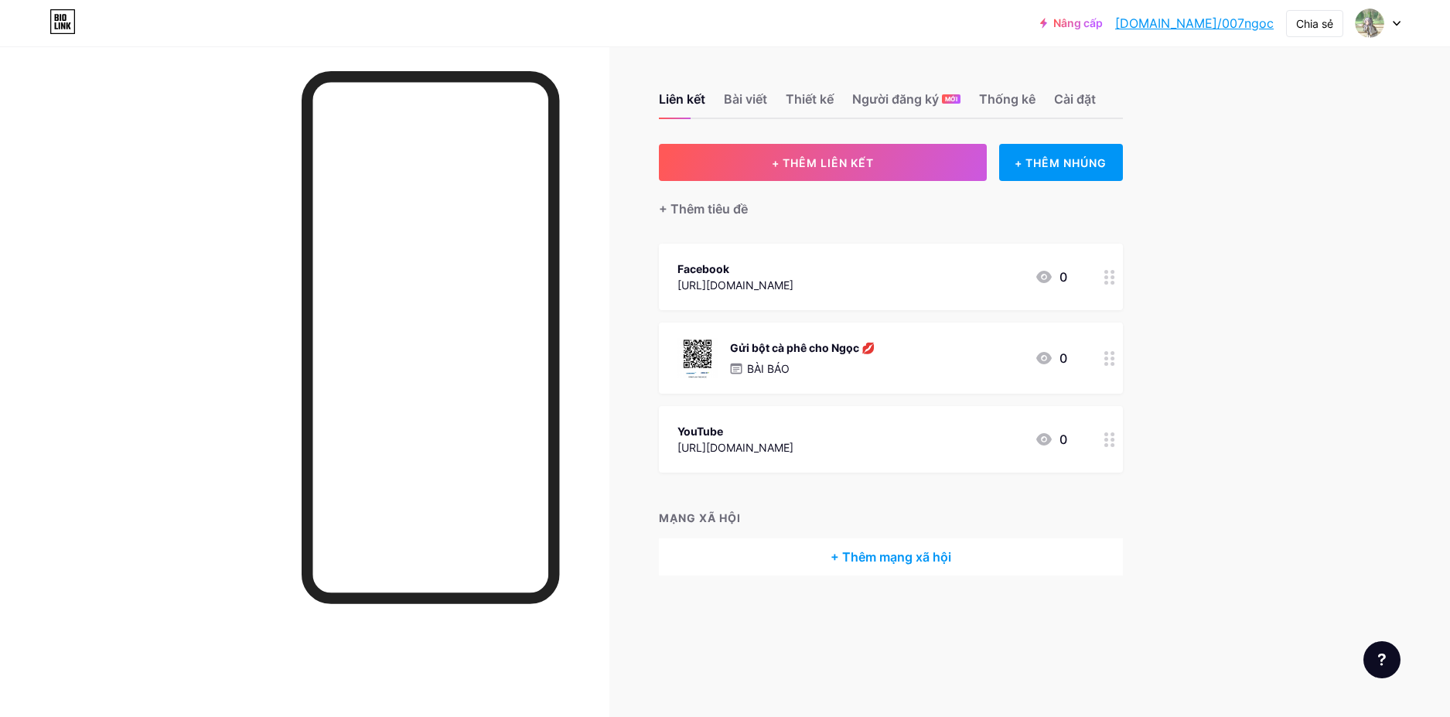
click at [1200, 25] on font "[DOMAIN_NAME]/007ngoc" at bounding box center [1194, 22] width 159 height 15
click at [1309, 26] on font "Chia sẻ" at bounding box center [1314, 23] width 37 height 13
click at [1220, 77] on font "Sao chép liên kết" at bounding box center [1214, 79] width 107 height 15
click at [1154, 82] on div "Sao chép liên kết" at bounding box center [1227, 79] width 230 height 37
click at [1105, 357] on circle at bounding box center [1106, 358] width 4 height 4
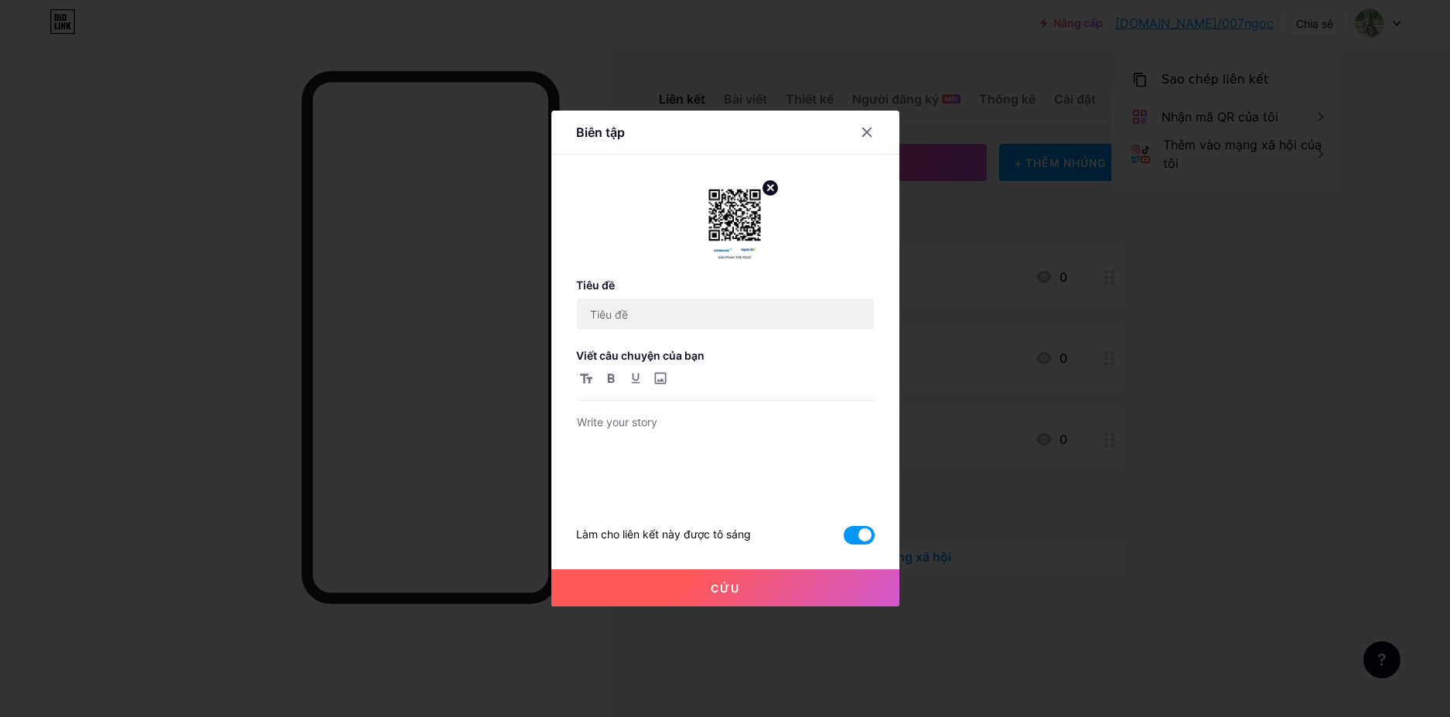
click at [851, 536] on span at bounding box center [859, 535] width 31 height 19
click at [844, 539] on input "checkbox" at bounding box center [844, 539] width 0 height 0
type input "Gửi cốc cà phê cho Ngọc 💋"
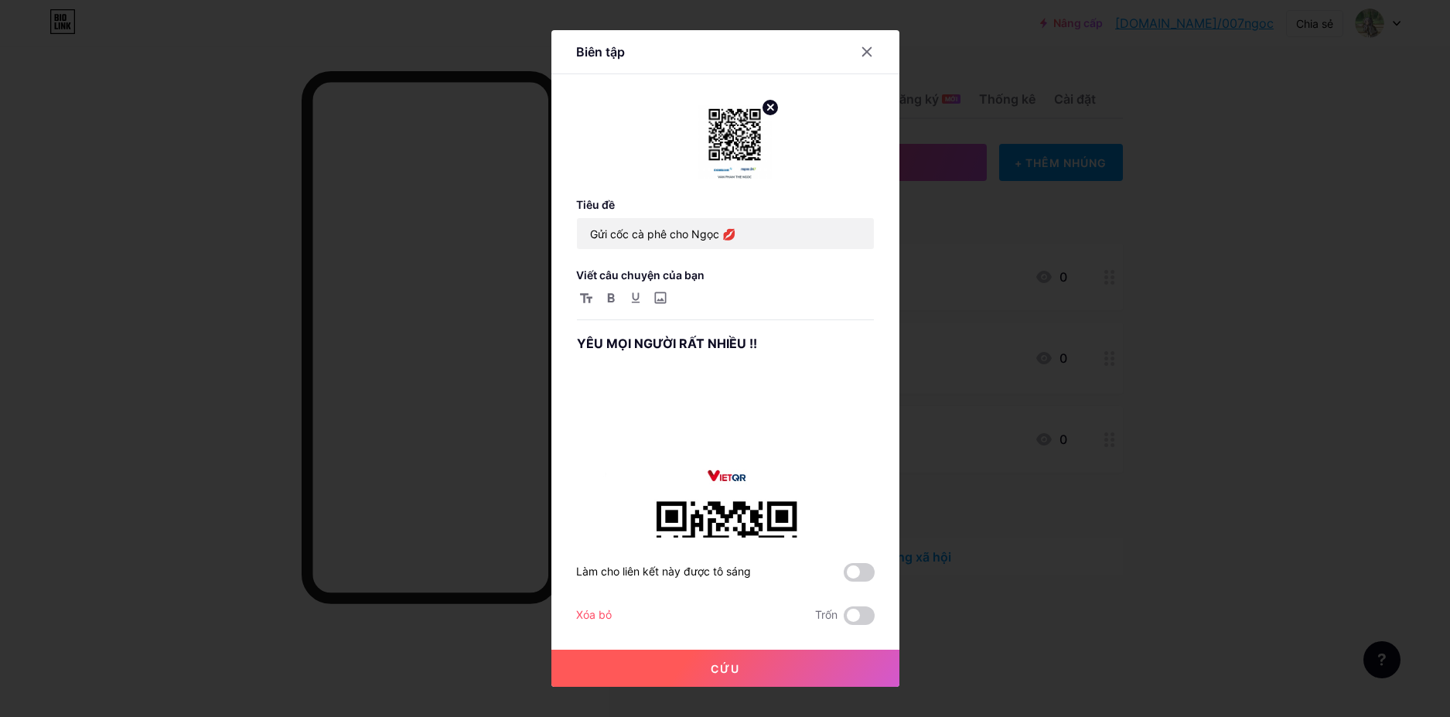
click at [755, 664] on button "Cứu" at bounding box center [725, 668] width 348 height 37
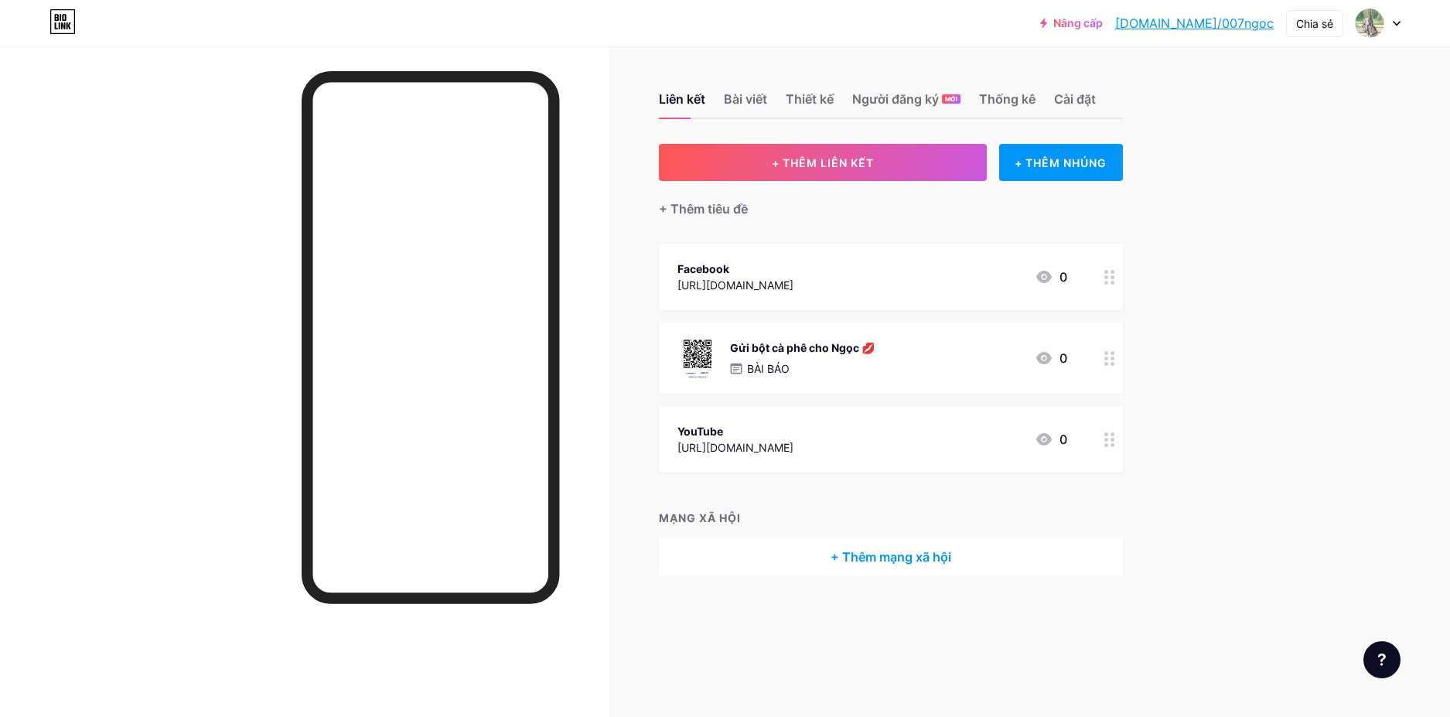
click at [1247, 26] on font "[DOMAIN_NAME]/007ngoc" at bounding box center [1194, 22] width 159 height 15
